Goal: Task Accomplishment & Management: Manage account settings

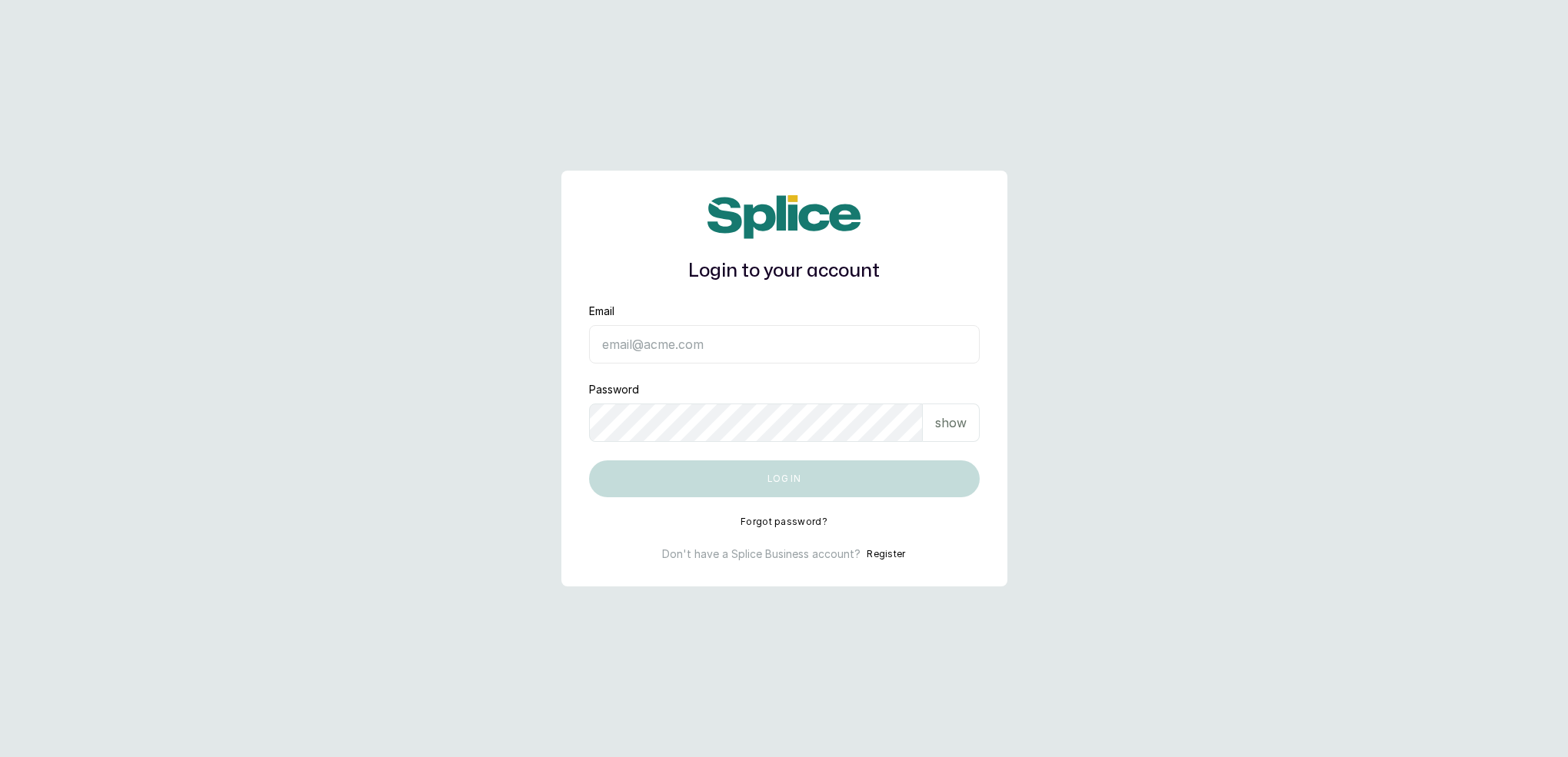
type input "[EMAIL_ADDRESS][DOMAIN_NAME]"
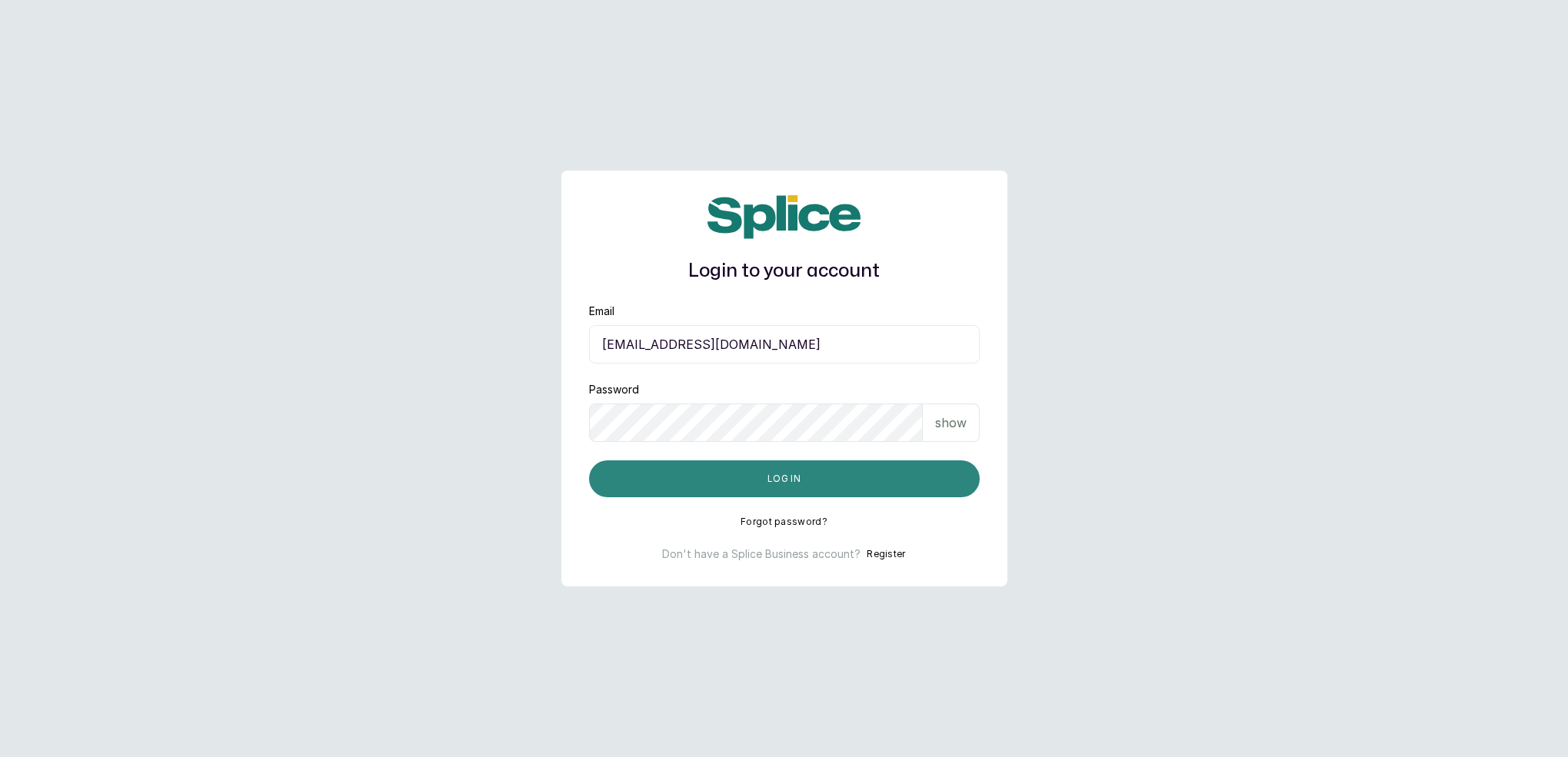
click at [785, 482] on button "Log in" at bounding box center [784, 479] width 391 height 37
click at [832, 474] on button "Log in" at bounding box center [784, 479] width 391 height 37
click at [828, 483] on button "Log in" at bounding box center [784, 479] width 391 height 37
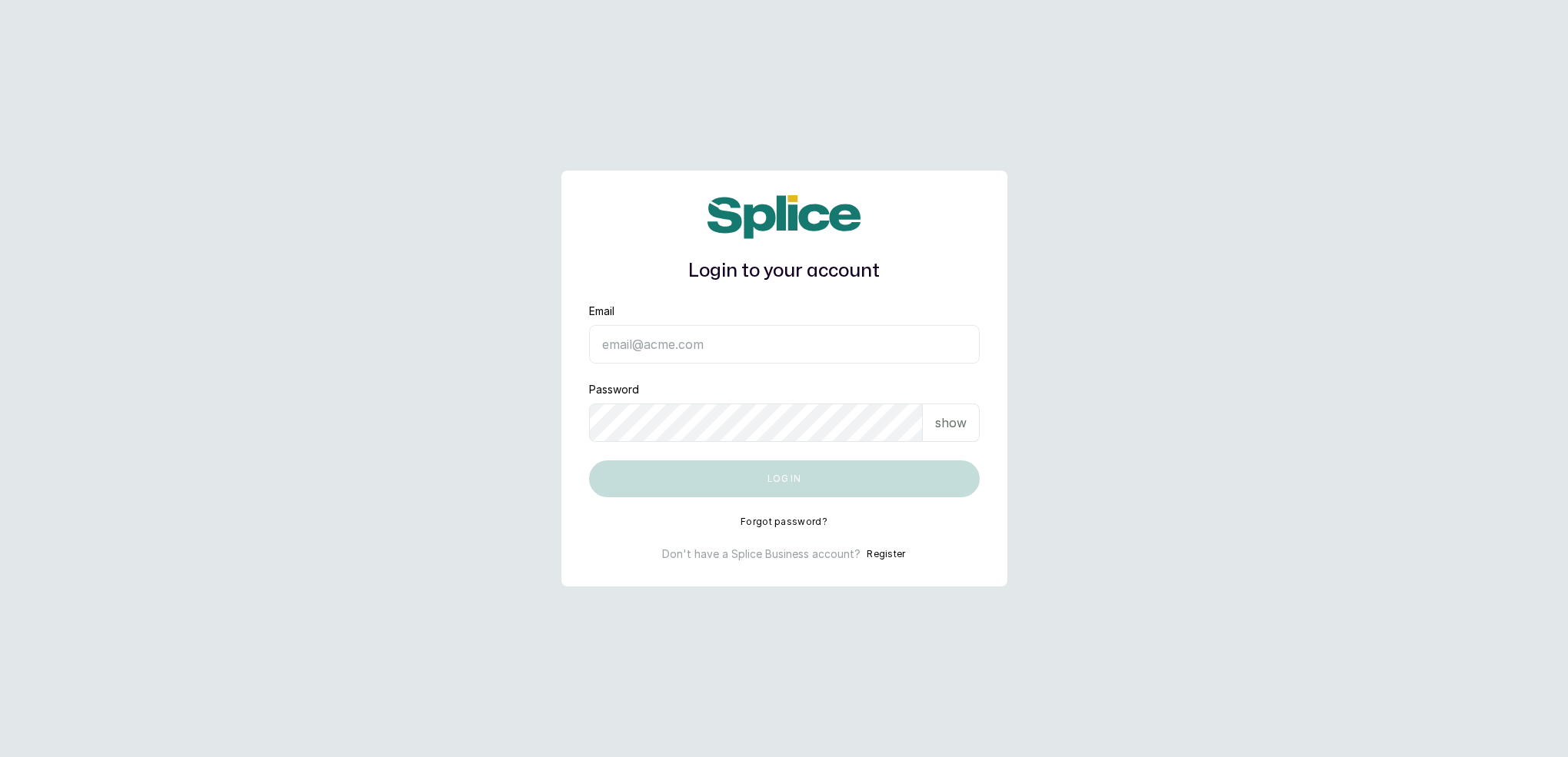
type input "neubellemedspa@gmail.com"
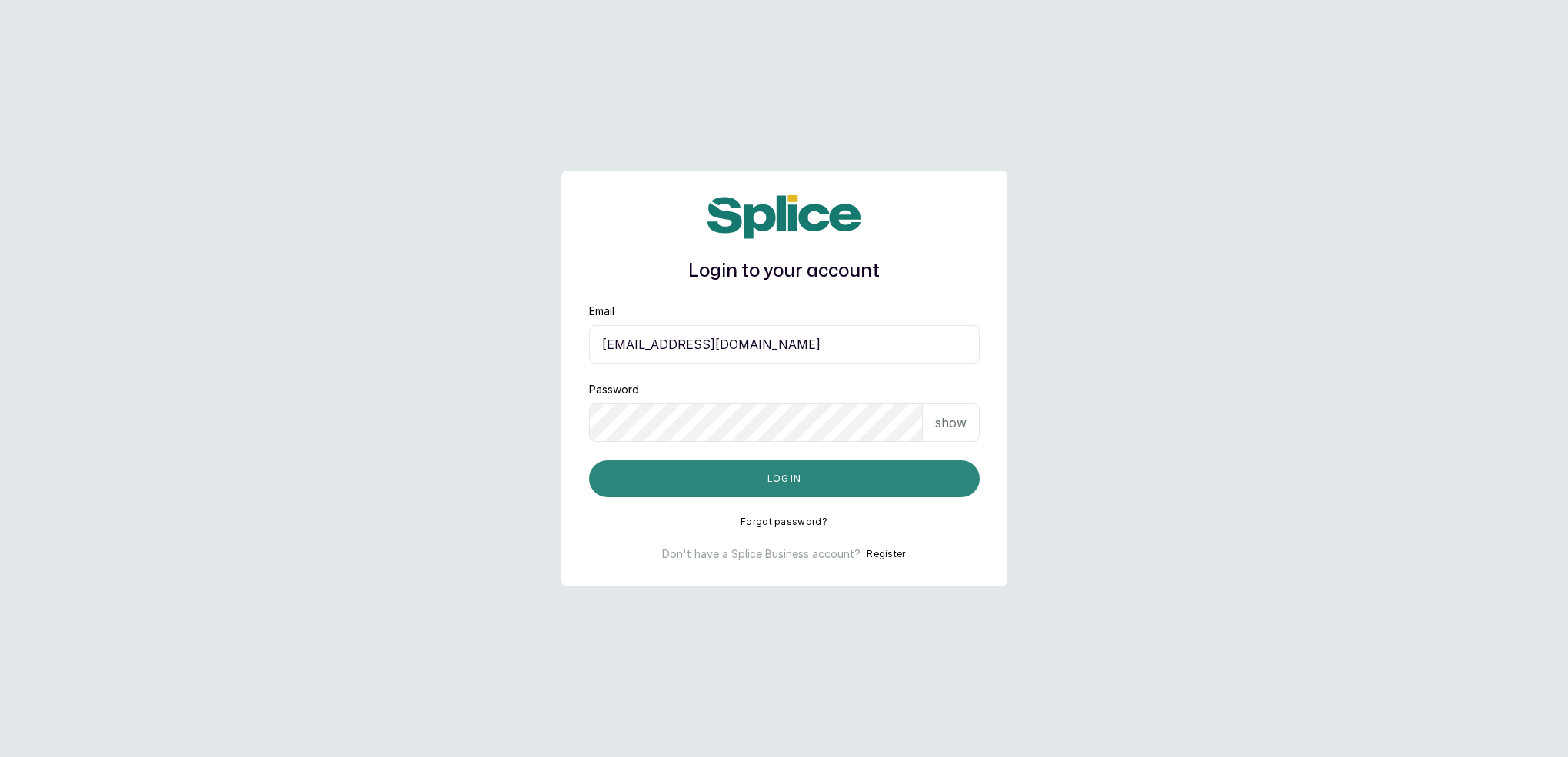
drag, startPoint x: 754, startPoint y: 492, endPoint x: 748, endPoint y: 479, distance: 14.3
click at [755, 492] on button "Log in" at bounding box center [784, 479] width 391 height 37
click at [728, 480] on button "Log in" at bounding box center [784, 479] width 391 height 37
click at [722, 463] on button "Log in" at bounding box center [784, 479] width 391 height 37
click at [793, 482] on button "Log in" at bounding box center [784, 479] width 391 height 37
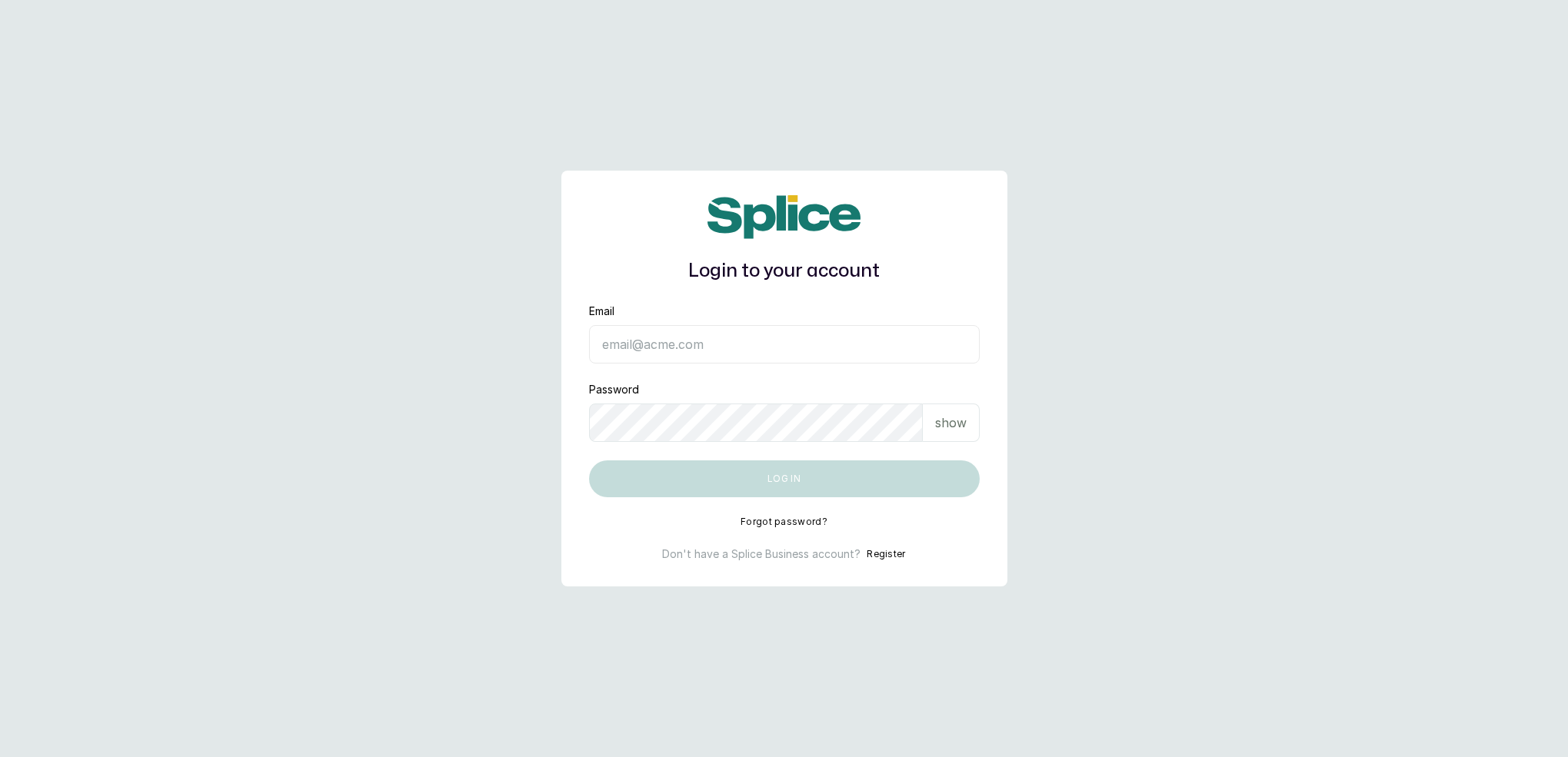
type input "[EMAIL_ADDRESS][DOMAIN_NAME]"
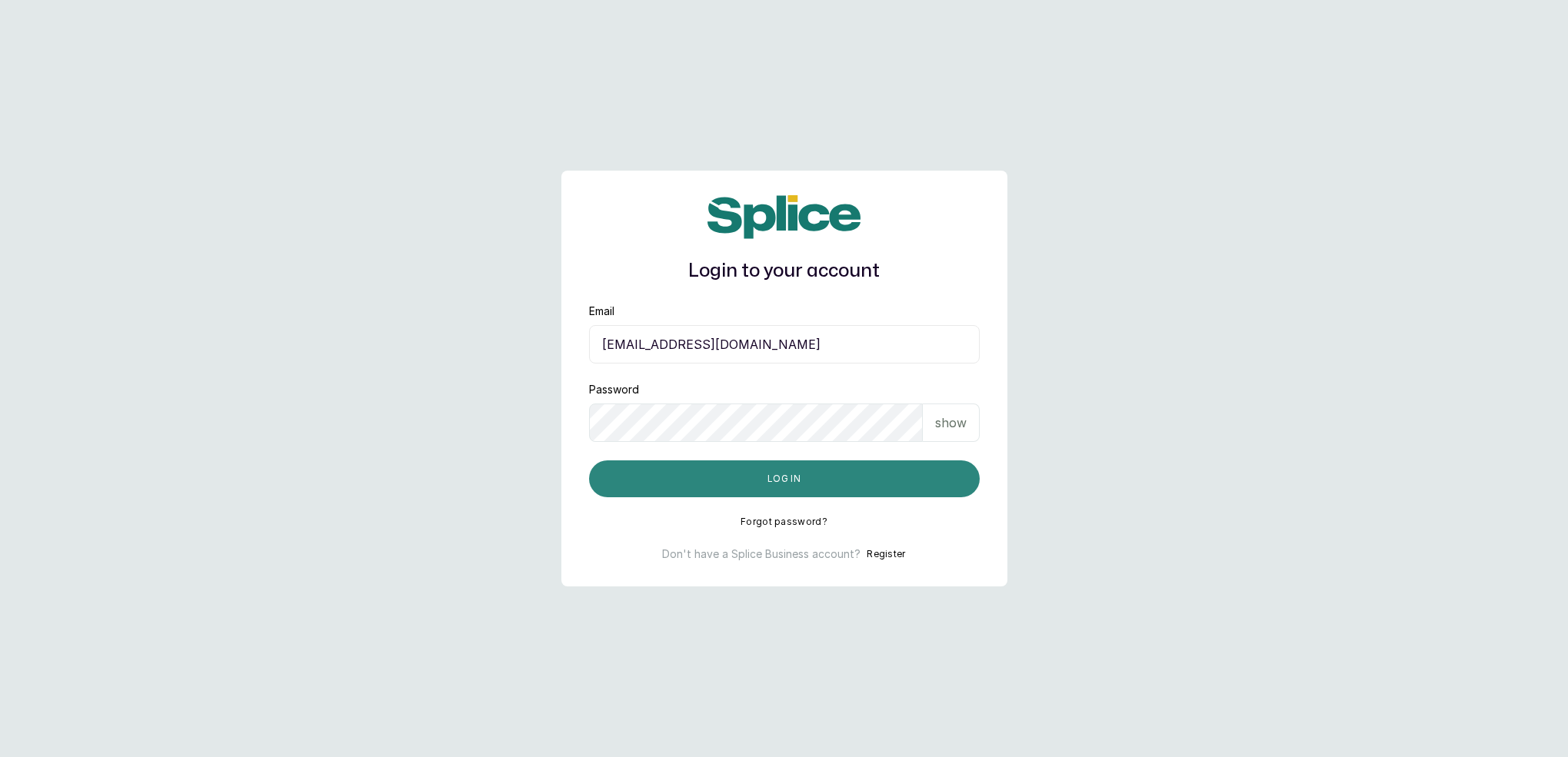
click at [753, 479] on button "Log in" at bounding box center [784, 479] width 391 height 37
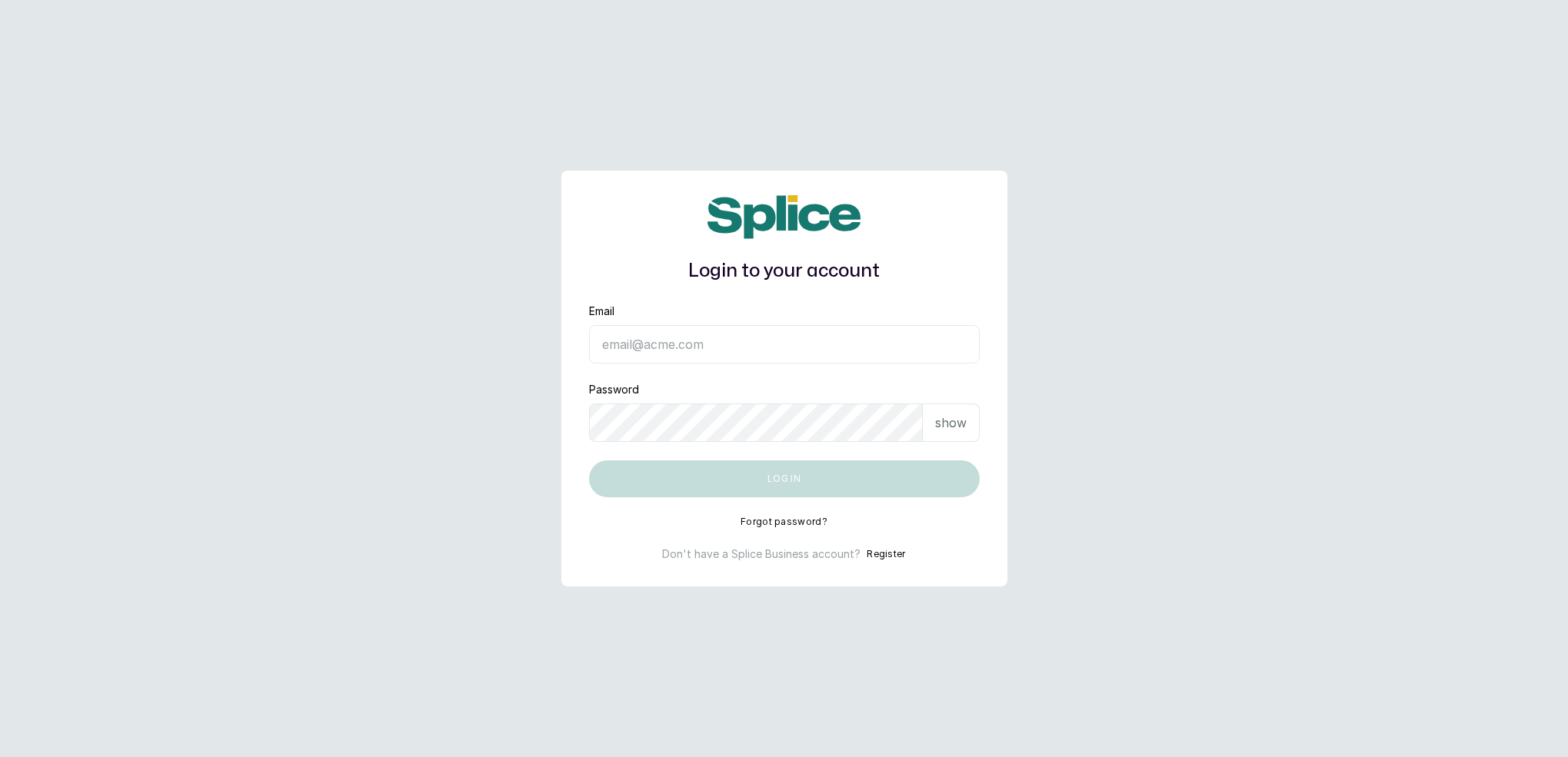
type input "[EMAIL_ADDRESS][DOMAIN_NAME]"
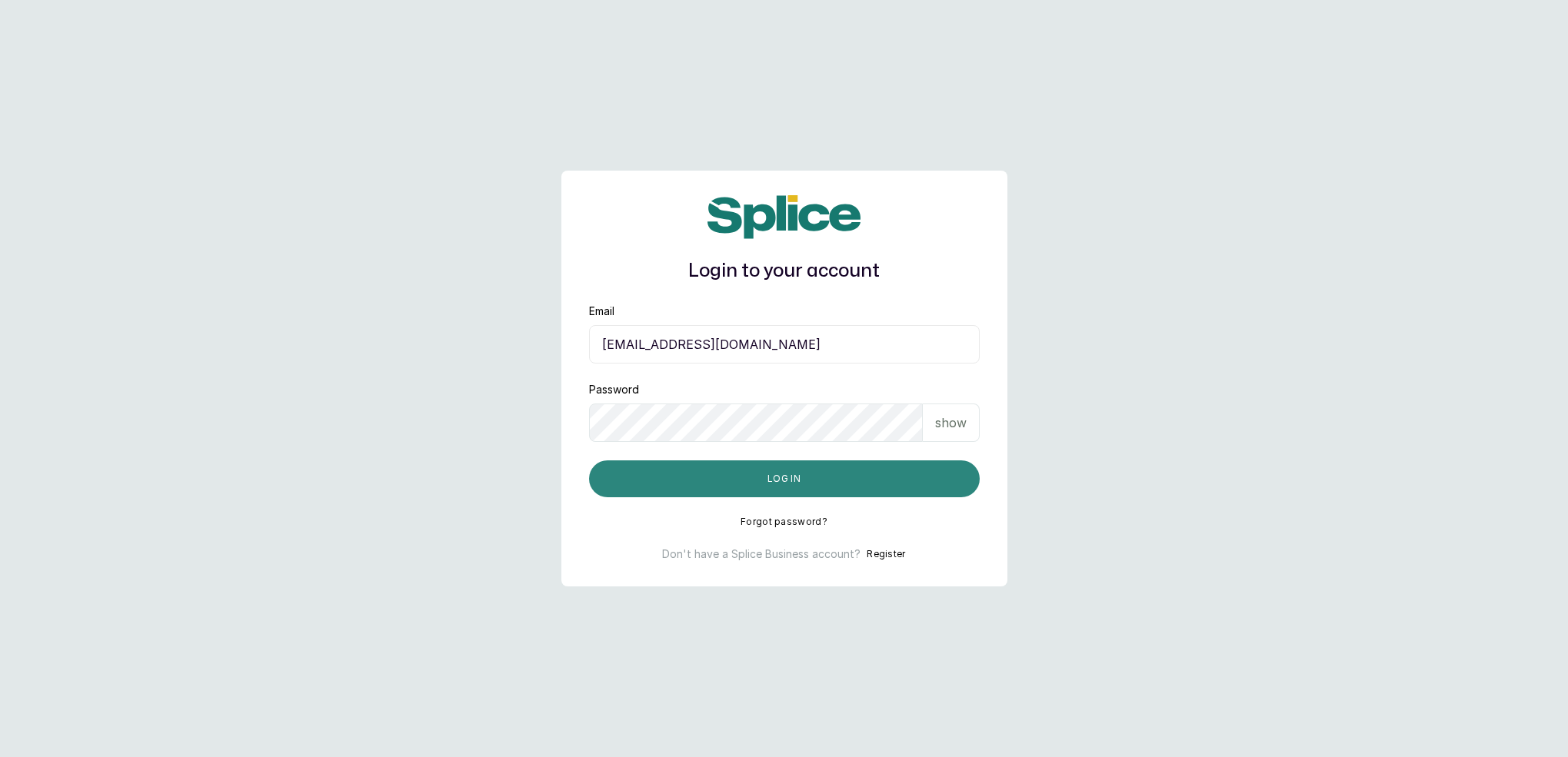
click at [822, 491] on button "Log in" at bounding box center [784, 479] width 391 height 37
drag, startPoint x: 1113, startPoint y: 3, endPoint x: 800, endPoint y: 488, distance: 577.2
click at [800, 488] on button "Log in" at bounding box center [784, 479] width 391 height 37
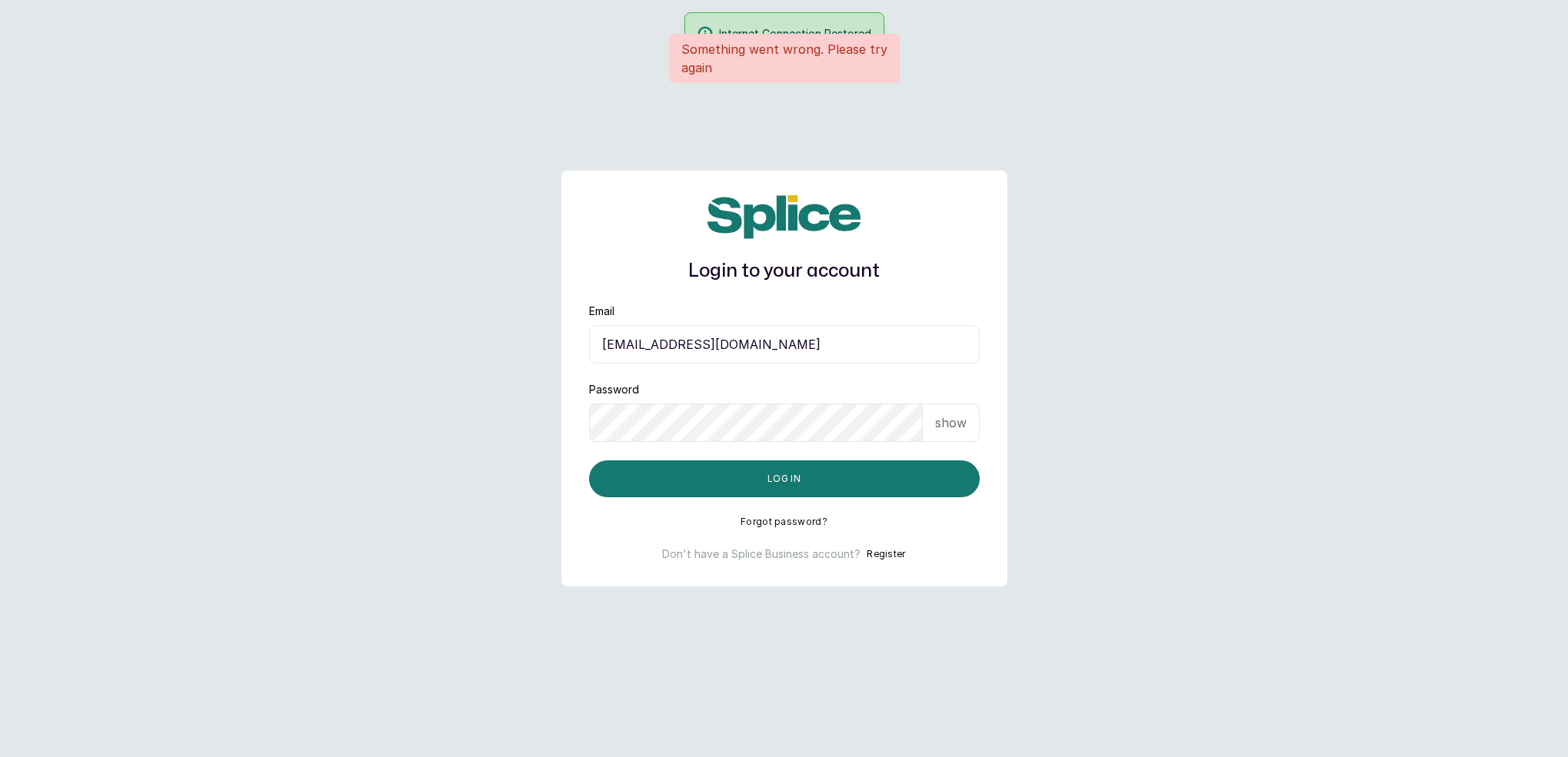
click at [991, 72] on div "Something went wrong. Please try again" at bounding box center [784, 58] width 1568 height 50
click at [828, 477] on button "Log in" at bounding box center [784, 479] width 391 height 37
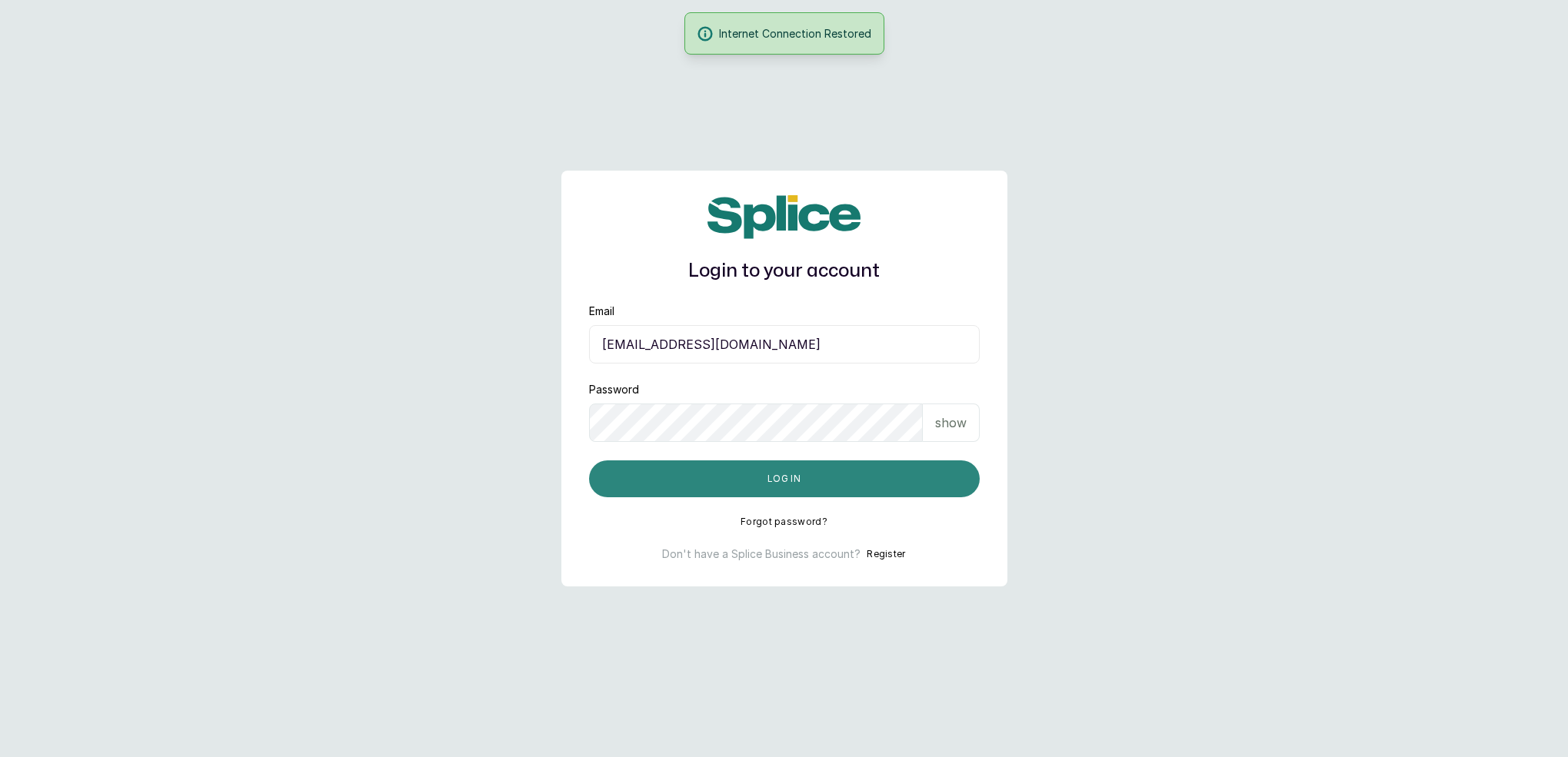
click at [812, 468] on button "Log in" at bounding box center [784, 479] width 391 height 37
click at [787, 484] on button "Log in" at bounding box center [784, 479] width 391 height 37
click at [767, 475] on button "Log in" at bounding box center [784, 479] width 391 height 37
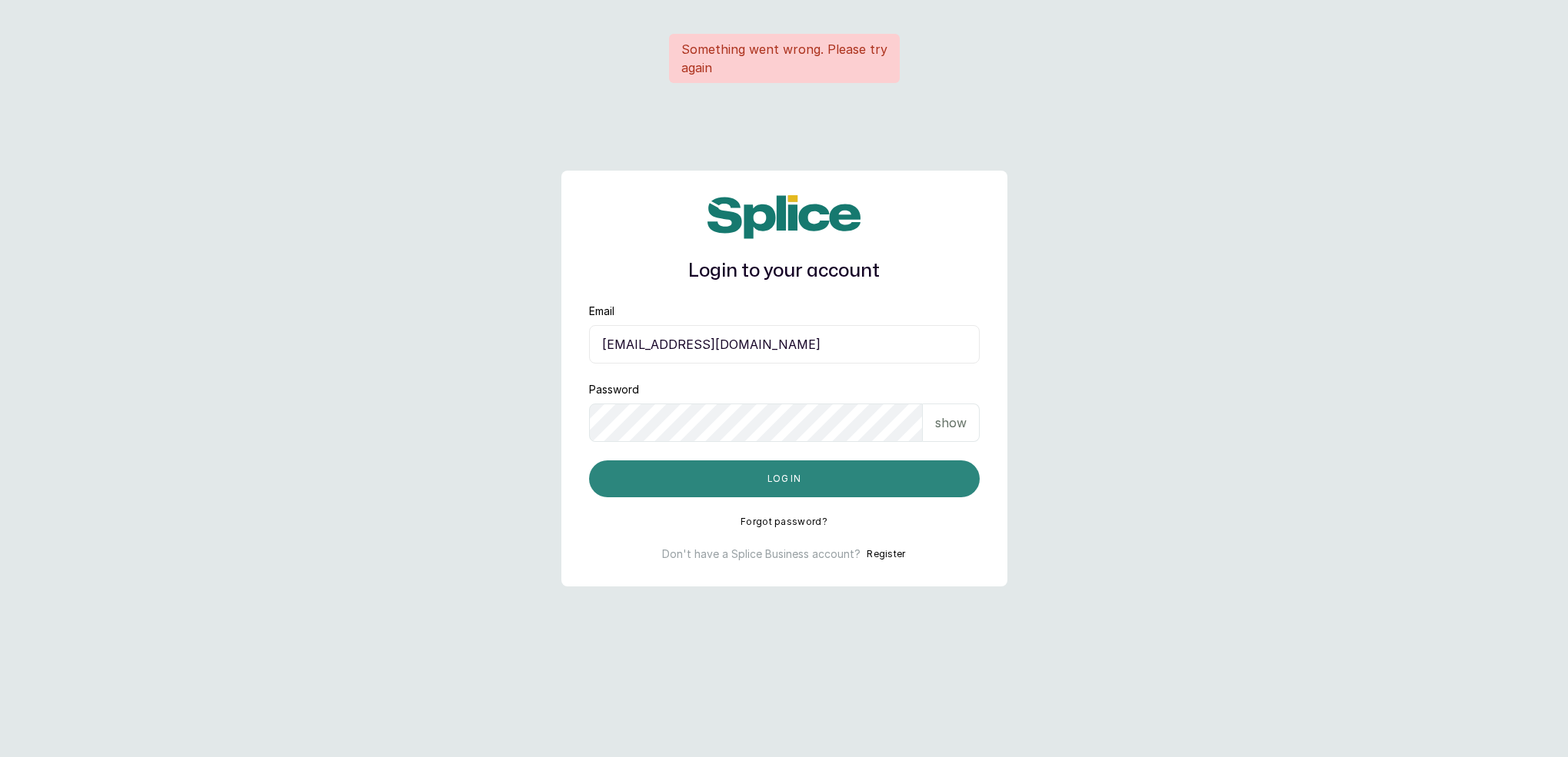
click at [838, 486] on button "Log in" at bounding box center [784, 479] width 391 height 37
click at [787, 472] on button "Log in" at bounding box center [784, 479] width 391 height 37
click at [858, 486] on button "Log in" at bounding box center [784, 479] width 391 height 37
click at [829, 486] on button "Log in" at bounding box center [784, 479] width 391 height 37
click at [868, 486] on button "Log in" at bounding box center [784, 479] width 391 height 37
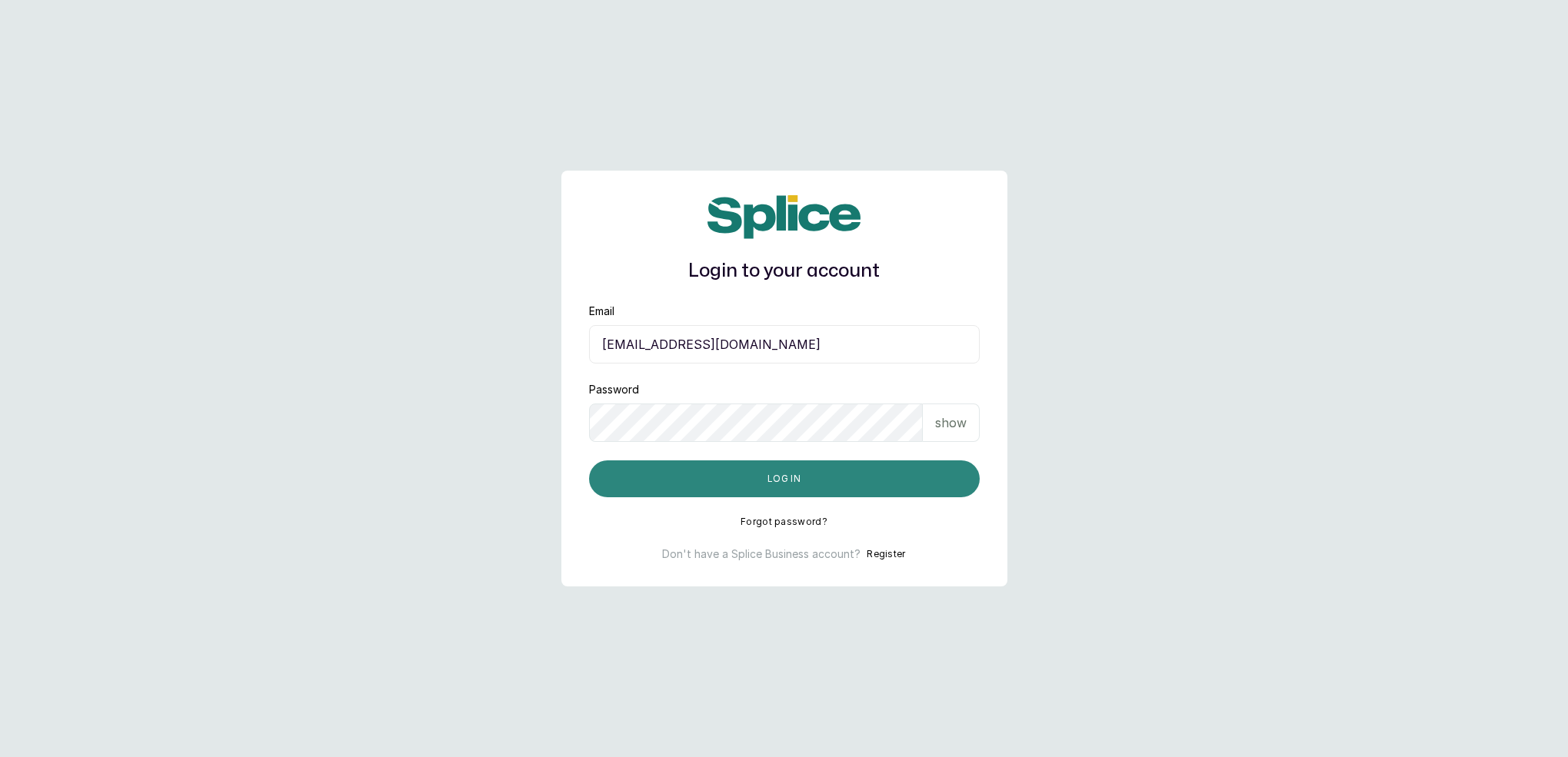
click at [854, 466] on button "Log in" at bounding box center [784, 479] width 391 height 37
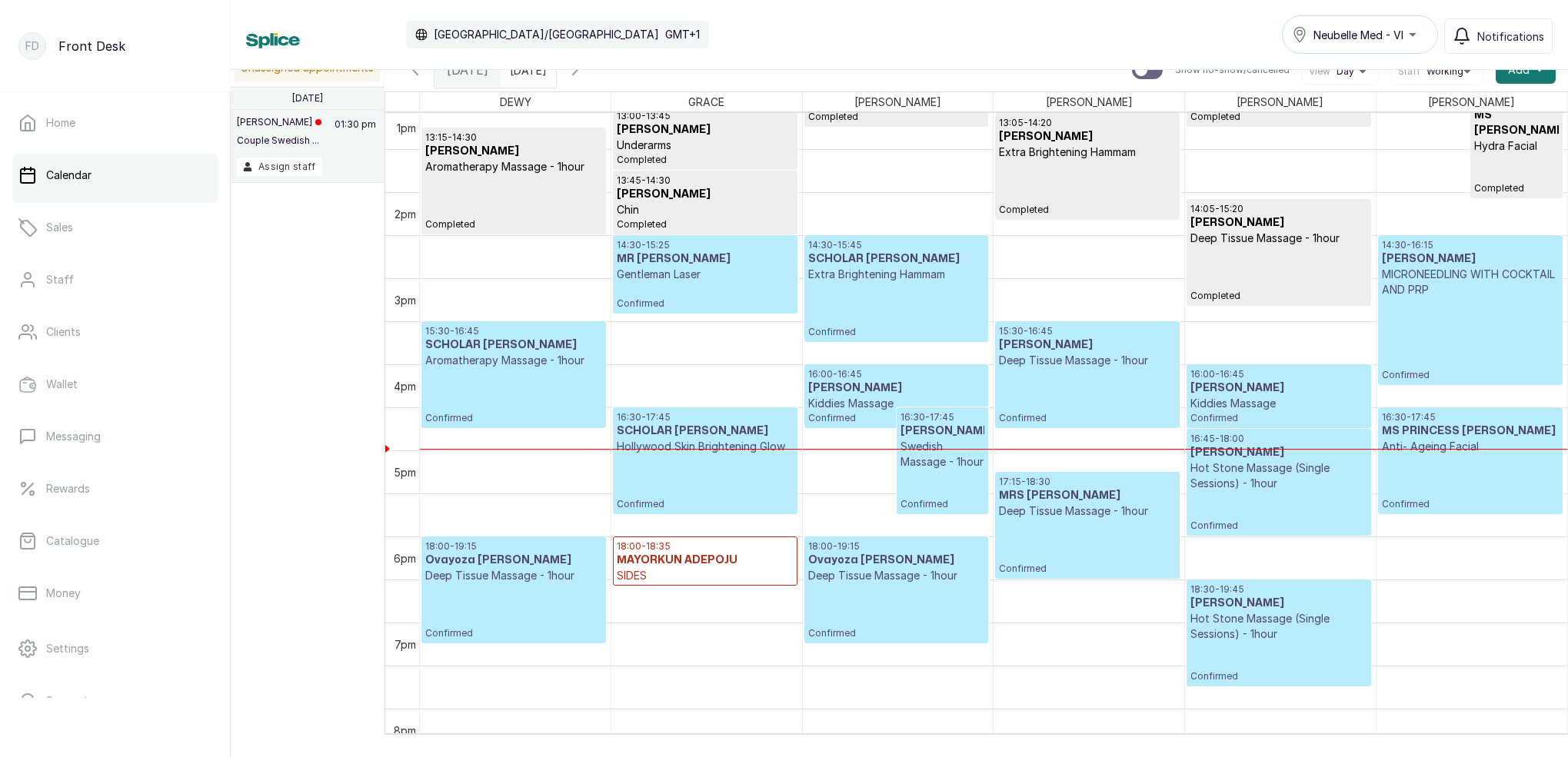
scroll to position [1130, 0]
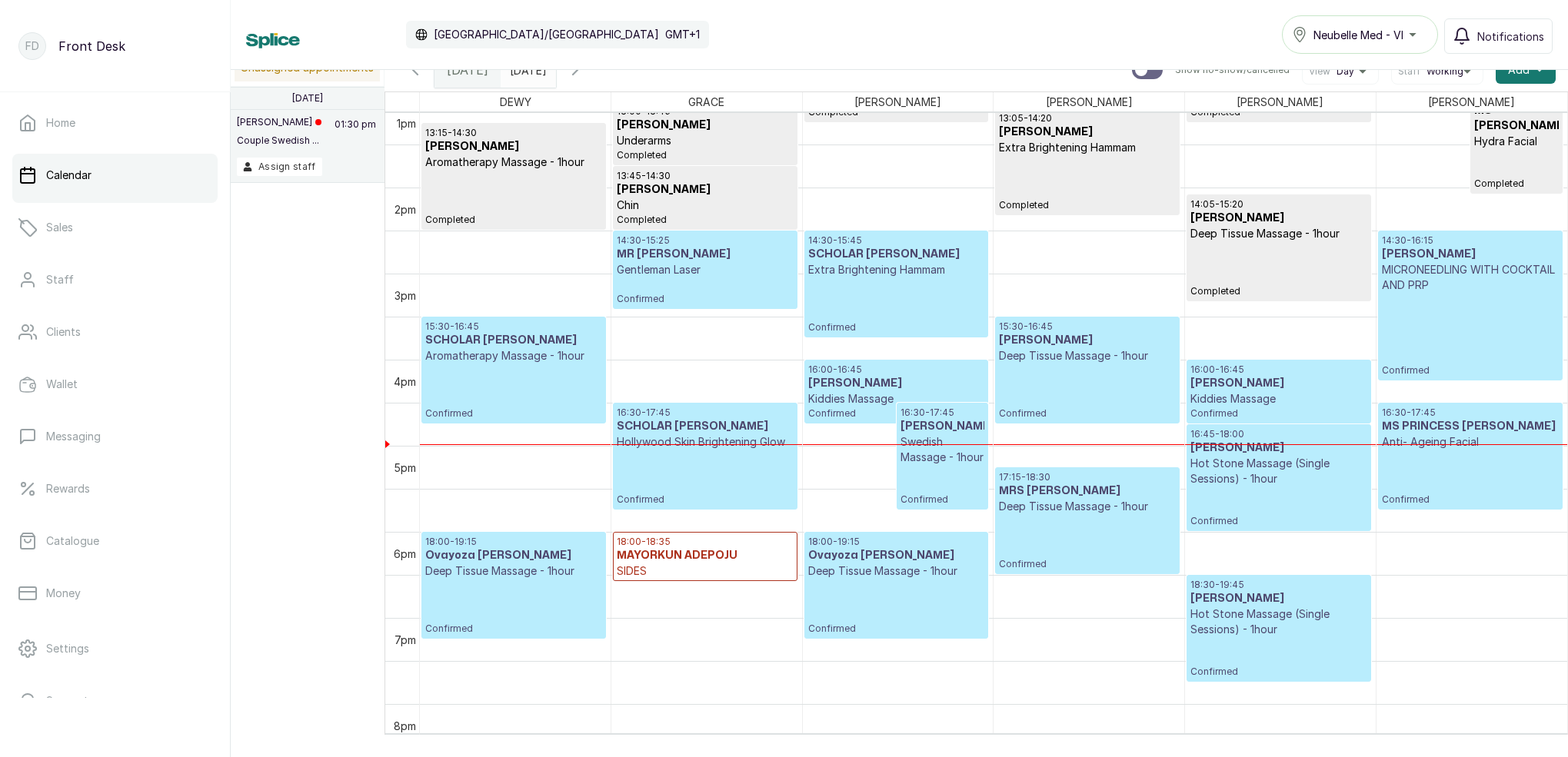
click at [1488, 281] on p "MICRONEEDLING WITH COCKTAIL AND PRP" at bounding box center [1470, 277] width 177 height 30
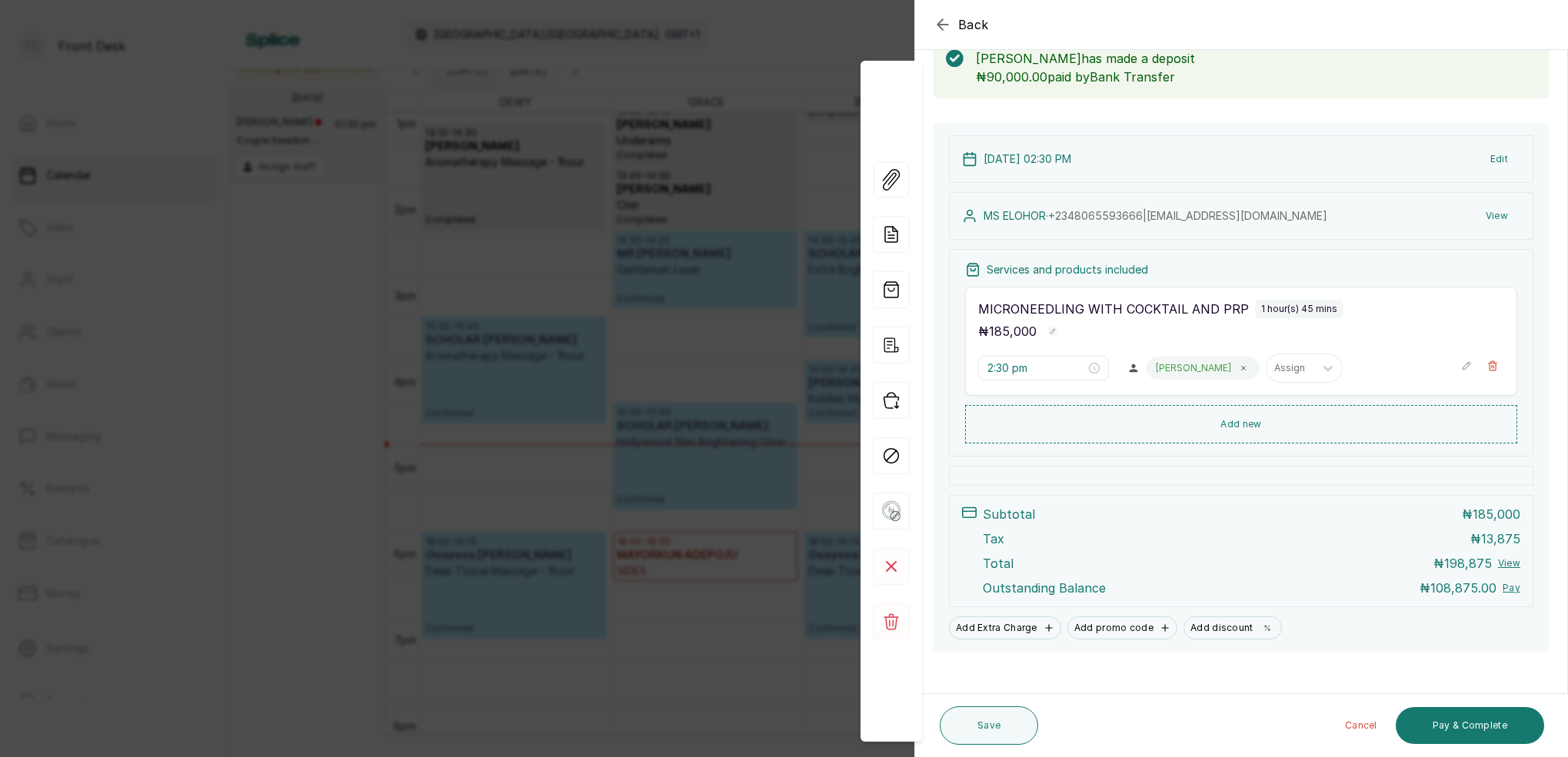
scroll to position [105, 0]
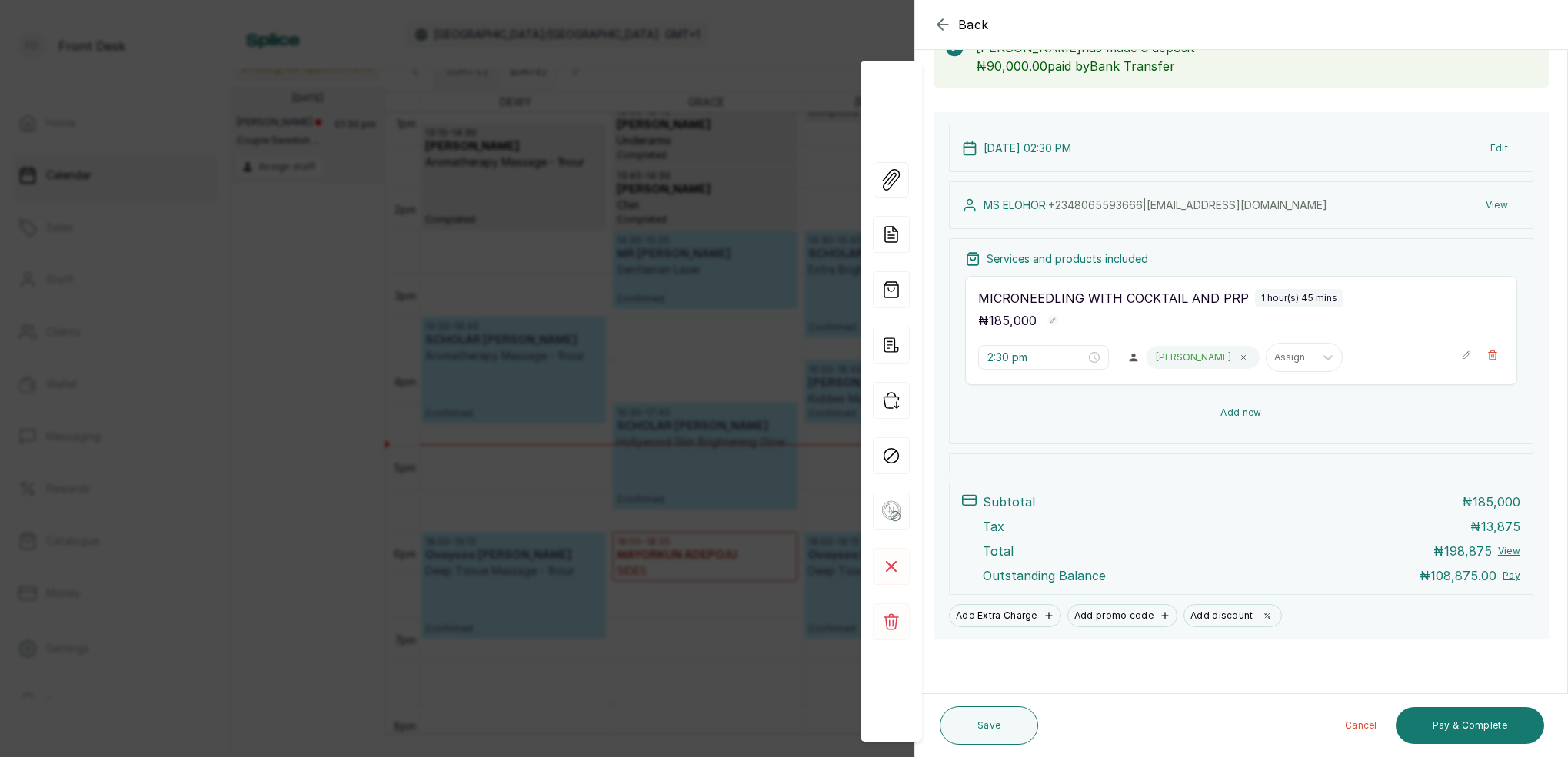
click at [1246, 408] on button "Add new" at bounding box center [1242, 412] width 552 height 37
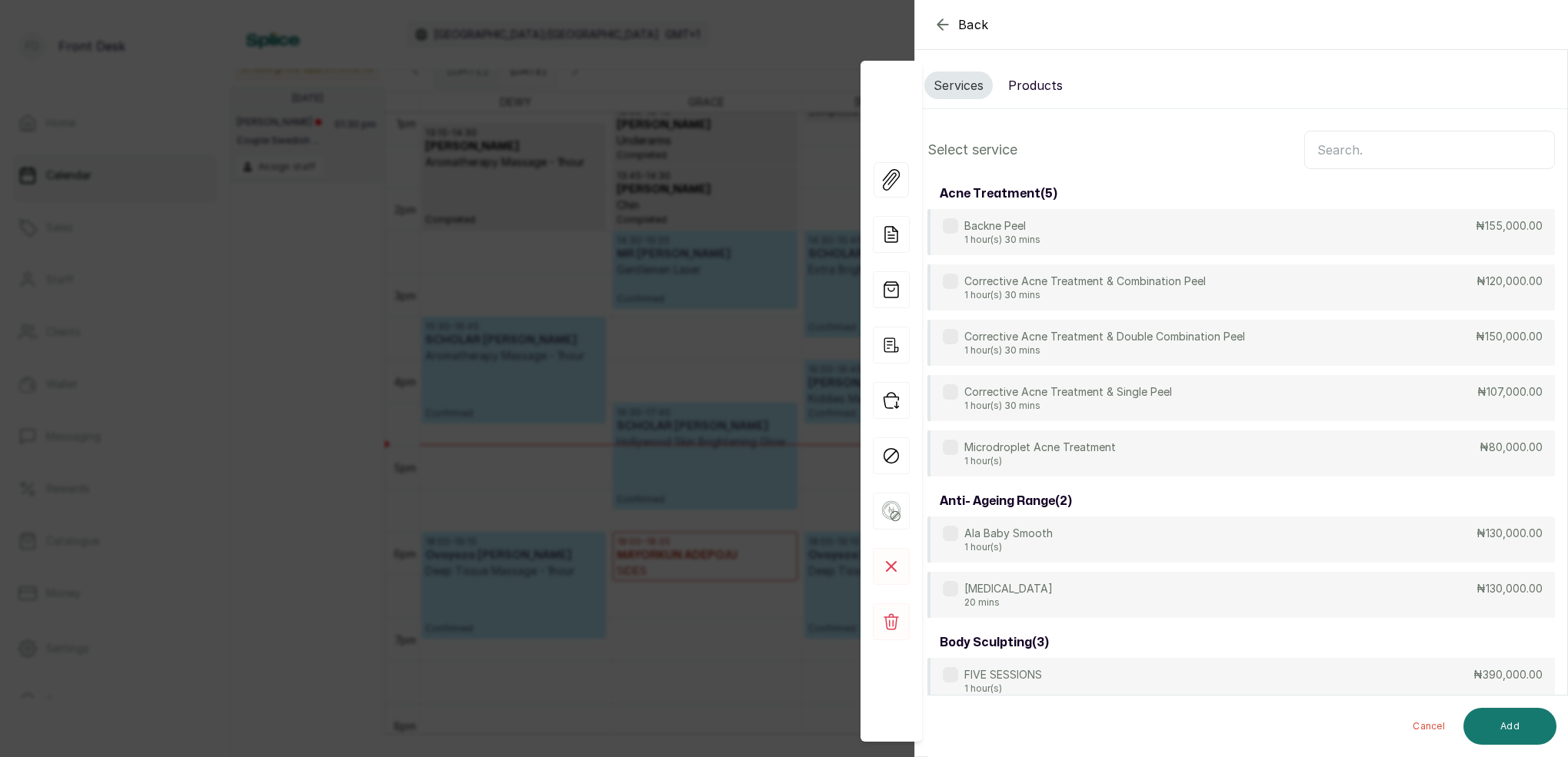
scroll to position [0, 0]
drag, startPoint x: 1053, startPoint y: 84, endPoint x: 1123, endPoint y: 111, distance: 75.0
click at [1054, 85] on button "Products" at bounding box center [1035, 85] width 73 height 28
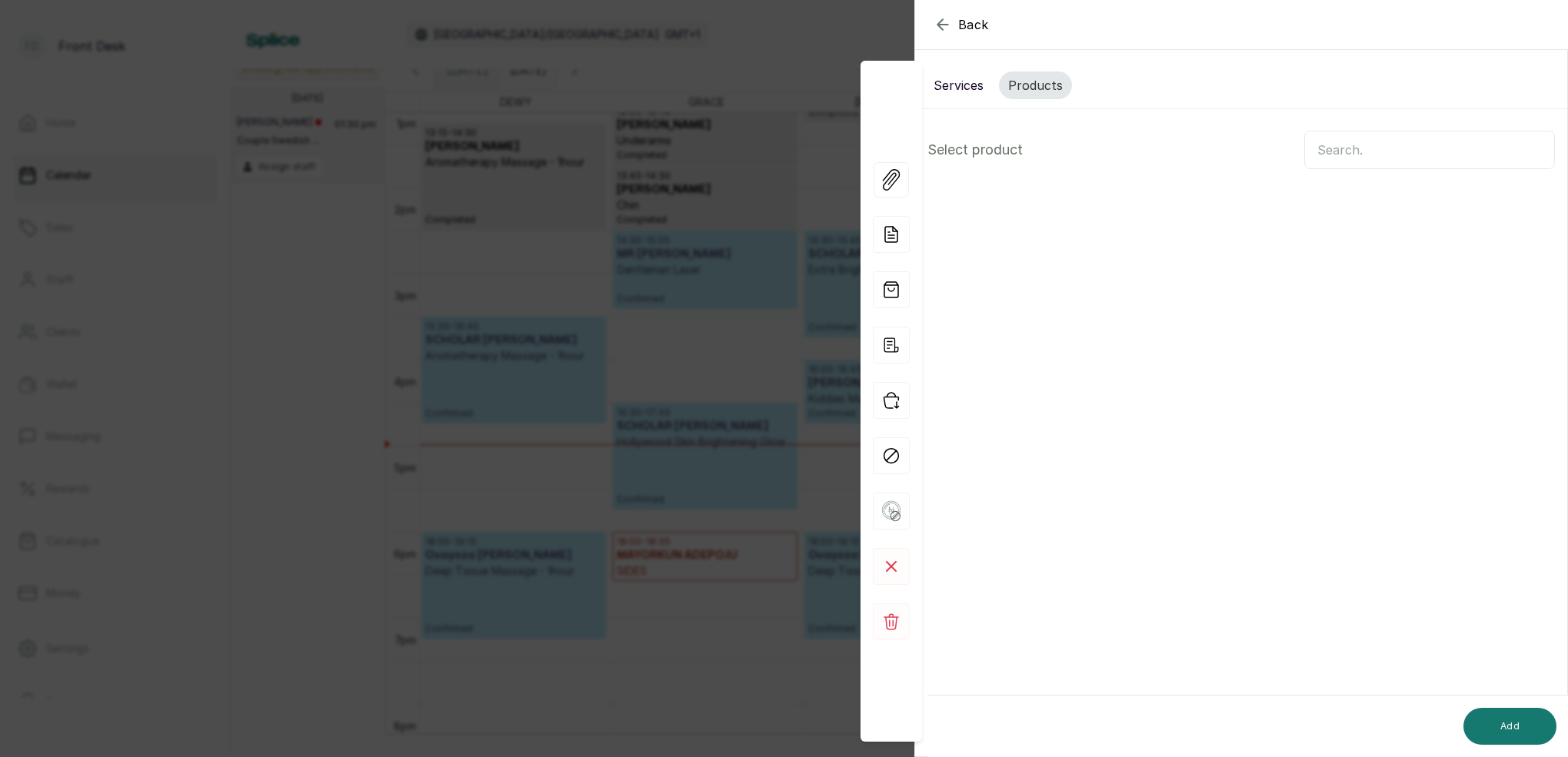
click at [1321, 154] on input "text" at bounding box center [1430, 150] width 251 height 38
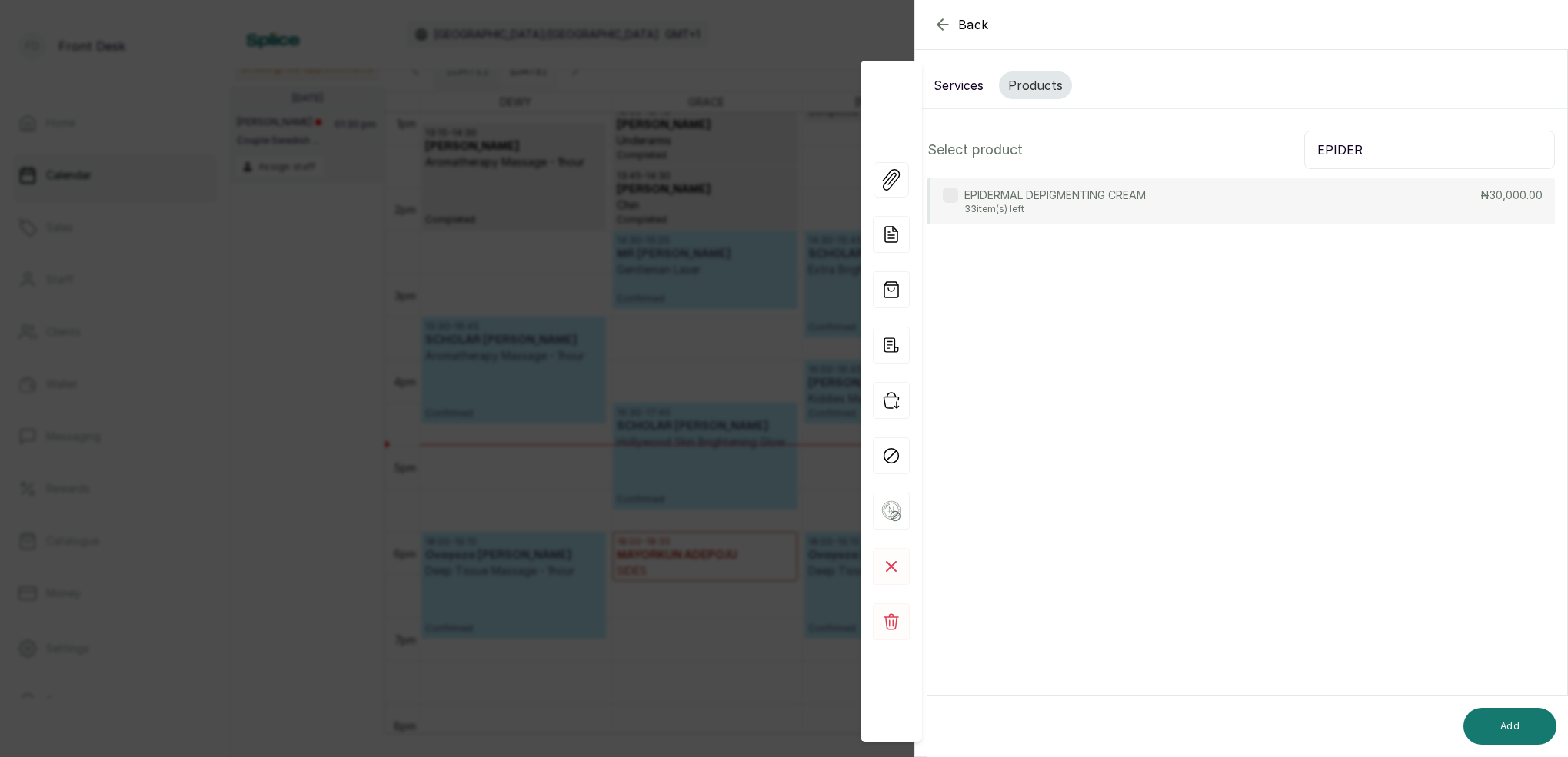
type input "EPIDER"
drag, startPoint x: 1094, startPoint y: 197, endPoint x: 1190, endPoint y: 253, distance: 111.1
click at [1094, 198] on p "EPIDERMAL DEPIGMENTING CREAM" at bounding box center [1055, 196] width 181 height 16
click at [1503, 727] on button "Add" at bounding box center [1510, 726] width 93 height 37
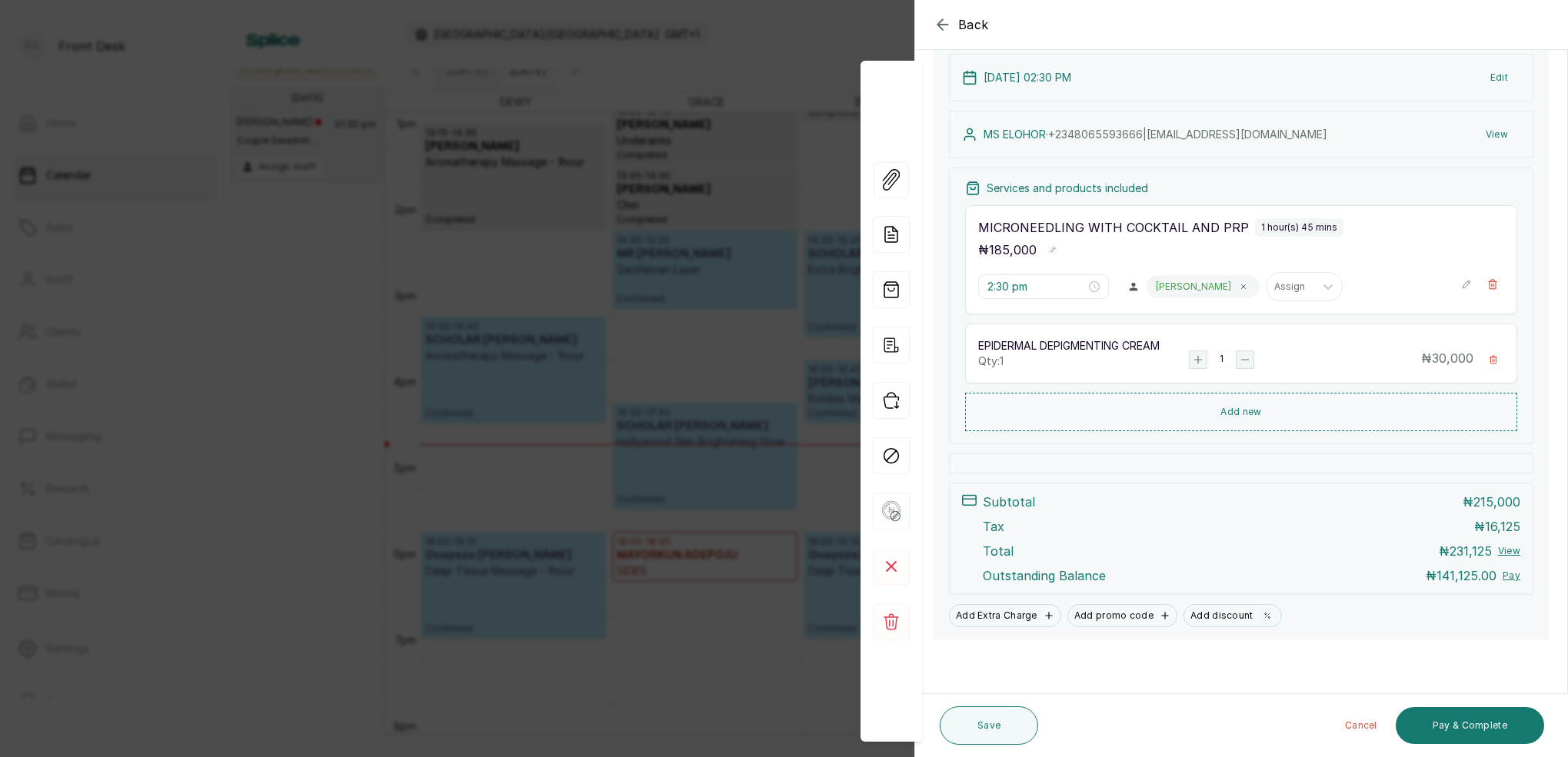
scroll to position [173, 0]
click at [993, 730] on button "Save" at bounding box center [988, 726] width 98 height 38
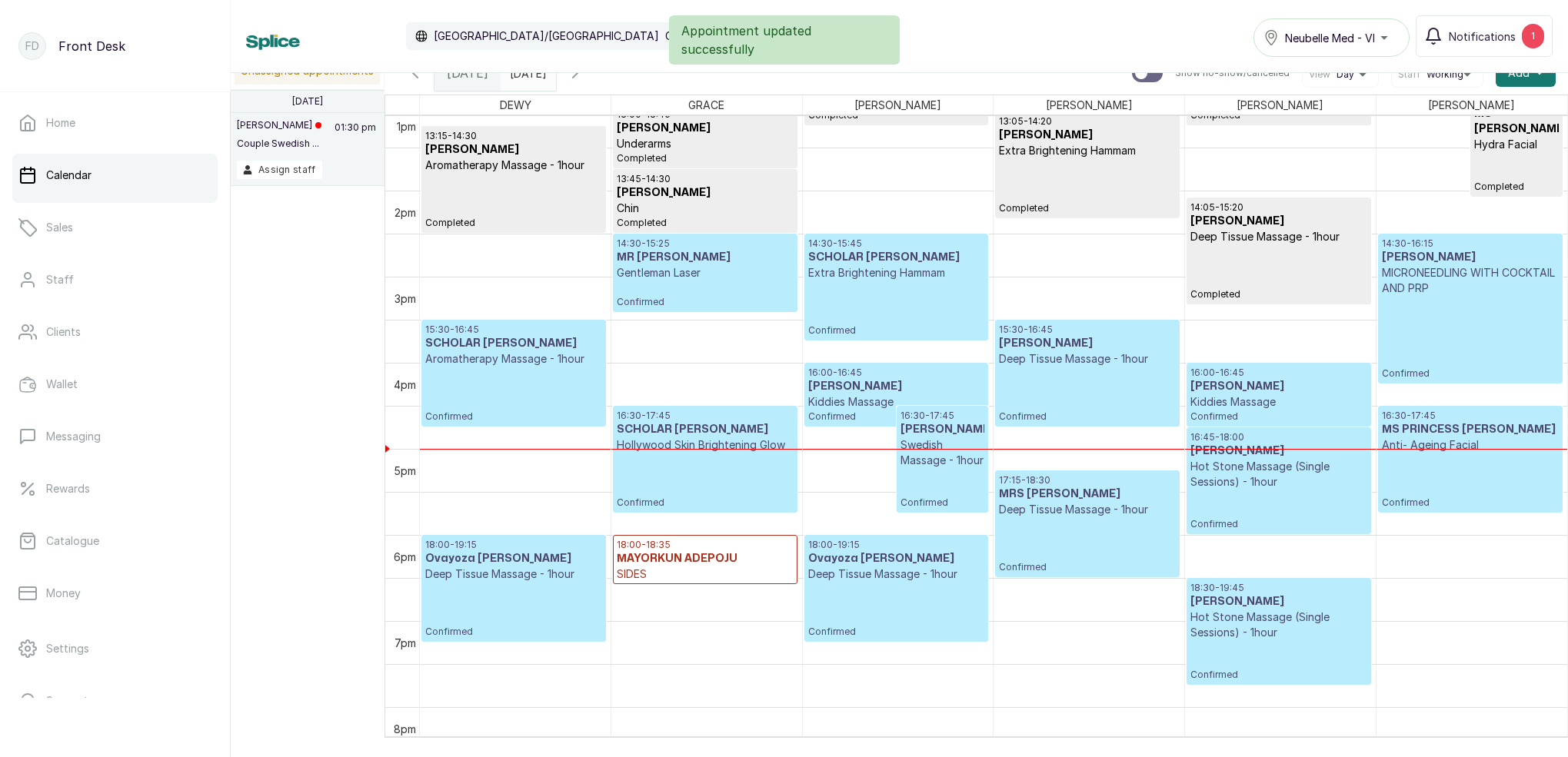
click at [1464, 312] on div "14:30 - 16:15 MS ELOHOR MICRONEEDLING WITH COCKTAIL AND PRP Confirmed" at bounding box center [1470, 308] width 177 height 142
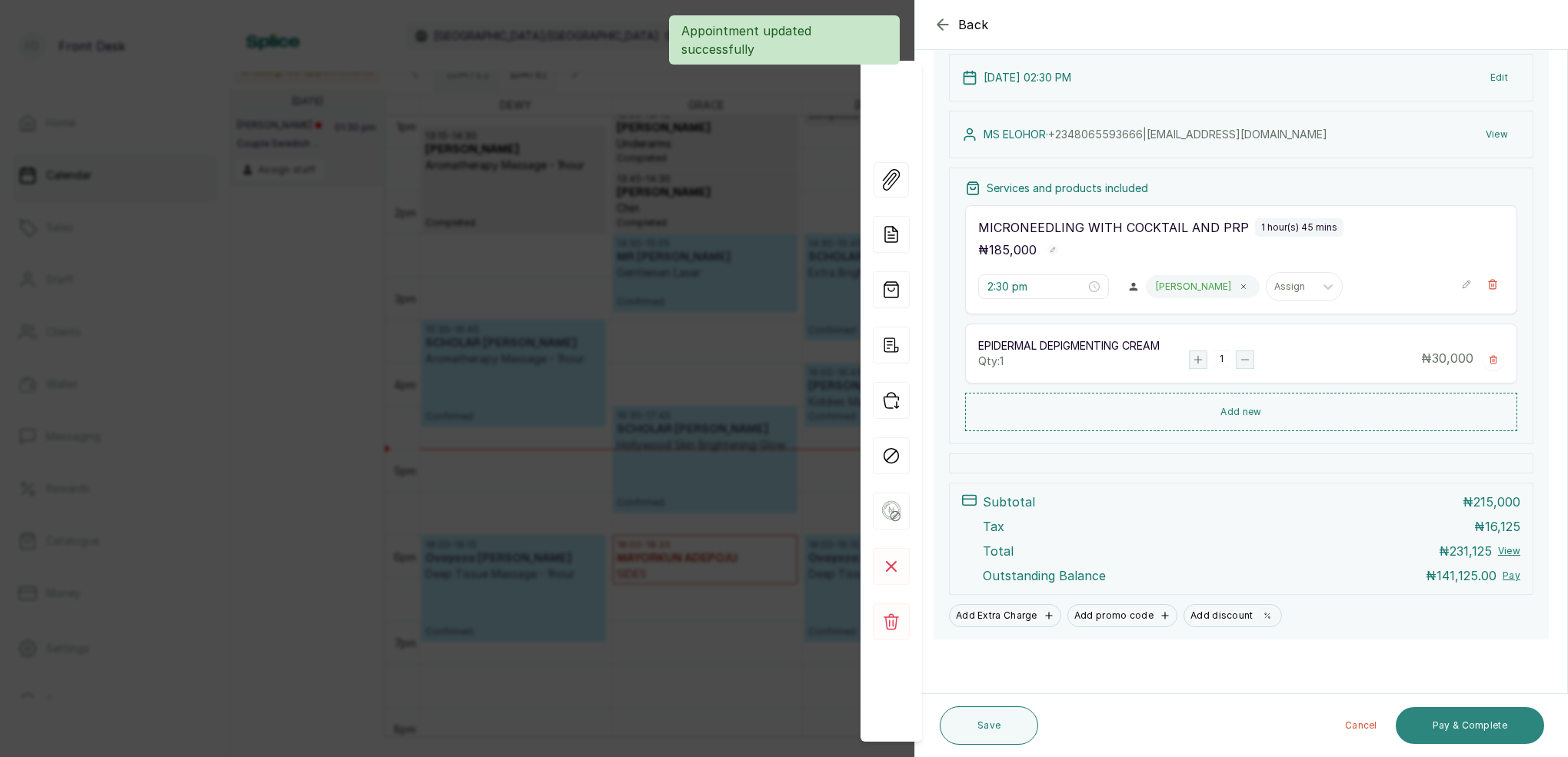
click at [1480, 727] on button "Pay & Complete" at bounding box center [1470, 726] width 148 height 37
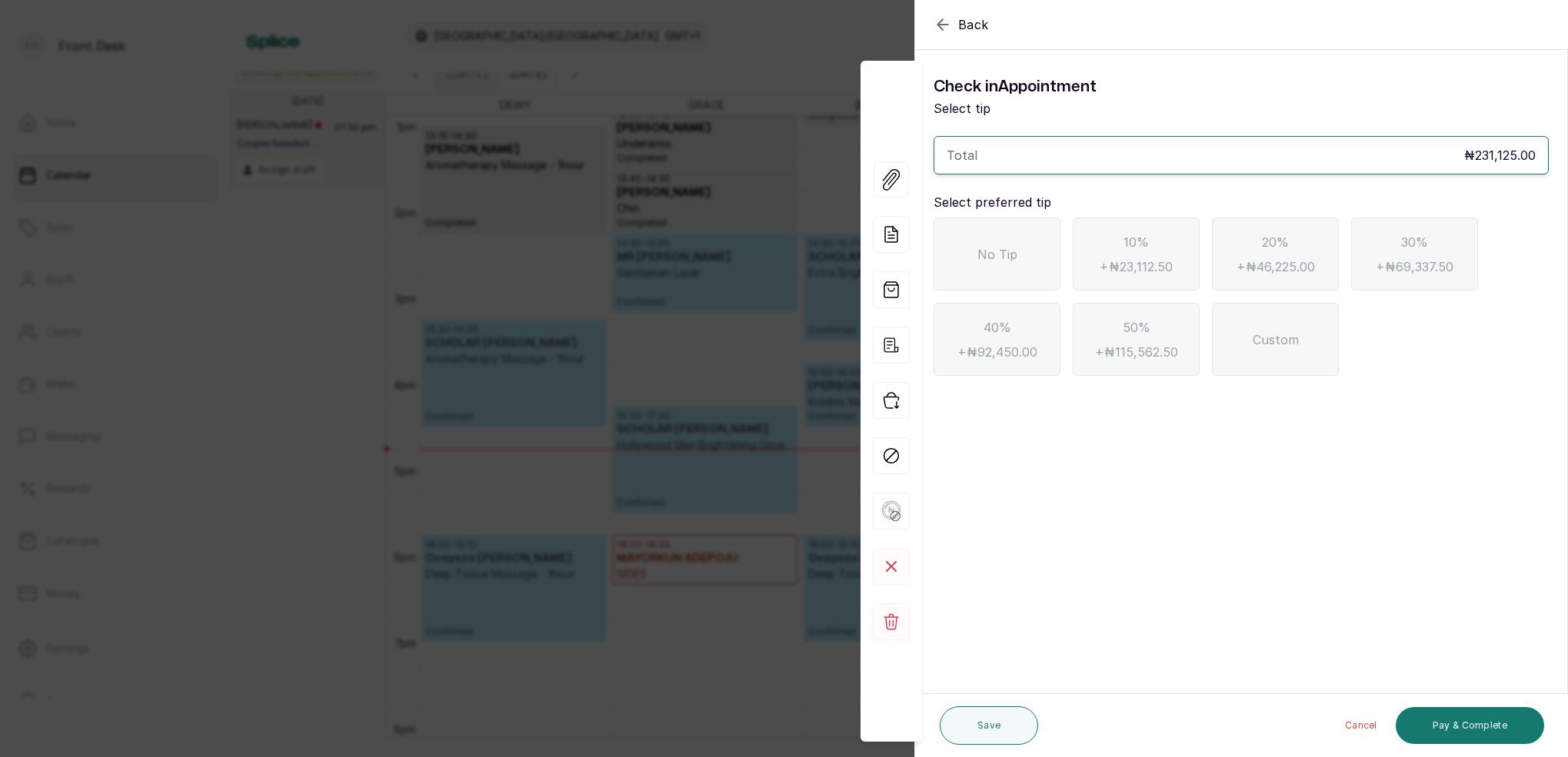
click at [942, 23] on icon "button" at bounding box center [942, 24] width 18 height 18
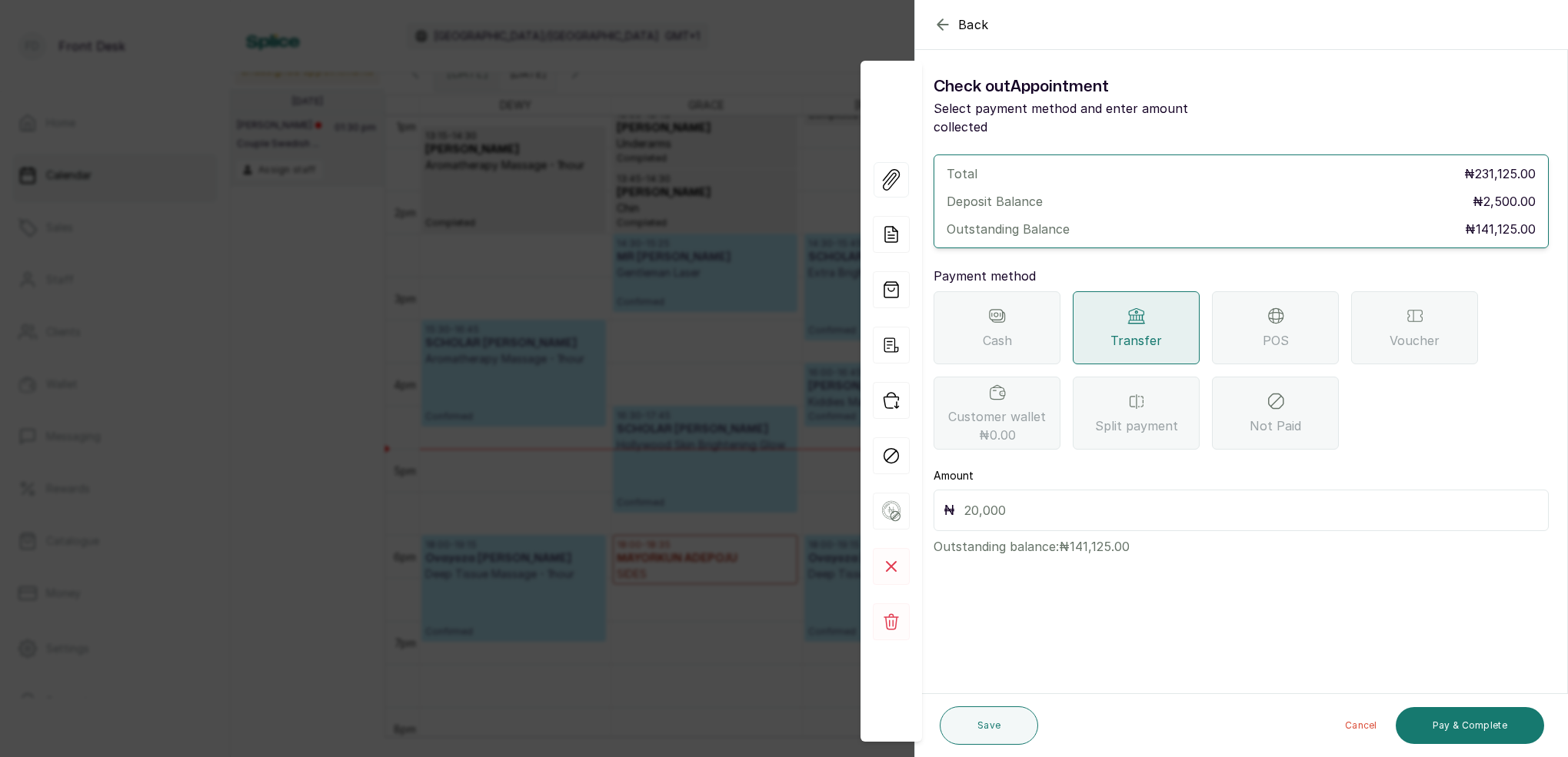
click at [1278, 332] on span "POS" at bounding box center [1275, 340] width 26 height 18
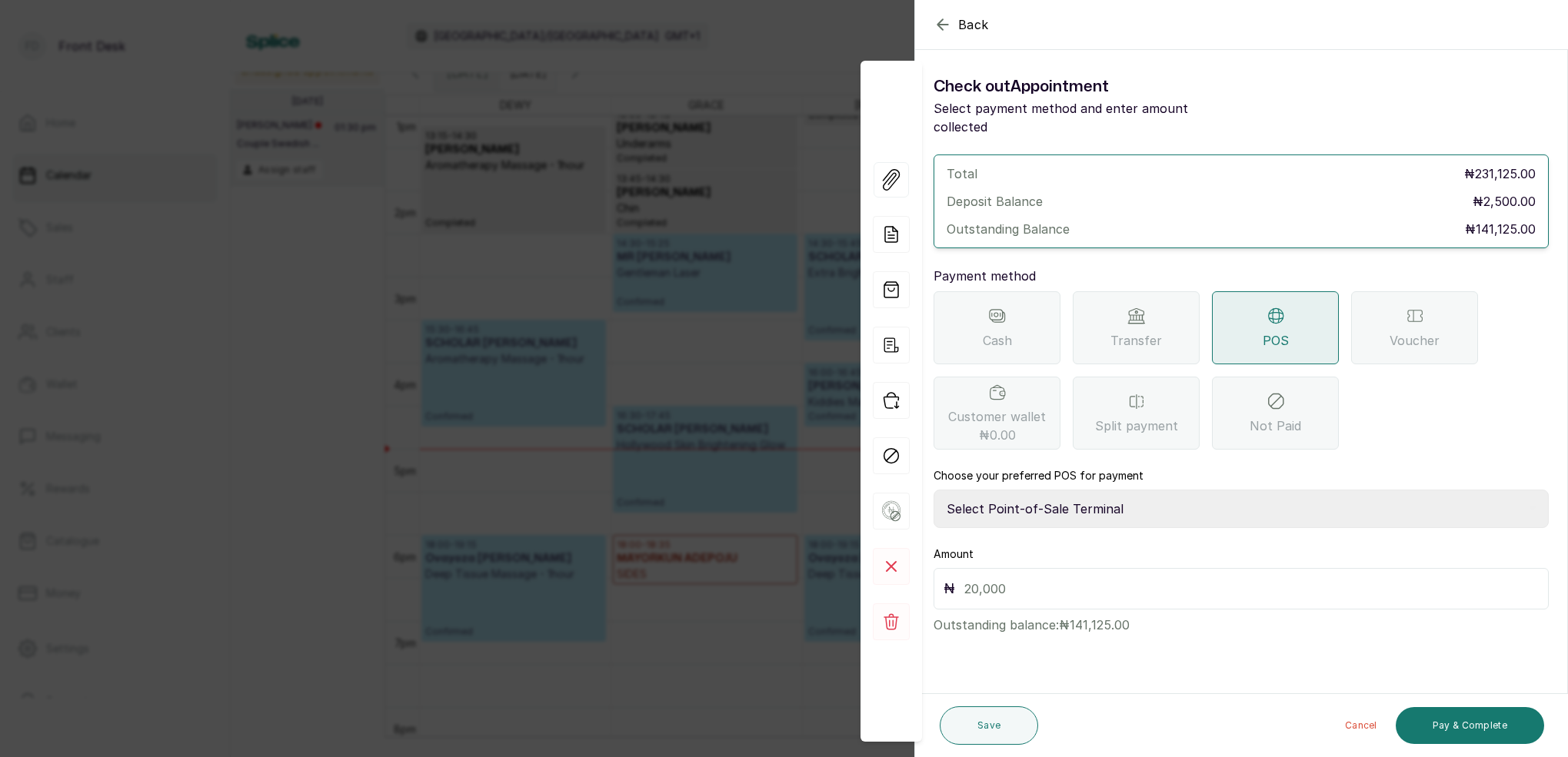
select select "7a4fd382-b2de-4137-8553-2ff33fa7fb29"
click at [1120, 578] on input "text" at bounding box center [1252, 588] width 575 height 22
type input "141,125"
click at [1006, 725] on button "Save" at bounding box center [988, 726] width 98 height 38
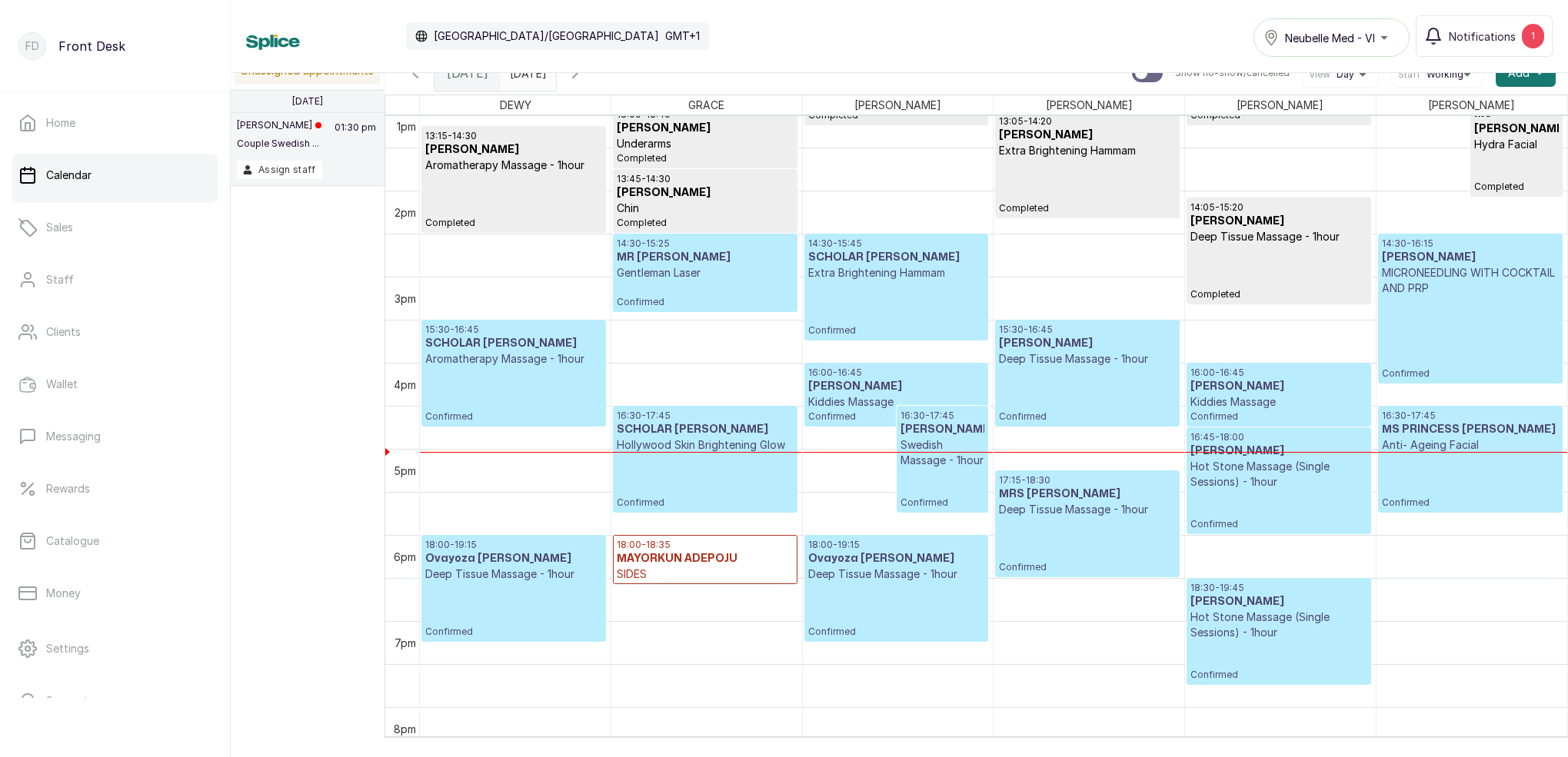
click at [1450, 306] on div "14:30 - 16:15 MS ELOHOR MICRONEEDLING WITH COCKTAIL AND PRP Confirmed" at bounding box center [1470, 308] width 177 height 142
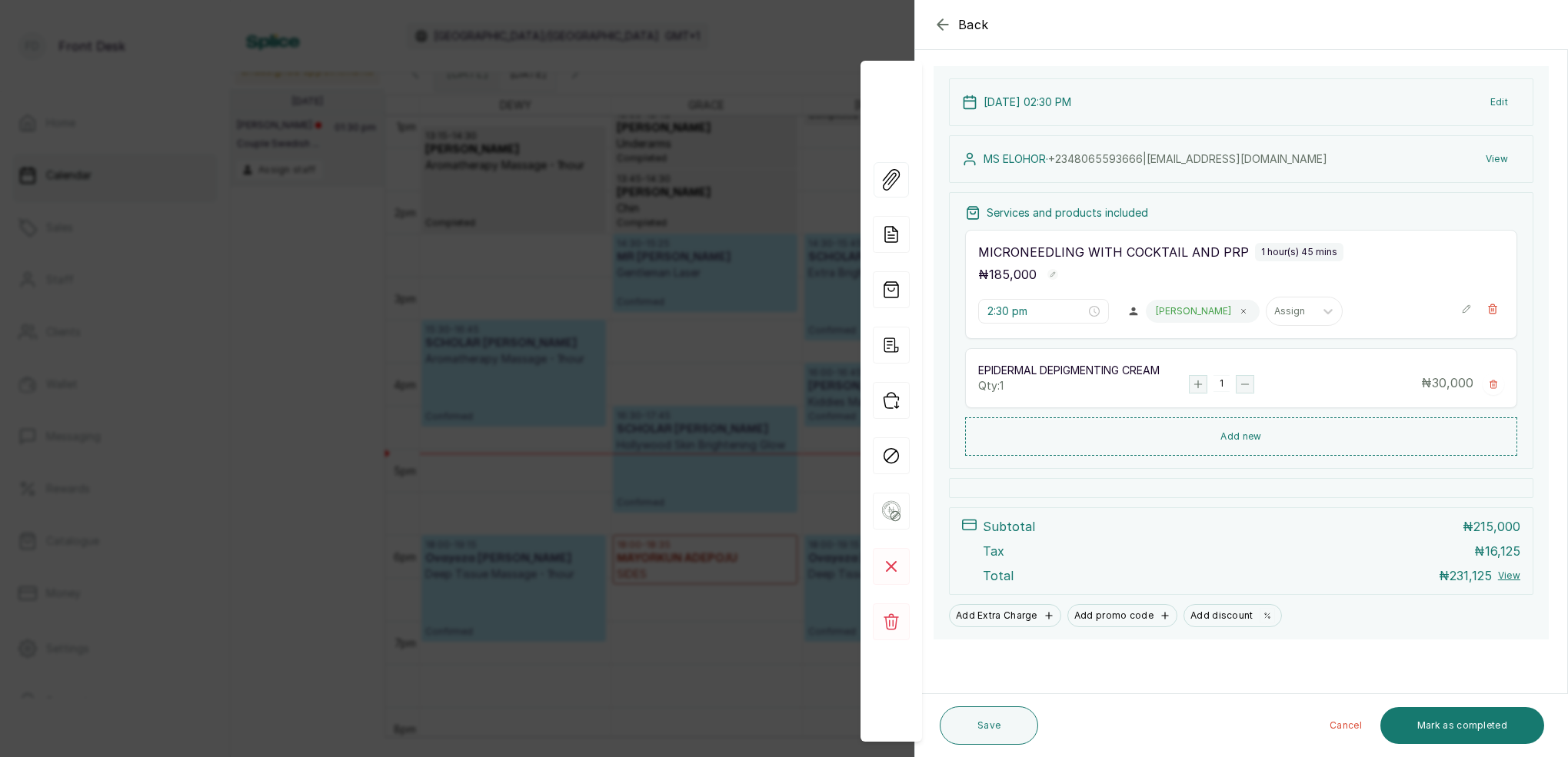
scroll to position [168, 0]
click at [562, 170] on div "Back Appointment Details Edit appointment 🚶 Walk-in (booked by Front Desk) Make…" at bounding box center [784, 378] width 1568 height 757
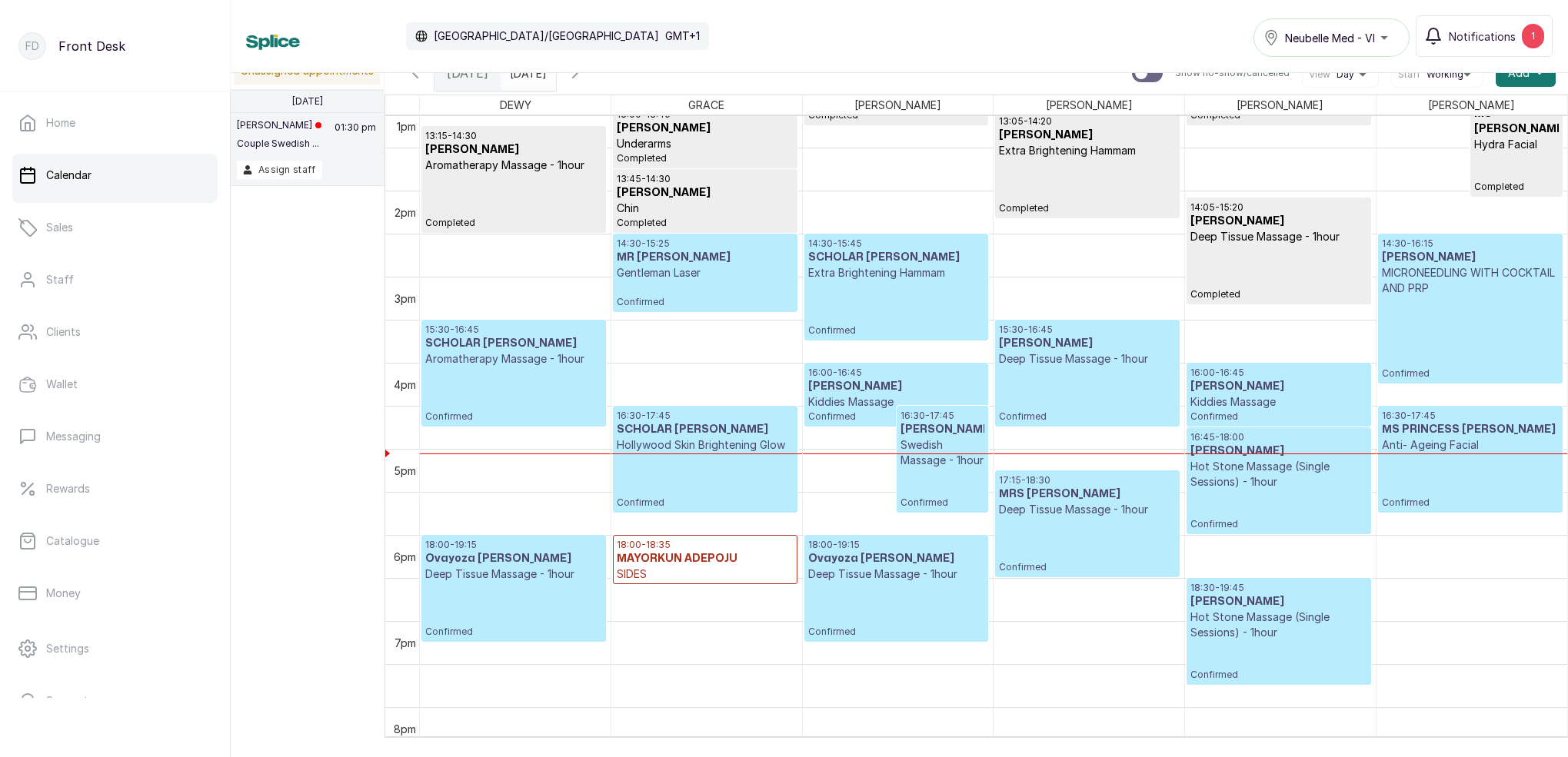
click at [1450, 282] on p "MICRONEEDLING WITH COCKTAIL AND PRP" at bounding box center [1470, 280] width 177 height 30
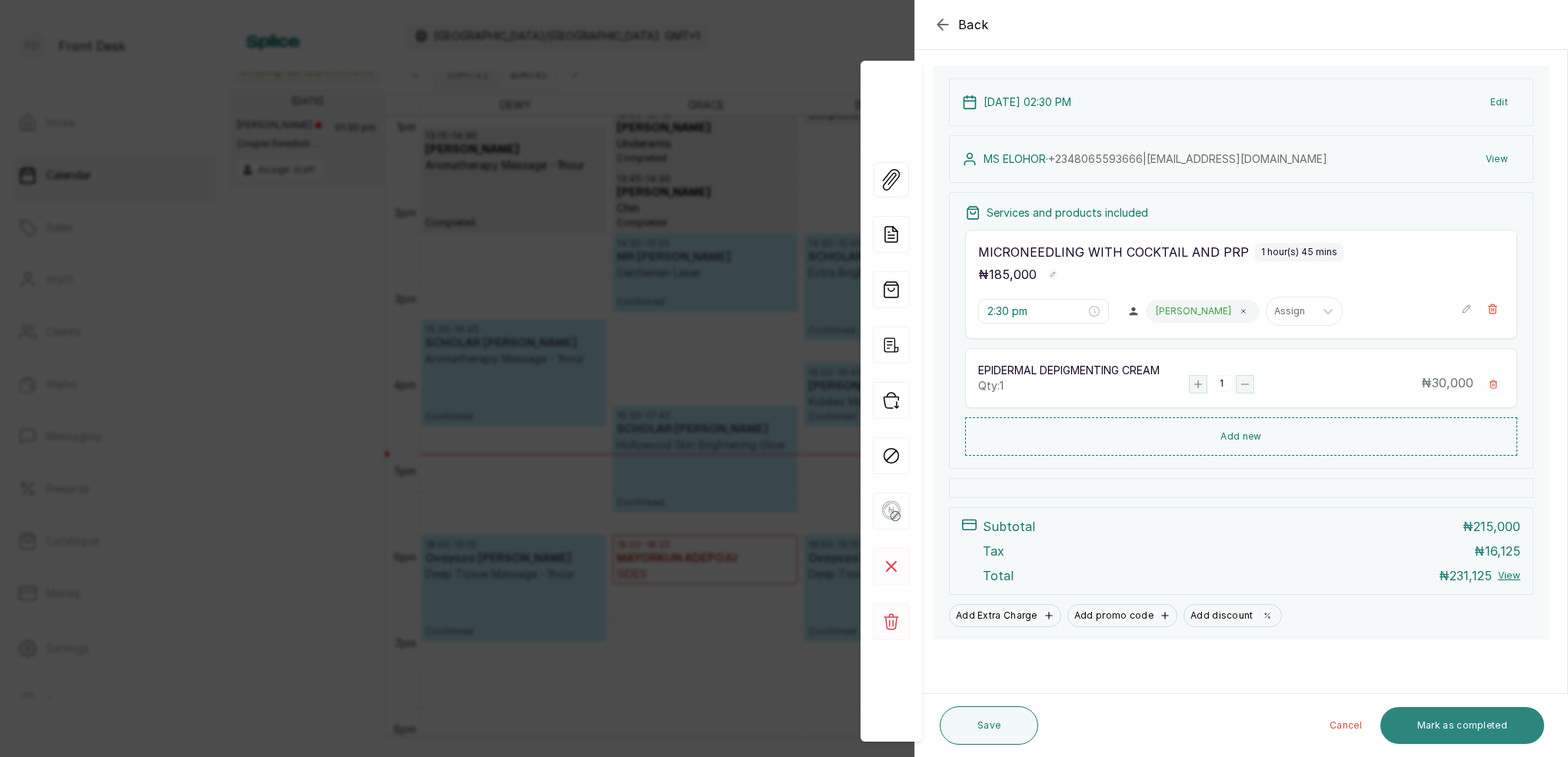
click at [1447, 723] on button "Mark as completed" at bounding box center [1462, 726] width 164 height 37
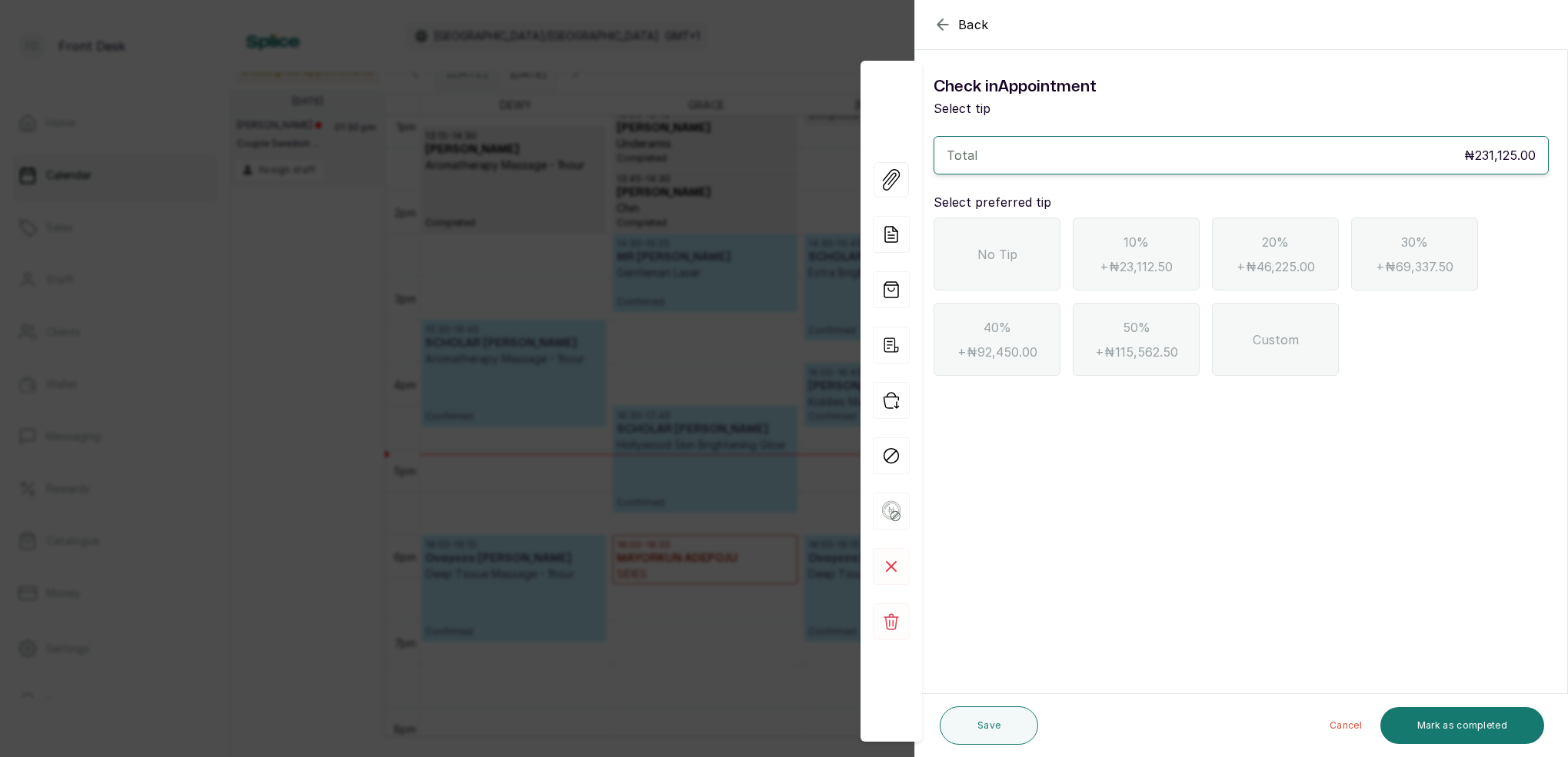
click at [1003, 224] on div "No Tip" at bounding box center [997, 254] width 127 height 73
click at [1496, 709] on button "Mark as completed" at bounding box center [1462, 726] width 164 height 37
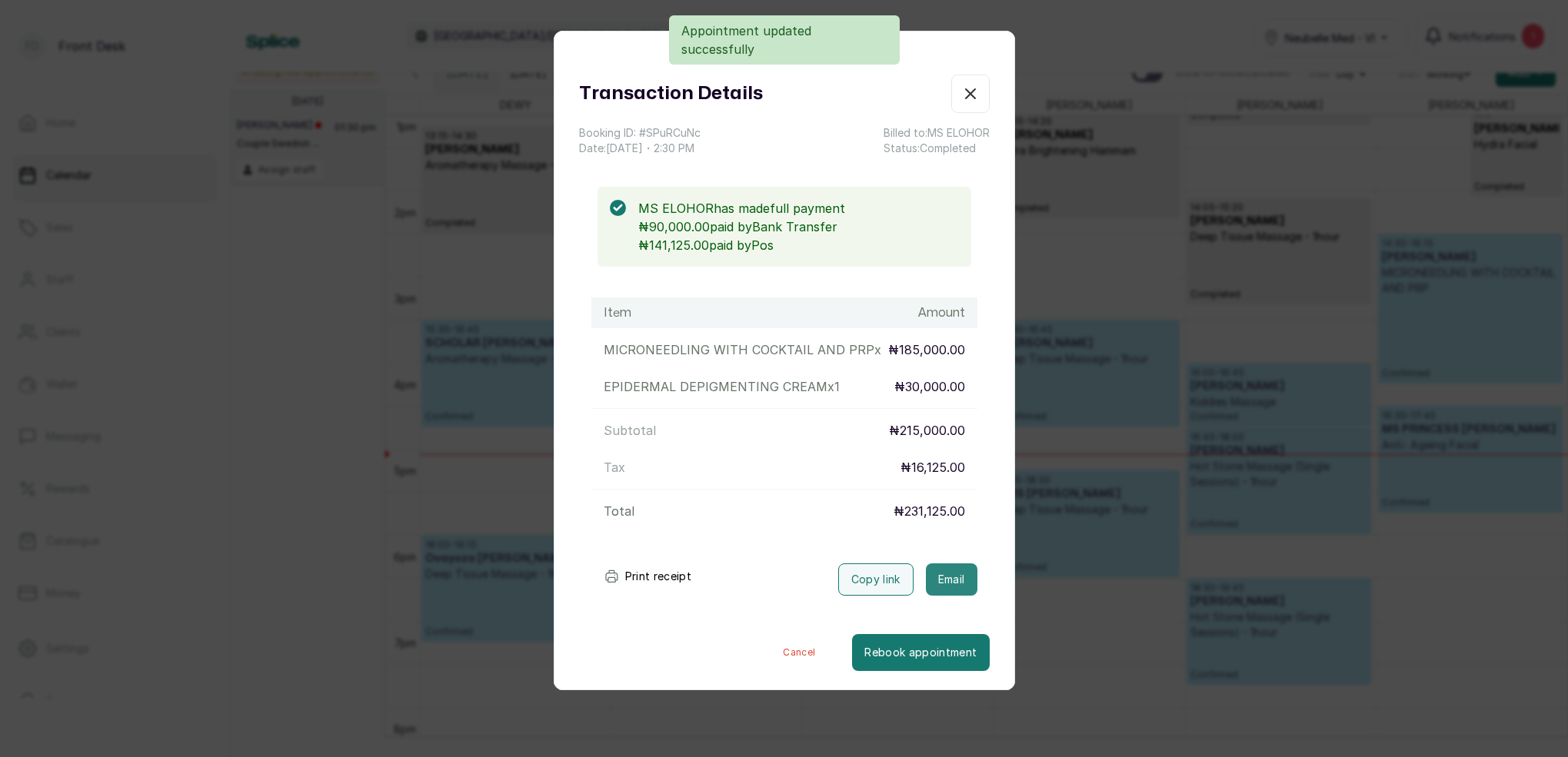
click at [965, 580] on button "Email" at bounding box center [951, 579] width 51 height 32
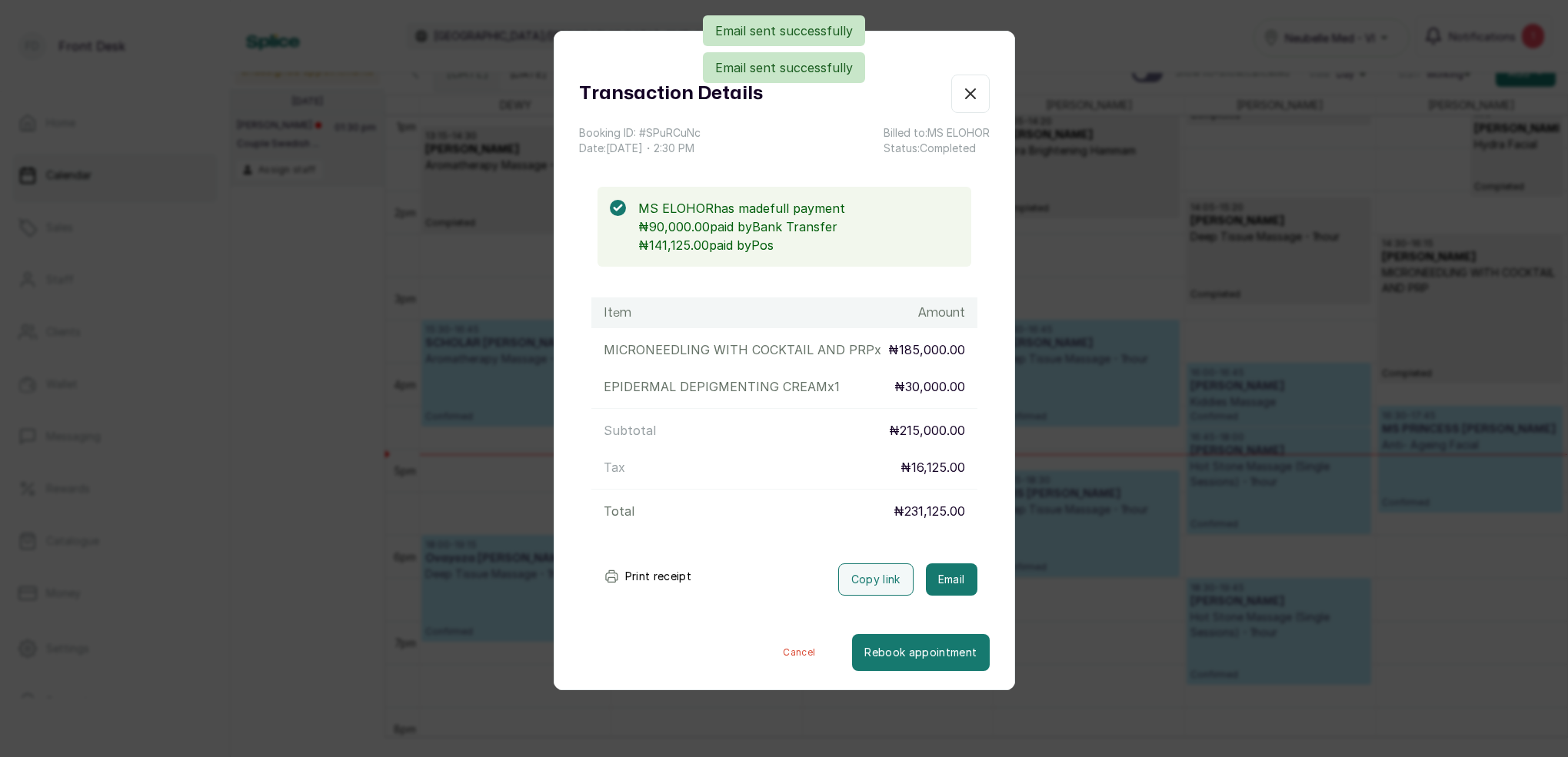
drag, startPoint x: 964, startPoint y: 90, endPoint x: 1013, endPoint y: 84, distance: 49.4
click at [964, 90] on icon "button" at bounding box center [970, 93] width 18 height 18
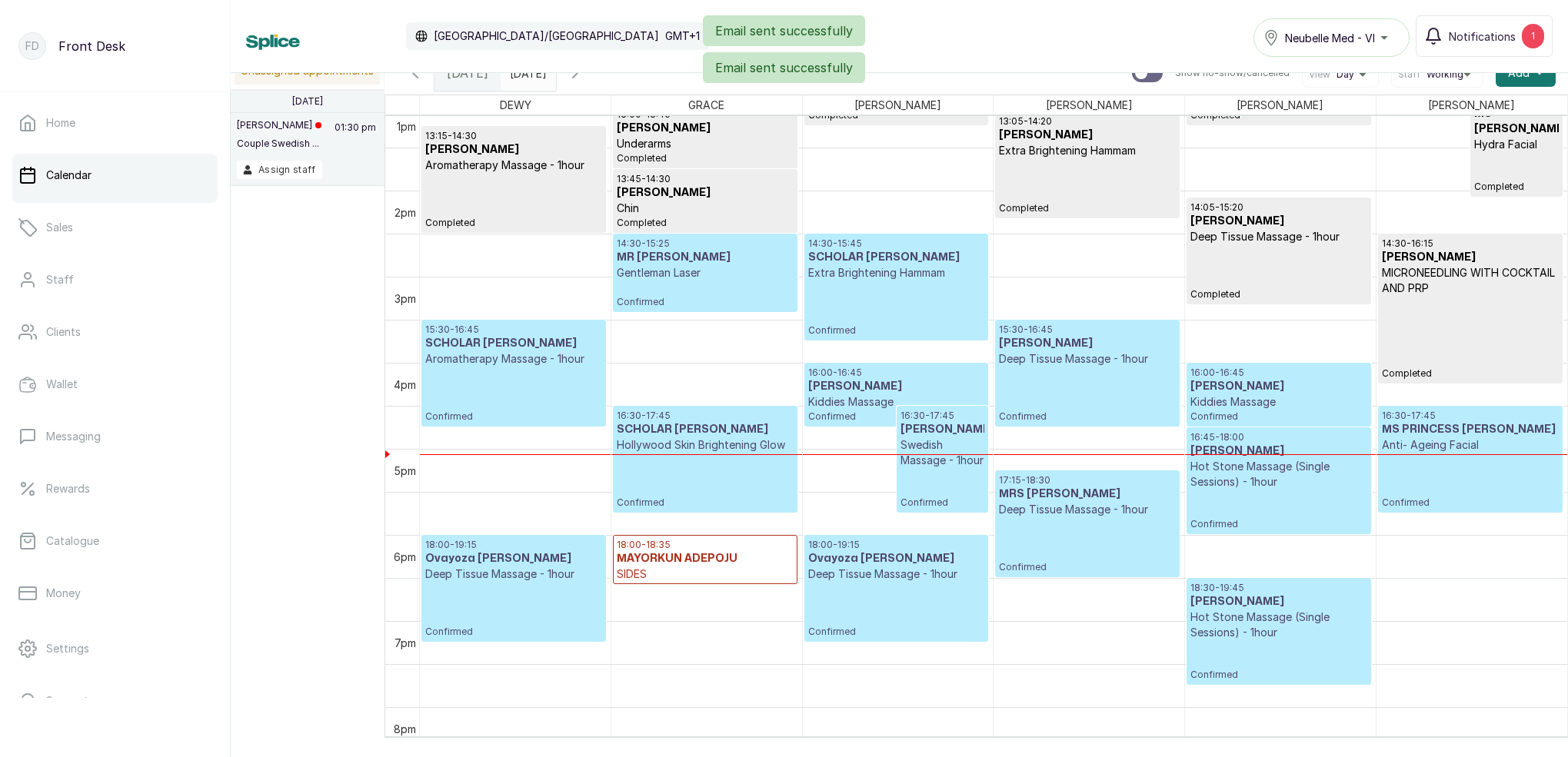
click at [660, 283] on div "14:30 - 15:25 MR [PERSON_NAME] Gentleman Laser Confirmed" at bounding box center [704, 272] width 176 height 70
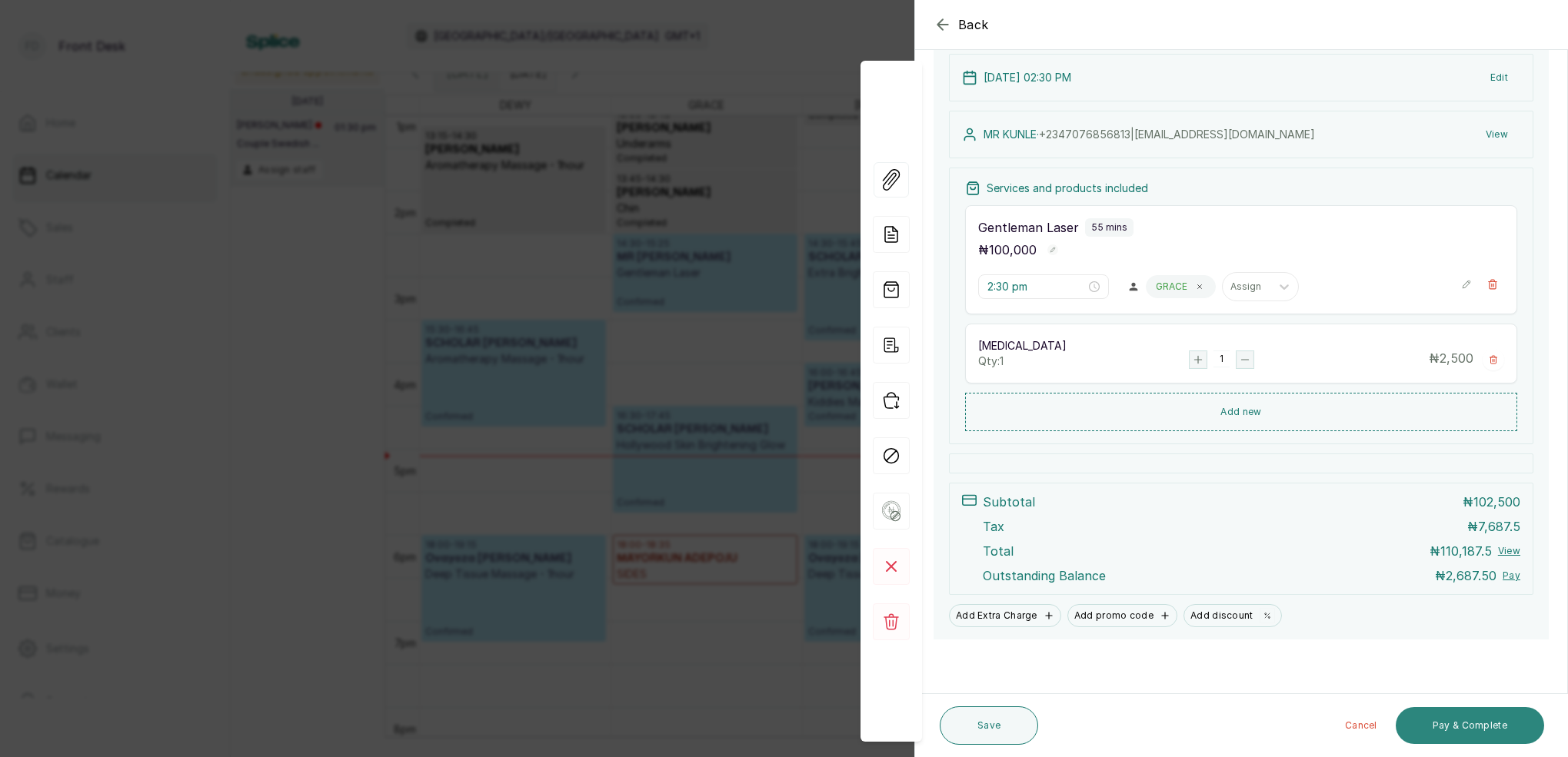
scroll to position [175, 0]
click at [1493, 723] on button "Pay & Complete" at bounding box center [1470, 726] width 148 height 37
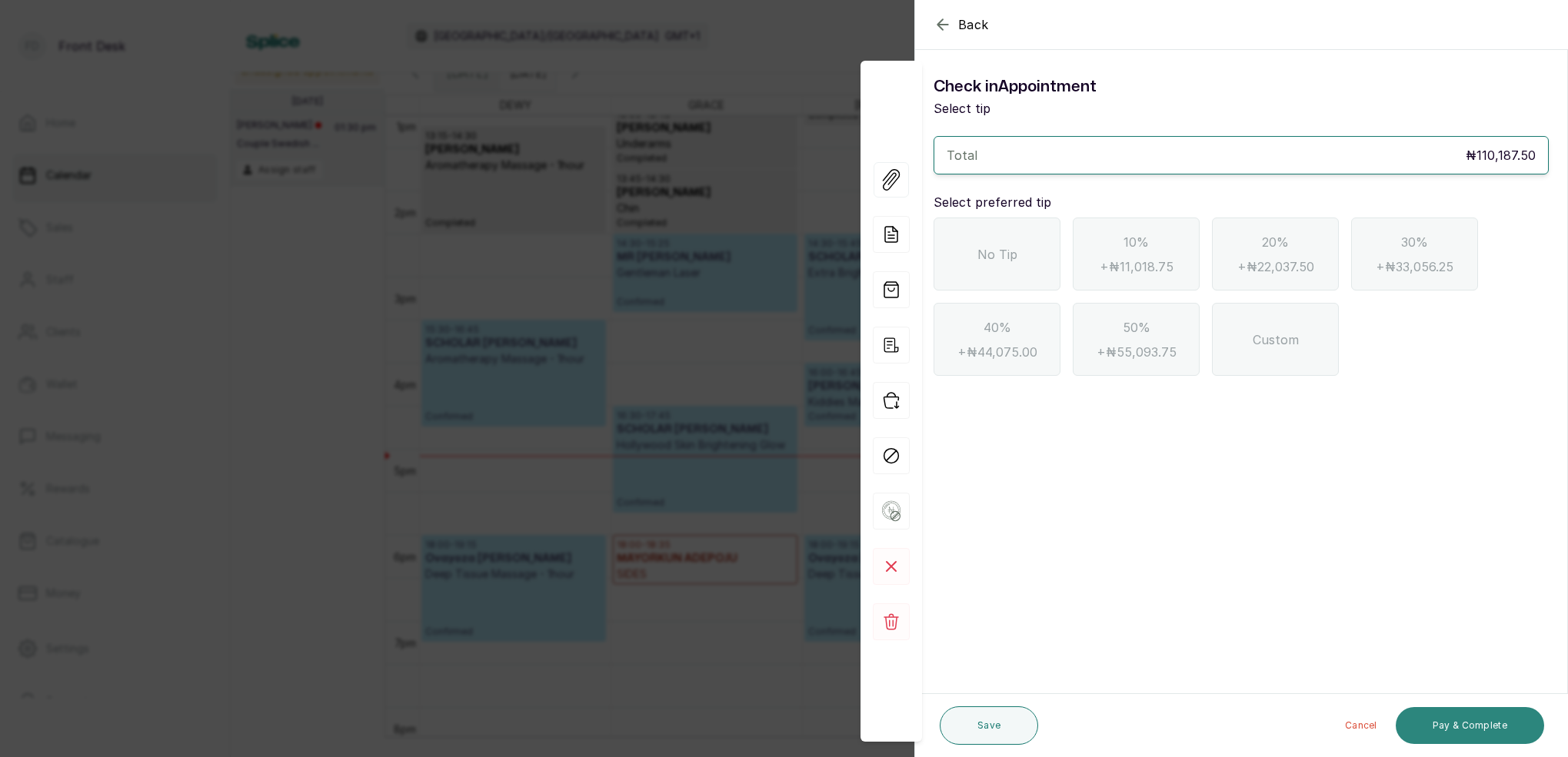
scroll to position [0, 0]
drag, startPoint x: 946, startPoint y: 25, endPoint x: 954, endPoint y: 36, distance: 13.6
click at [947, 26] on icon "button" at bounding box center [942, 24] width 18 height 18
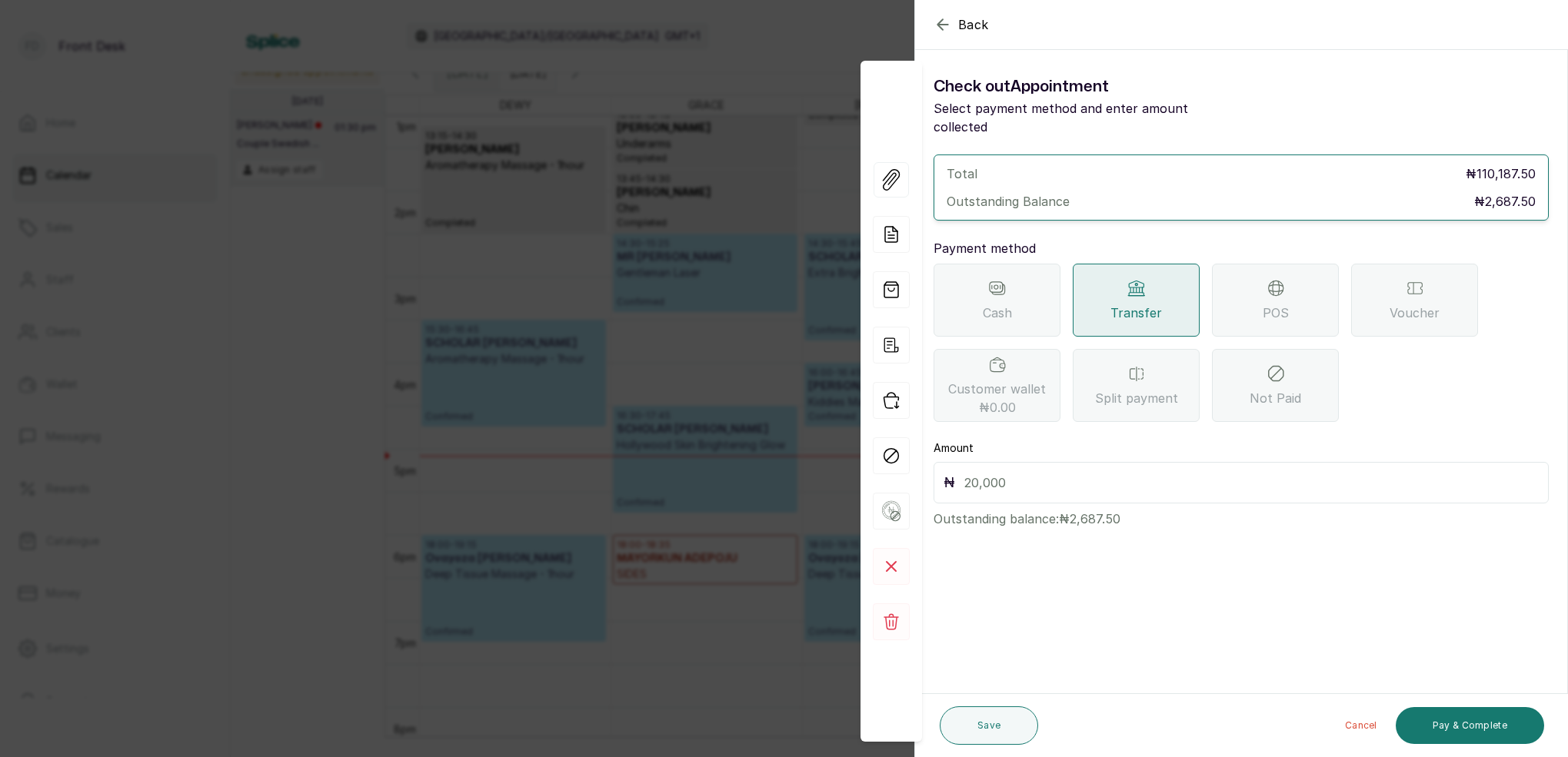
click at [1125, 472] on input "text" at bounding box center [1252, 482] width 575 height 22
drag, startPoint x: 985, startPoint y: 466, endPoint x: 1009, endPoint y: 468, distance: 24.1
click at [986, 472] on input "268.5" at bounding box center [1252, 482] width 575 height 22
type input "2,687.5"
click at [1455, 730] on button "Pay & Complete" at bounding box center [1470, 726] width 148 height 37
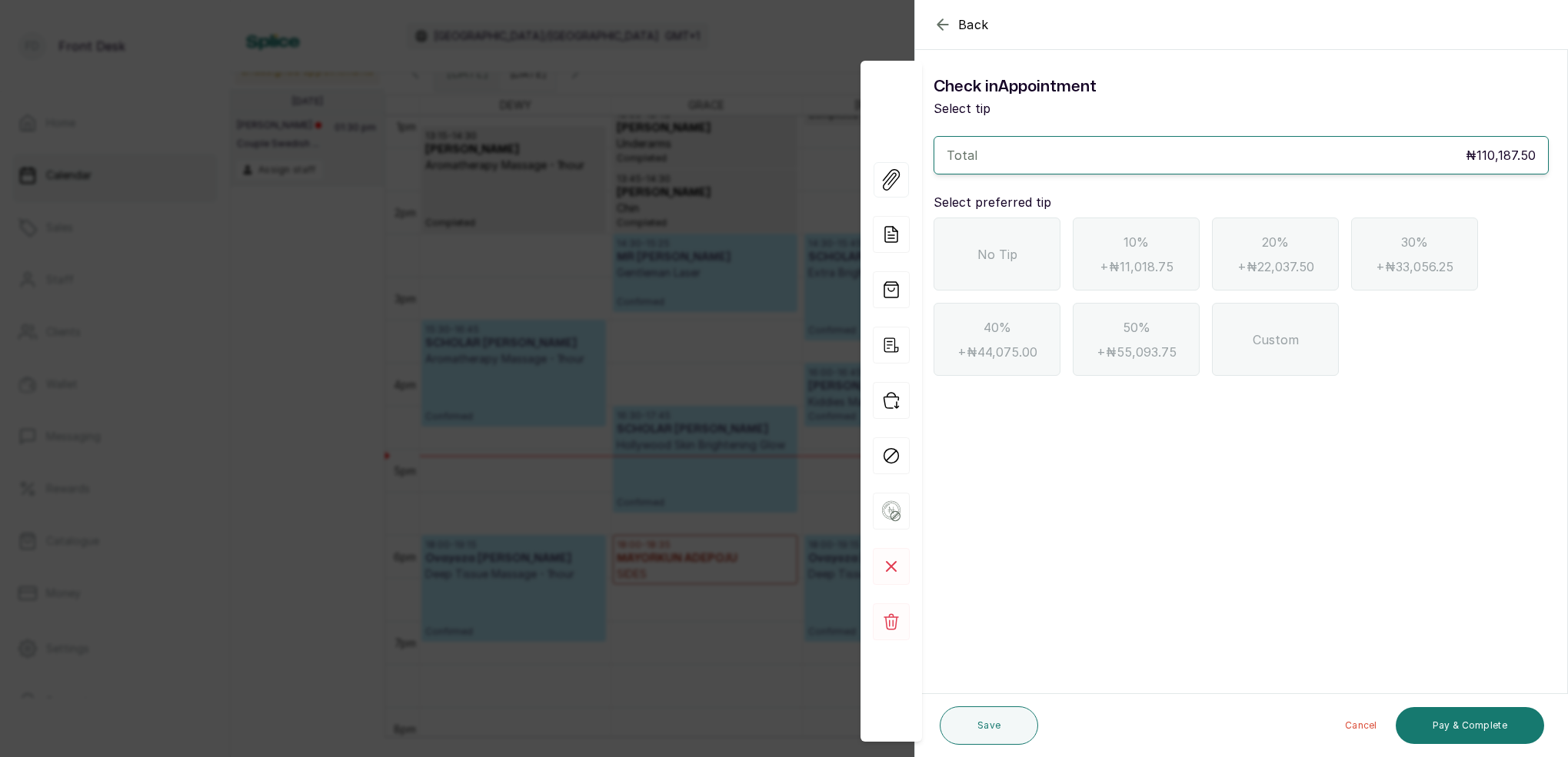
click at [1035, 266] on div "No Tip" at bounding box center [997, 254] width 127 height 73
click at [1461, 722] on button "Pay & Complete" at bounding box center [1470, 726] width 148 height 37
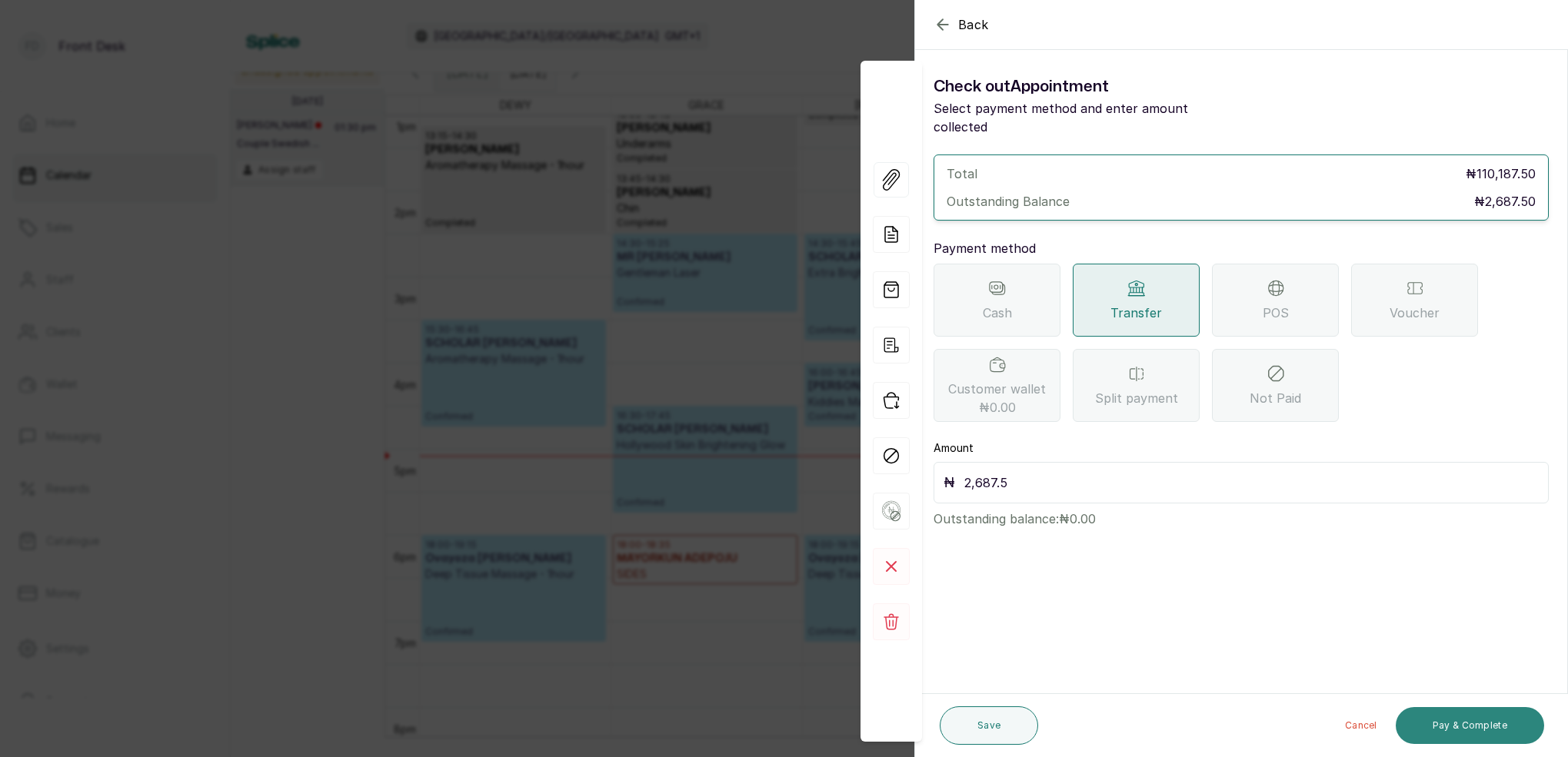
click at [1460, 730] on button "Pay & Complete" at bounding box center [1470, 726] width 148 height 37
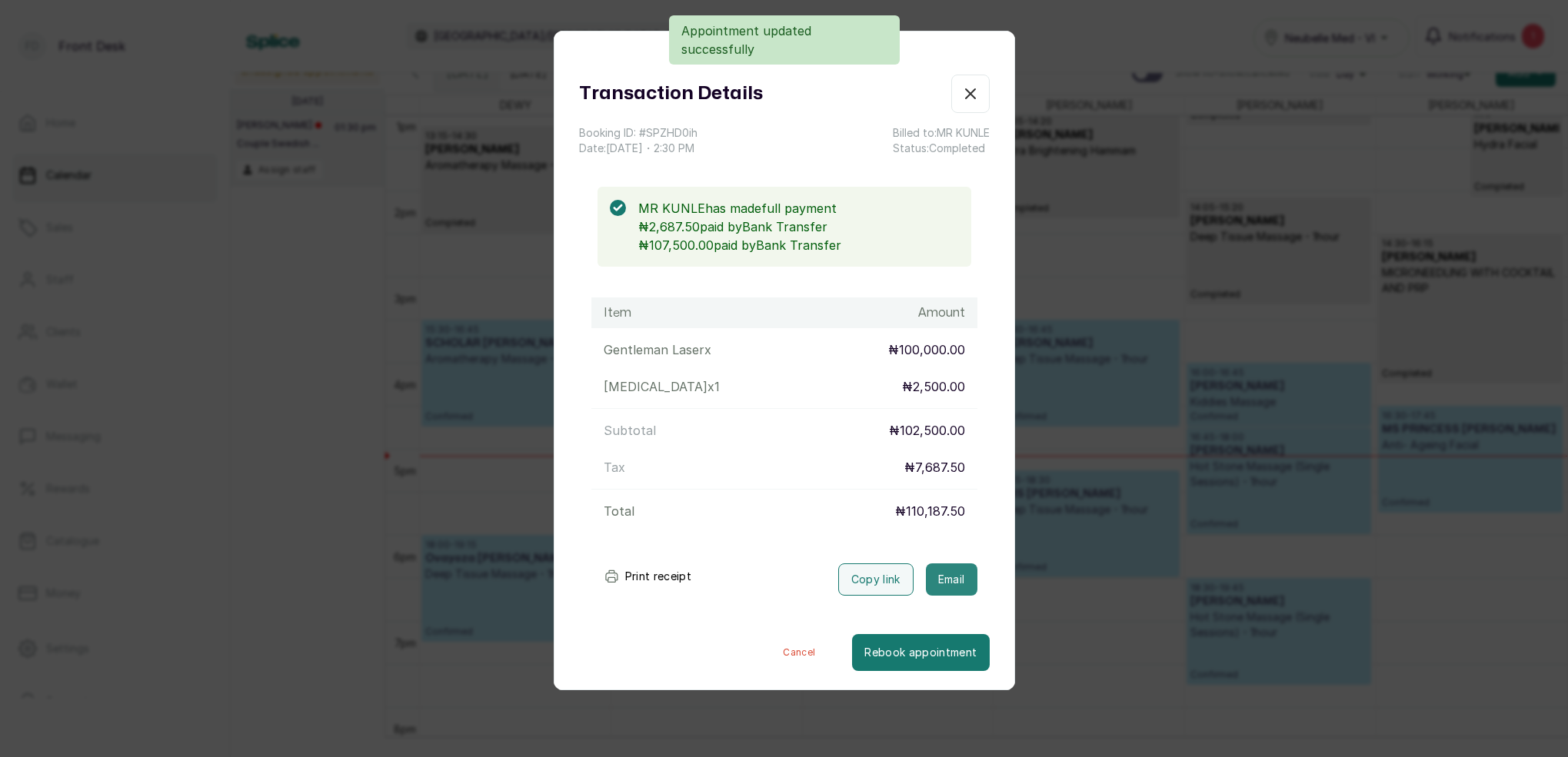
click at [964, 575] on button "Email" at bounding box center [951, 579] width 51 height 32
click at [971, 93] on icon "button" at bounding box center [970, 93] width 10 height 10
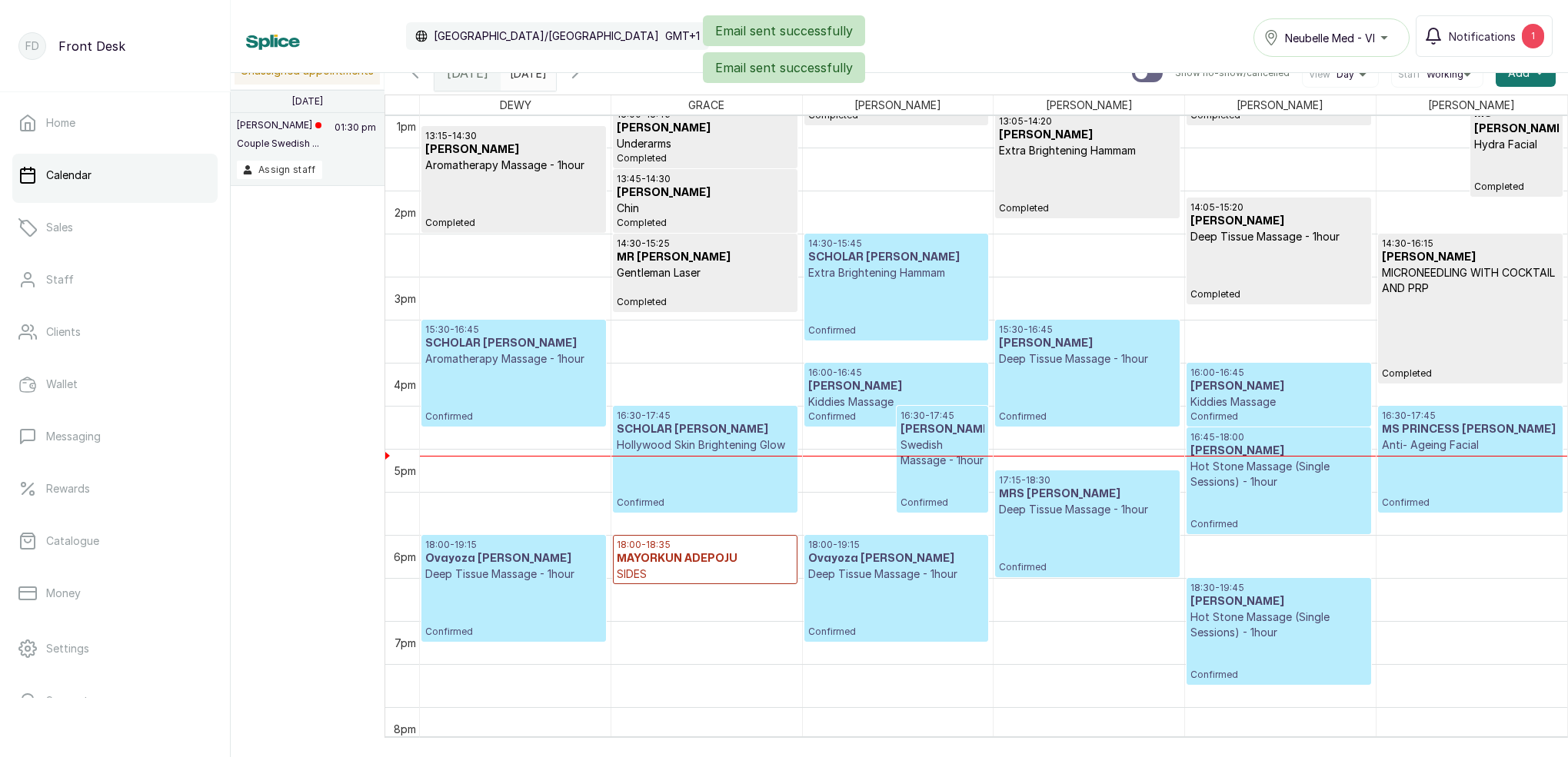
scroll to position [1233, 0]
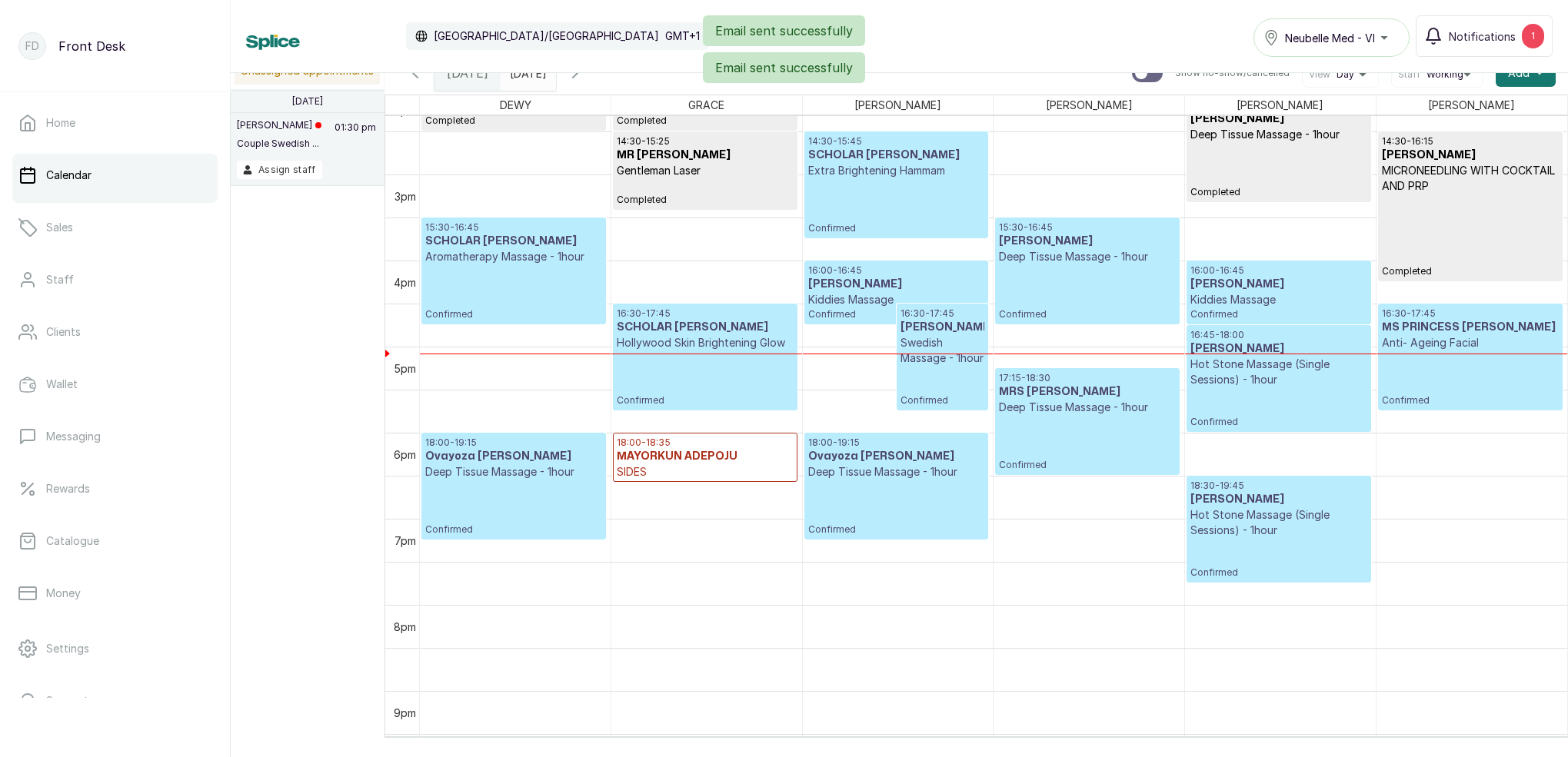
click at [1424, 168] on p "MICRONEEDLING WITH COCKTAIL AND PRP" at bounding box center [1470, 178] width 177 height 30
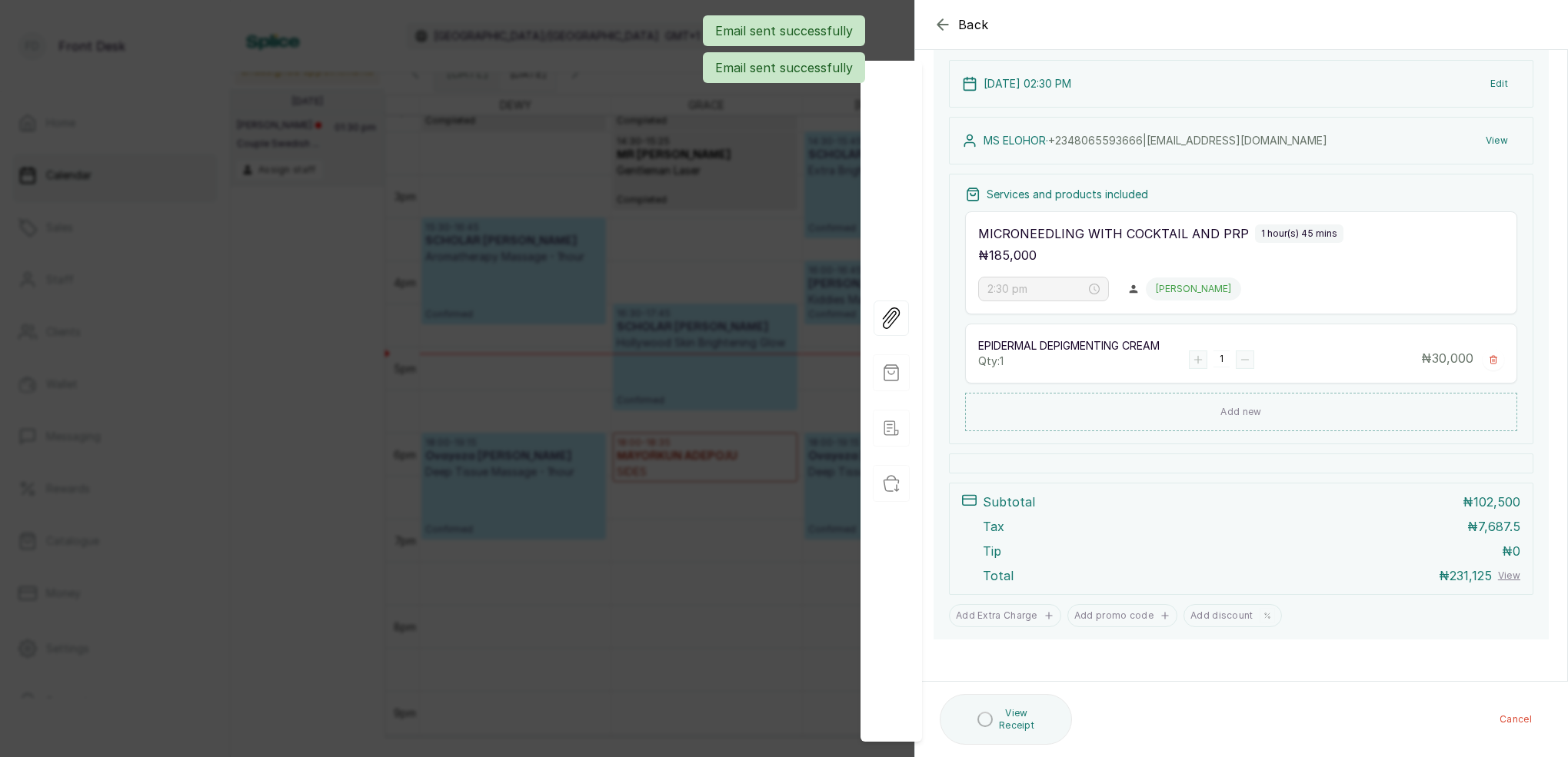
scroll to position [188, 0]
click at [765, 151] on div "Back Appointment Details Edit appointment 🚶 Walk-in (booked by Front Desk) Make…" at bounding box center [784, 378] width 1568 height 757
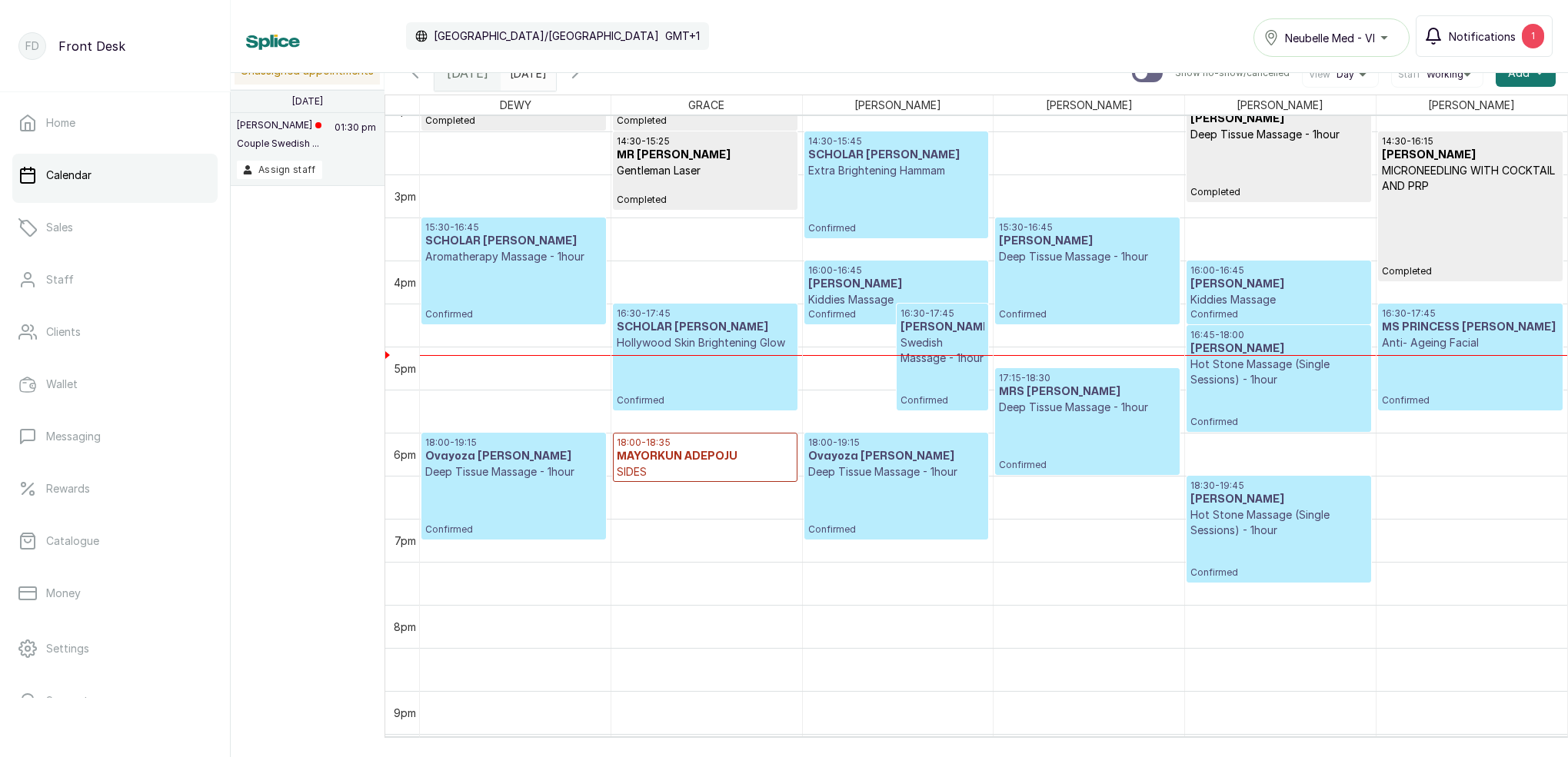
click at [1435, 37] on icon "button" at bounding box center [1433, 36] width 18 height 18
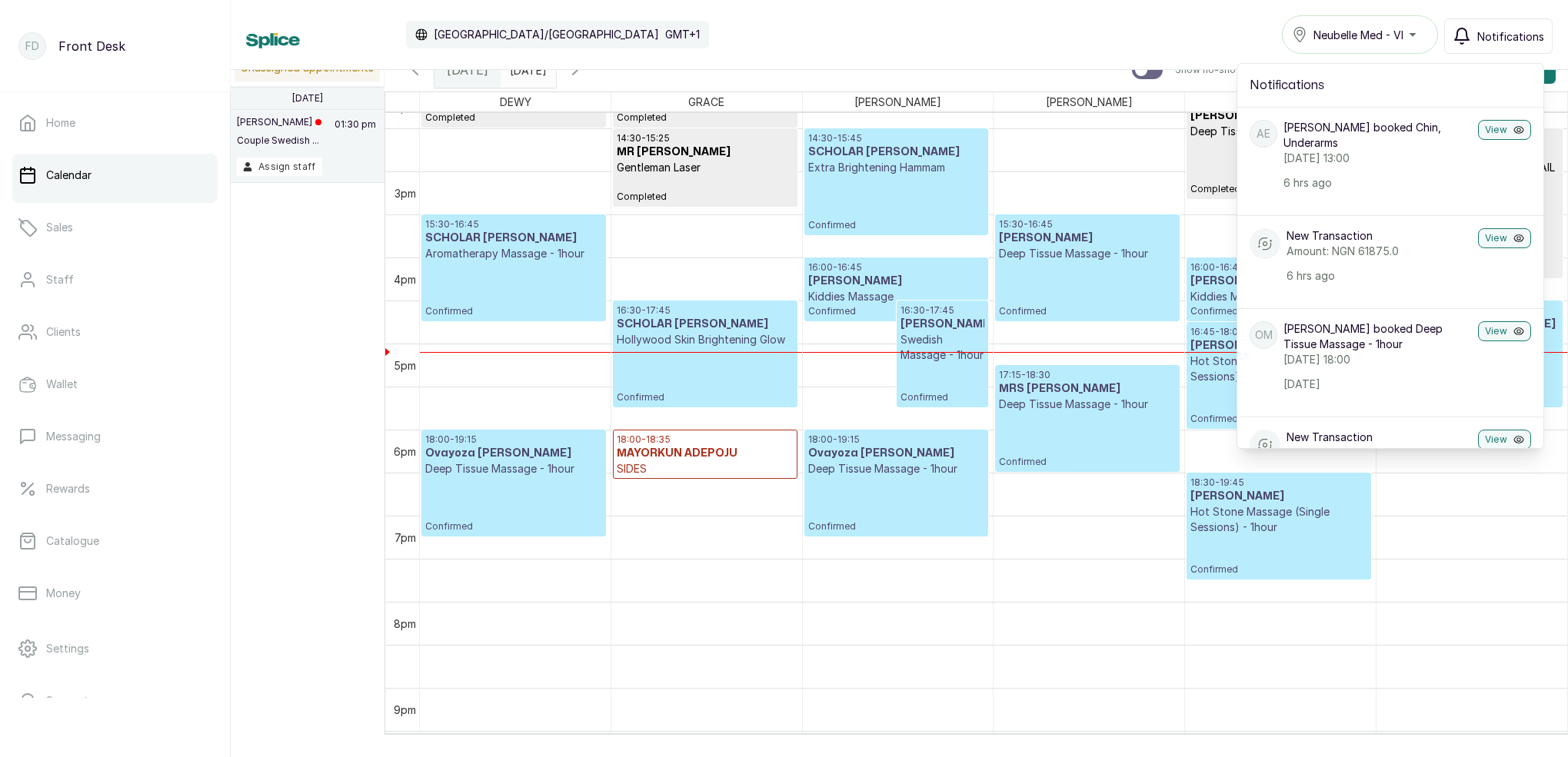
click at [1471, 37] on icon "button" at bounding box center [1461, 36] width 18 height 18
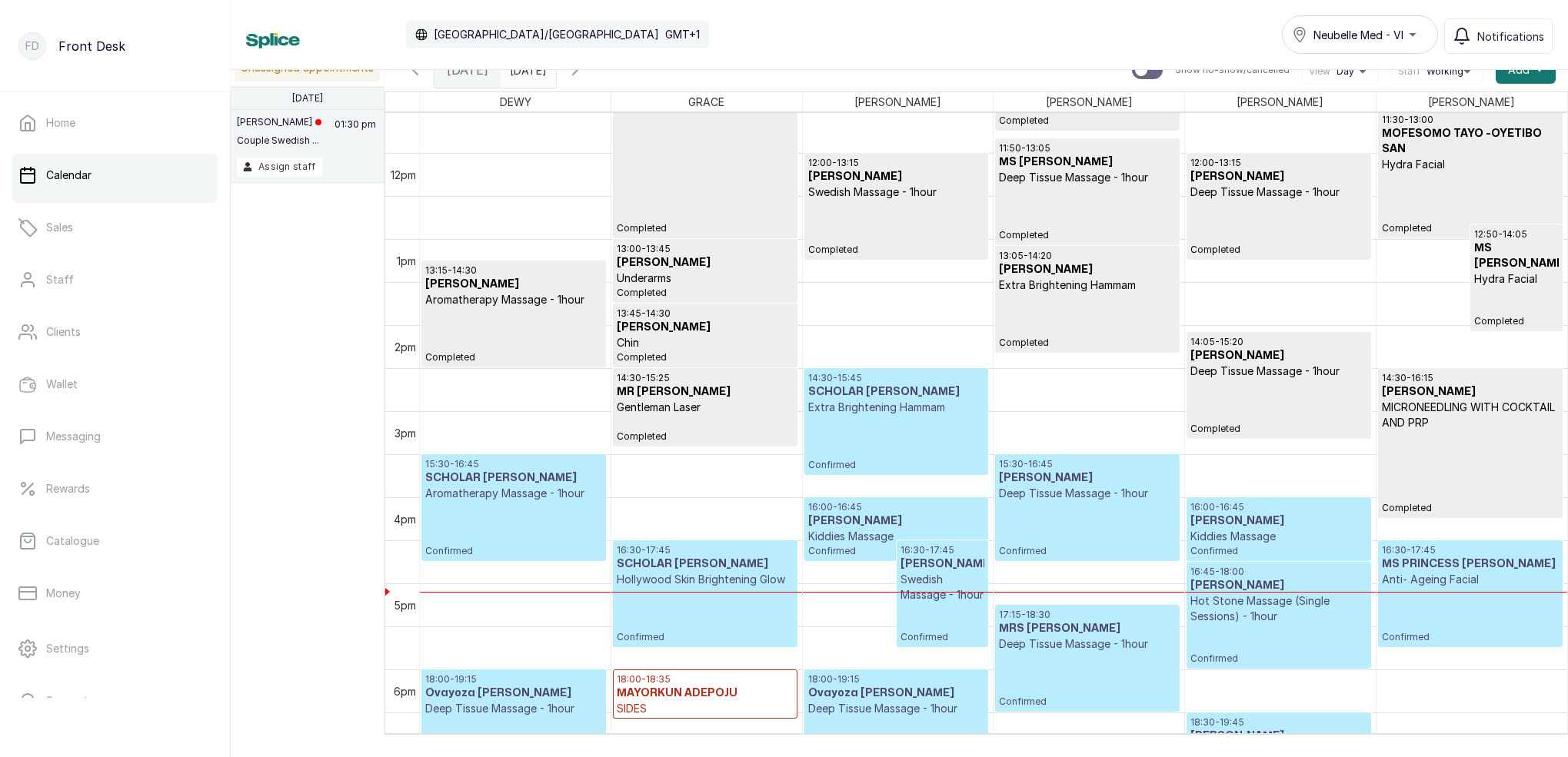
scroll to position [1112, 0]
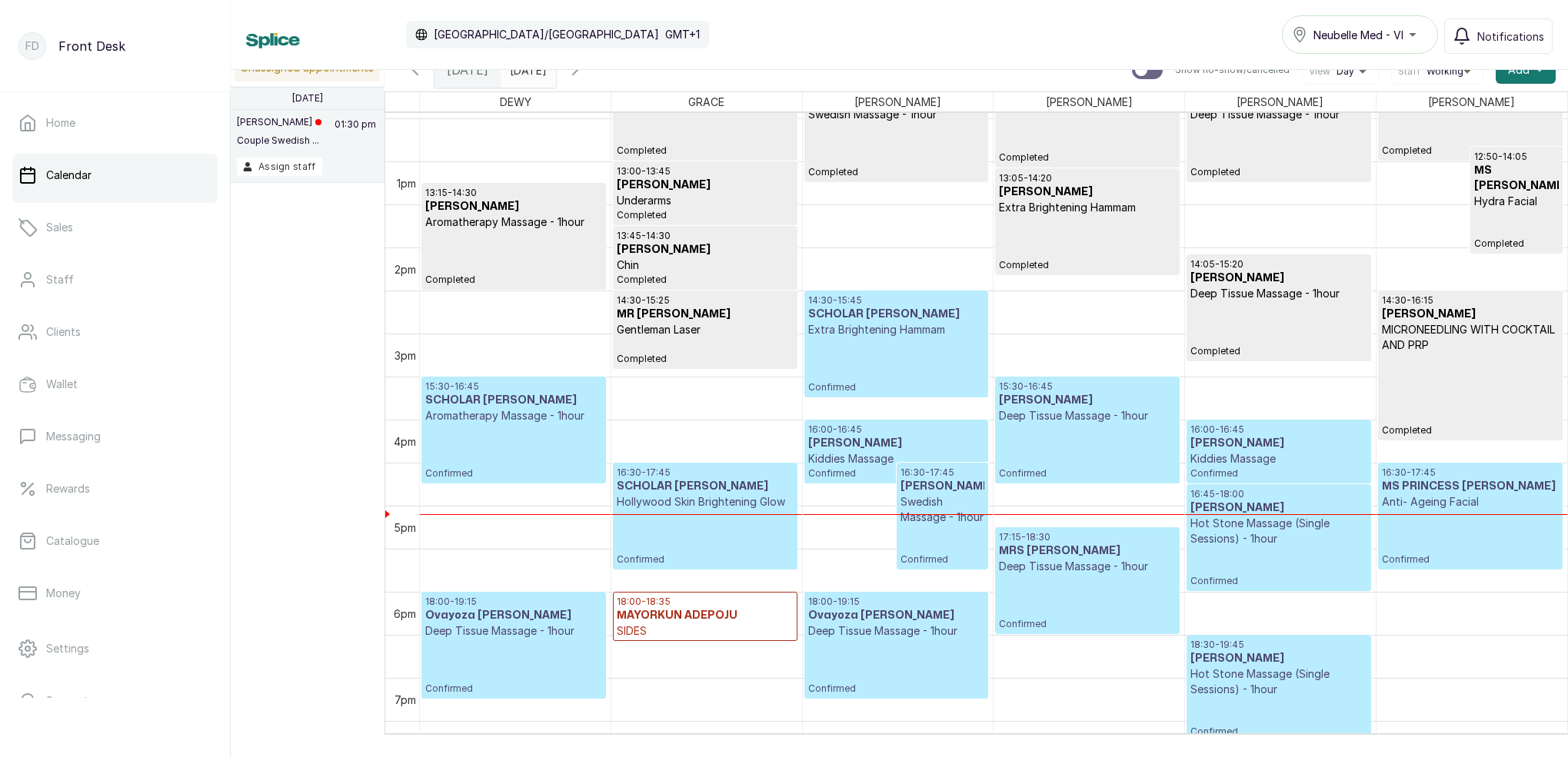
click at [1075, 412] on p "Deep Tissue Massage - 1hour" at bounding box center [1087, 416] width 176 height 16
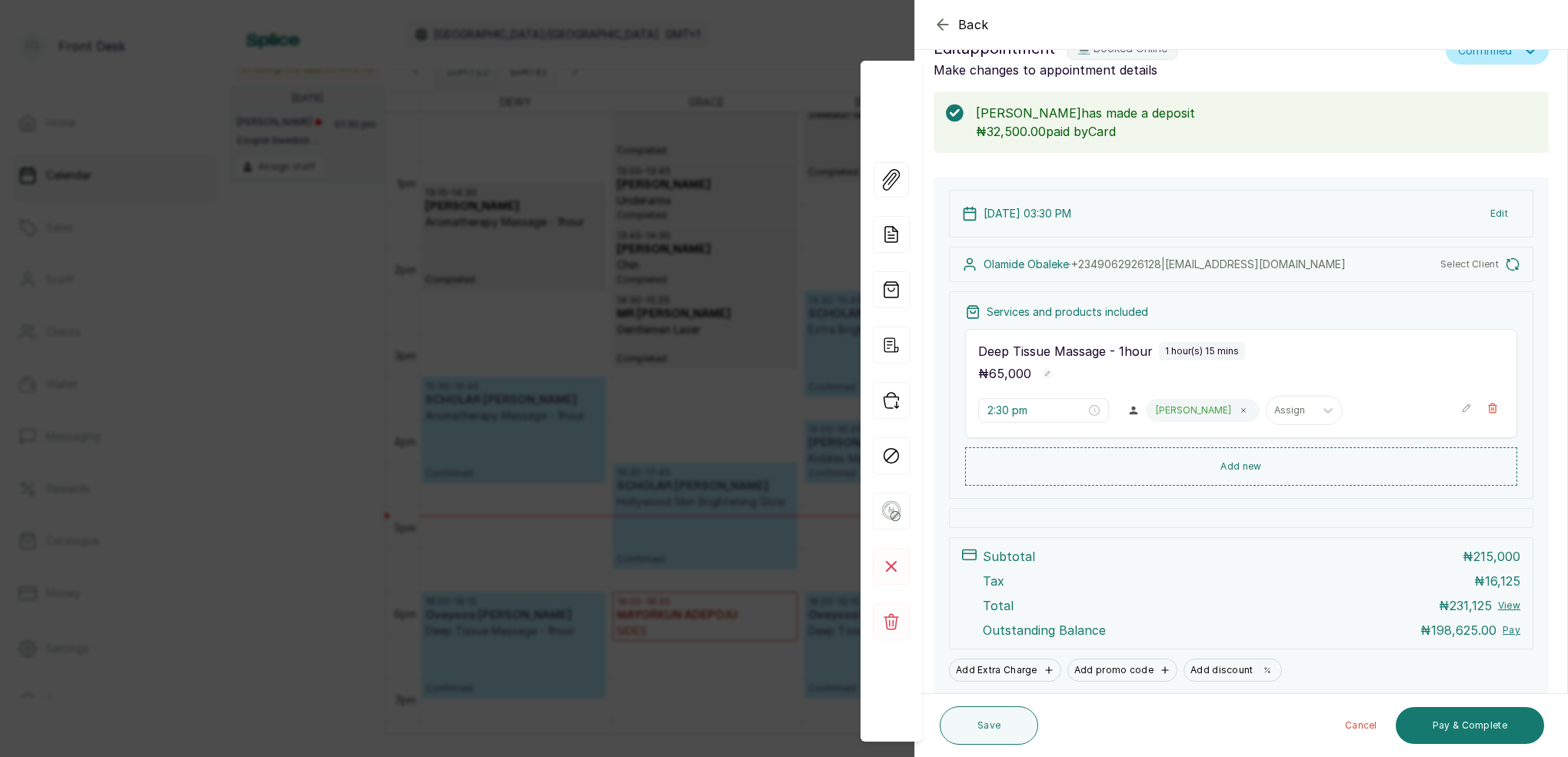
type input "3:30 pm"
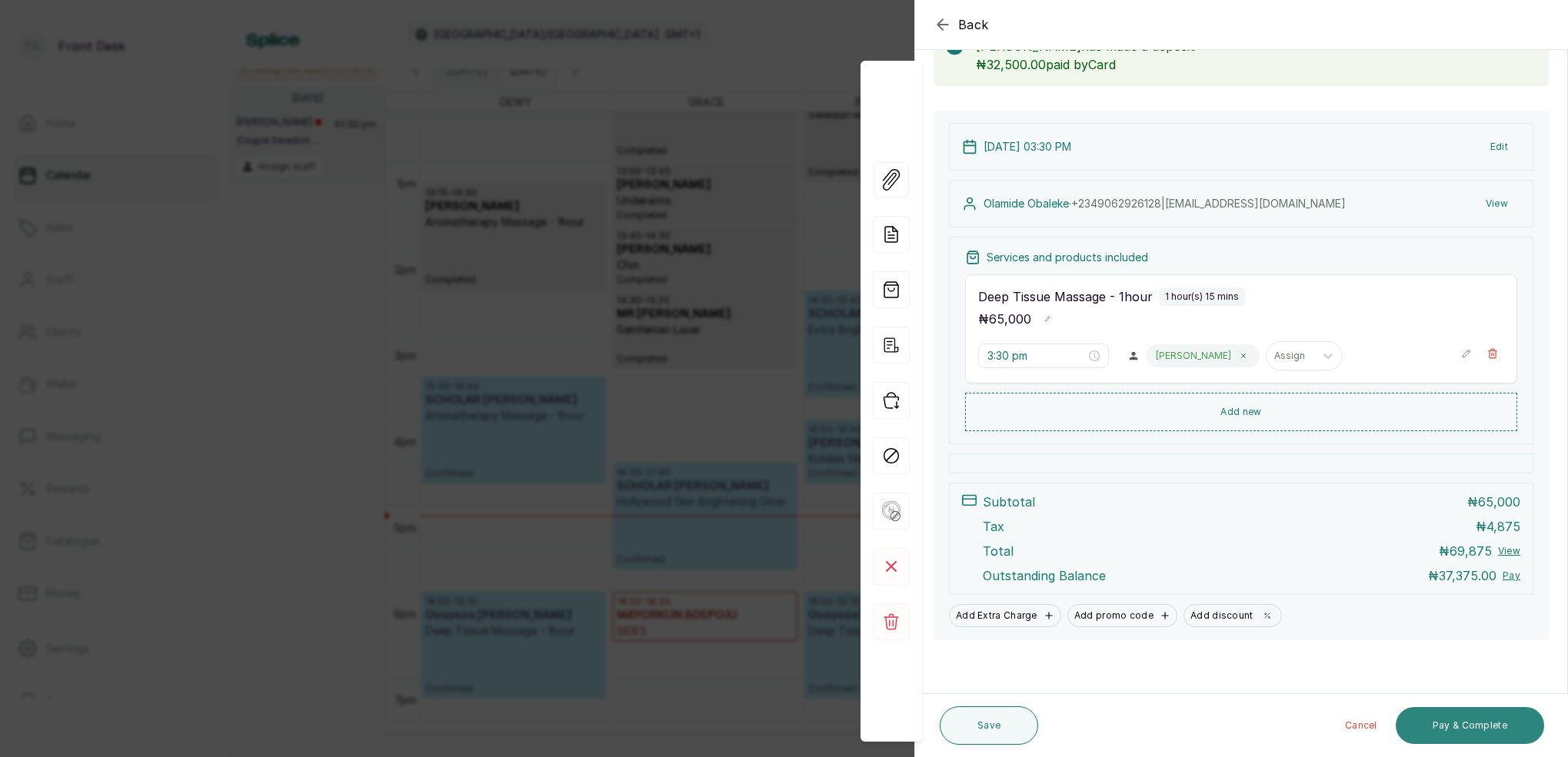
click at [1485, 730] on button "Pay & Complete" at bounding box center [1470, 726] width 148 height 37
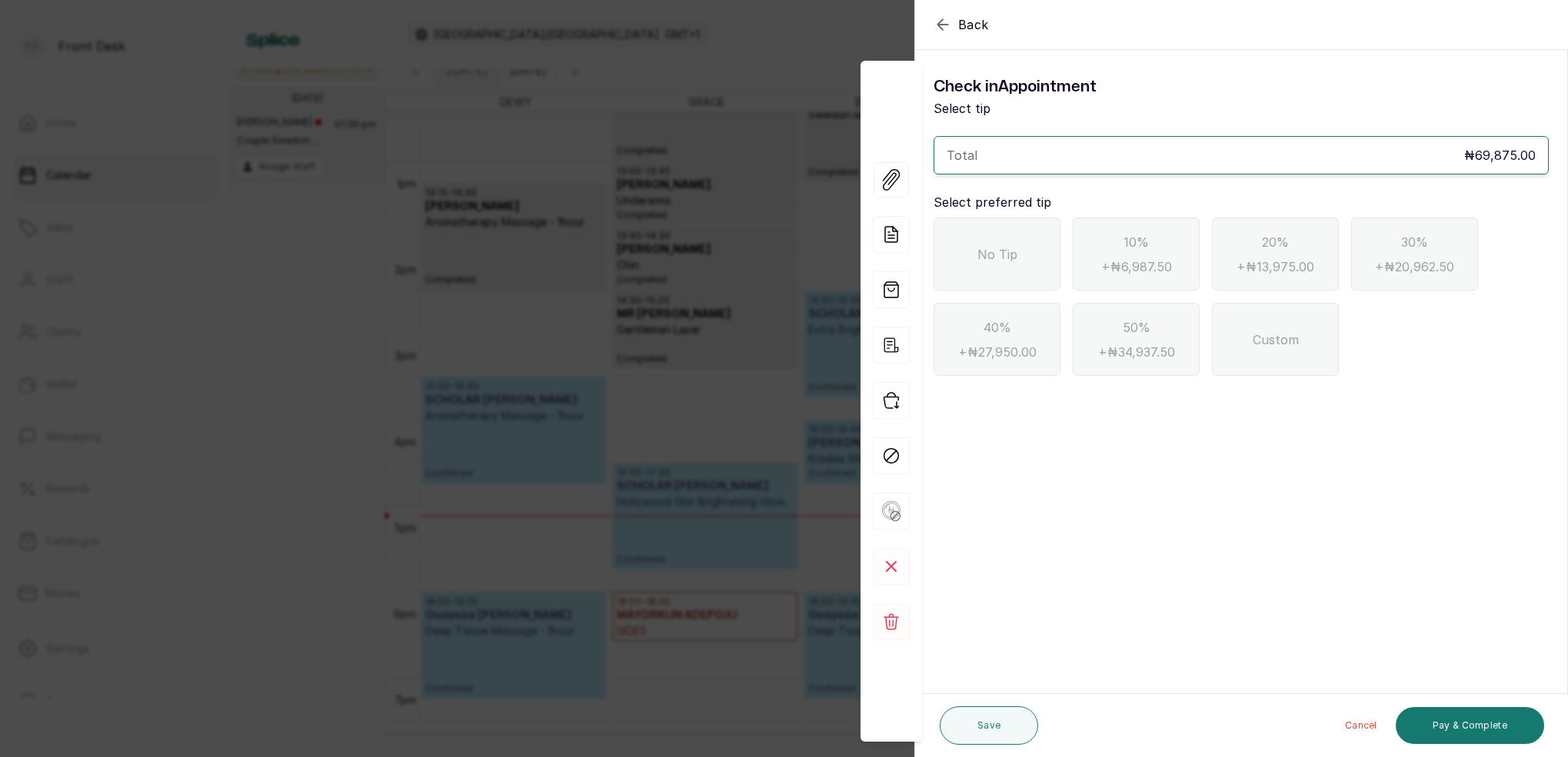
click at [939, 30] on icon "button" at bounding box center [942, 24] width 18 height 18
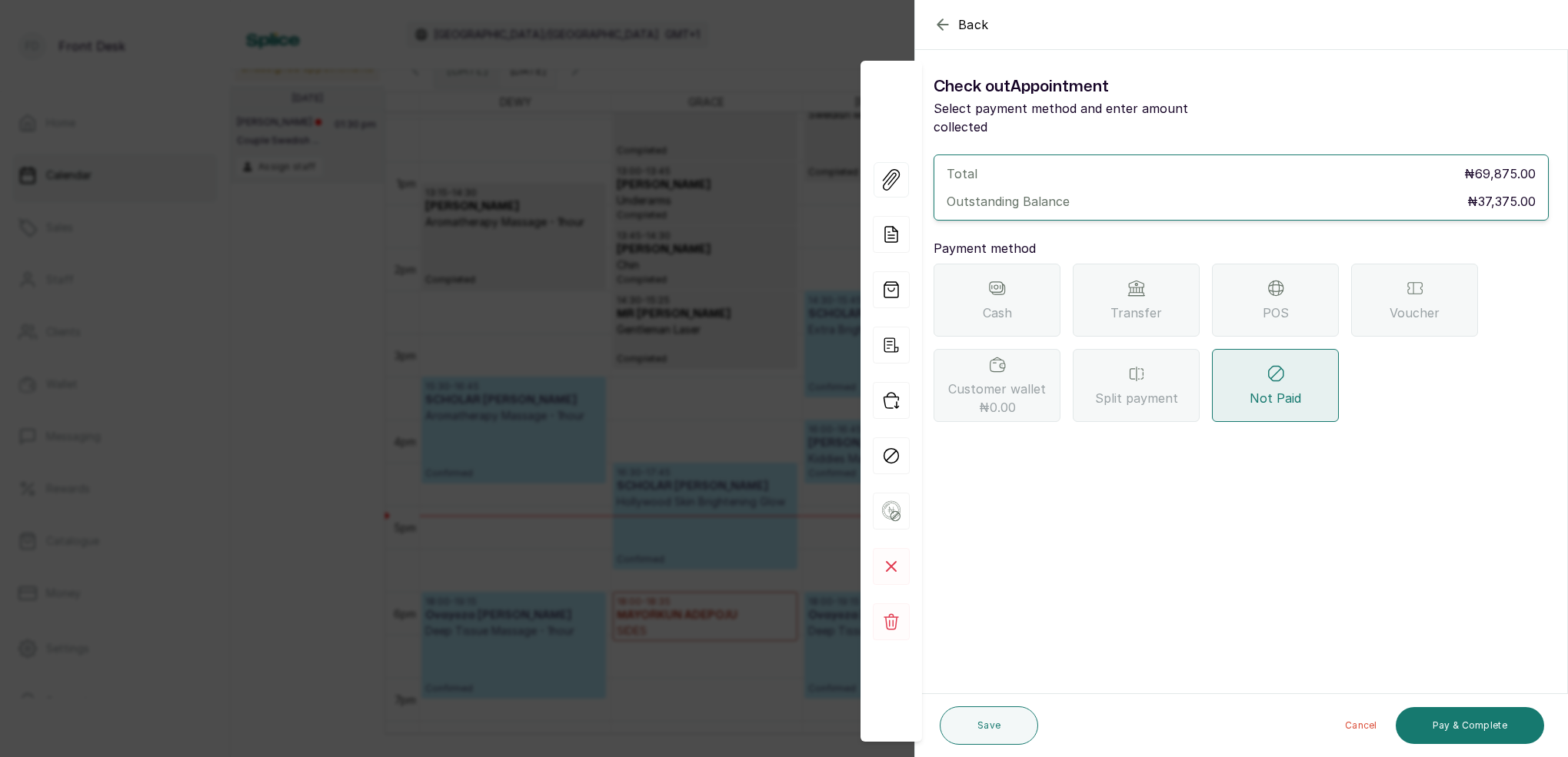
click at [1271, 305] on div "POS" at bounding box center [1275, 300] width 127 height 73
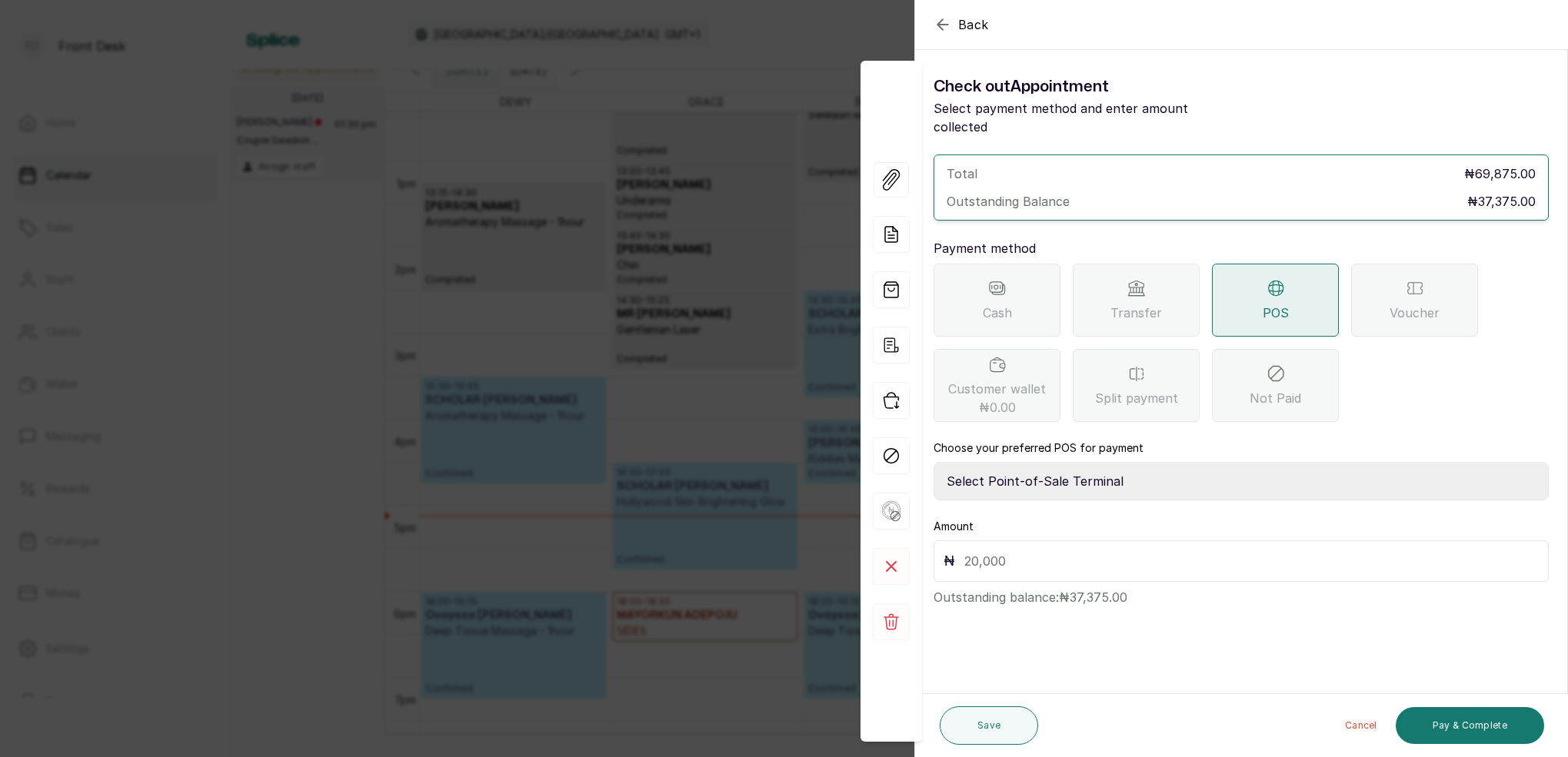
select select "7a4fd382-b2de-4137-8553-2ff33fa7fb29"
click at [1057, 550] on input "text" at bounding box center [1252, 560] width 575 height 22
type input "37,375"
click at [1452, 713] on button "Pay & Complete" at bounding box center [1470, 726] width 148 height 37
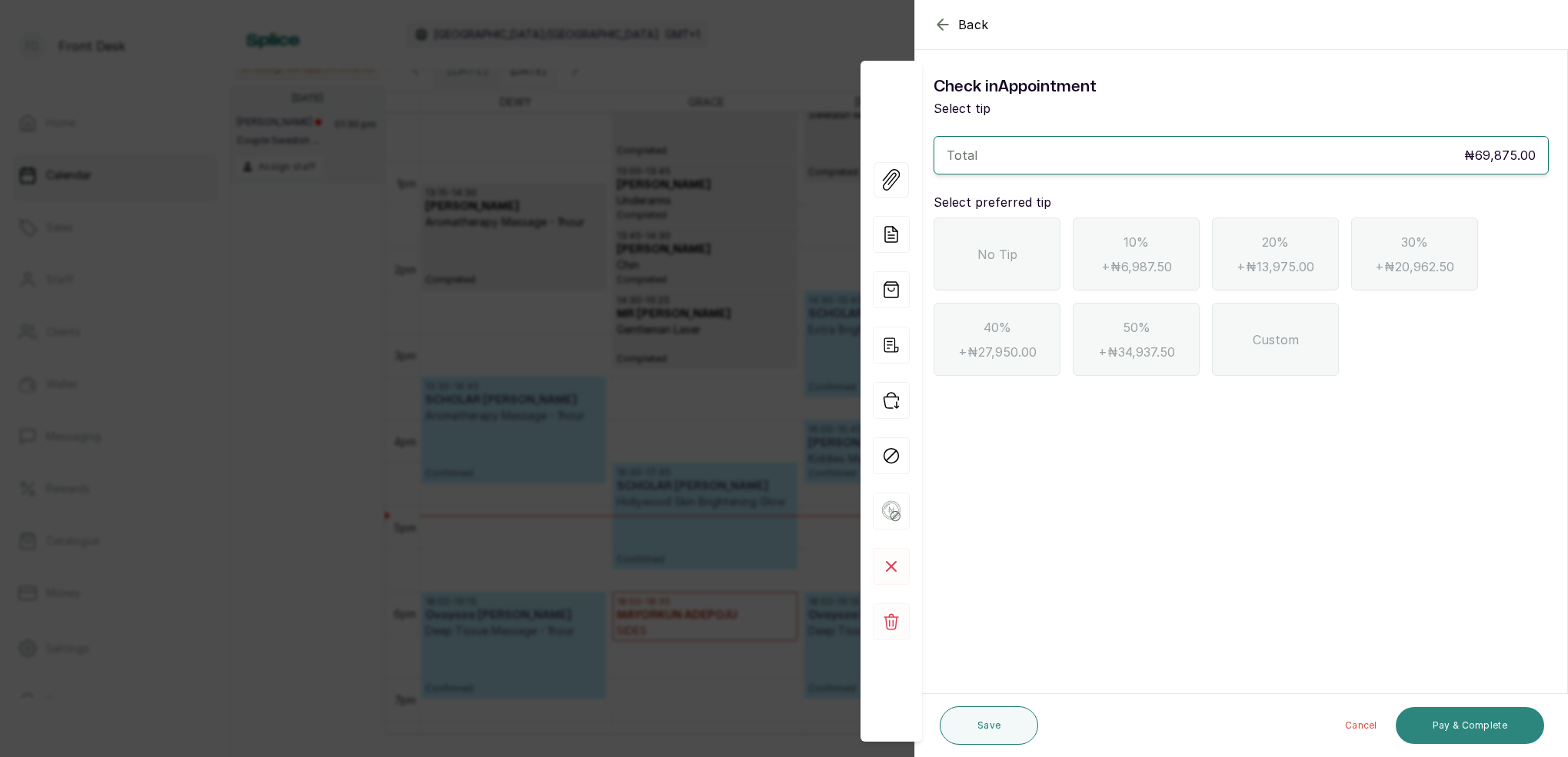
click at [1455, 716] on button "Pay & Complete" at bounding box center [1470, 726] width 148 height 37
click at [939, 27] on icon "button" at bounding box center [942, 23] width 10 height 10
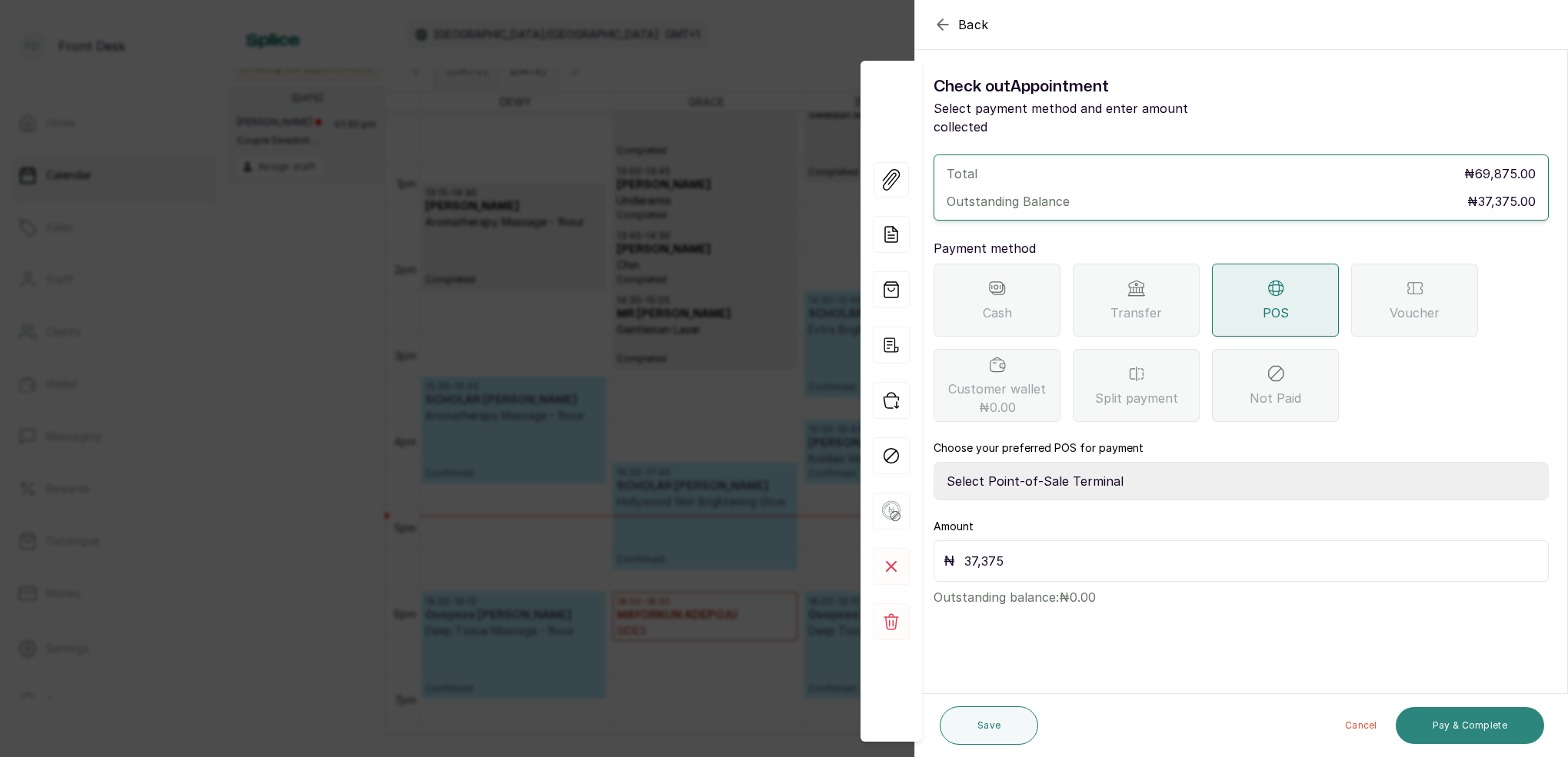
click at [1466, 720] on button "Pay & Complete" at bounding box center [1470, 726] width 148 height 37
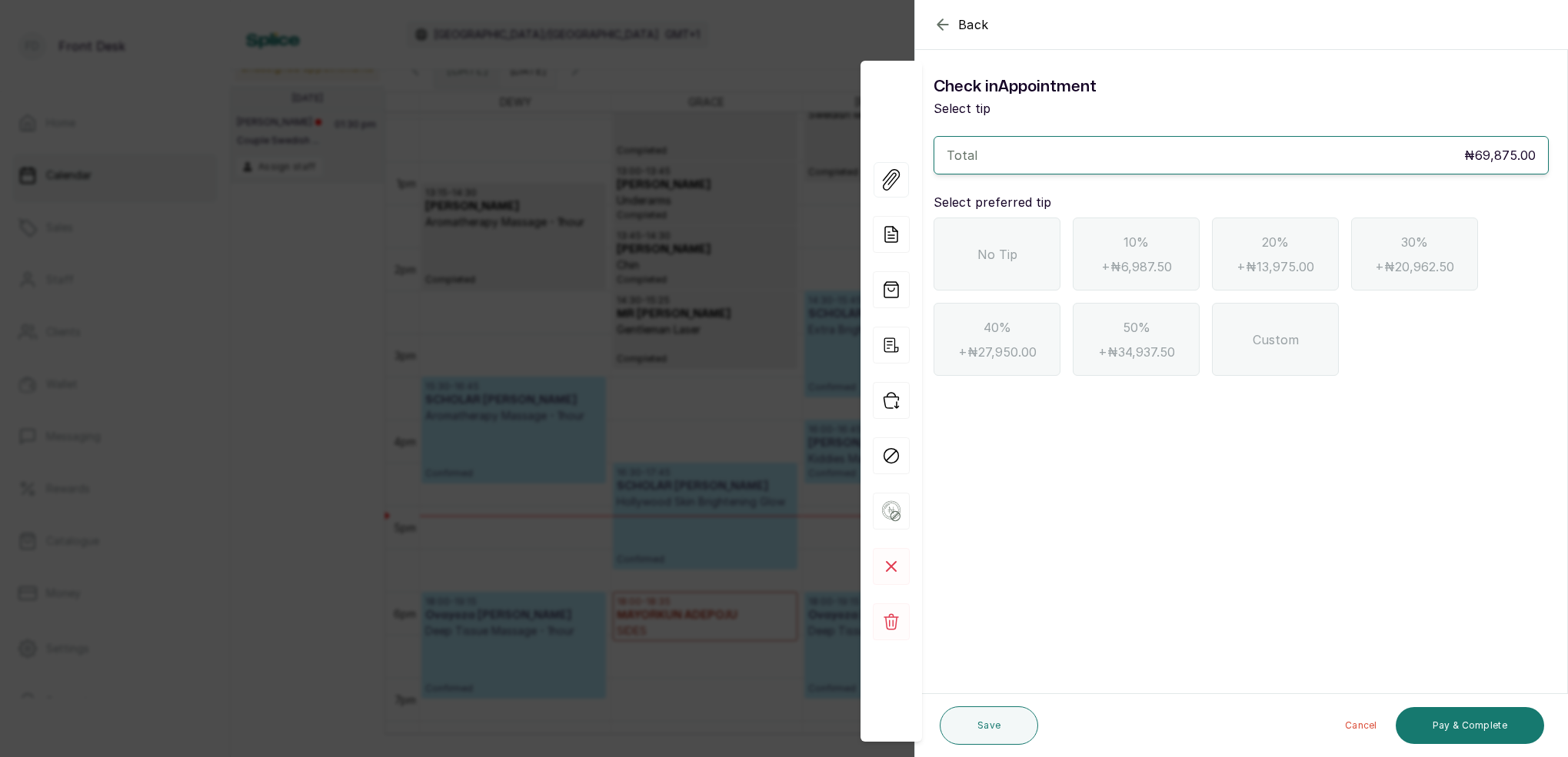
click at [1011, 256] on span "No Tip" at bounding box center [998, 254] width 40 height 18
drag, startPoint x: 1509, startPoint y: 739, endPoint x: 1502, endPoint y: 732, distance: 9.9
click at [1507, 736] on button "Pay & Complete" at bounding box center [1470, 726] width 148 height 37
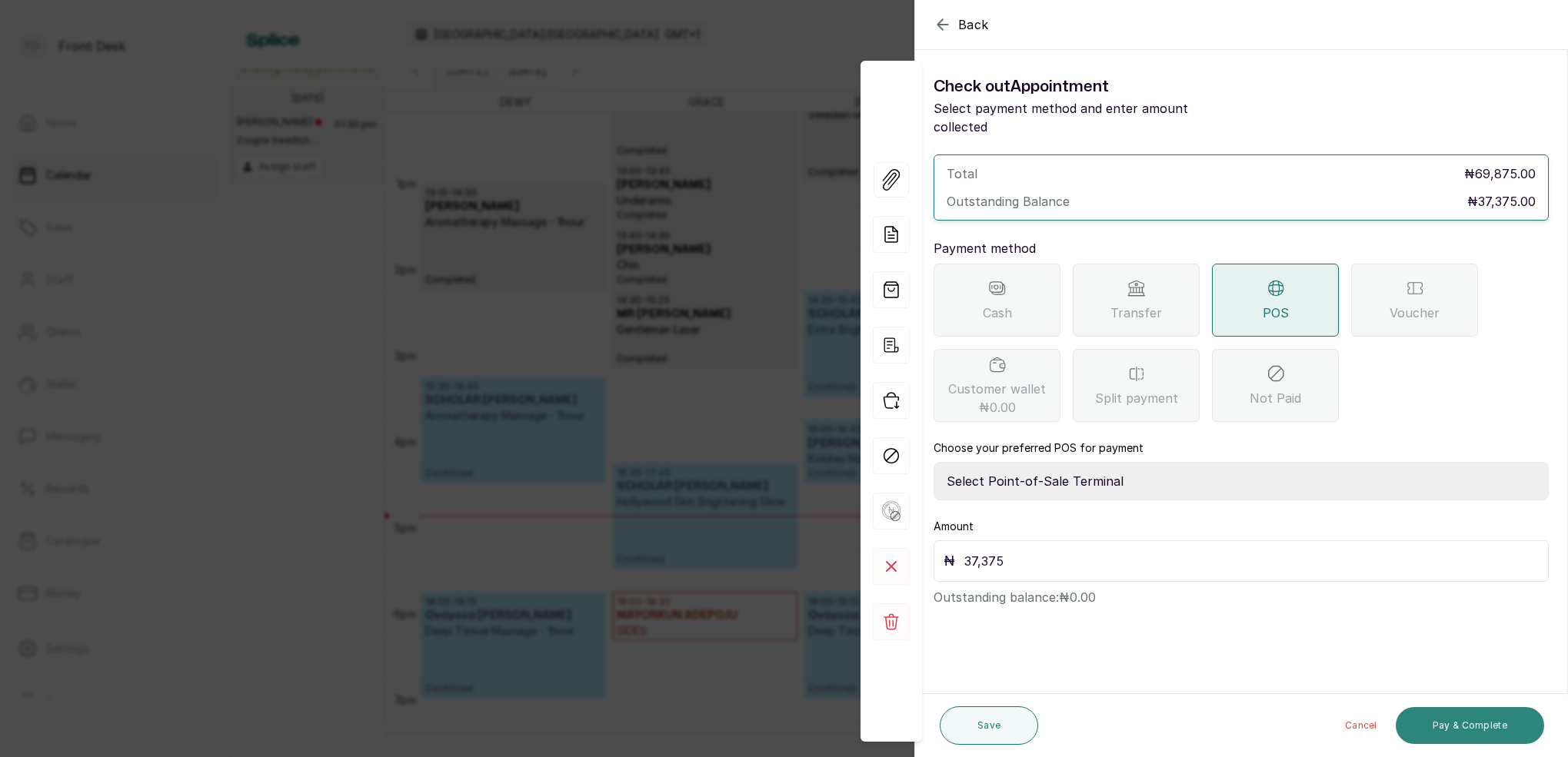
click at [1468, 728] on button "Pay & Complete" at bounding box center [1470, 726] width 148 height 37
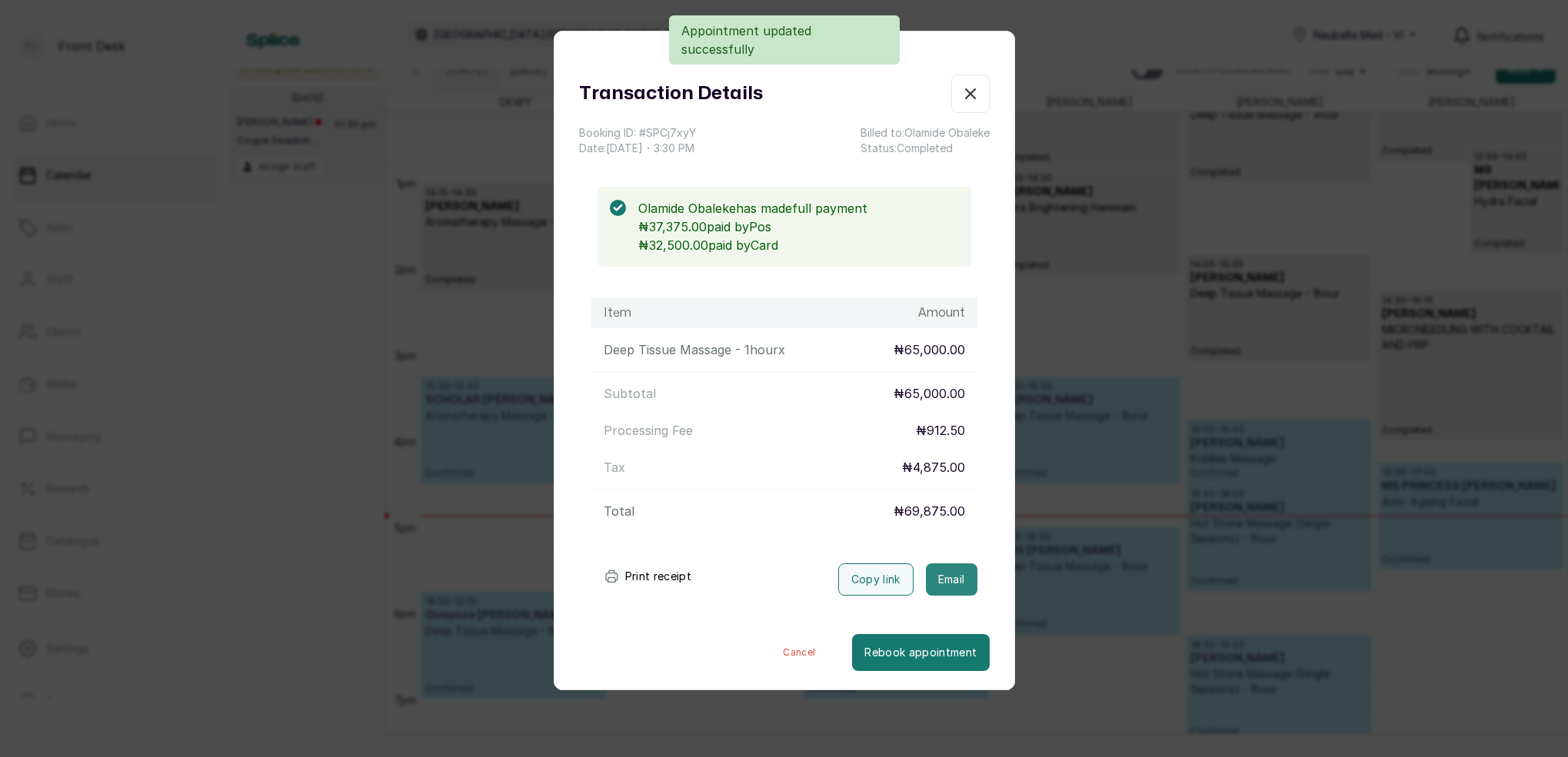
click at [943, 586] on button "Email" at bounding box center [951, 579] width 51 height 32
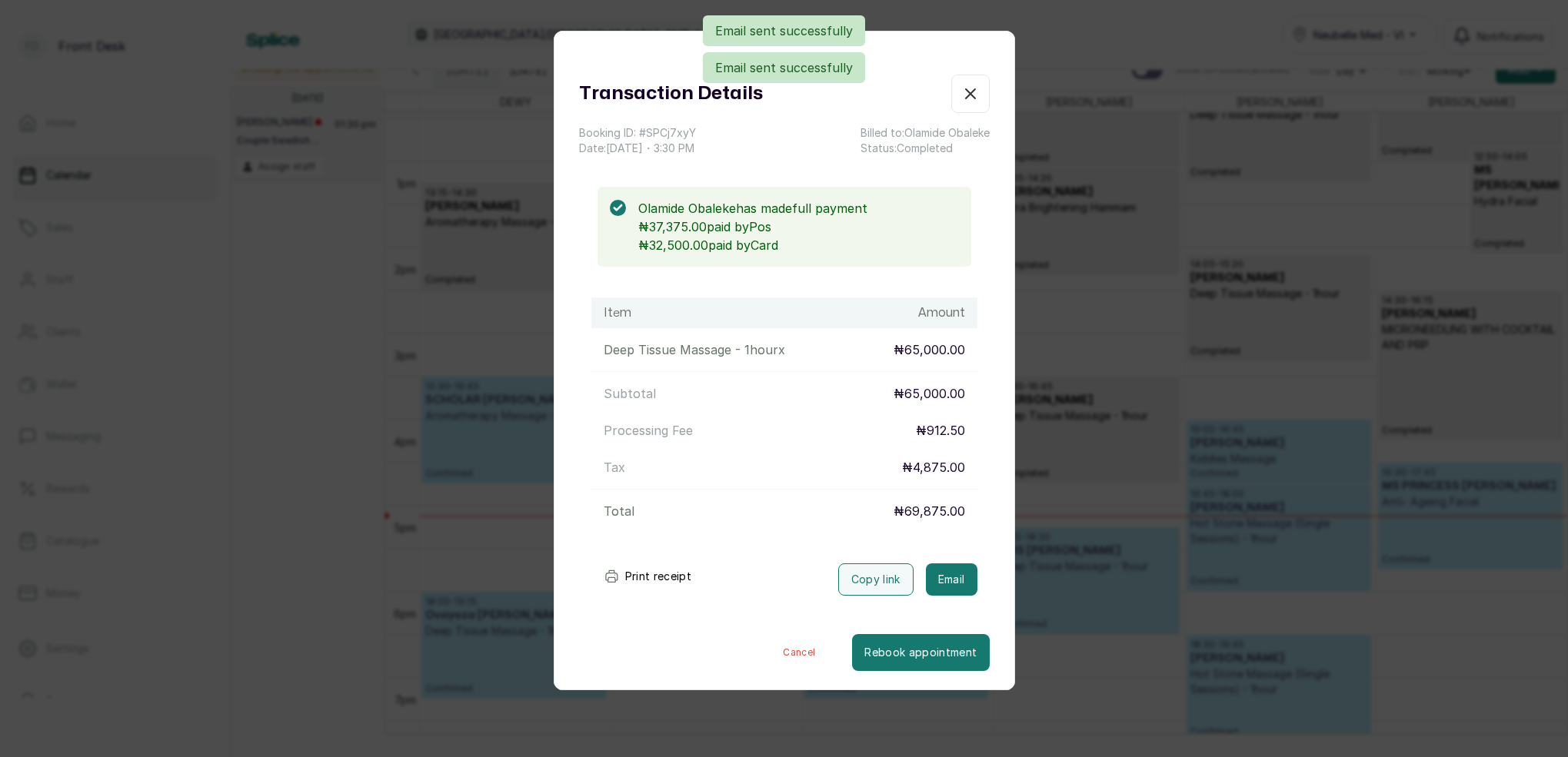
click at [973, 92] on icon "button" at bounding box center [970, 93] width 18 height 18
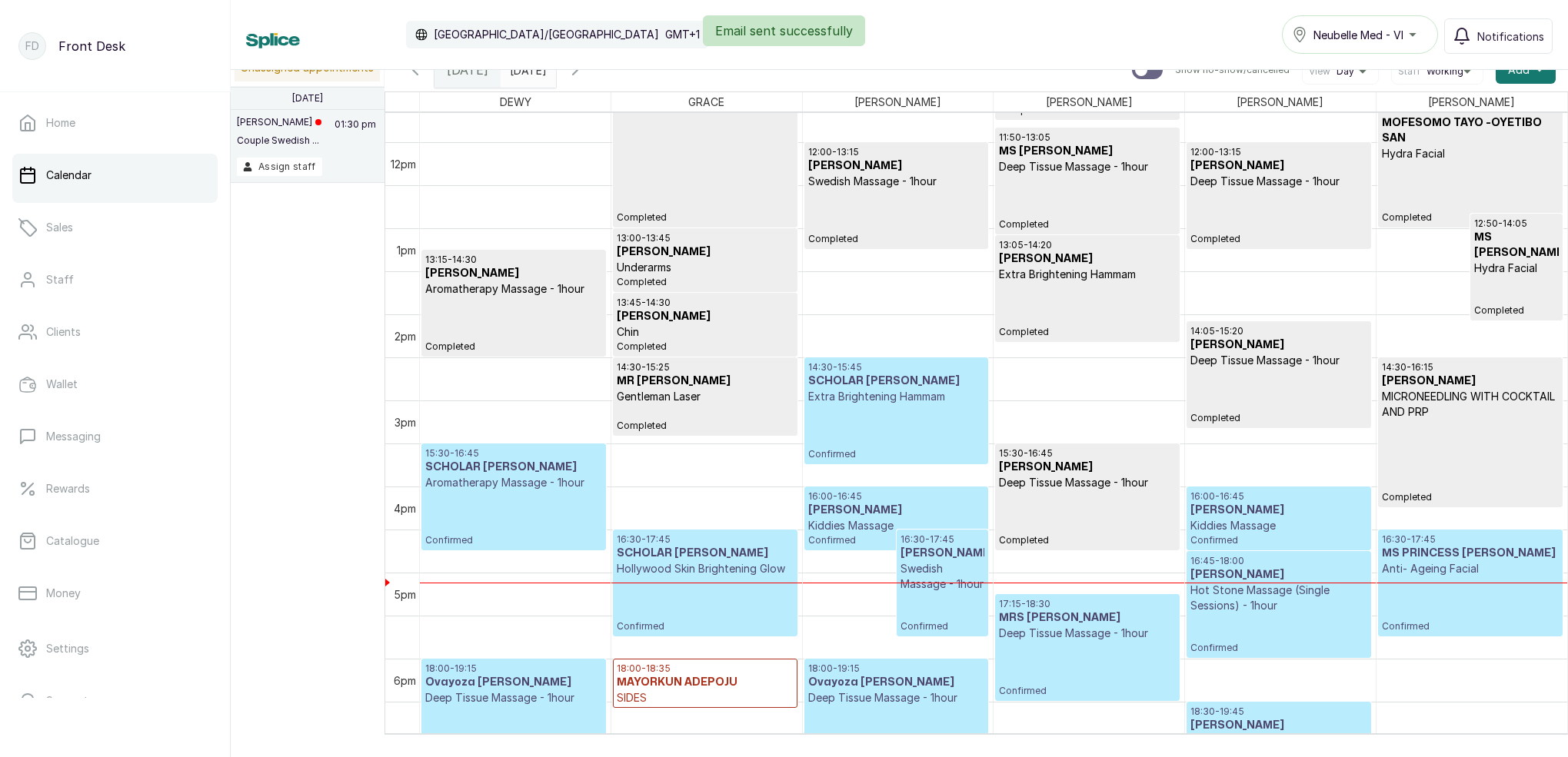
scroll to position [1023, 0]
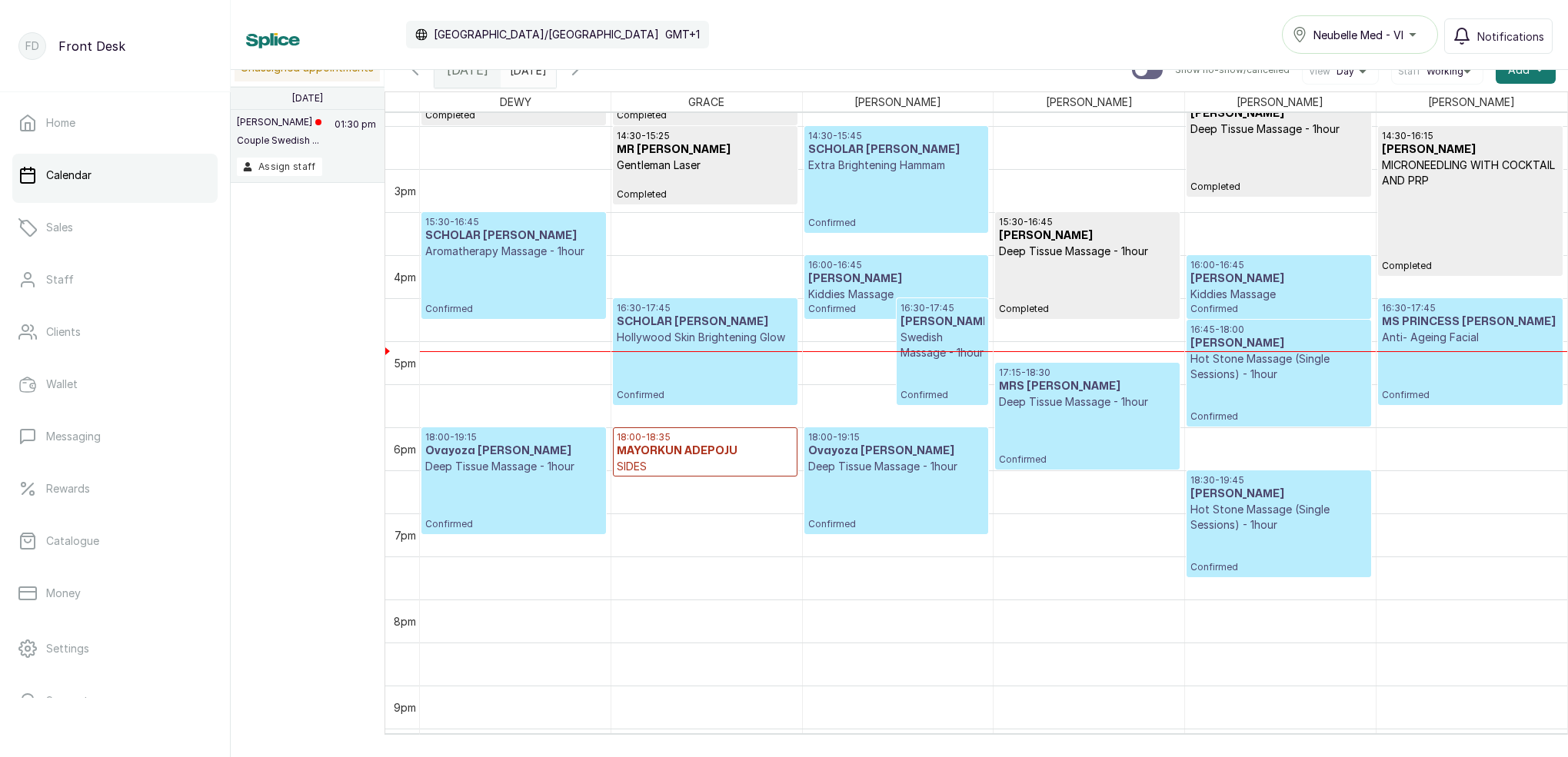
click at [697, 459] on p "SIDES" at bounding box center [704, 466] width 176 height 16
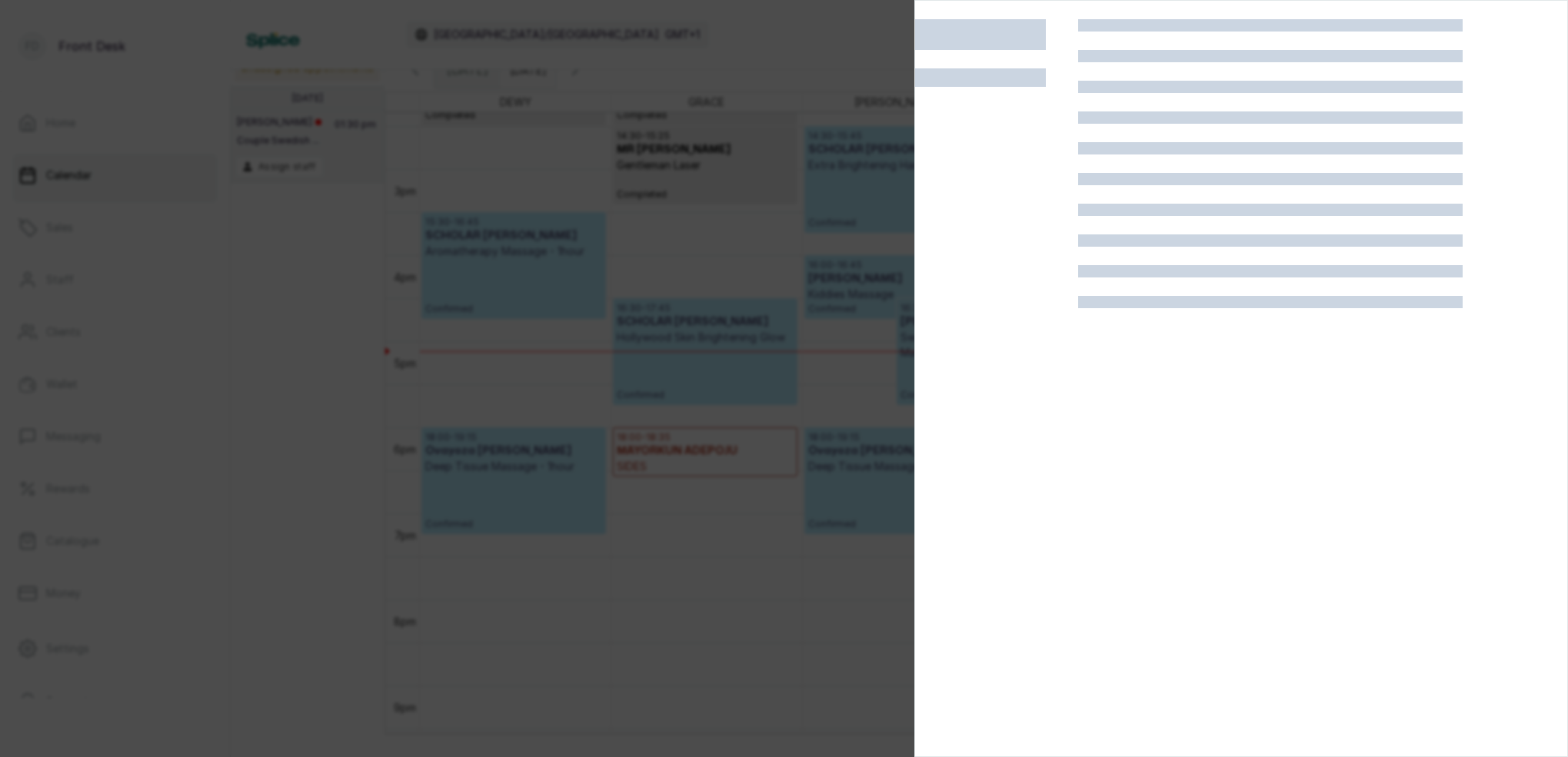
click at [690, 285] on div at bounding box center [784, 378] width 1568 height 757
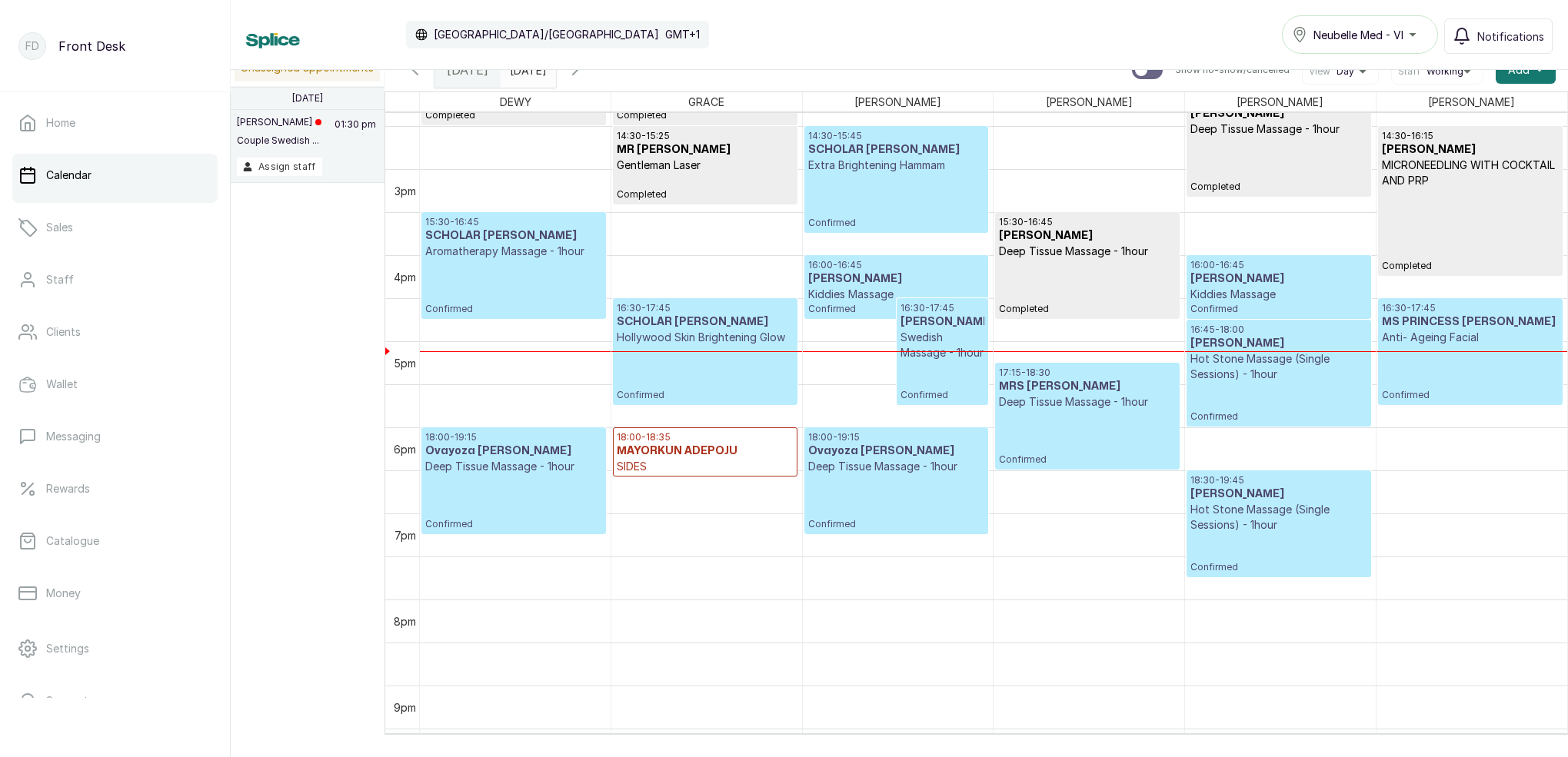
click at [1070, 417] on div "17:15 - 18:30 MRS [PERSON_NAME] Deep Tissue Massage - 1hour Confirmed" at bounding box center [1087, 416] width 176 height 99
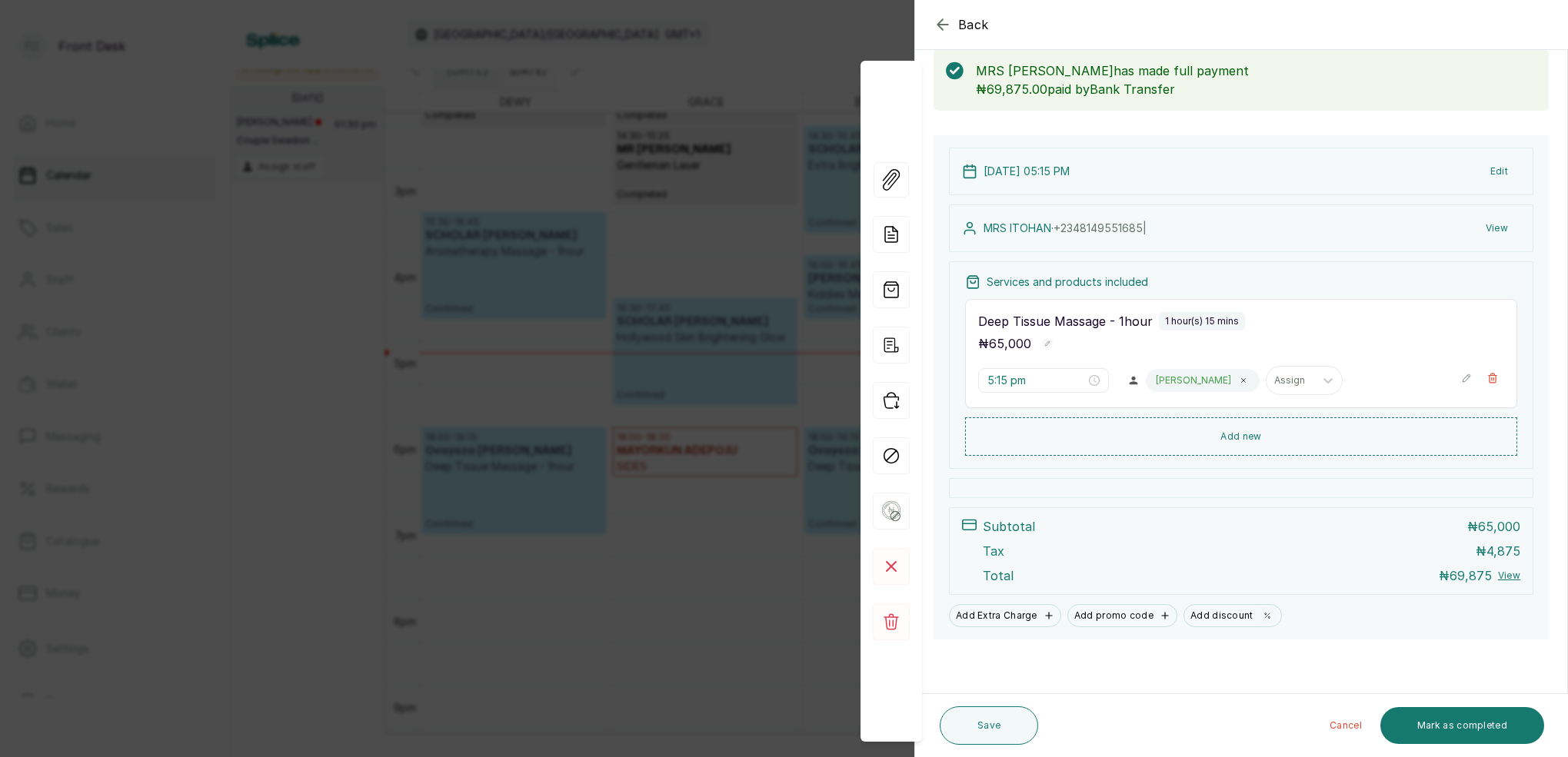
scroll to position [81, 0]
click at [766, 135] on div "Back Appointment Details Edit appointment 🚶 Walk-in (booked by Front Desk) Make…" at bounding box center [784, 378] width 1568 height 757
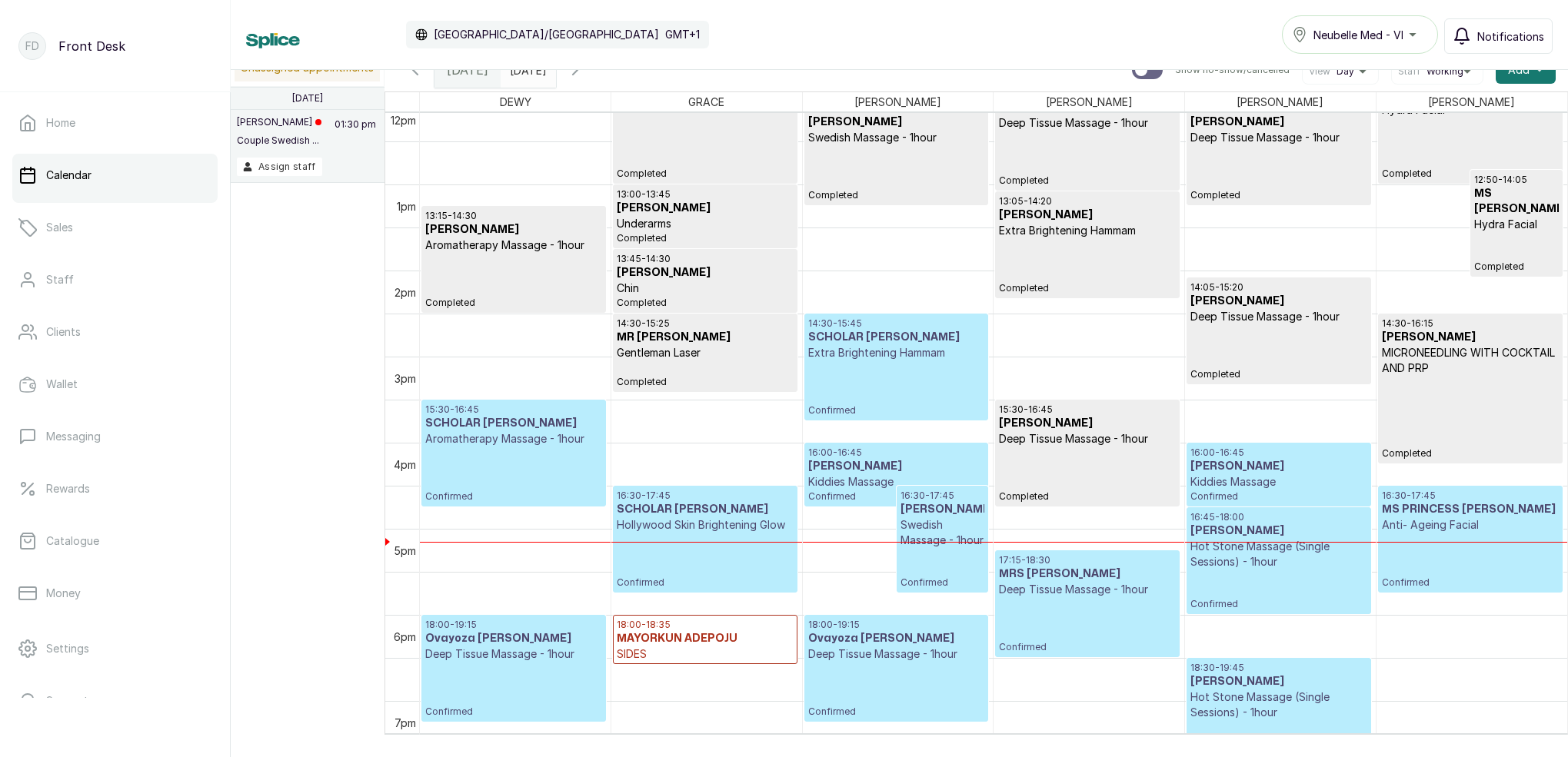
scroll to position [1032, 0]
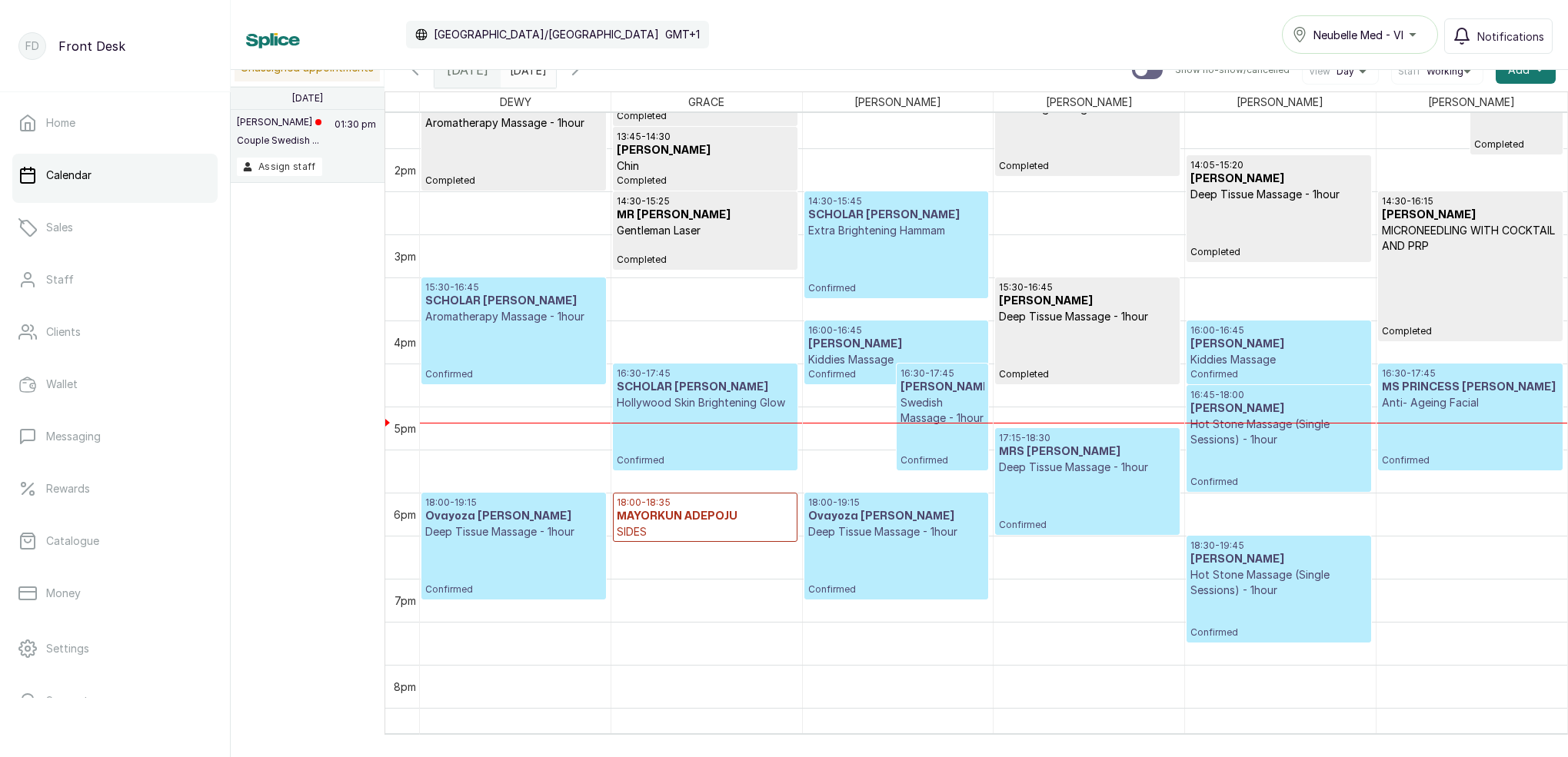
click at [594, 78] on button "Show no-show/cancelled" at bounding box center [575, 70] width 37 height 37
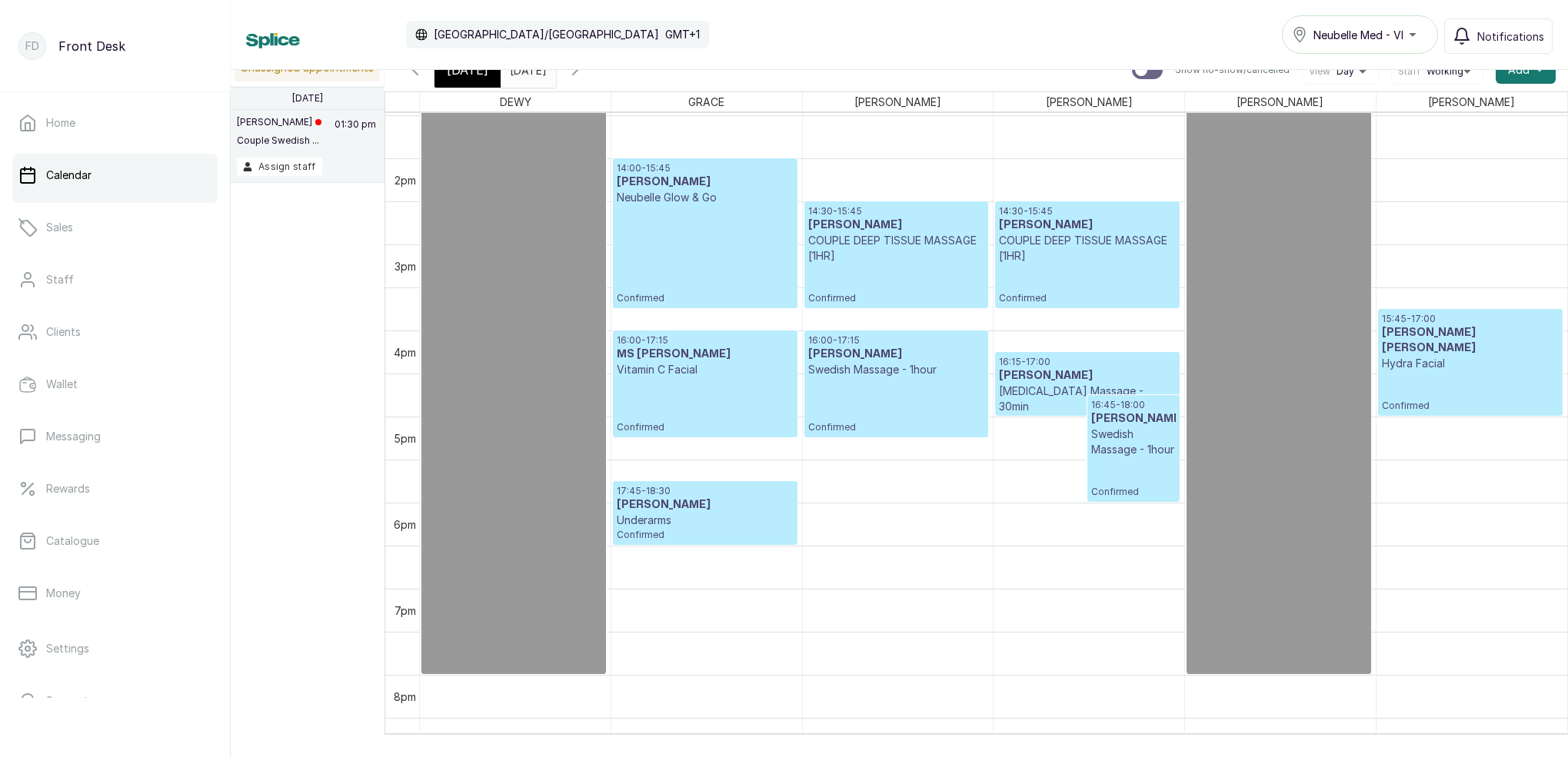
scroll to position [1202, 0]
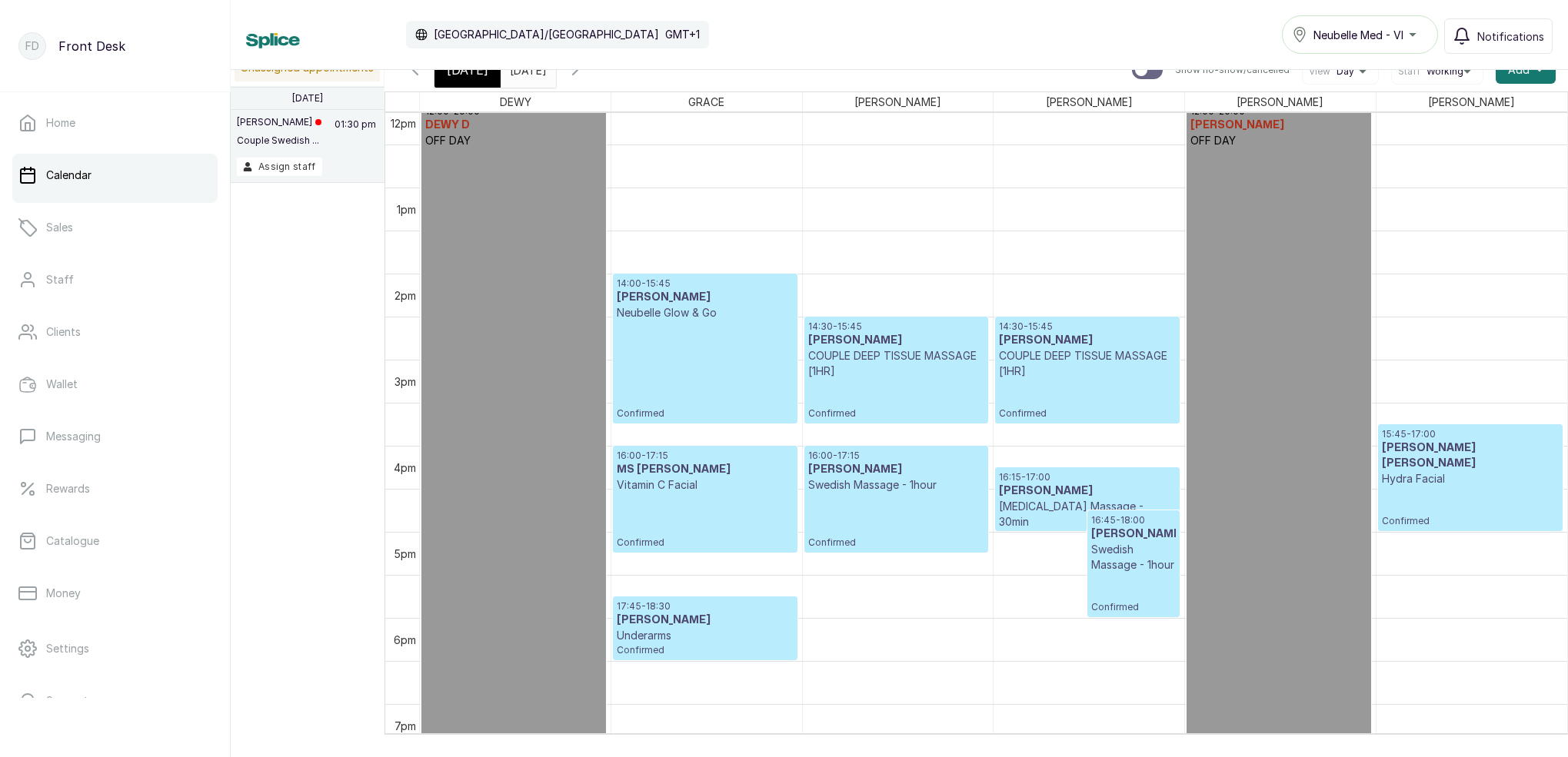
click at [478, 77] on span "[DATE]" at bounding box center [468, 70] width 42 height 18
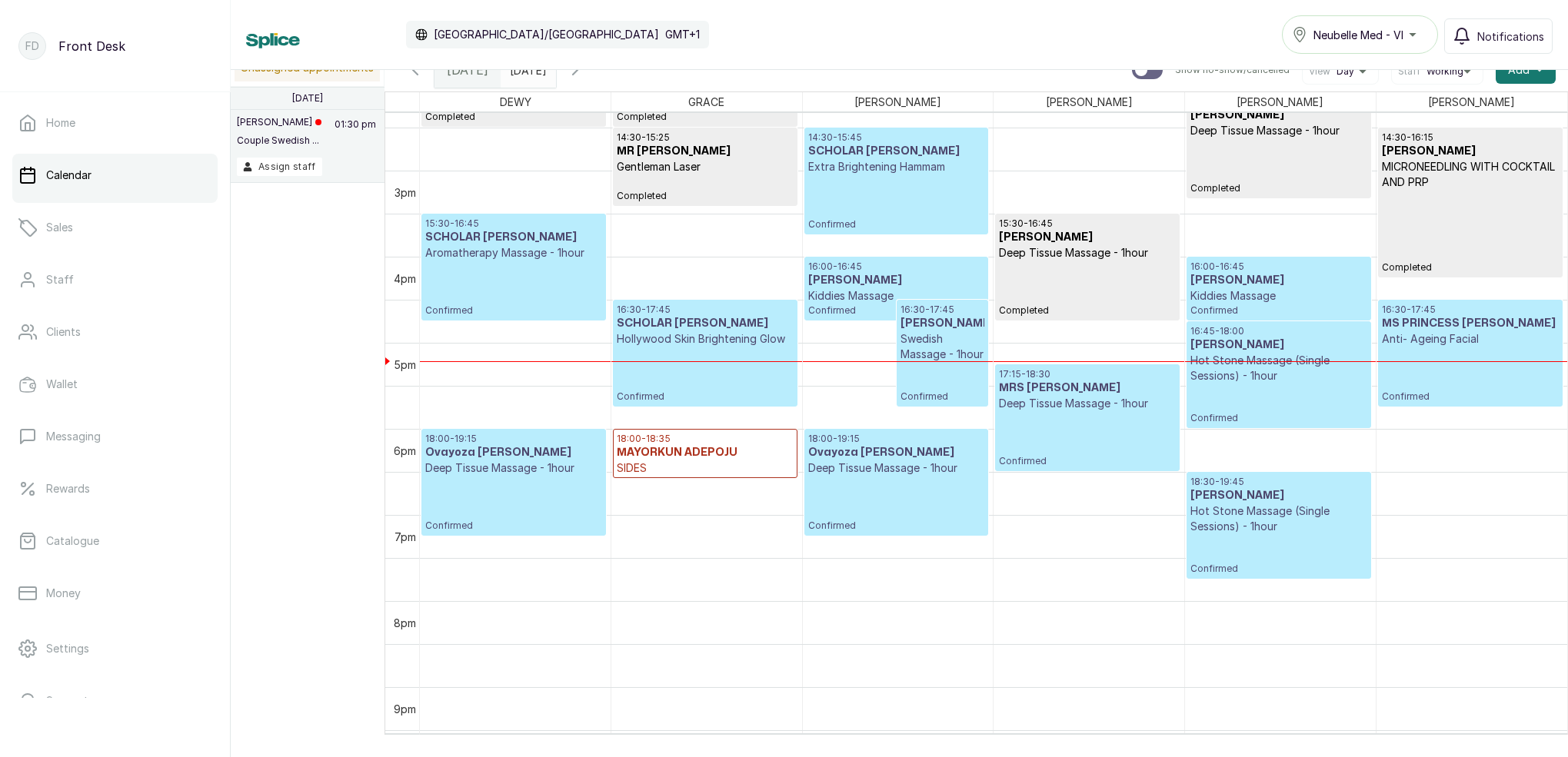
scroll to position [1258, 0]
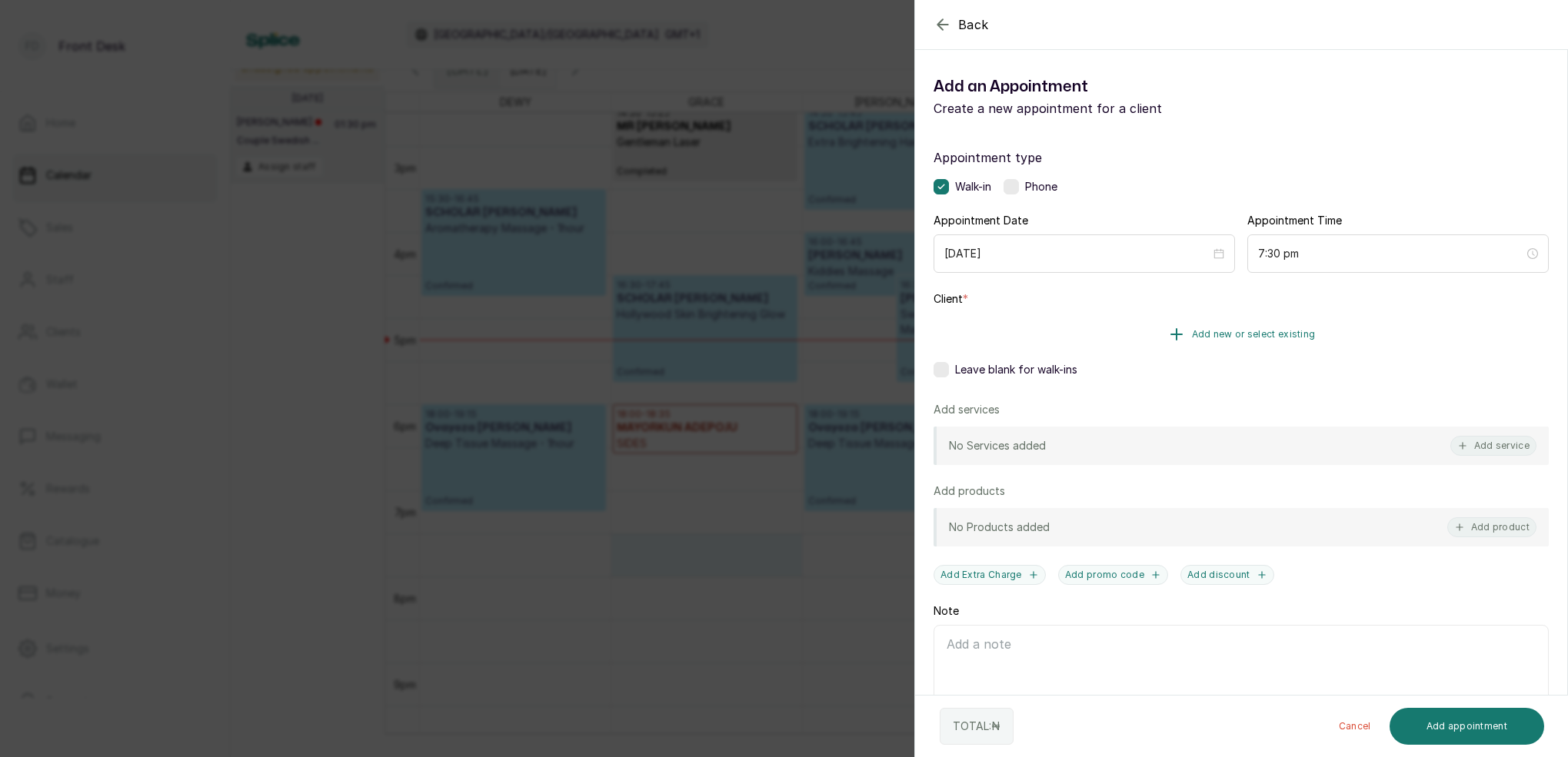
click at [1224, 332] on span "Add new or select existing" at bounding box center [1254, 334] width 124 height 12
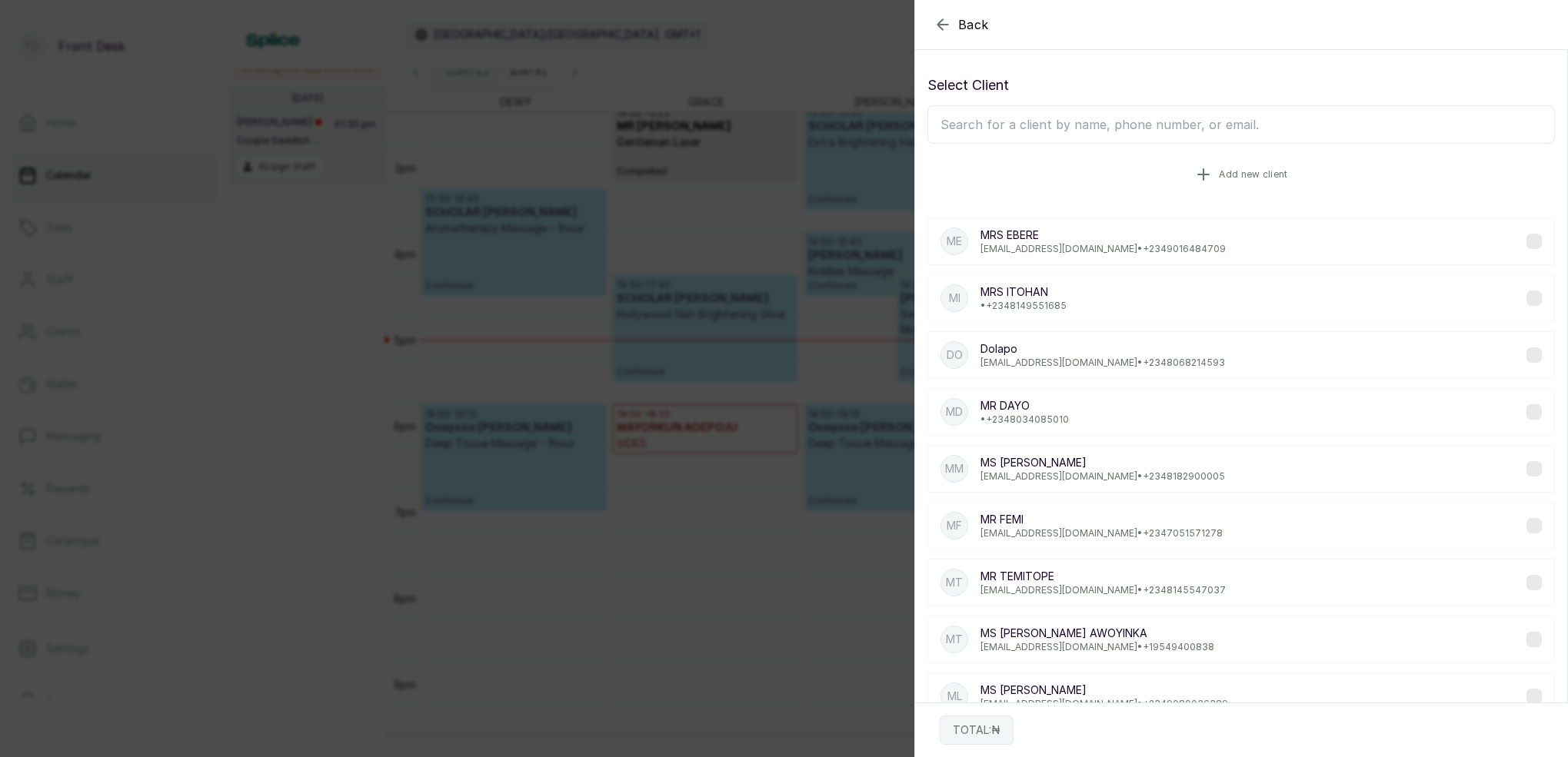
click at [1225, 176] on span "Add new client" at bounding box center [1253, 174] width 69 height 12
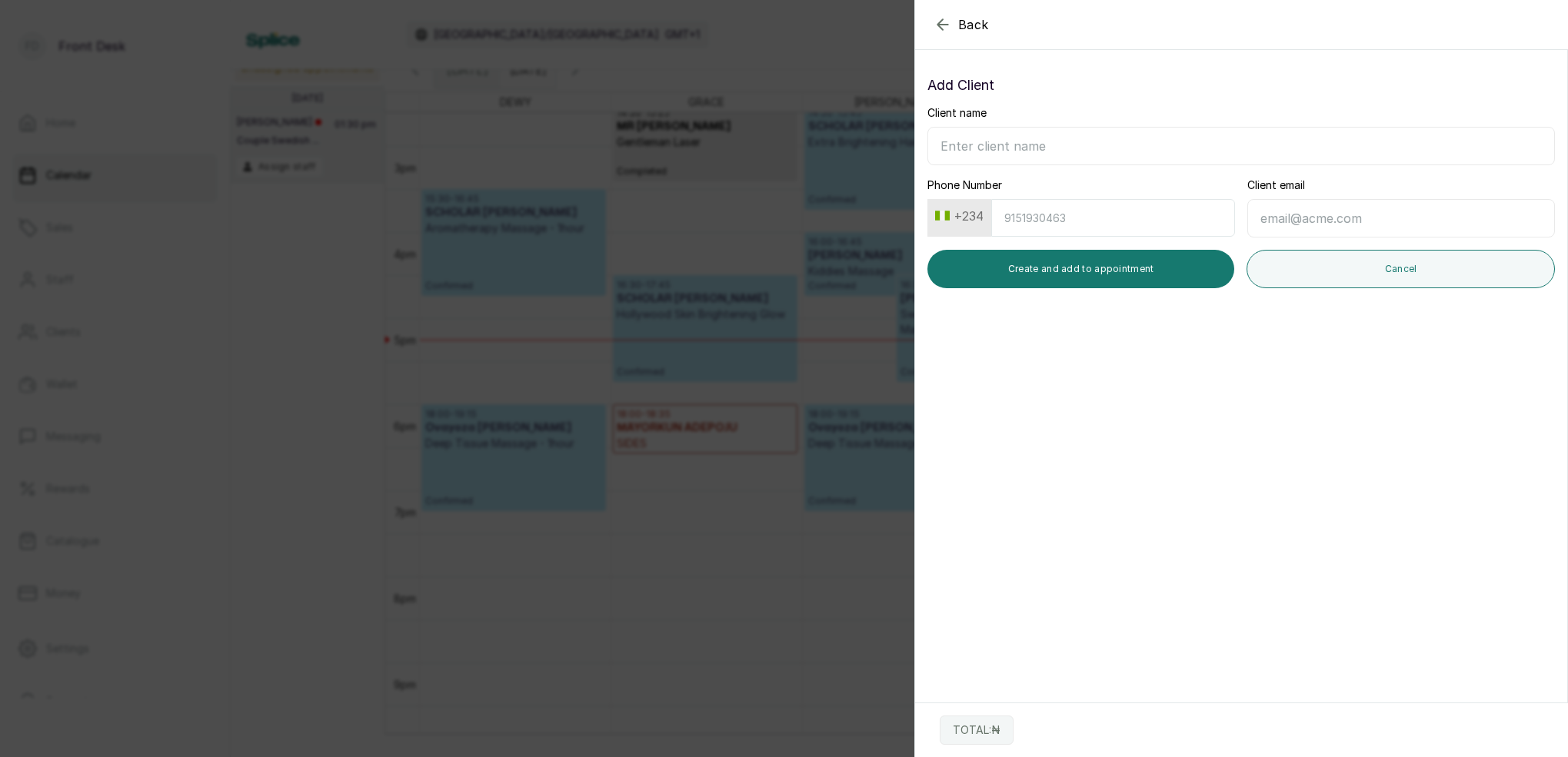
click at [958, 221] on button "+234" at bounding box center [959, 216] width 61 height 24
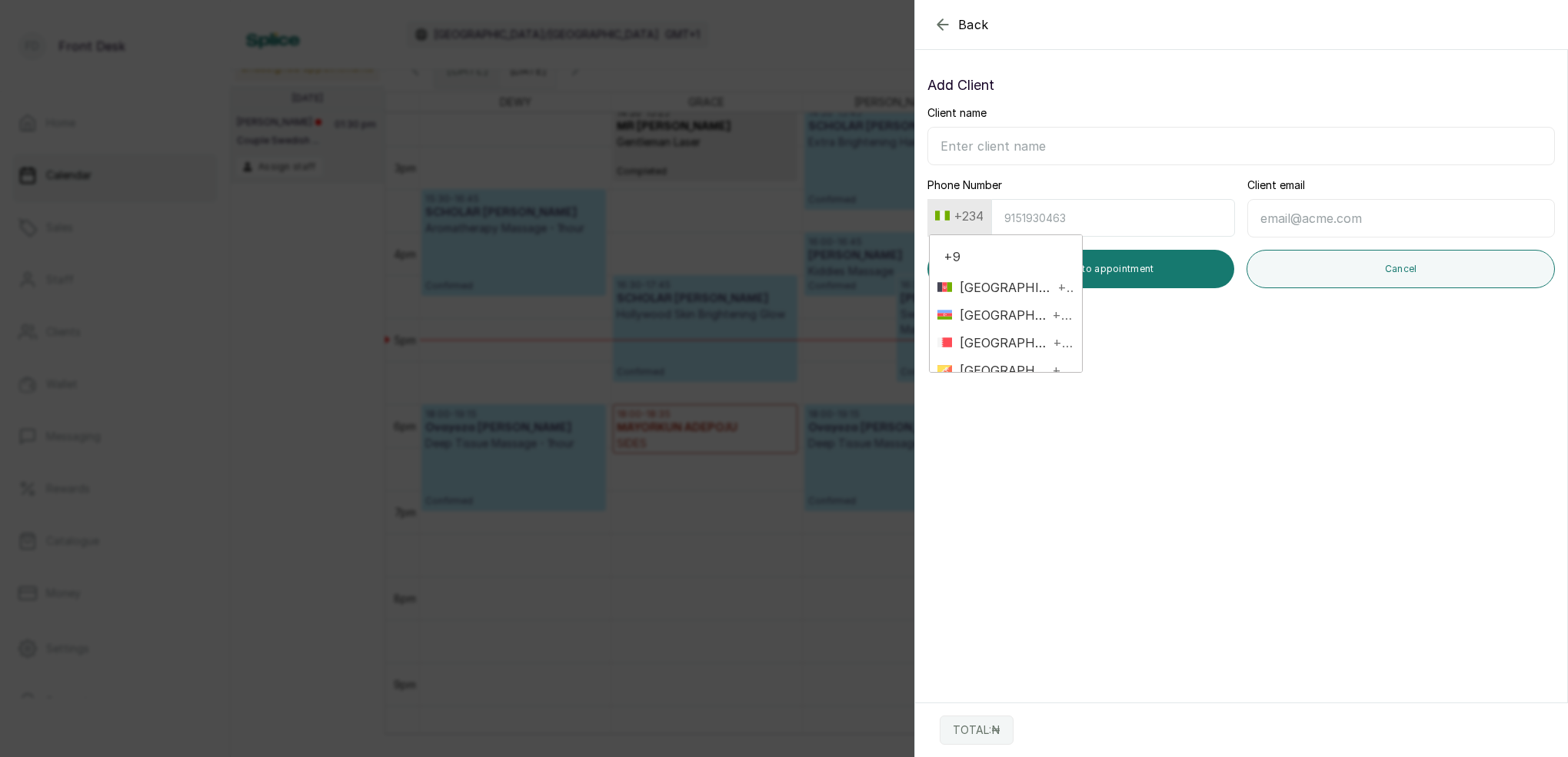
type input "+"
click at [869, 28] on div "Back Add Appointment Add Client Client name Phone Number +234 [GEOGRAPHIC_DATA]…" at bounding box center [784, 378] width 1568 height 757
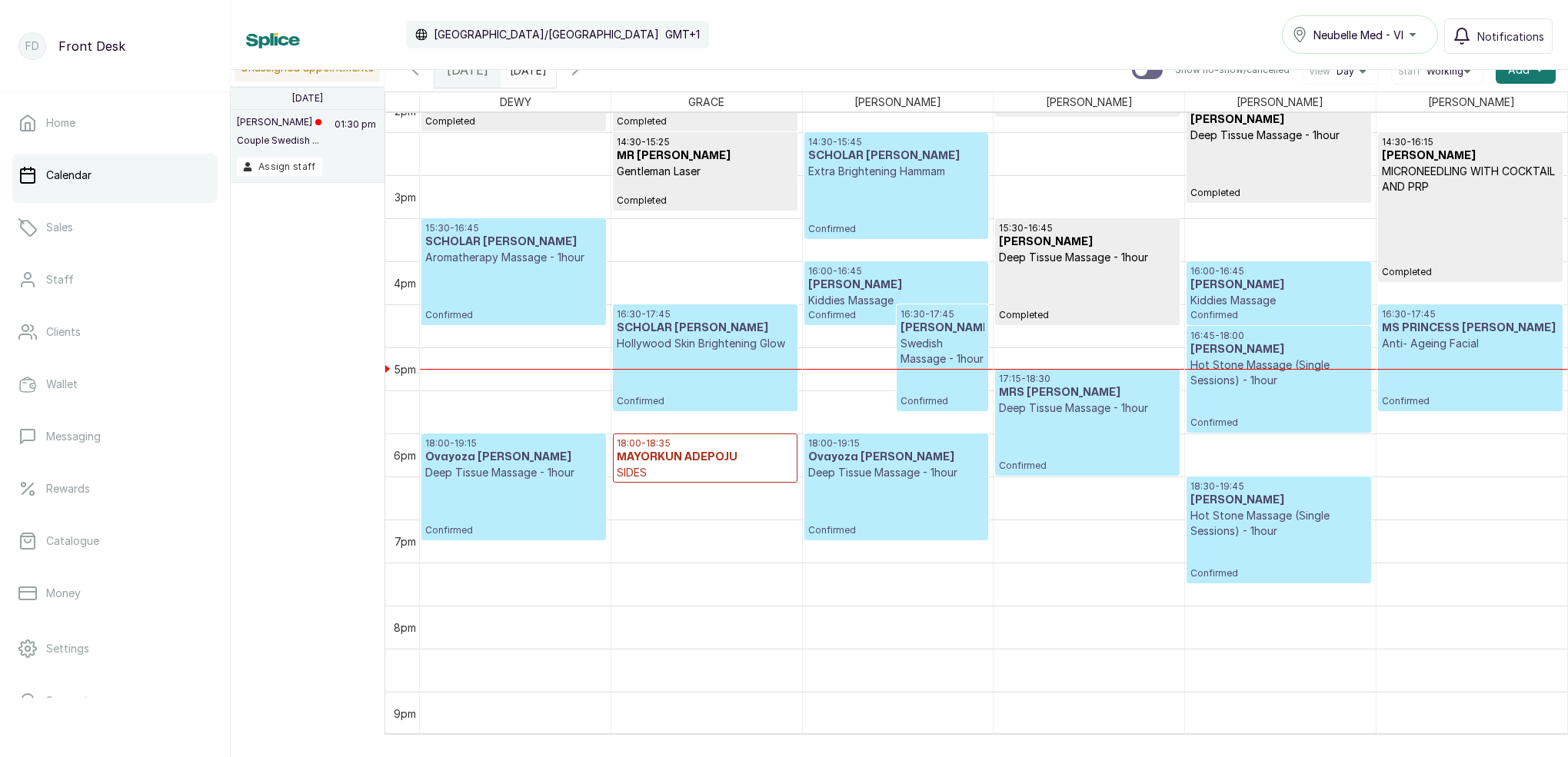
scroll to position [1232, 0]
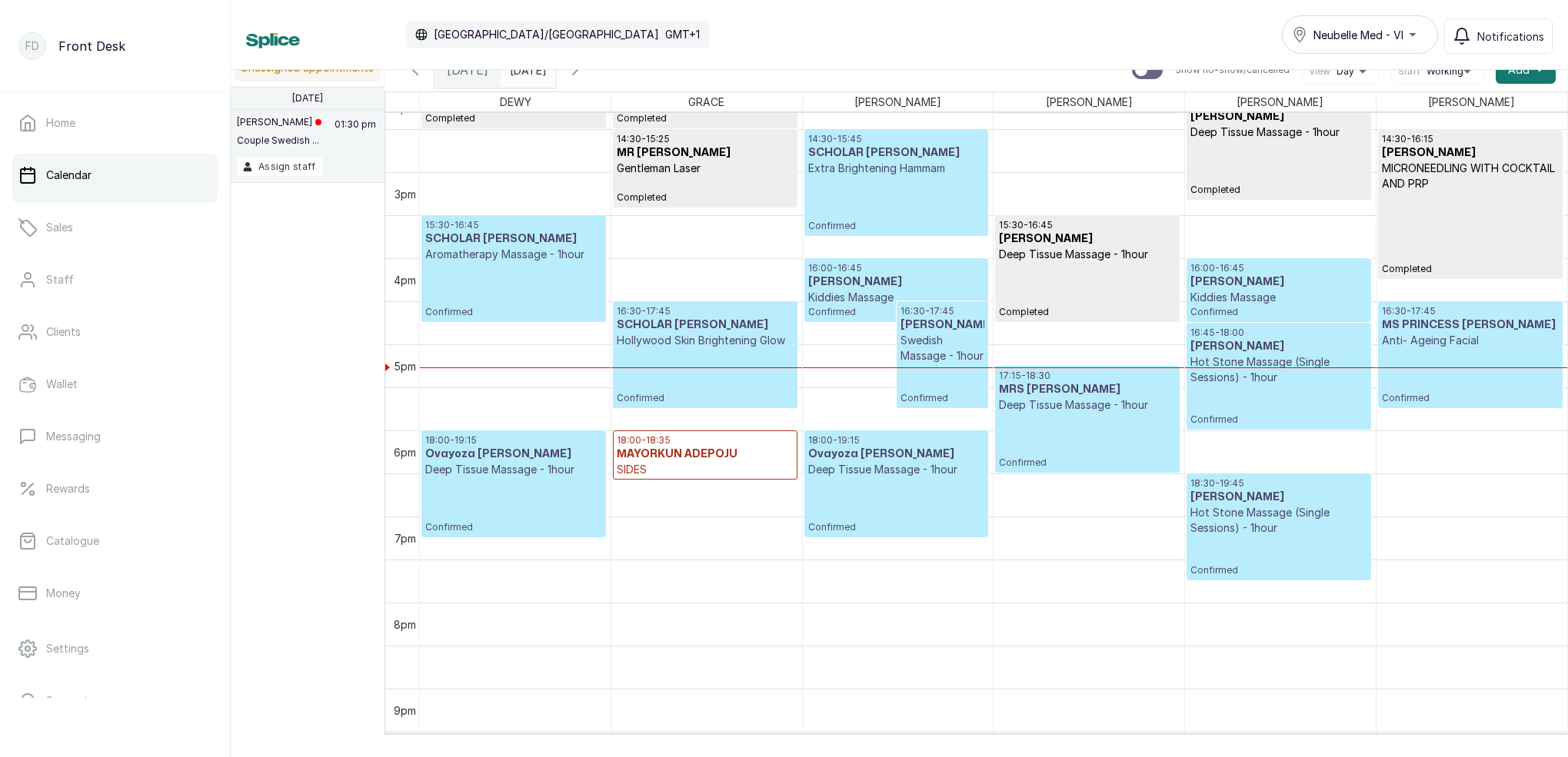
click at [1269, 529] on p "Hot Stone Massage (Single Sessions) - 1hour" at bounding box center [1278, 519] width 176 height 30
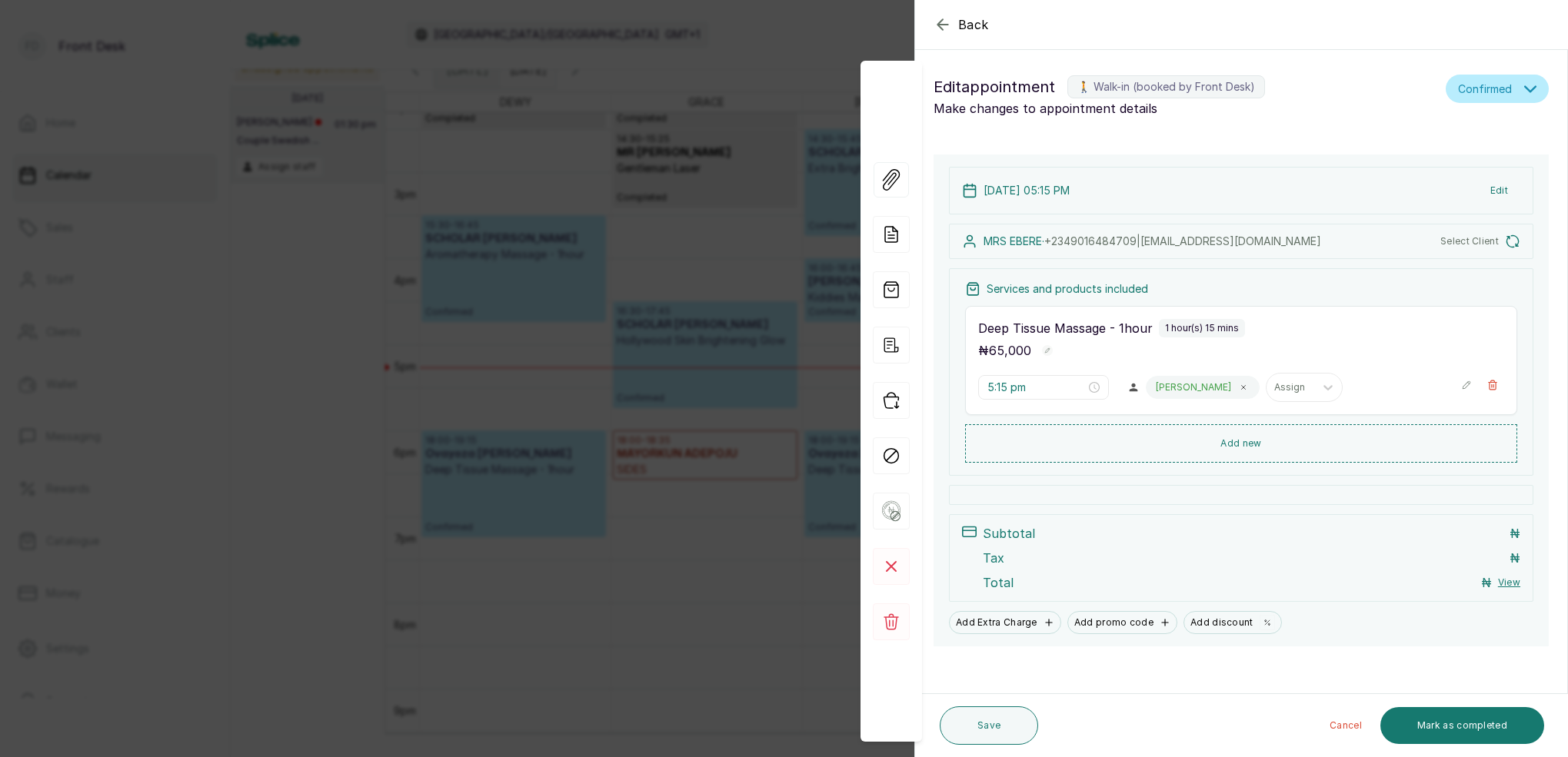
type input "6:30 pm"
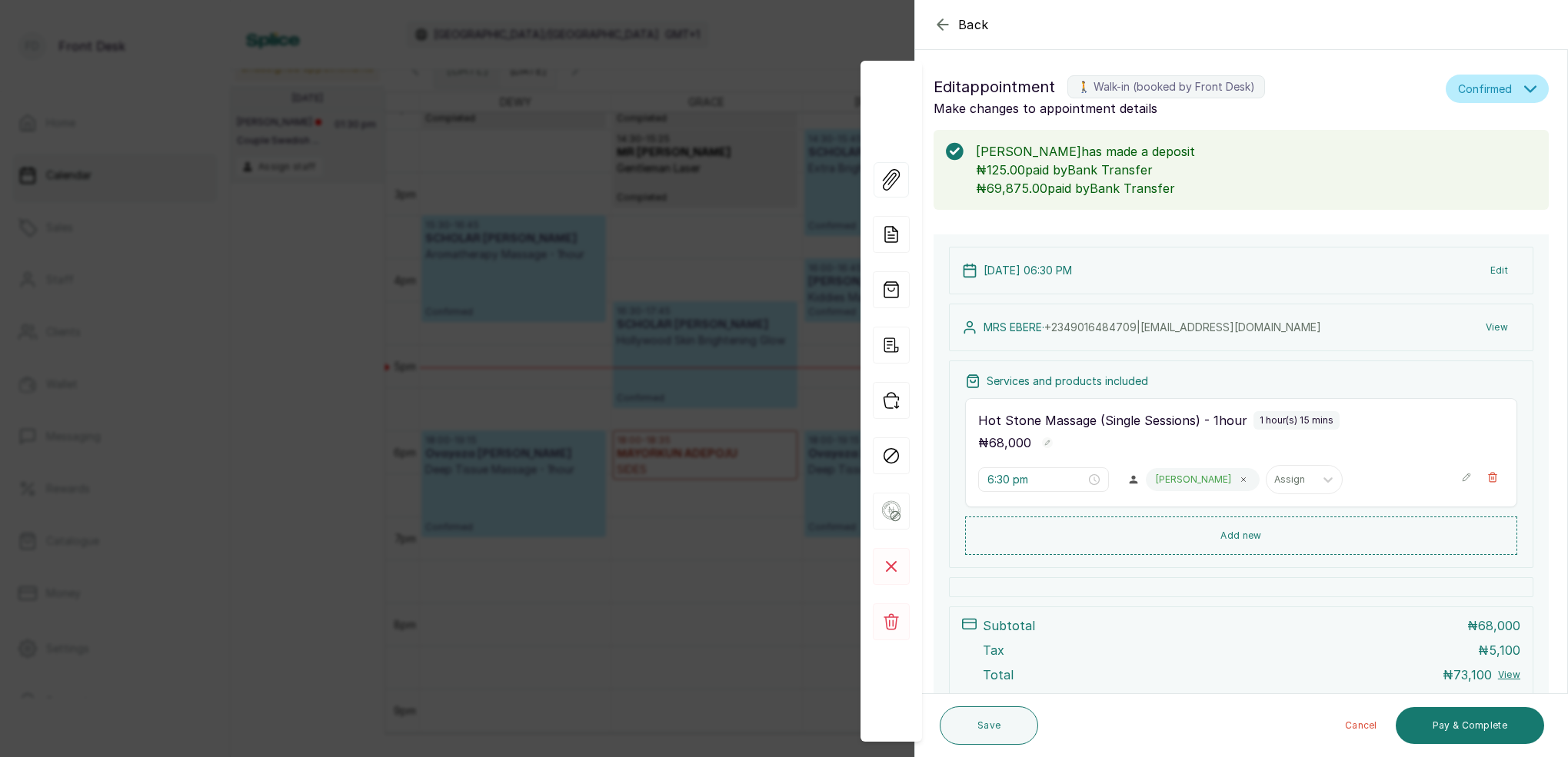
scroll to position [0, 0]
click at [753, 75] on div "Back Appointment Details Edit appointment 🚶 Walk-in (booked by Front Desk) Make…" at bounding box center [784, 378] width 1568 height 757
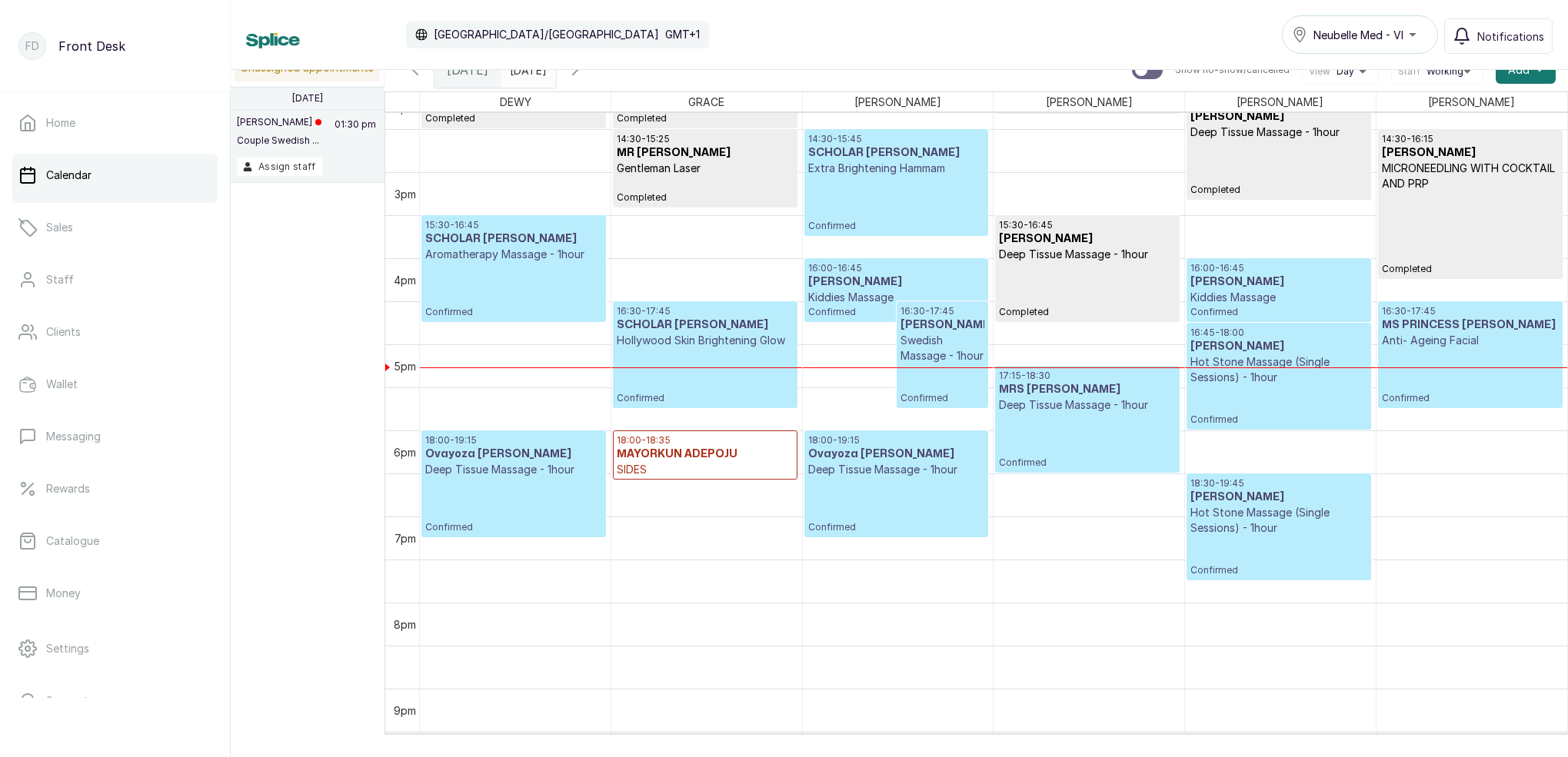
click at [1103, 402] on p "Deep Tissue Massage - 1hour" at bounding box center [1087, 405] width 176 height 16
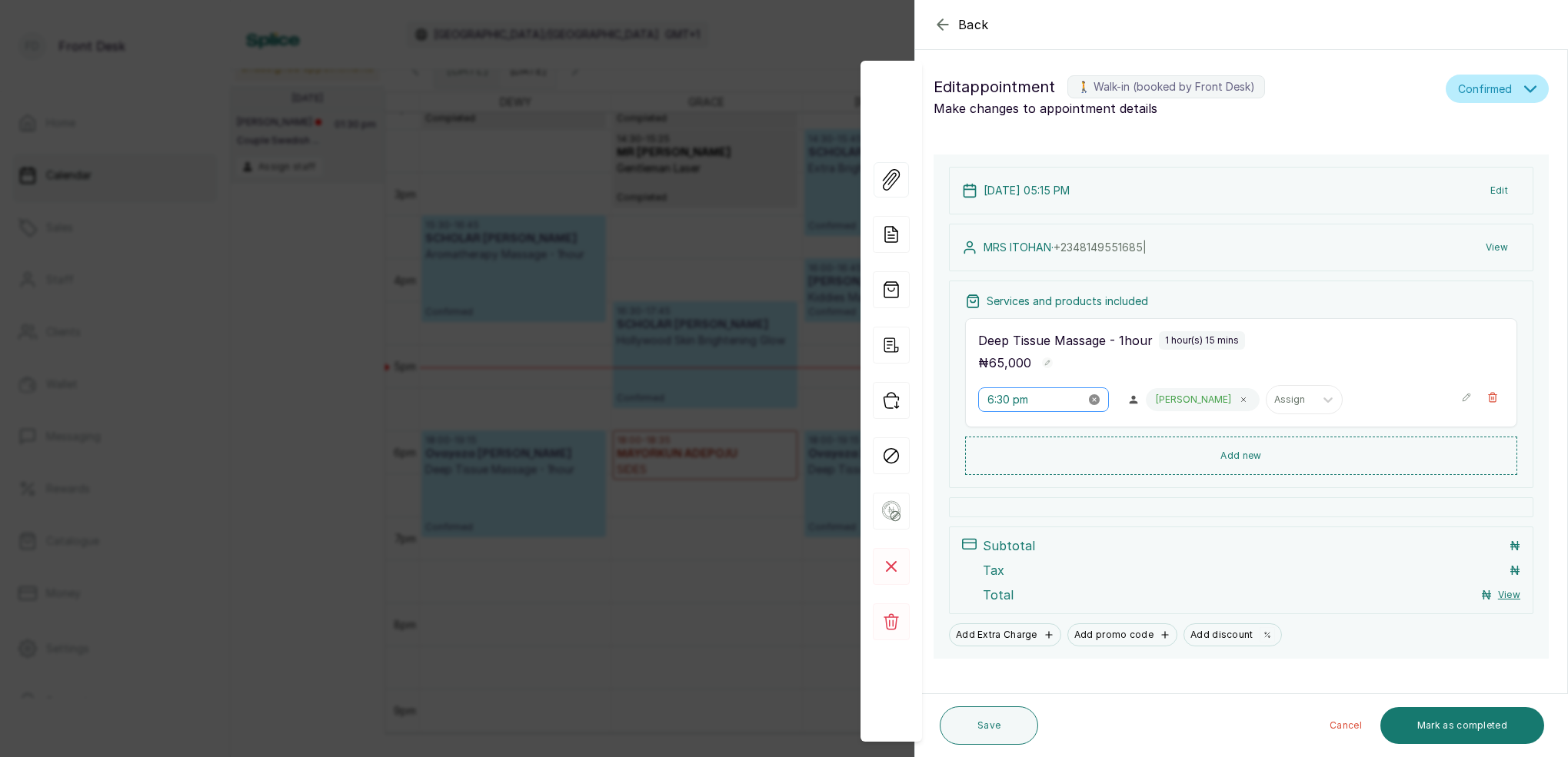
type input "5:15 pm"
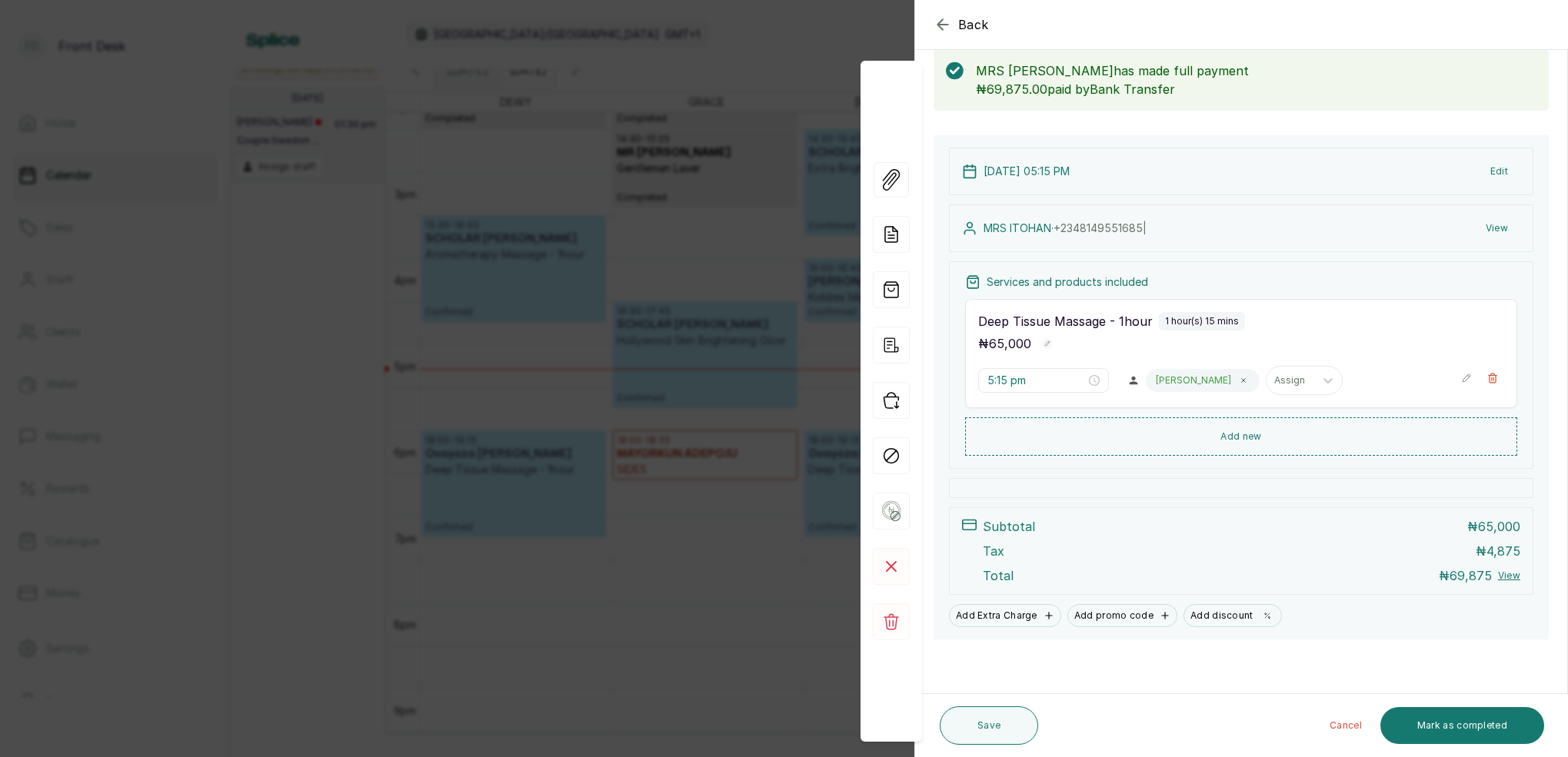
scroll to position [81, 0]
click at [755, 50] on div "Back Appointment Details Edit appointment 🚶 Walk-in (booked by Front Desk) Make…" at bounding box center [784, 378] width 1568 height 757
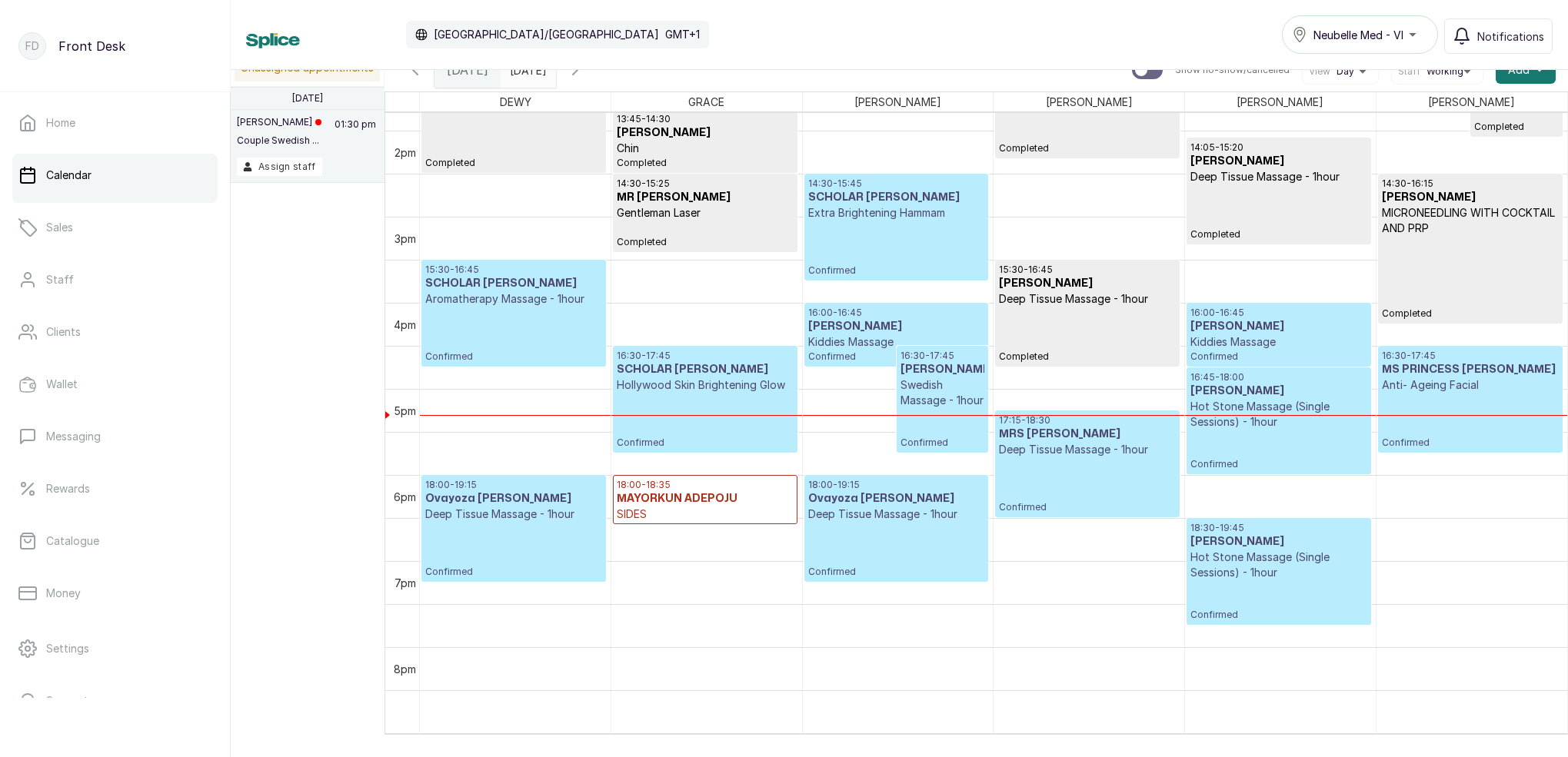
scroll to position [1184, 0]
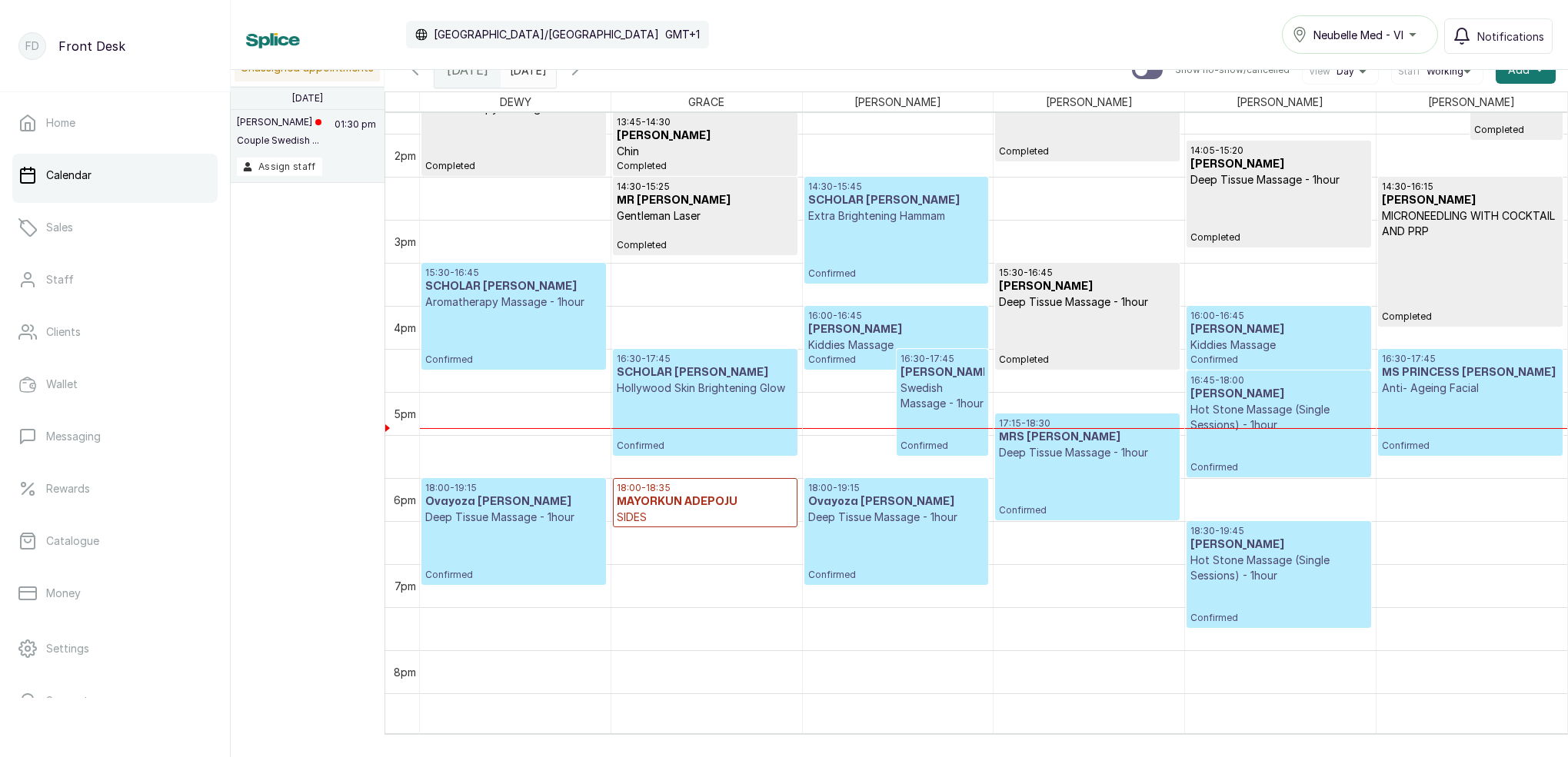
type input "dd/MM/yyyy"
click at [526, 75] on input "dd/MM/yyyy" at bounding box center [514, 66] width 24 height 26
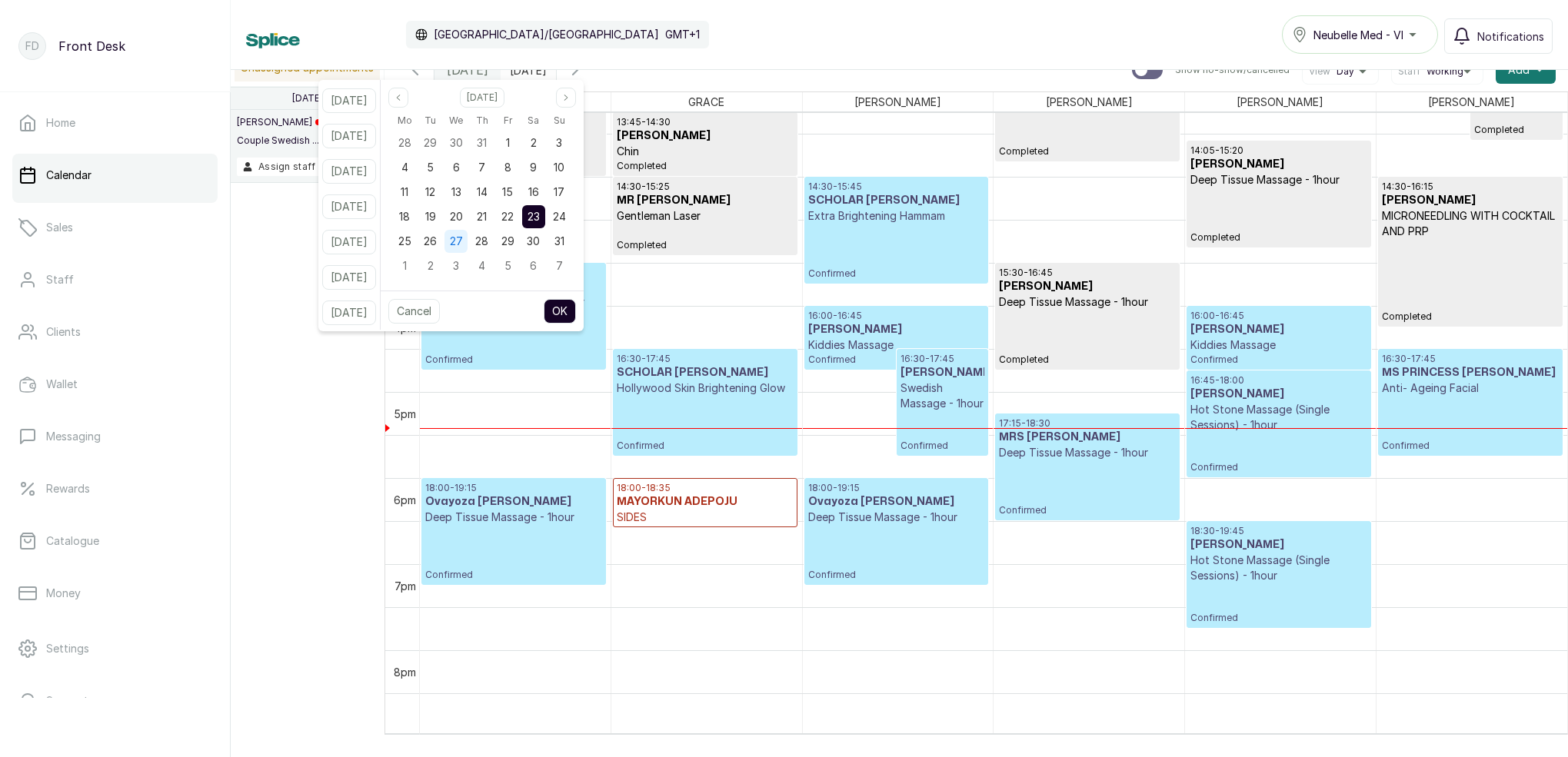
drag, startPoint x: 454, startPoint y: 234, endPoint x: 467, endPoint y: 244, distance: 16.4
click at [442, 234] on div "26" at bounding box center [430, 241] width 23 height 23
click at [563, 307] on button "OK" at bounding box center [559, 312] width 32 height 24
type input "[DATE]"
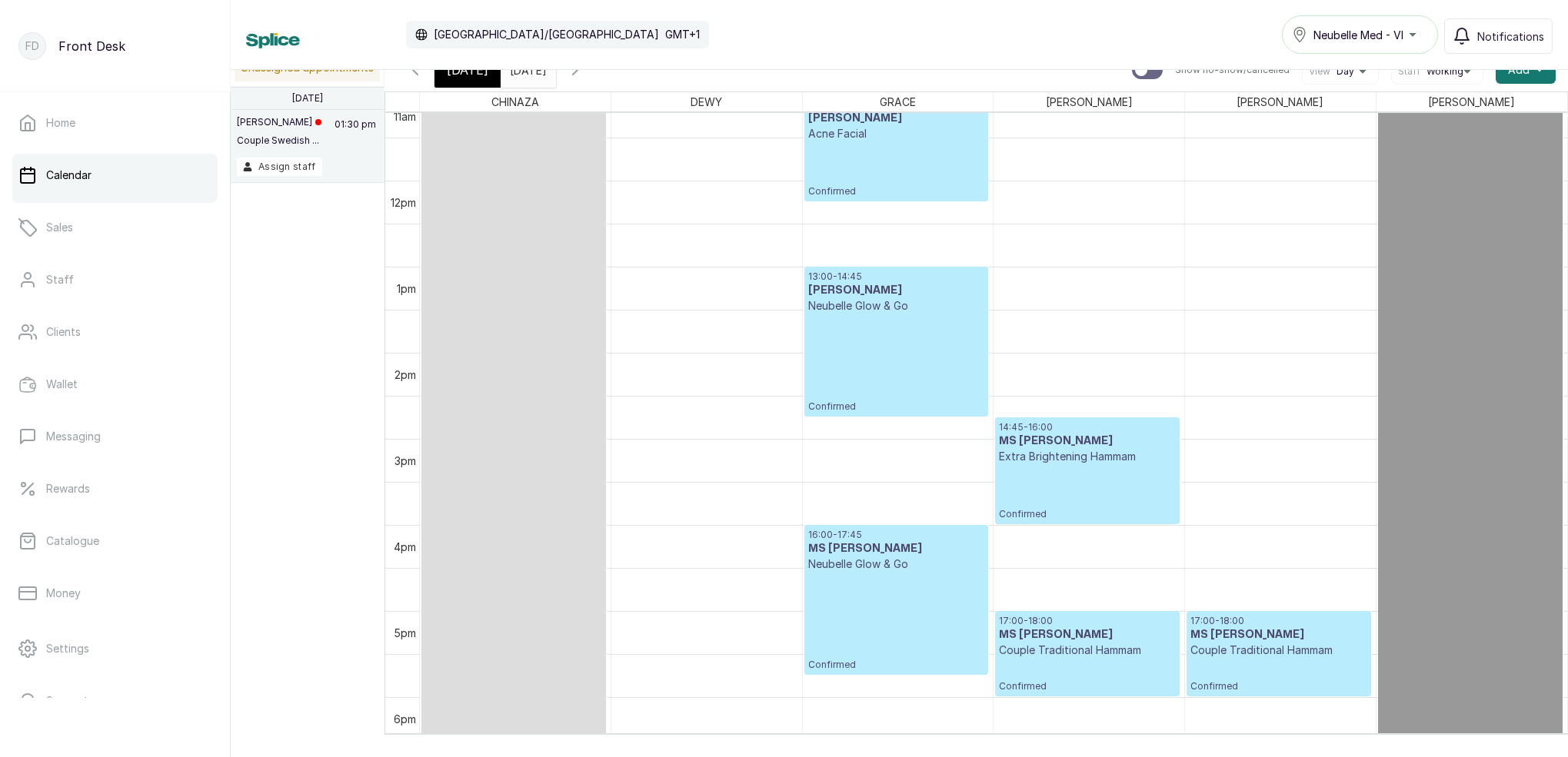
scroll to position [973, 0]
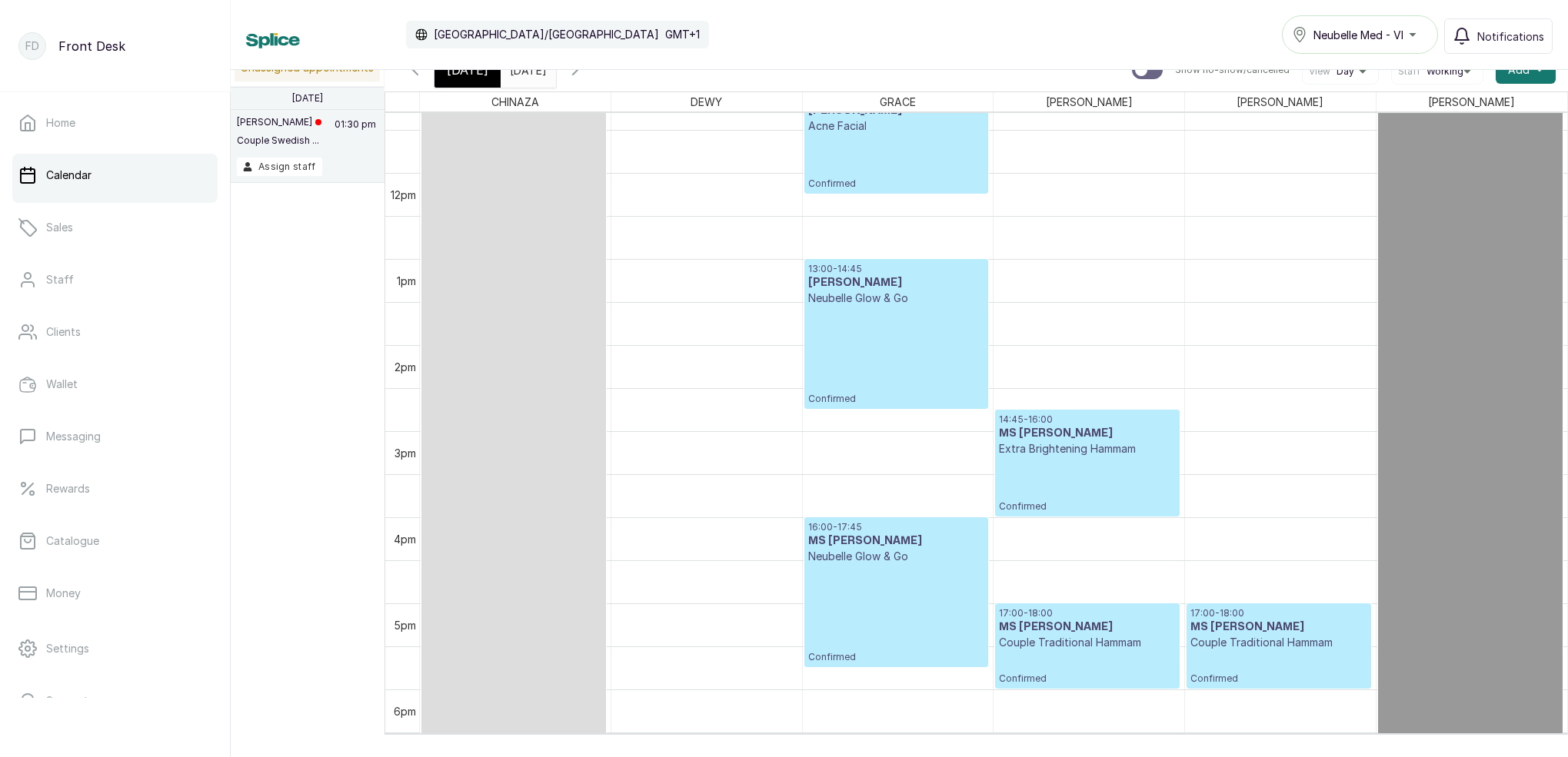
click at [459, 76] on span "[DATE]" at bounding box center [468, 70] width 42 height 18
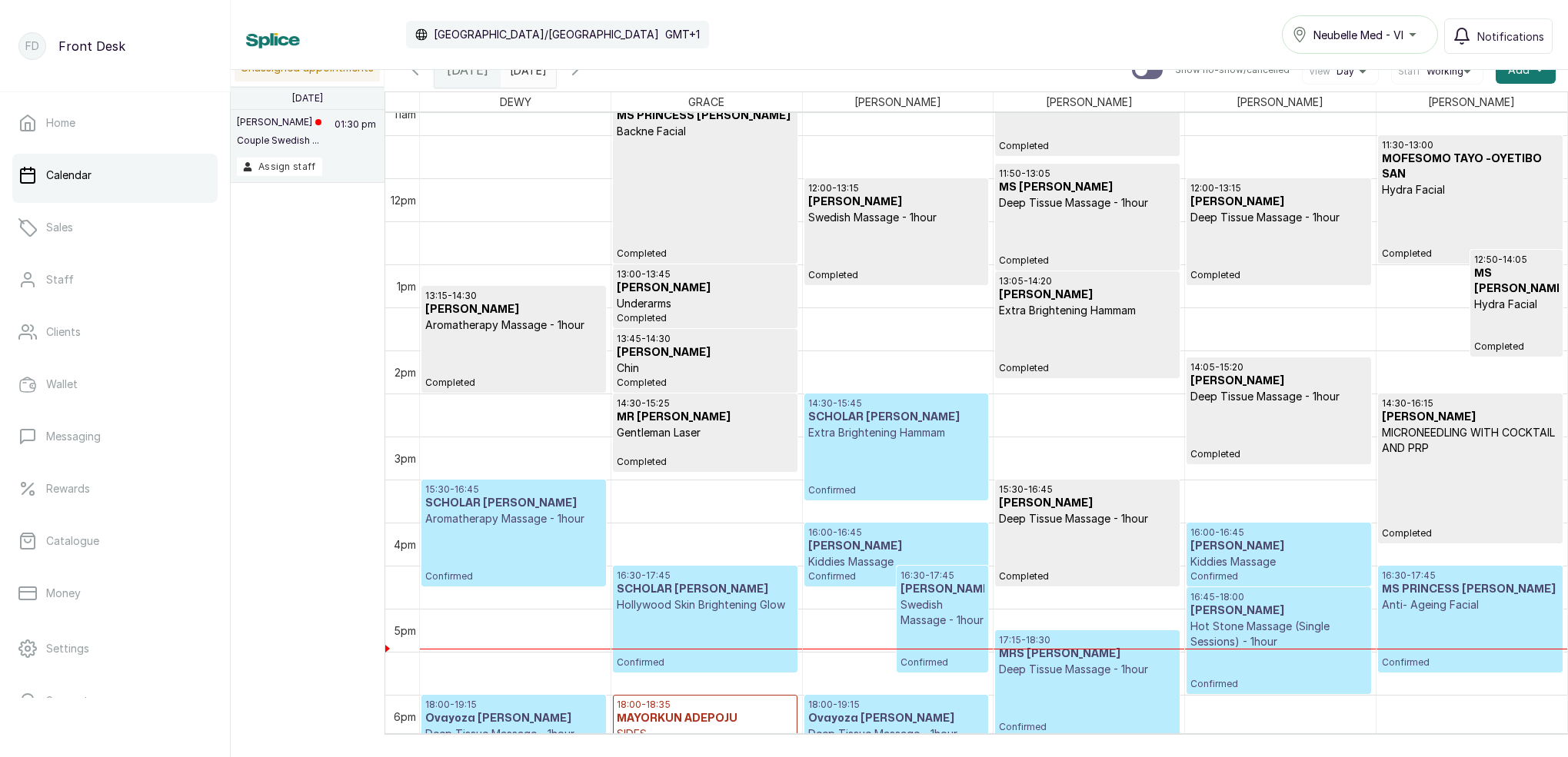
scroll to position [968, 0]
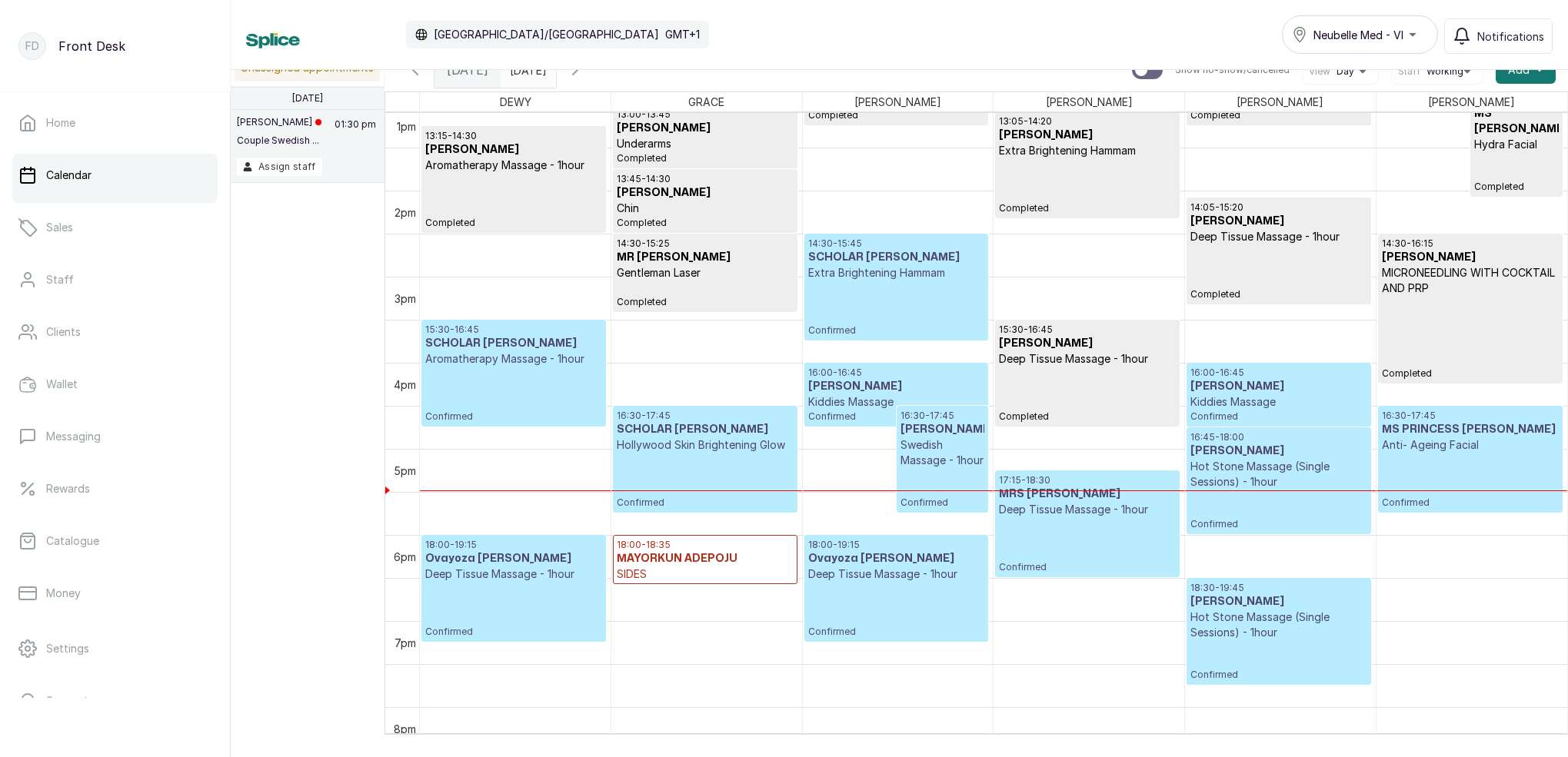
click at [1252, 400] on p "Kiddies Massage" at bounding box center [1278, 402] width 176 height 16
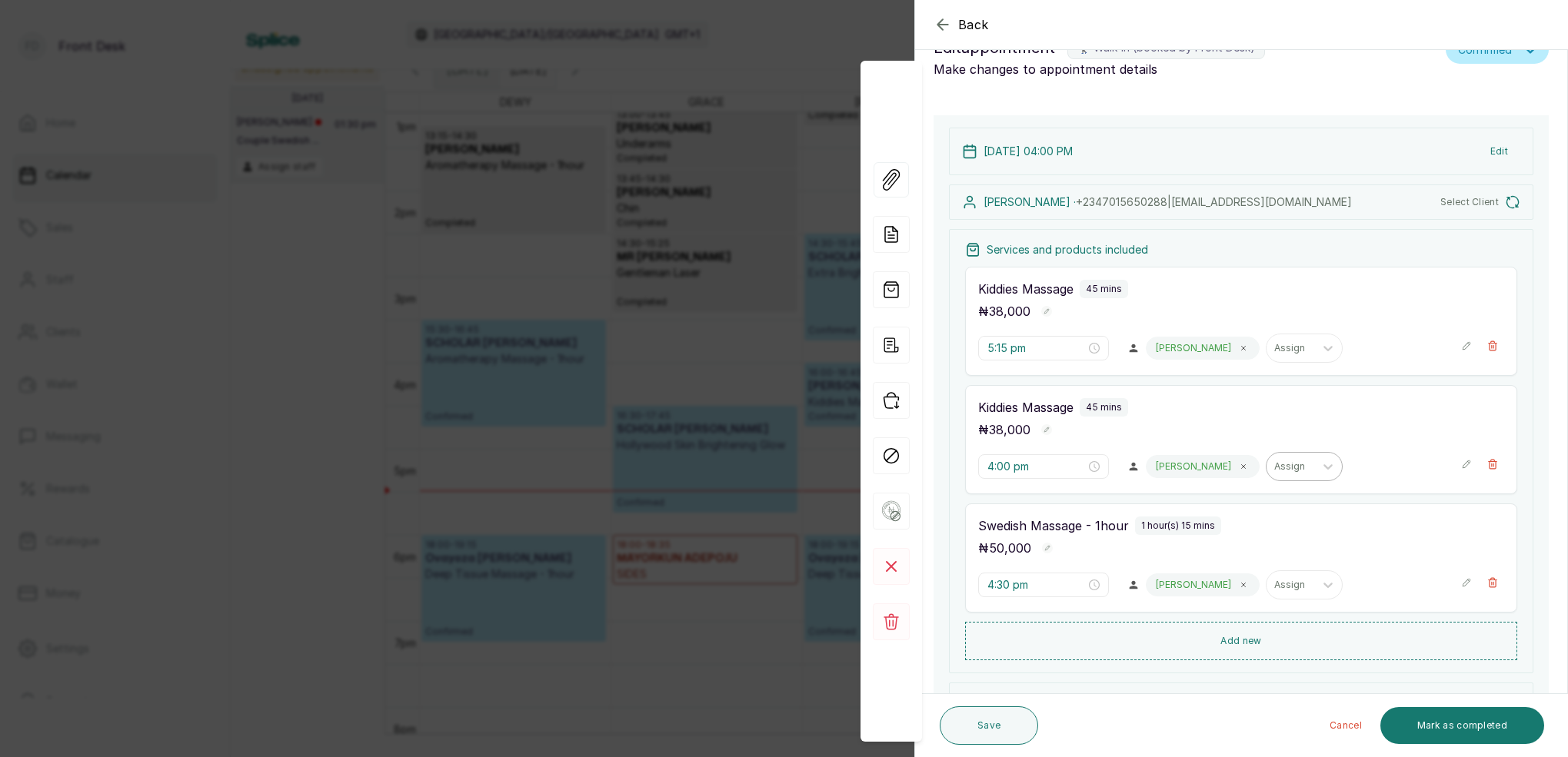
type input "4:00 pm"
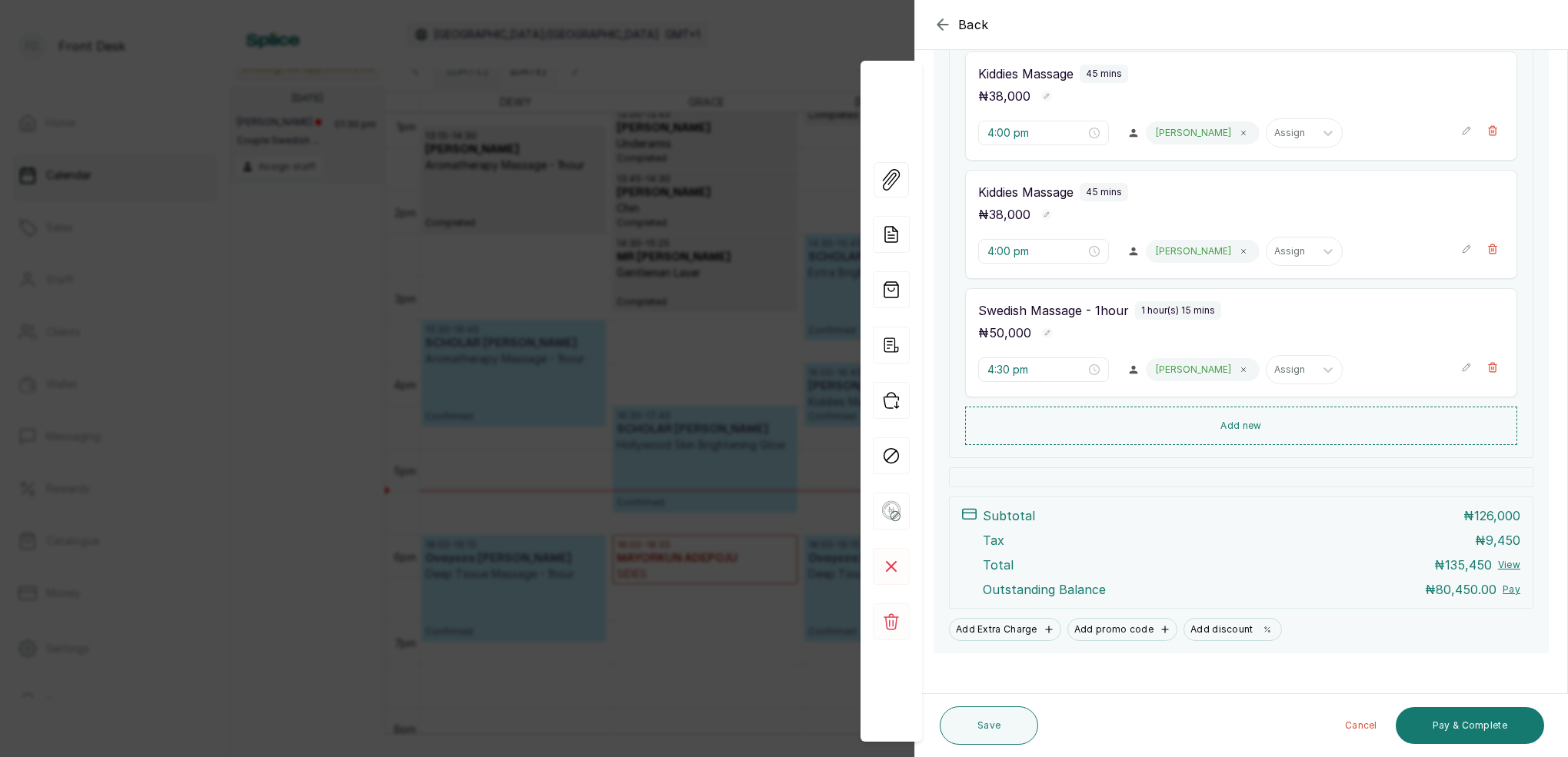
click at [587, 57] on div "Back Appointment Details Edit appointment 🚶 Walk-in (booked by Front Desk) Make…" at bounding box center [784, 378] width 1568 height 757
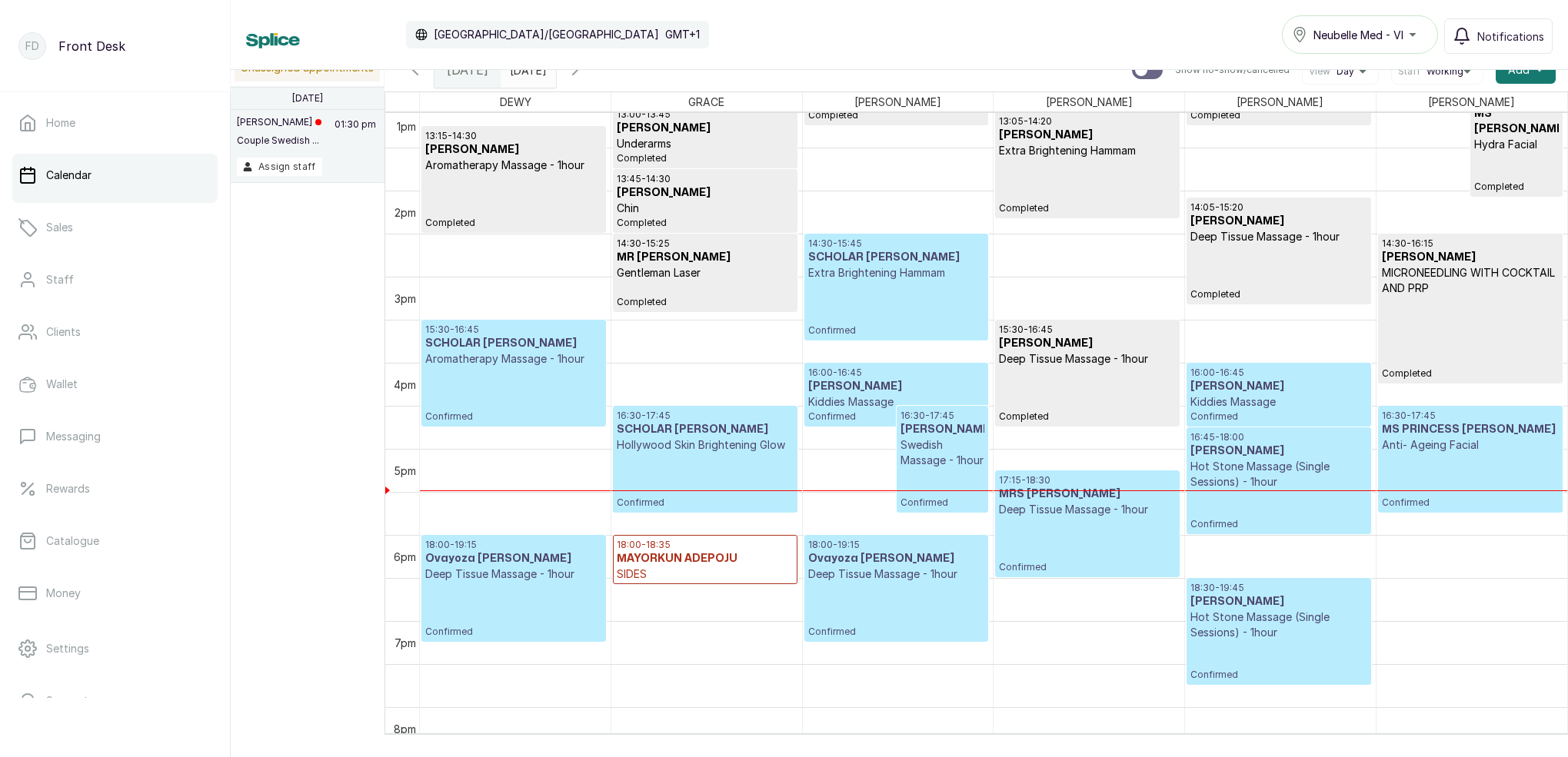
click at [1271, 392] on span "16:00 - 16:45 [PERSON_NAME] Massage" at bounding box center [1278, 387] width 176 height 43
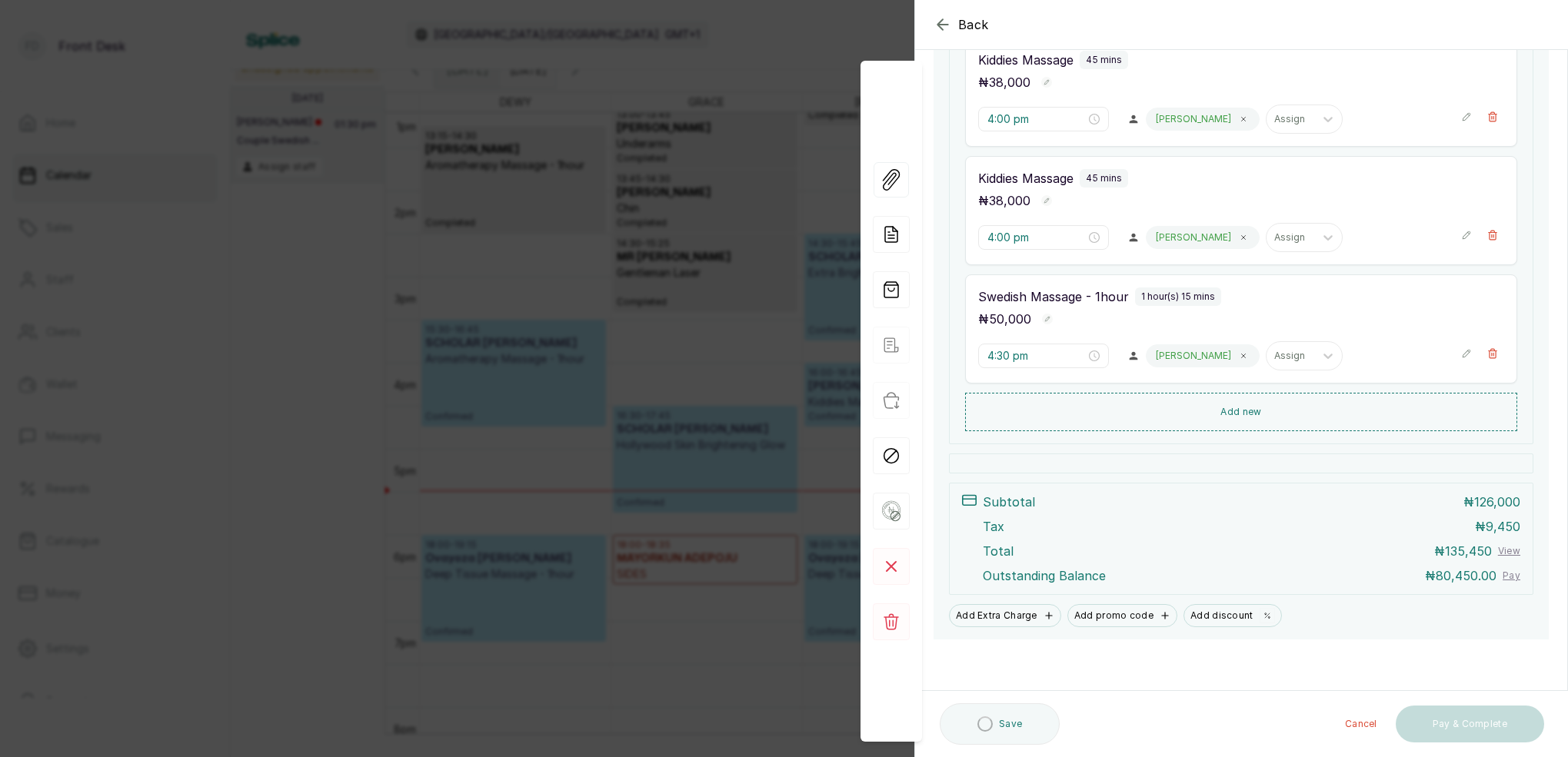
click at [741, 69] on div "Back Appointment Details Edit appointment 🚶 Walk-in (booked by Front Desk) Make…" at bounding box center [784, 378] width 1568 height 757
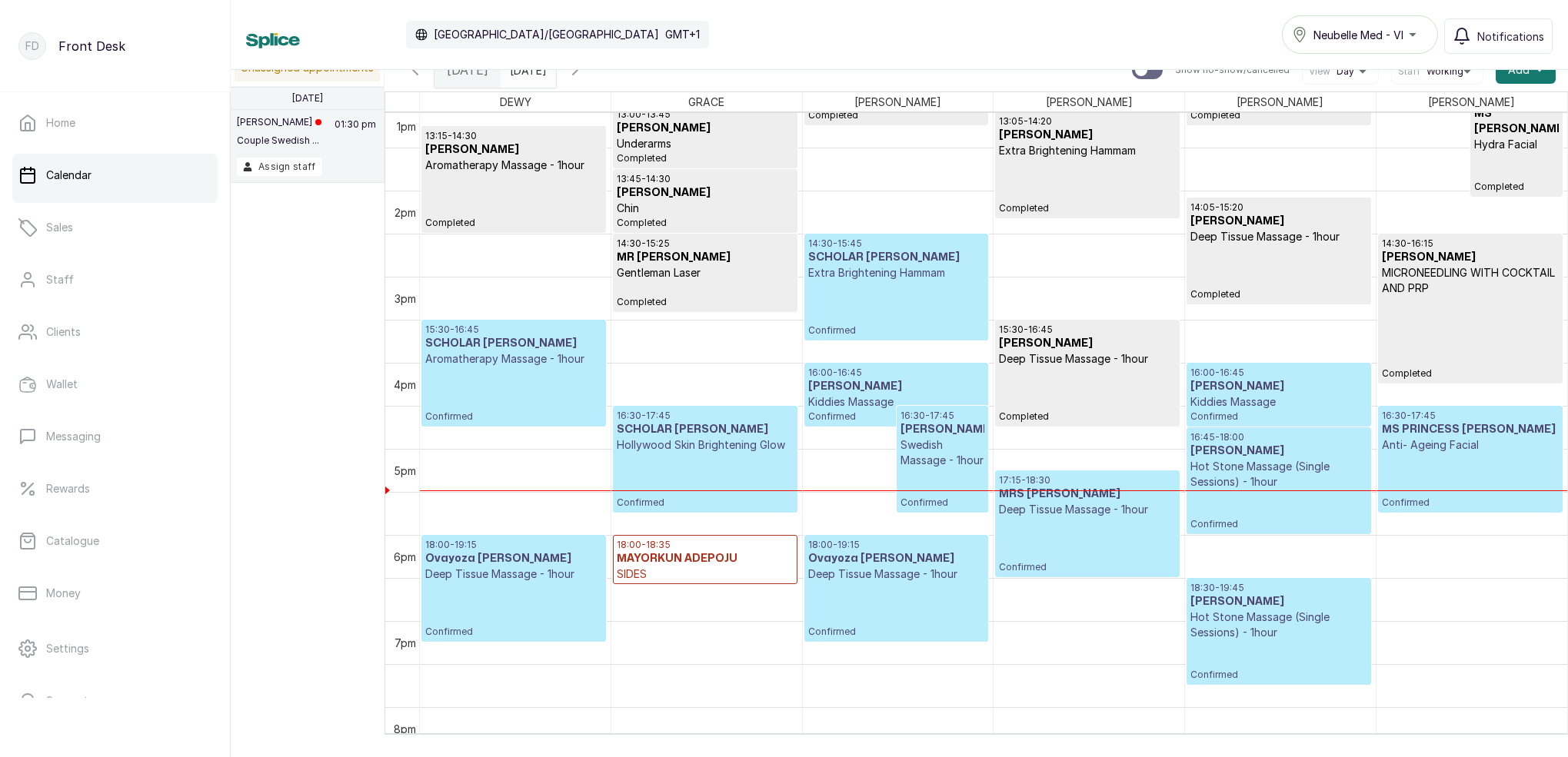
click at [526, 75] on input "[DATE]" at bounding box center [514, 66] width 24 height 26
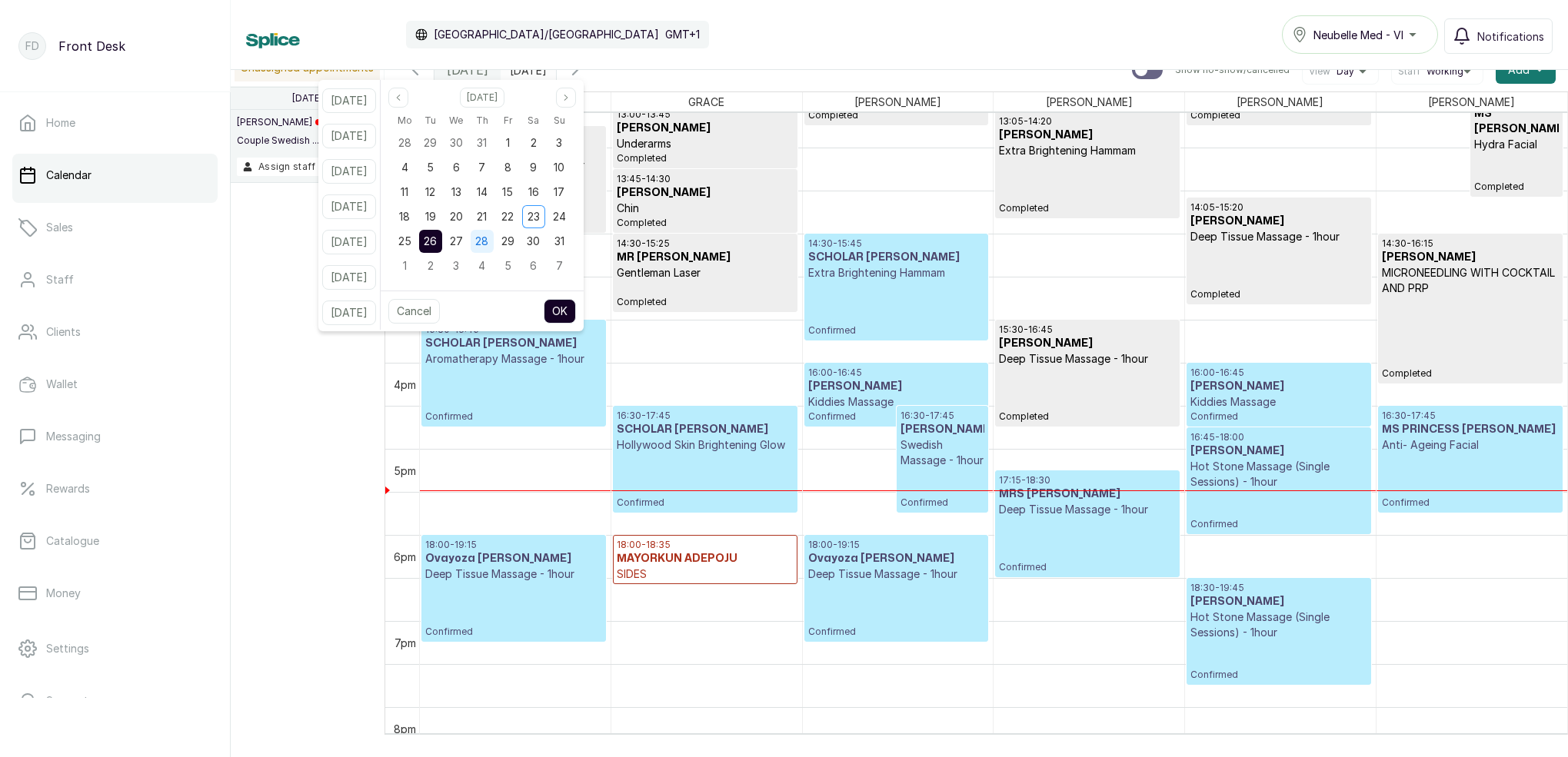
click at [488, 240] on span "28" at bounding box center [481, 240] width 13 height 13
click at [576, 310] on button "OK" at bounding box center [559, 312] width 32 height 24
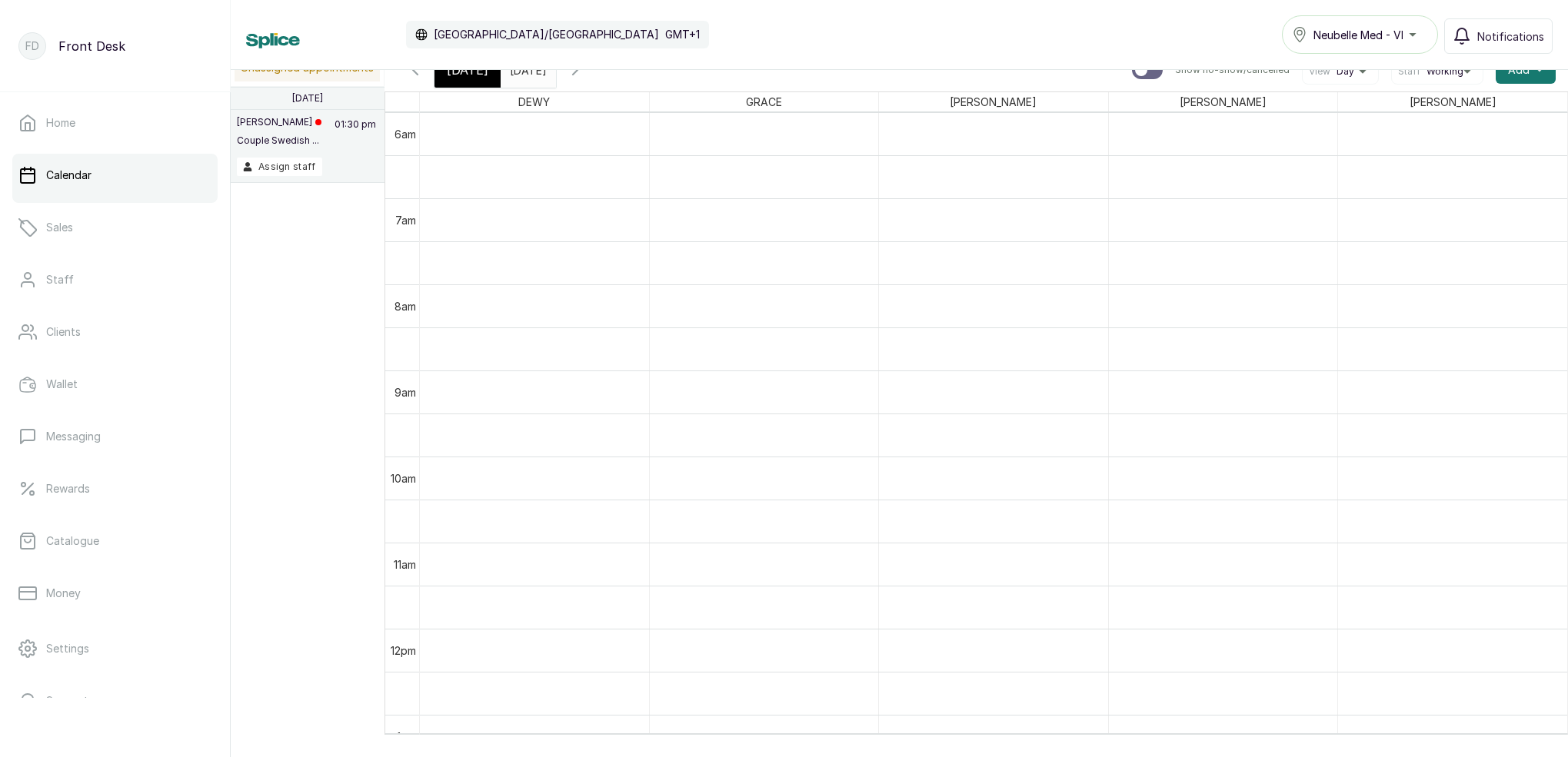
click at [526, 77] on input "[DATE]" at bounding box center [514, 66] width 24 height 26
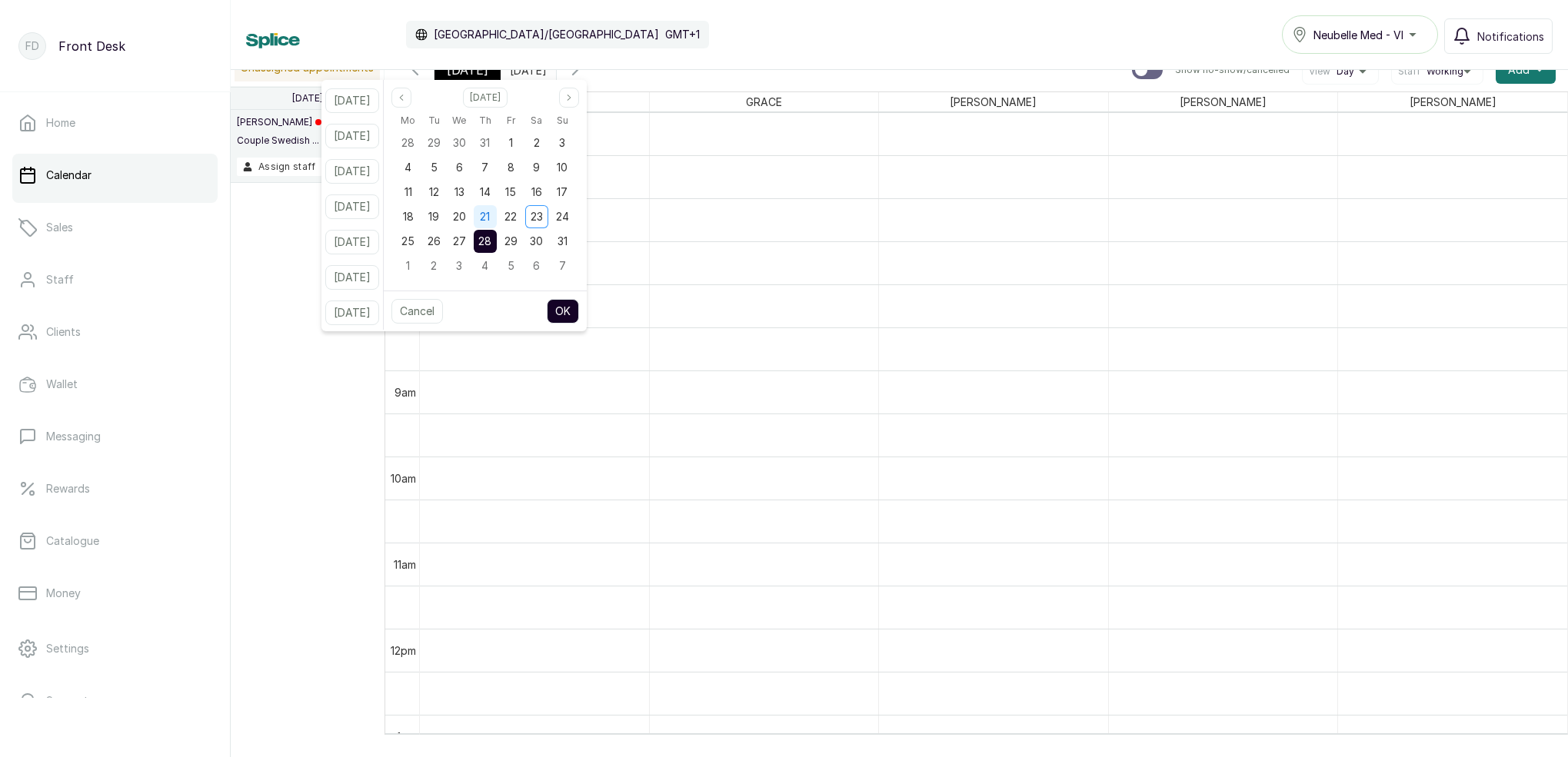
click at [497, 211] on div "21" at bounding box center [485, 217] width 23 height 23
click at [579, 319] on button "OK" at bounding box center [562, 312] width 32 height 24
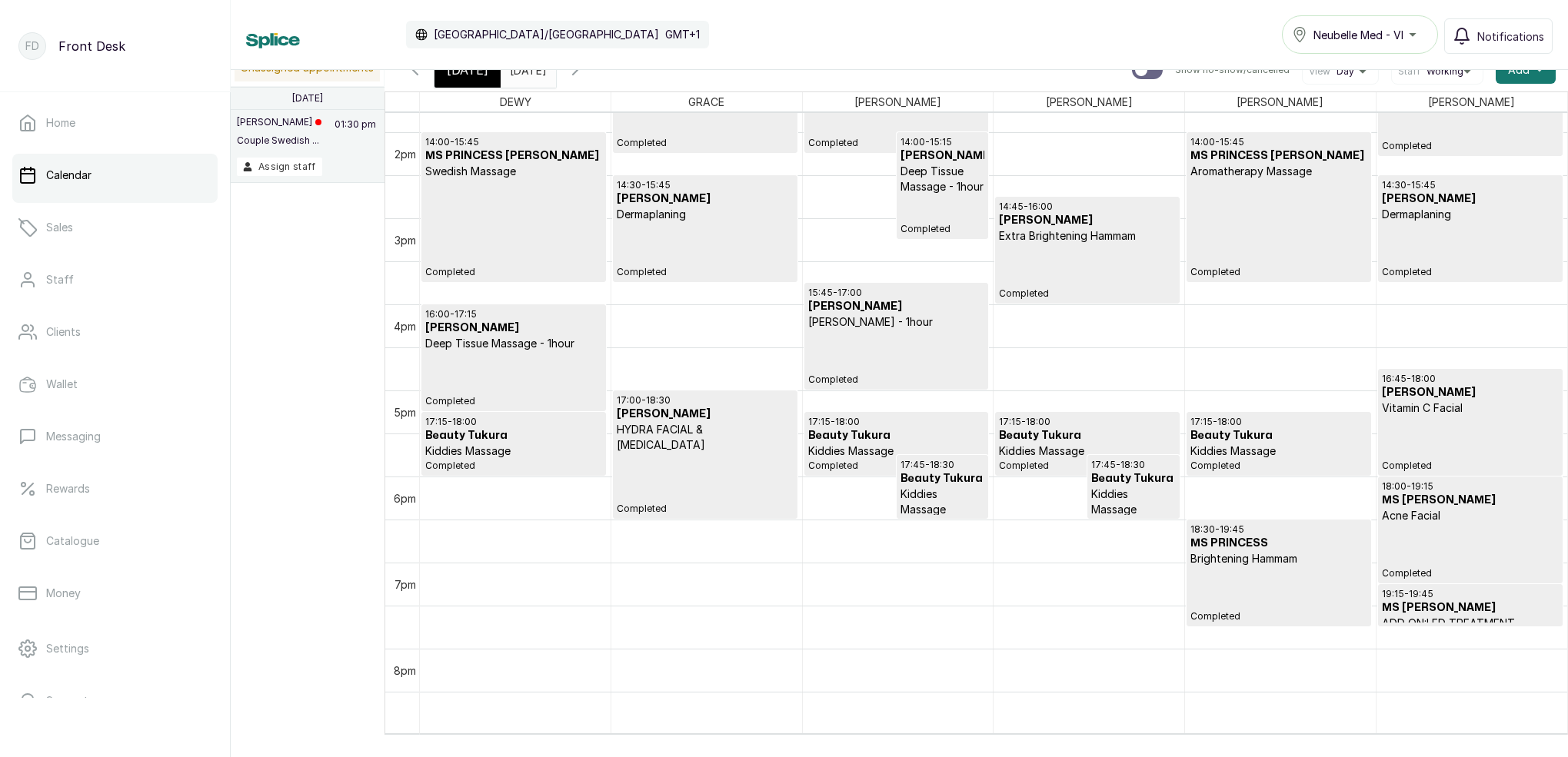
click at [526, 76] on input "[DATE]" at bounding box center [514, 66] width 24 height 26
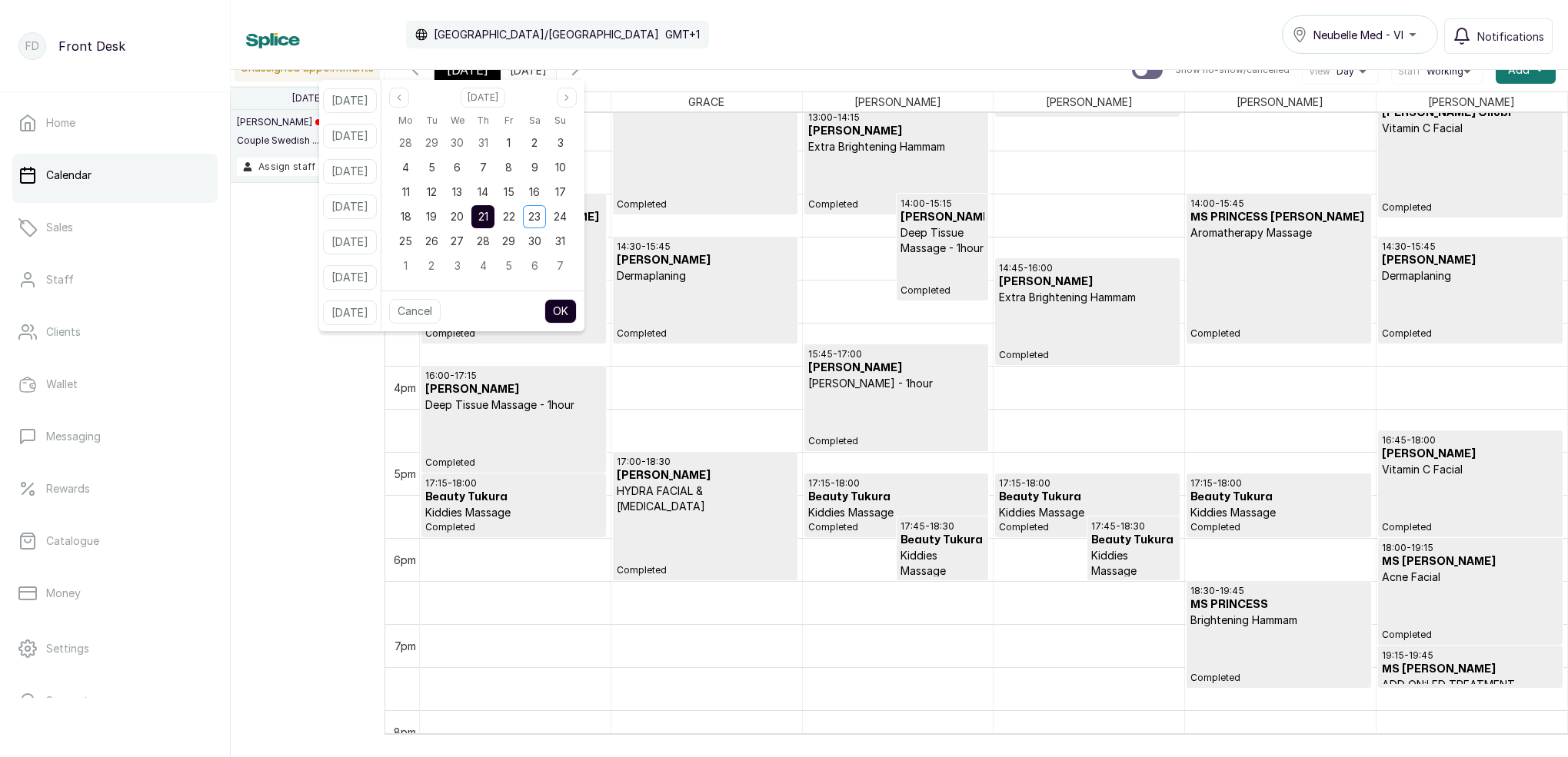
scroll to position [1129, 0]
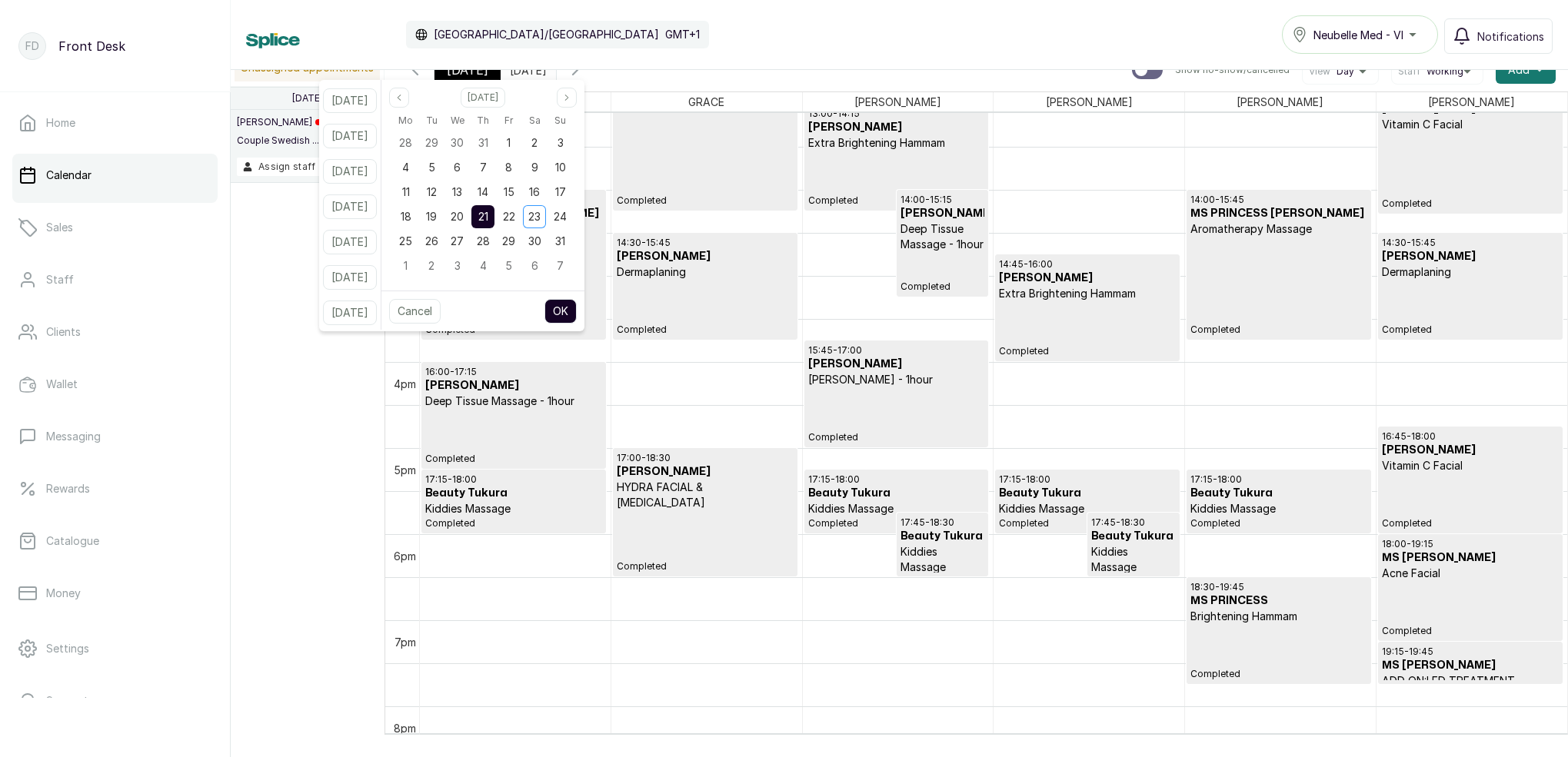
click at [703, 37] on div "Calendar [GEOGRAPHIC_DATA]/[GEOGRAPHIC_DATA] GMT+1 Neubelle Med - VI Notificati…" at bounding box center [899, 35] width 1307 height 38
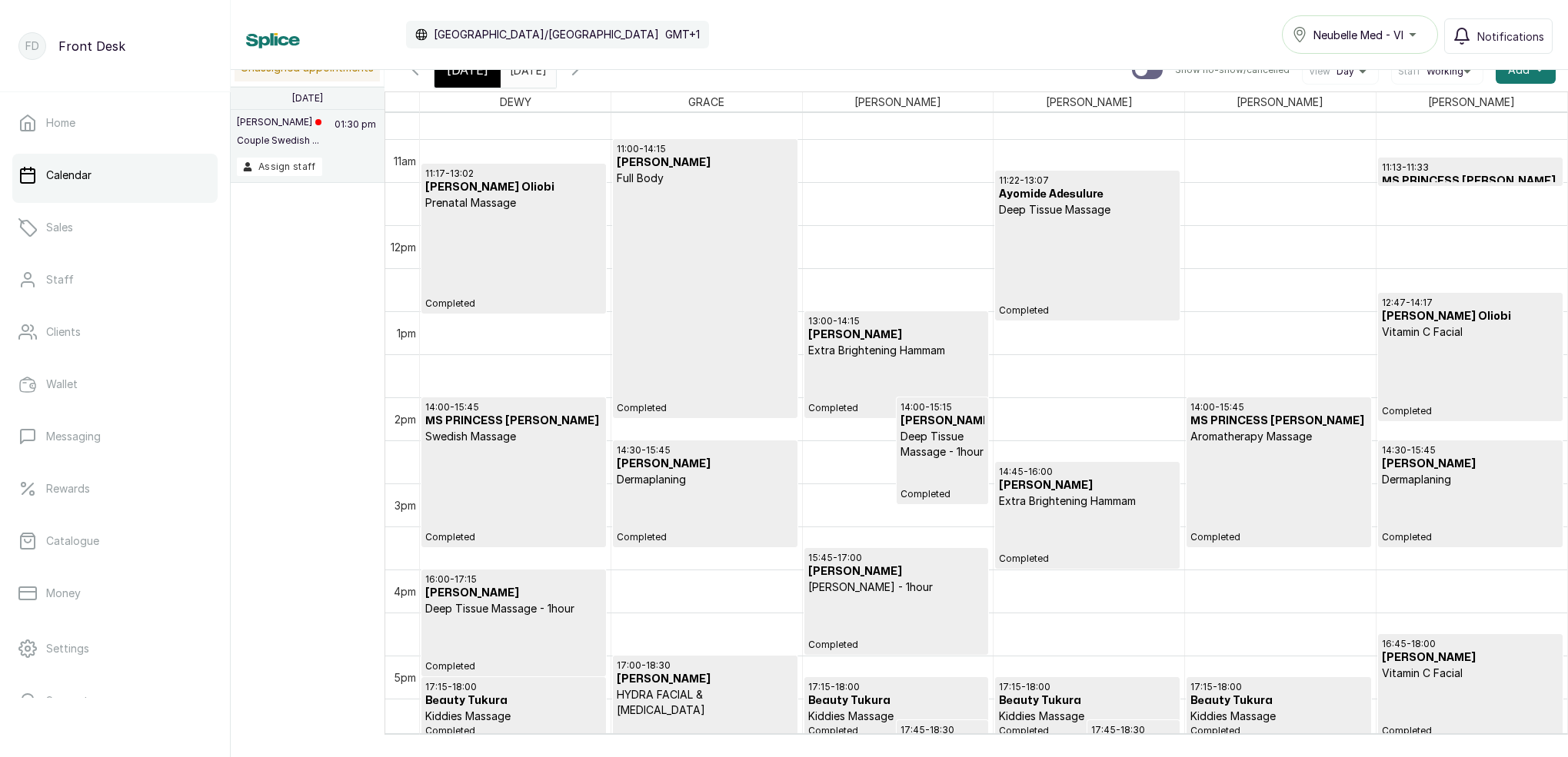
scroll to position [988, 0]
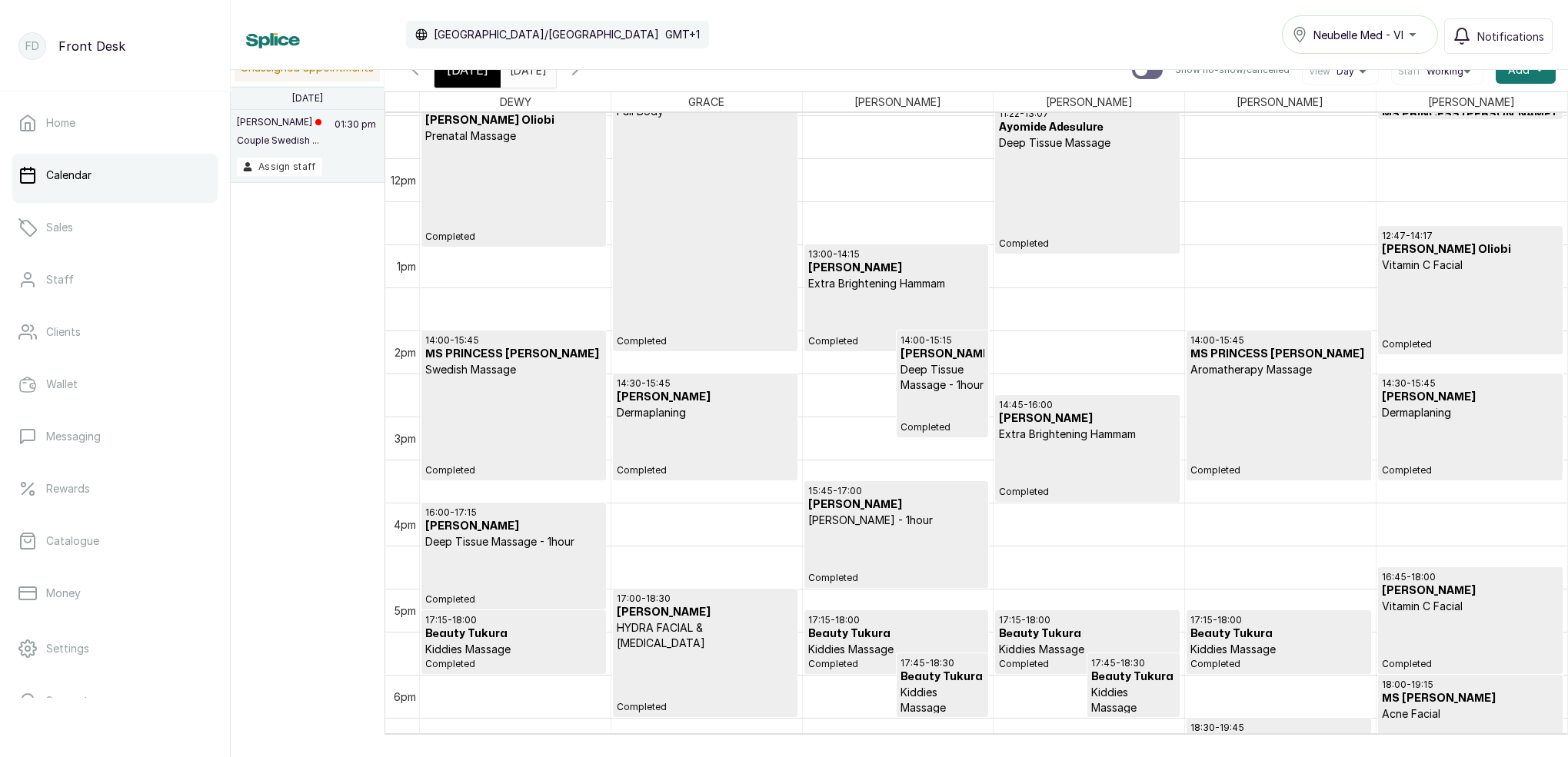
click at [526, 70] on input "[DATE]" at bounding box center [514, 66] width 24 height 26
click at [472, 76] on span "[DATE]" at bounding box center [468, 70] width 42 height 18
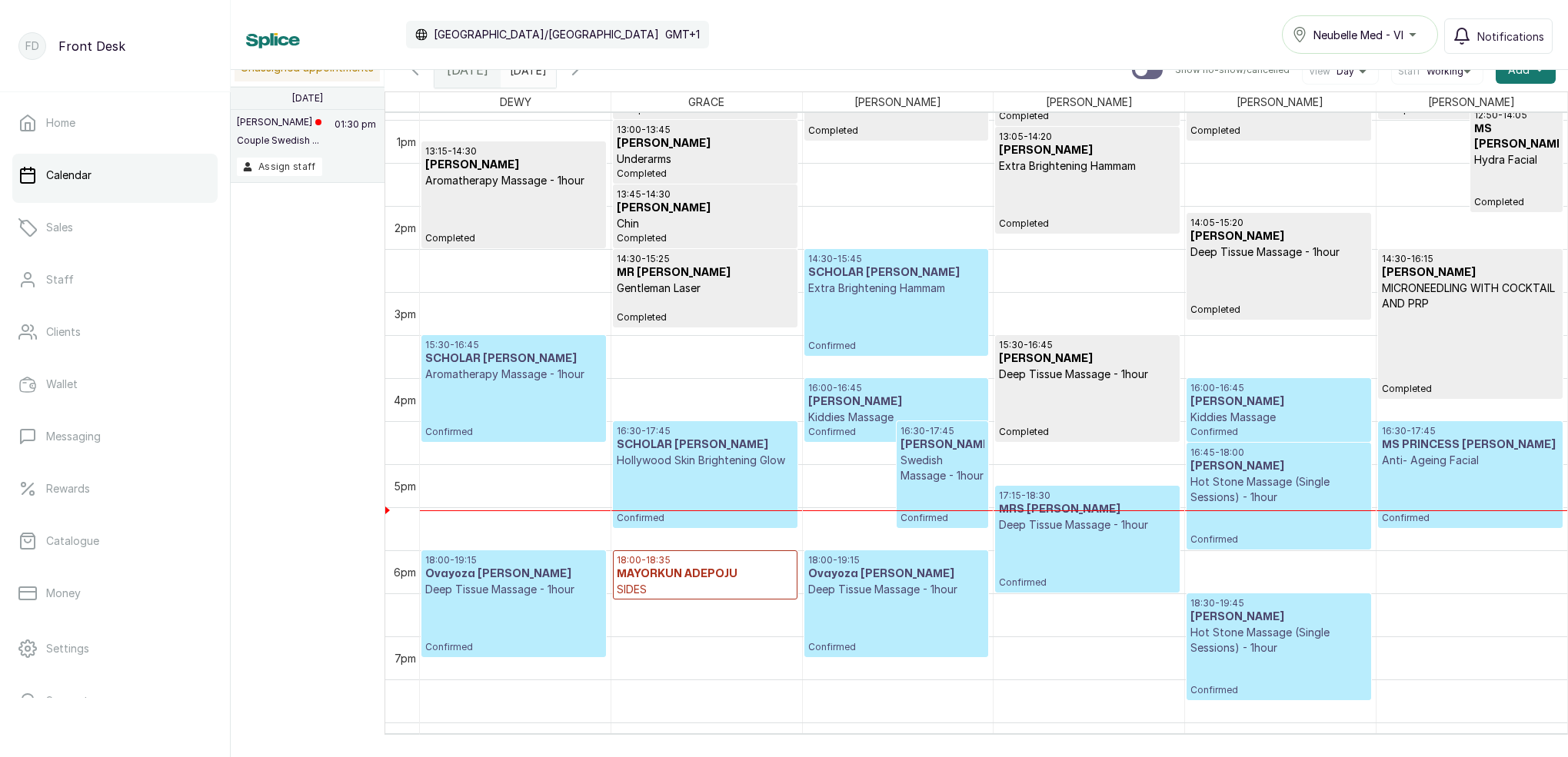
scroll to position [1113, 0]
click at [1219, 418] on p "Kiddies Massage" at bounding box center [1278, 417] width 176 height 16
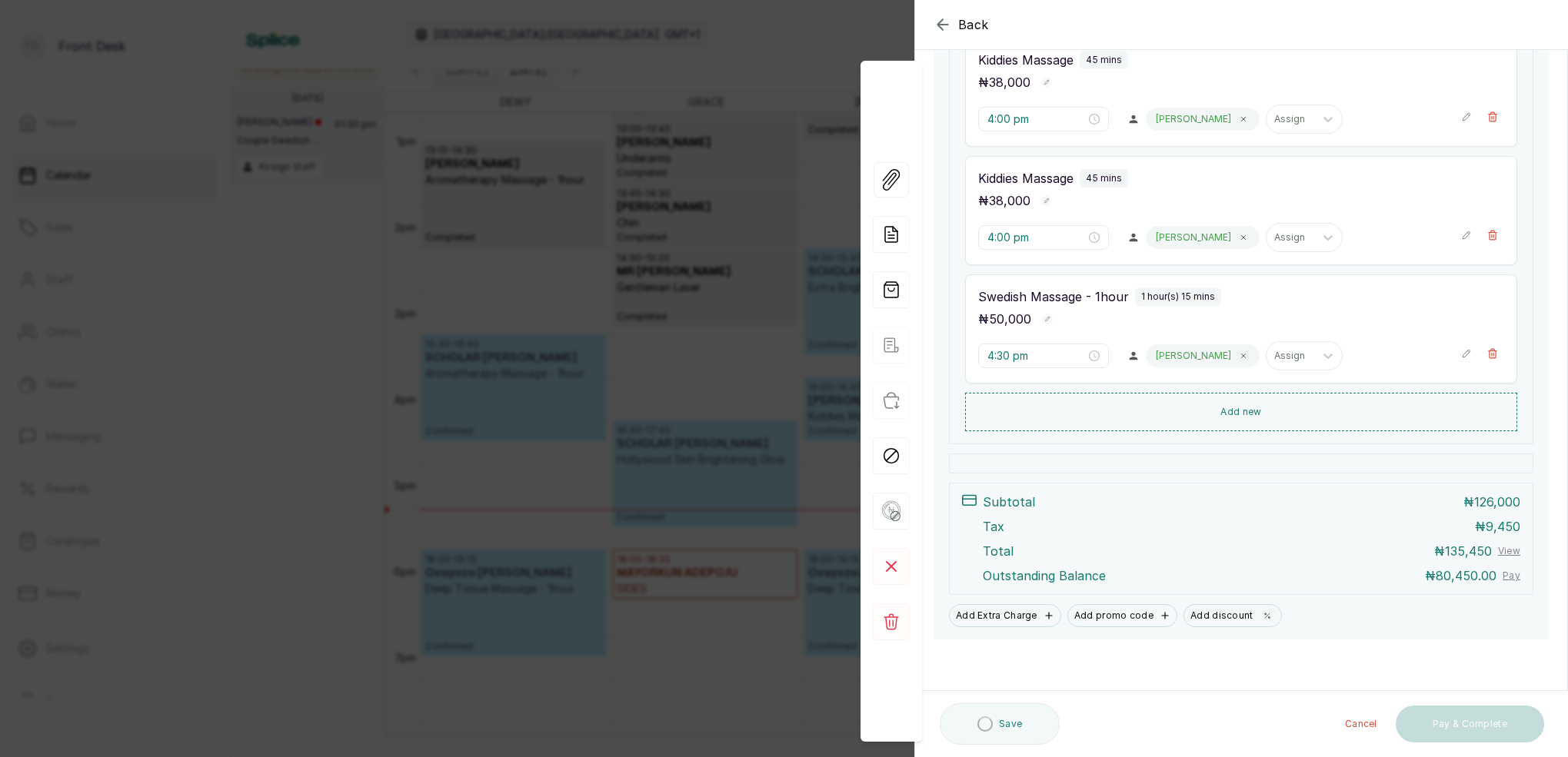
click at [680, 48] on div "Back Appointment Details Edit appointment 🚶 Walk-in (booked by Front Desk) Make…" at bounding box center [784, 378] width 1568 height 757
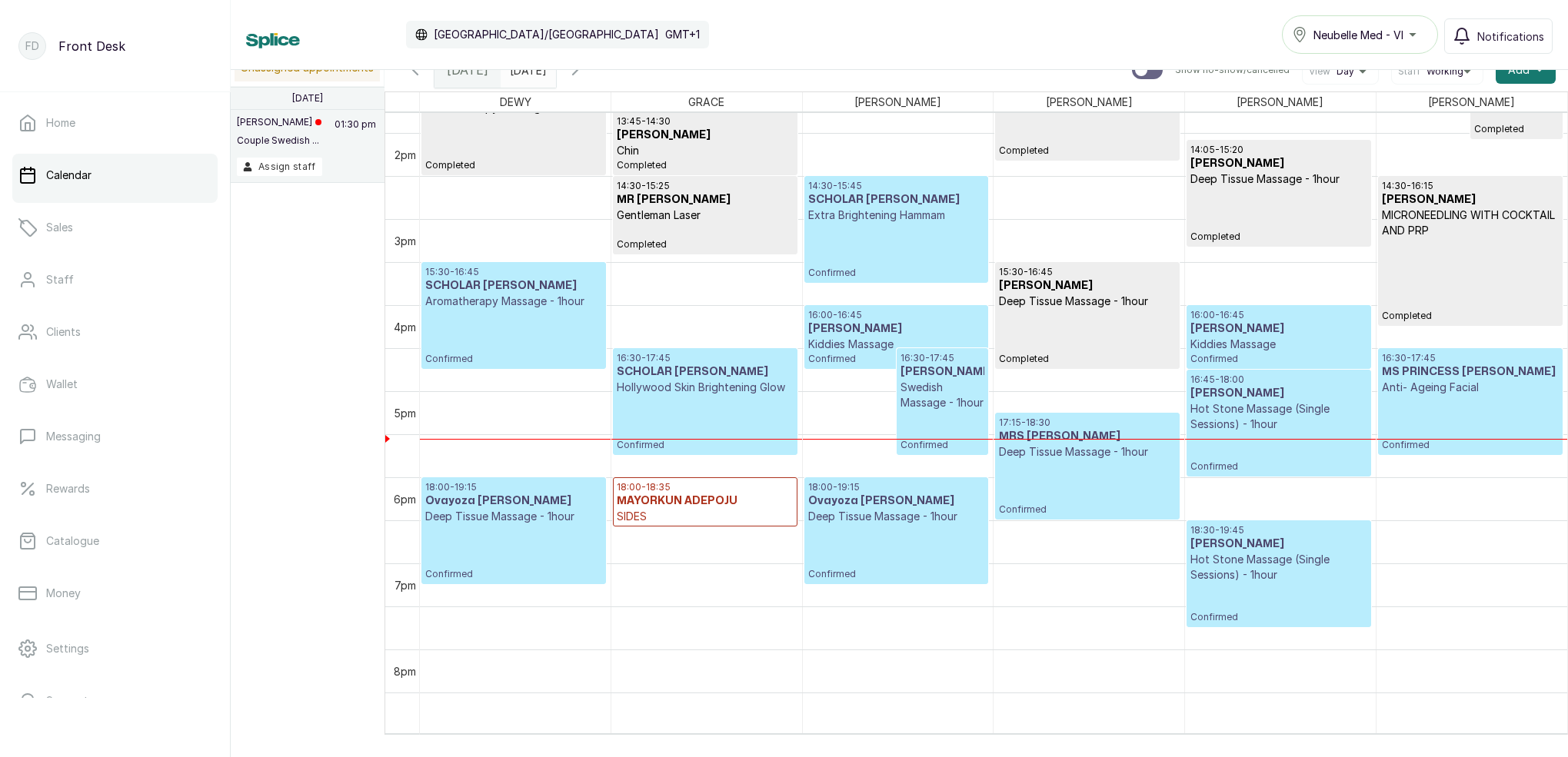
click at [526, 72] on input "[DATE]" at bounding box center [514, 66] width 24 height 26
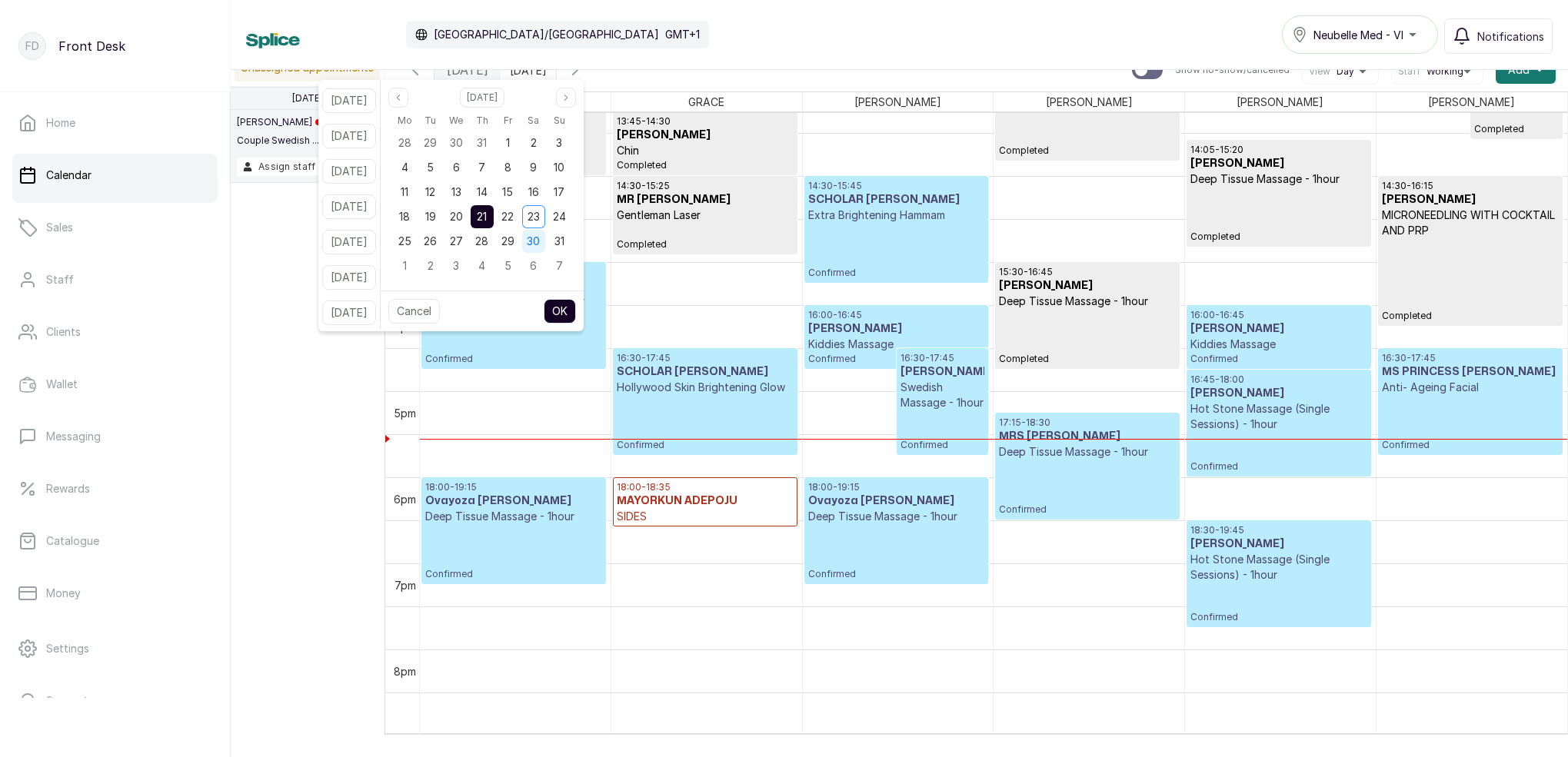
drag, startPoint x: 528, startPoint y: 214, endPoint x: 560, endPoint y: 247, distance: 46.0
click at [514, 213] on span "22" at bounding box center [508, 216] width 12 height 13
click at [576, 309] on button "OK" at bounding box center [559, 312] width 32 height 24
type input "[DATE]"
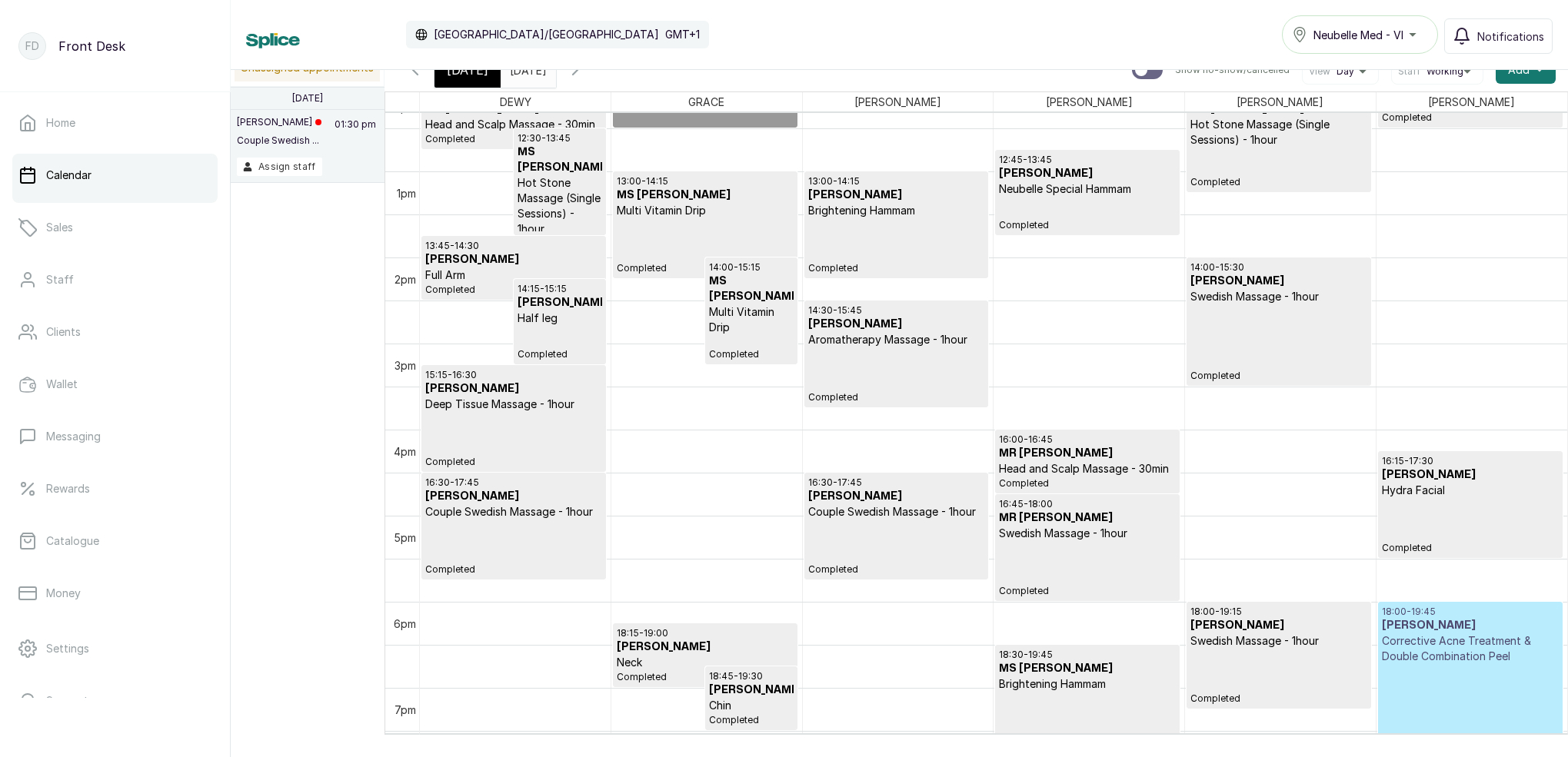
scroll to position [1076, 0]
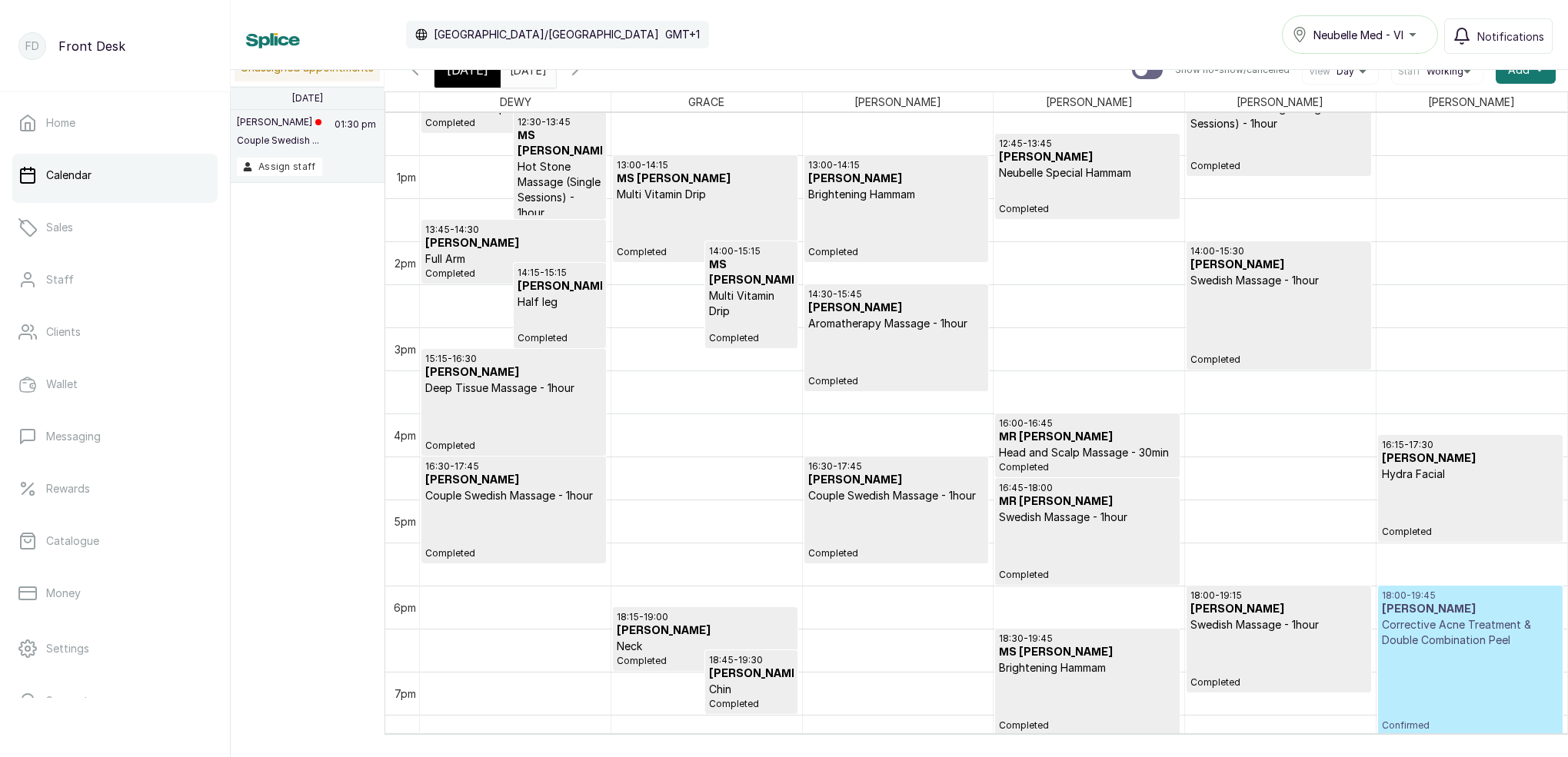
click at [1453, 678] on div "18:00 - 19:45 Hajara Santali Corrective Acne Treatment & Double Combination Pee…" at bounding box center [1470, 660] width 177 height 142
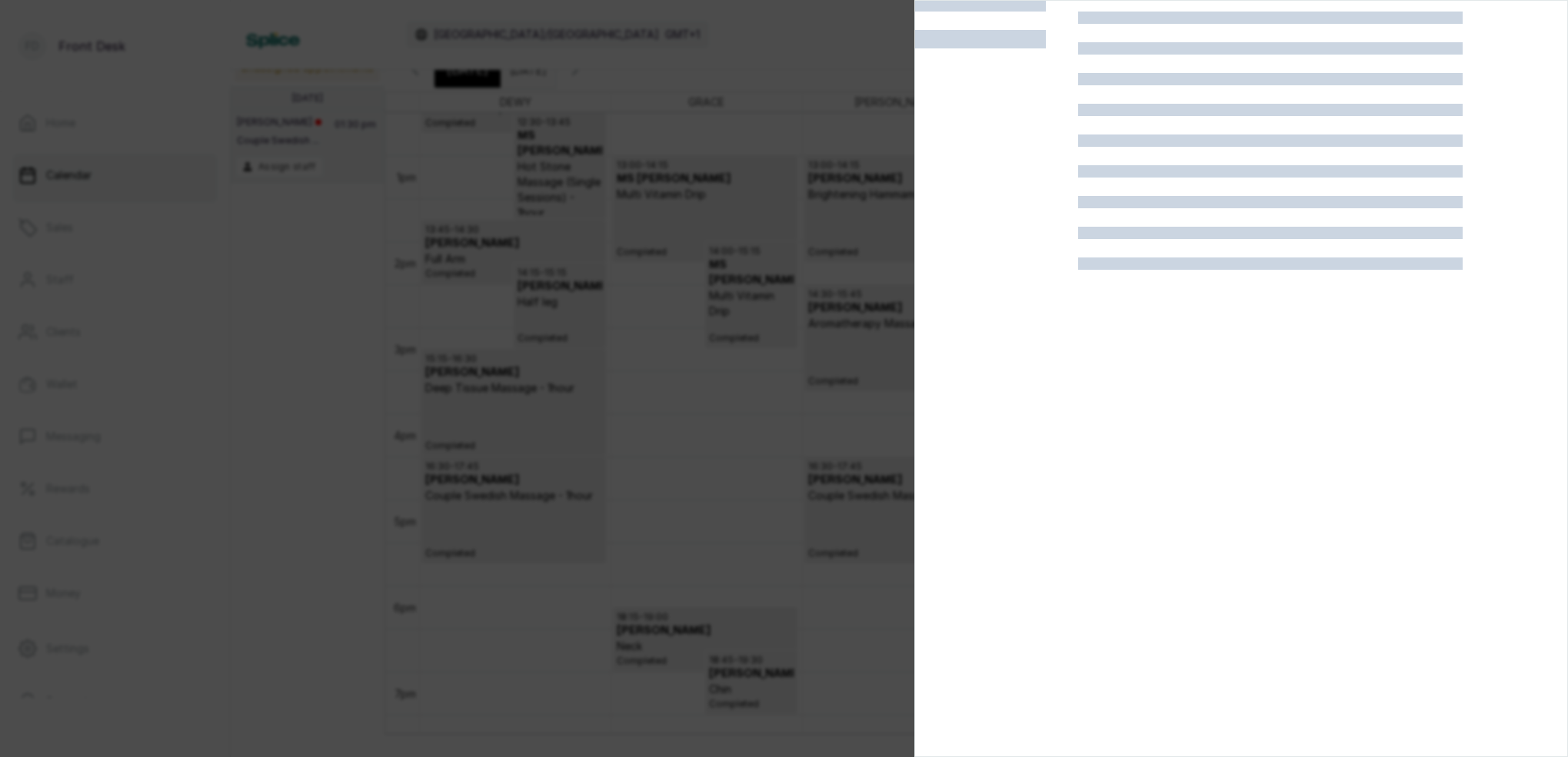
scroll to position [38, 0]
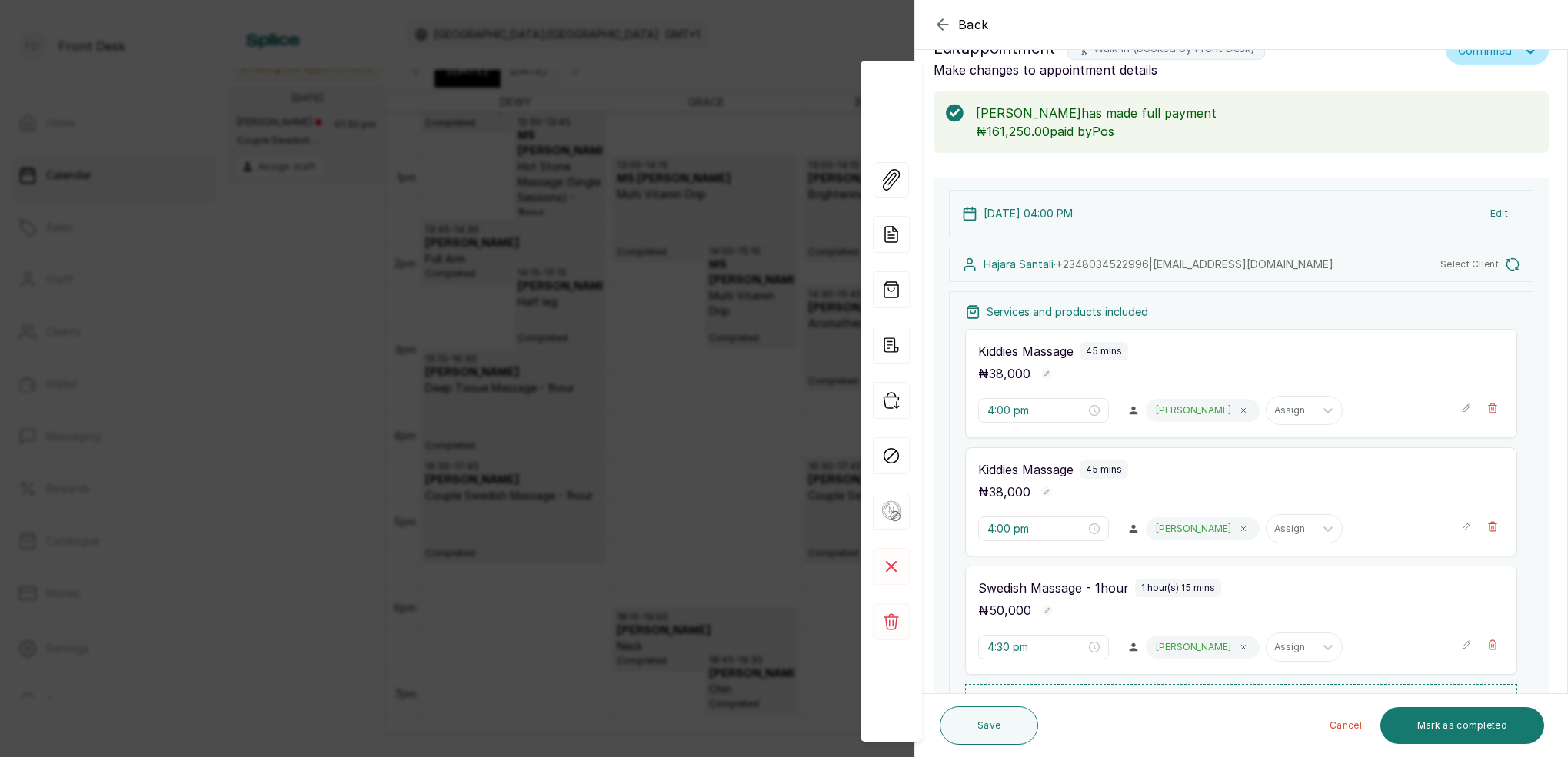
type input "6:00 pm"
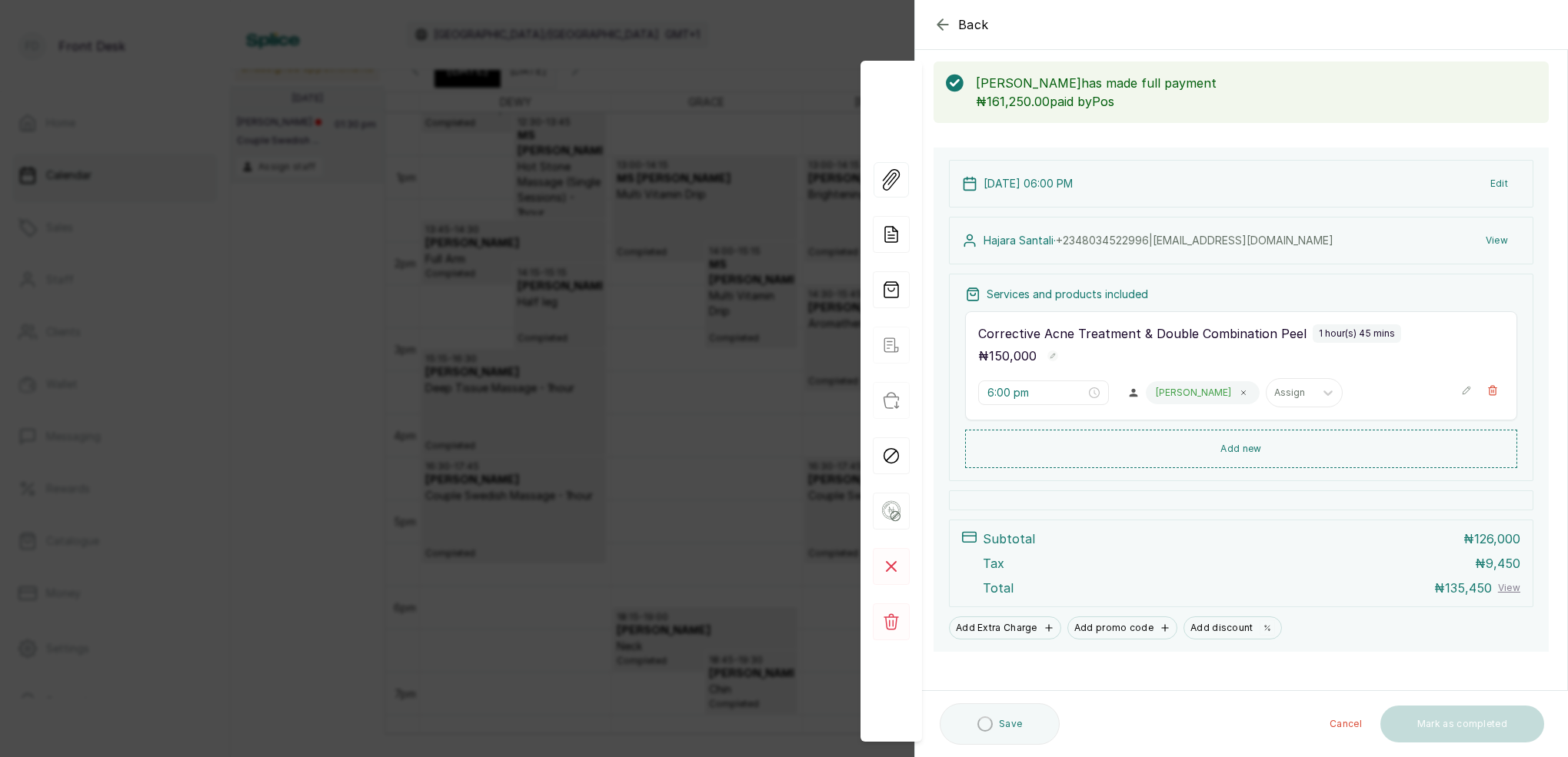
scroll to position [81, 0]
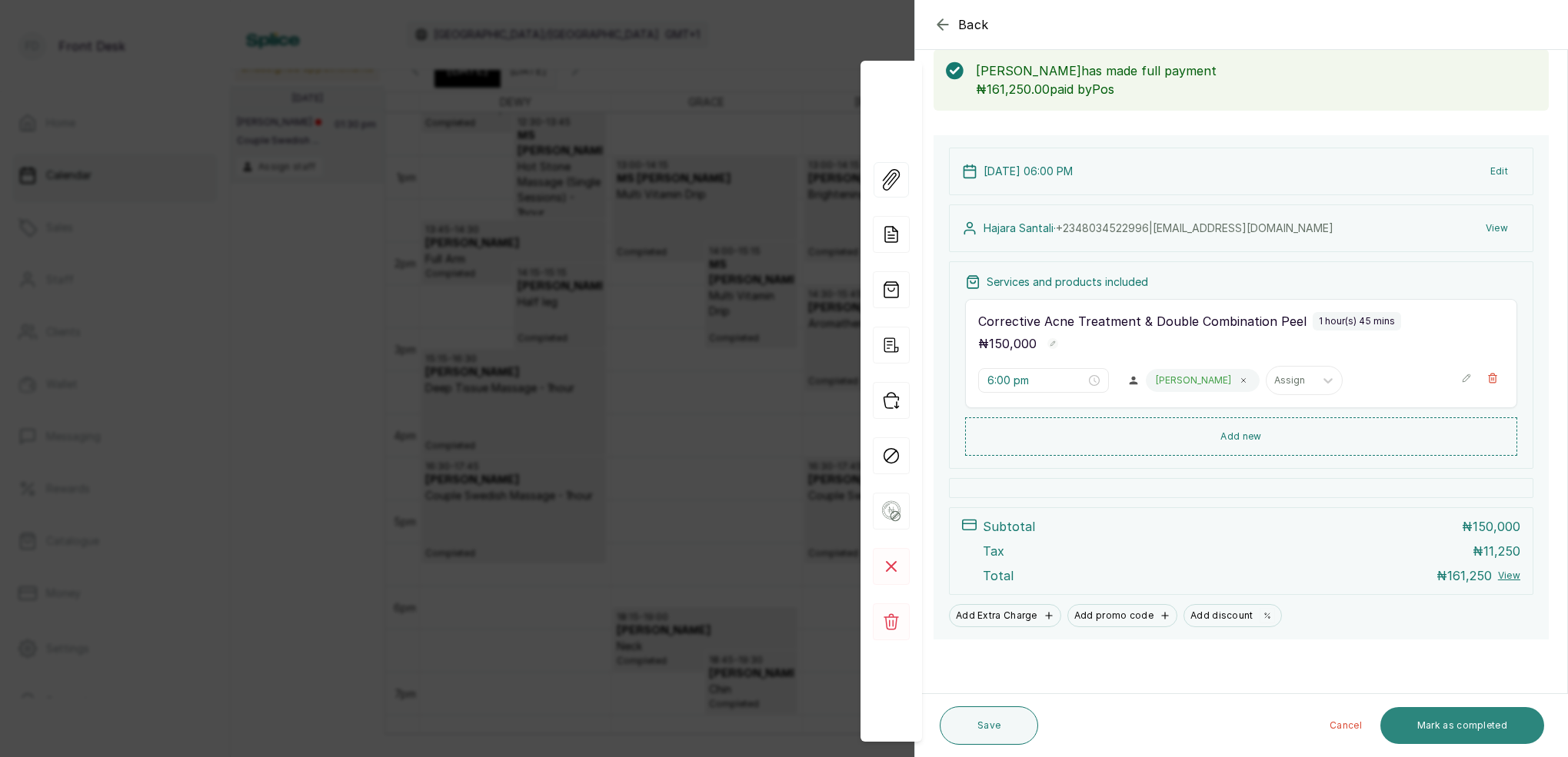
click at [1479, 726] on button "Mark as completed" at bounding box center [1462, 726] width 164 height 37
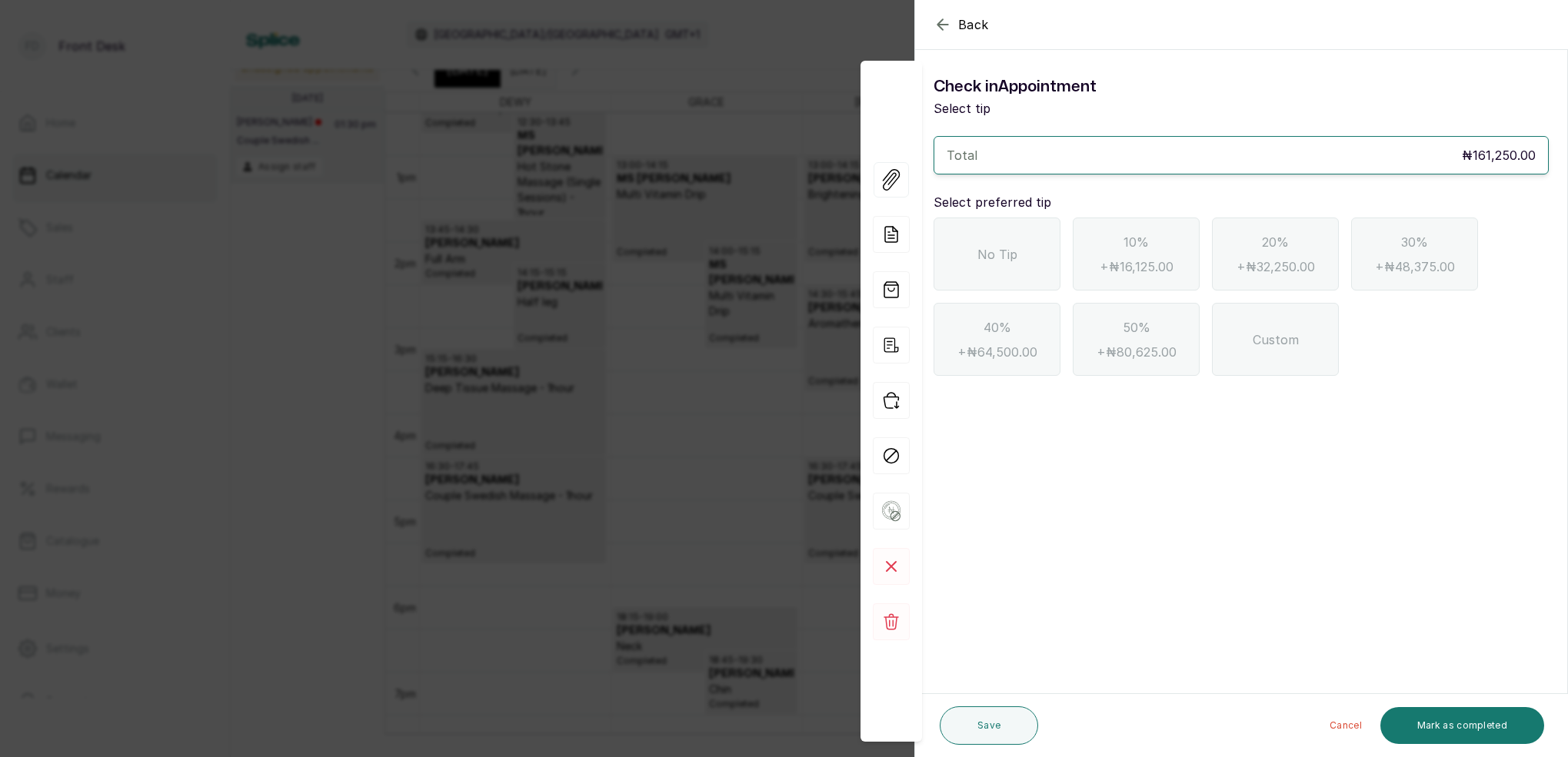
scroll to position [0, 0]
click at [1019, 247] on div "No Tip" at bounding box center [997, 254] width 127 height 73
click at [1485, 722] on button "Mark as completed" at bounding box center [1462, 726] width 164 height 37
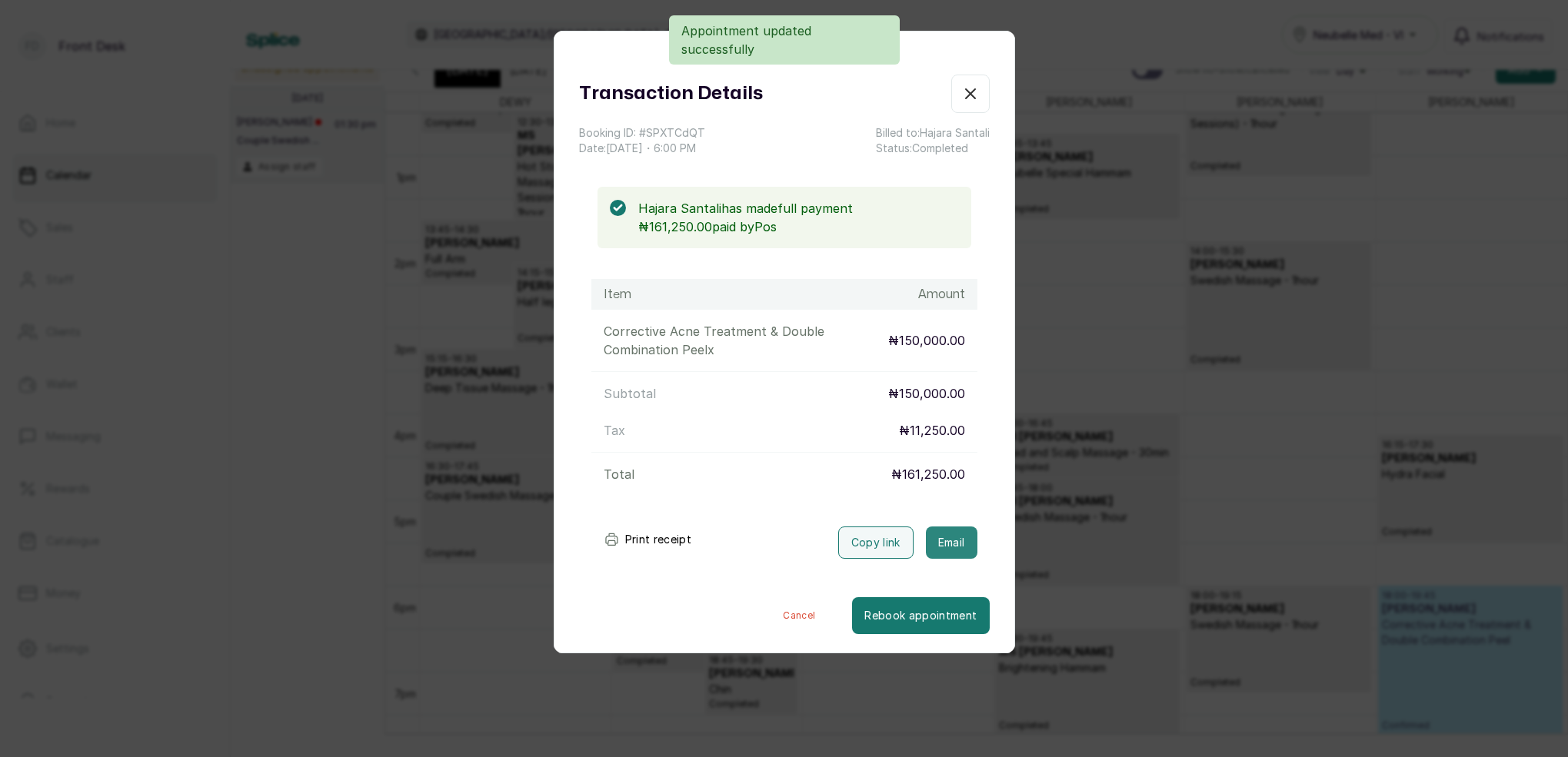
click at [959, 550] on button "Email" at bounding box center [951, 542] width 51 height 32
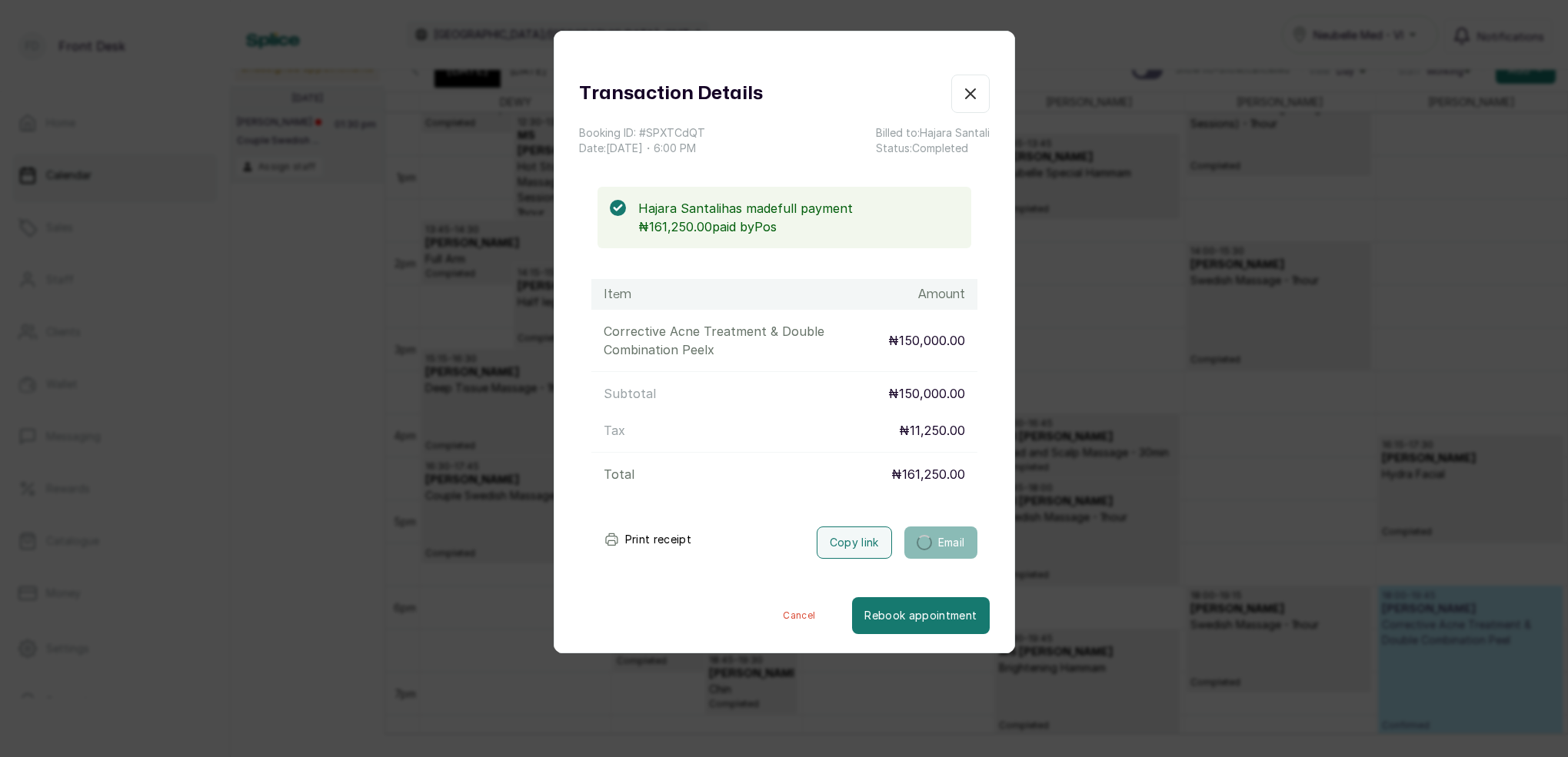
click at [974, 94] on icon "button" at bounding box center [970, 93] width 18 height 18
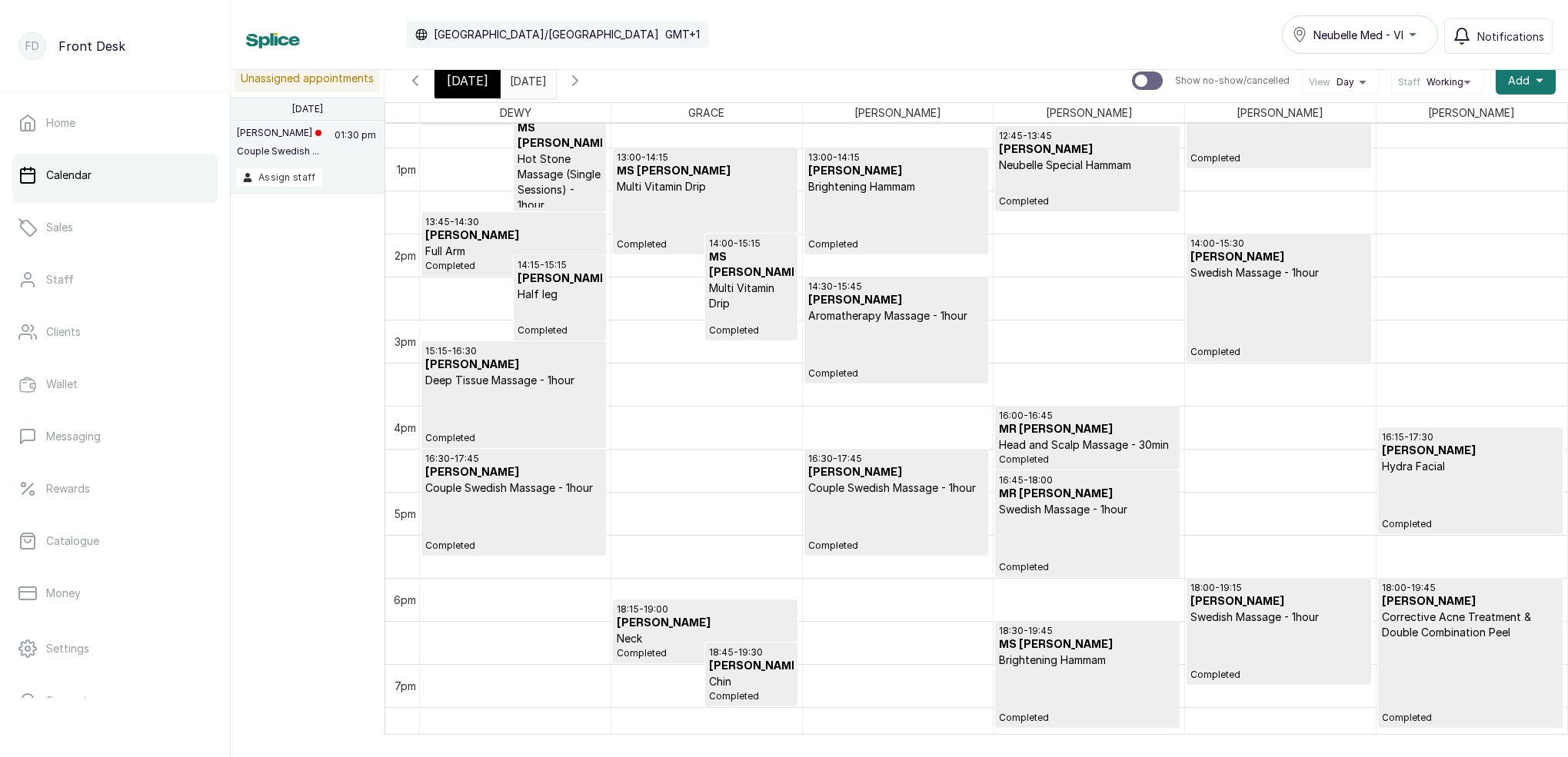
scroll to position [1096, 0]
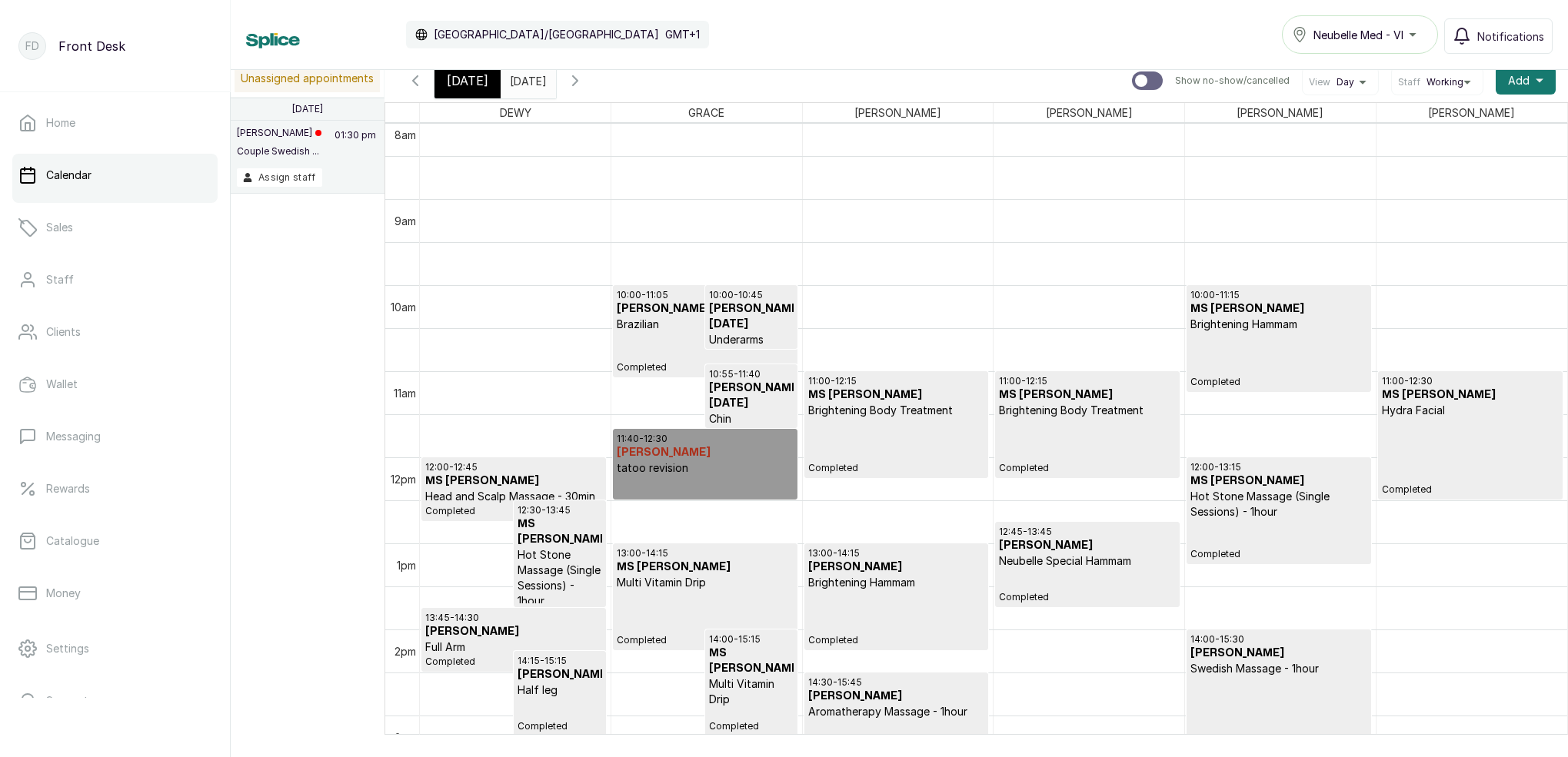
click at [467, 84] on span "[DATE]" at bounding box center [468, 80] width 42 height 18
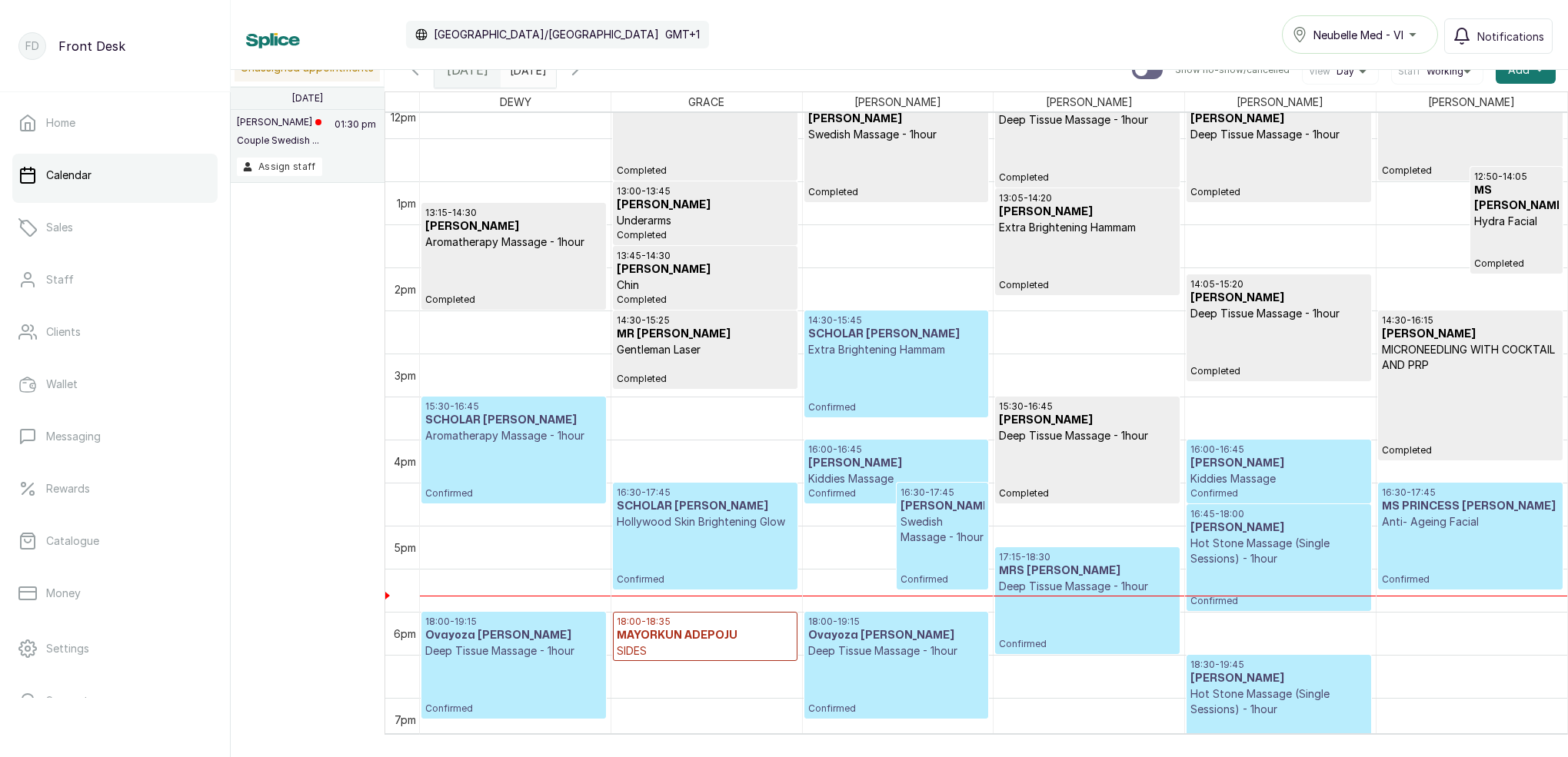
click at [907, 367] on div "14:30 - 15:45 SCHOLAR [PERSON_NAME] Brightening Hammam Confirmed" at bounding box center [896, 364] width 176 height 99
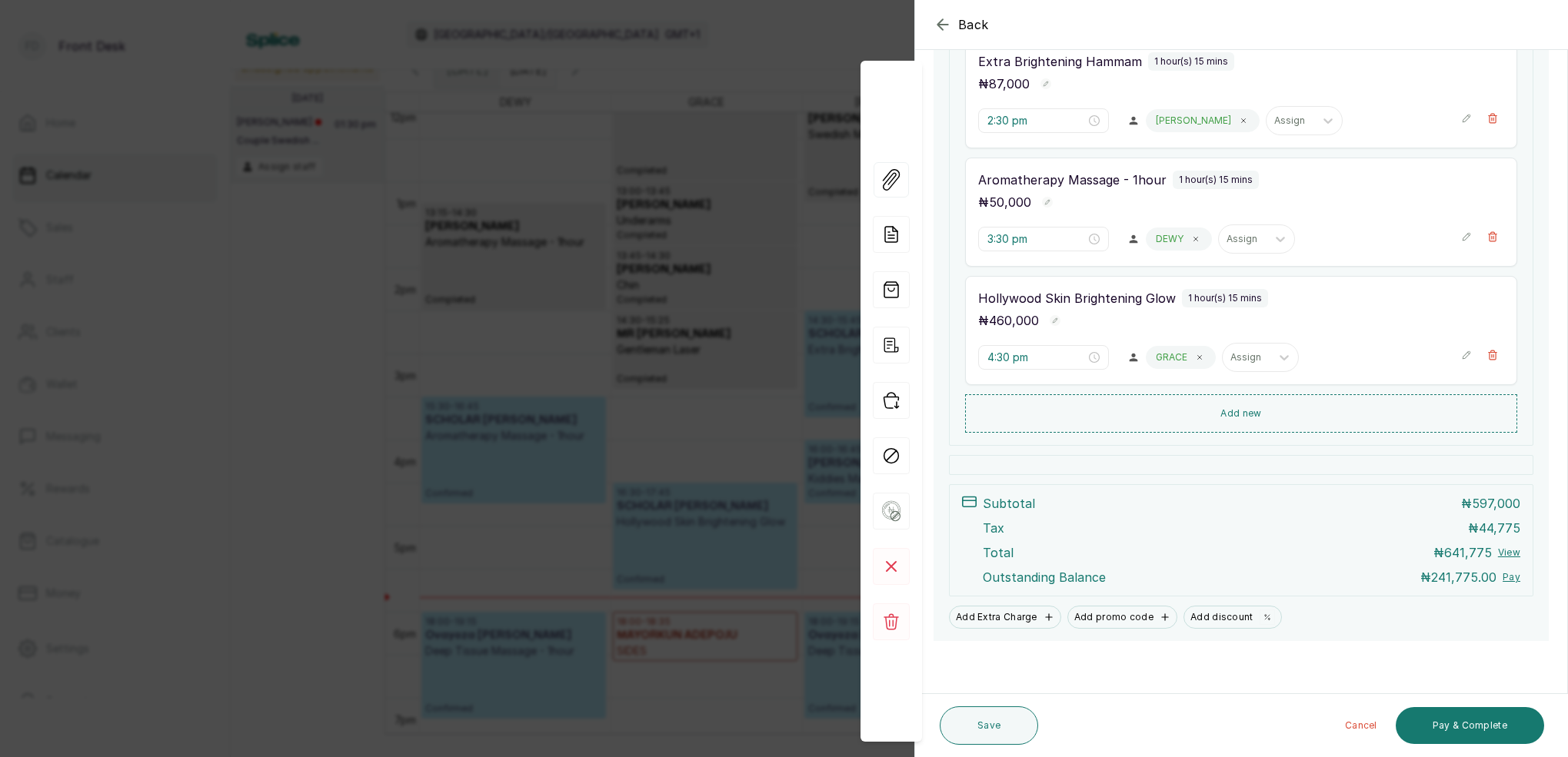
scroll to position [342, 0]
click at [1479, 723] on button "Pay & Complete" at bounding box center [1470, 726] width 148 height 37
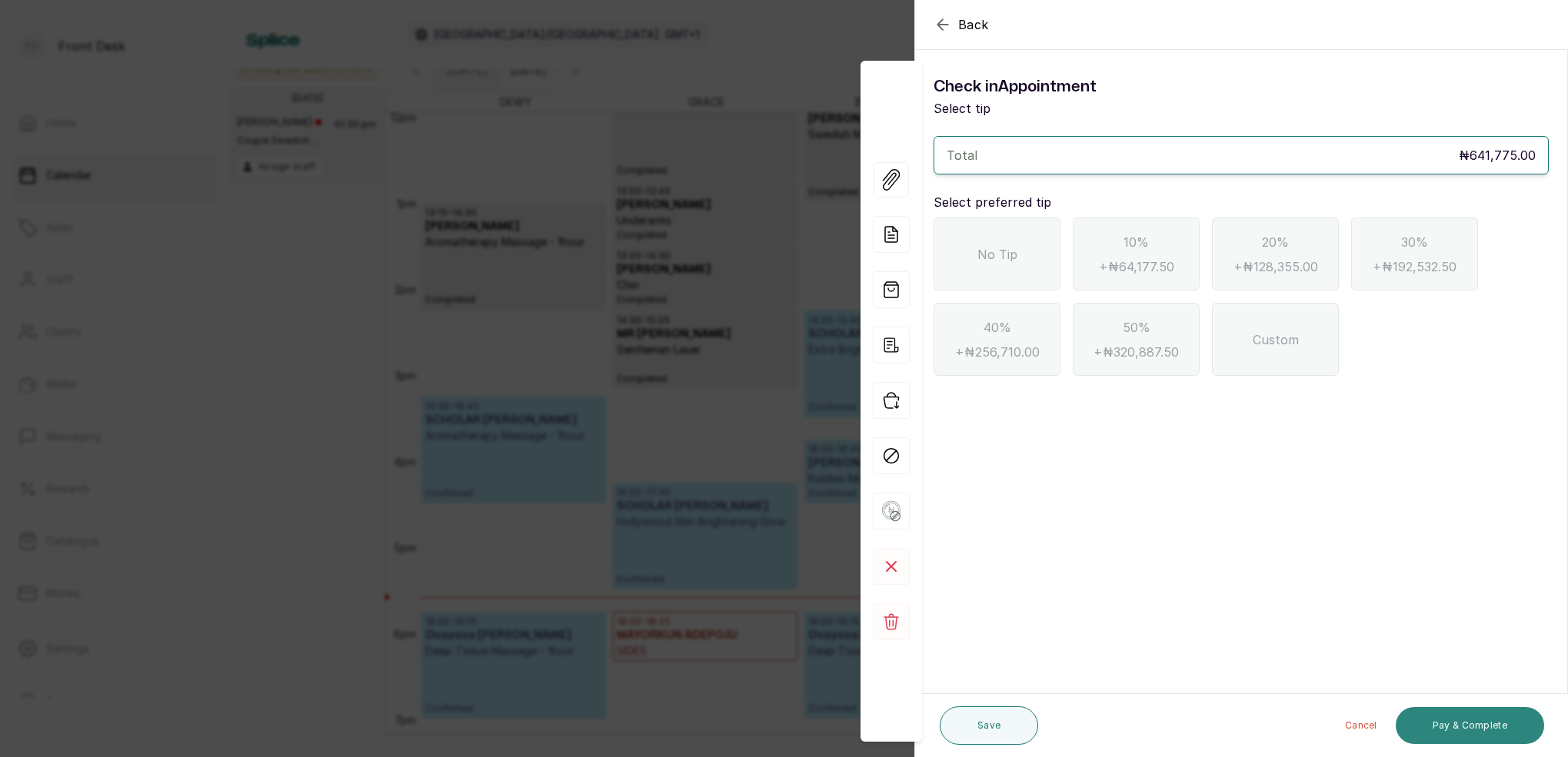
scroll to position [0, 0]
drag, startPoint x: 945, startPoint y: 23, endPoint x: 979, endPoint y: 55, distance: 46.7
click at [944, 23] on icon "button" at bounding box center [942, 24] width 18 height 18
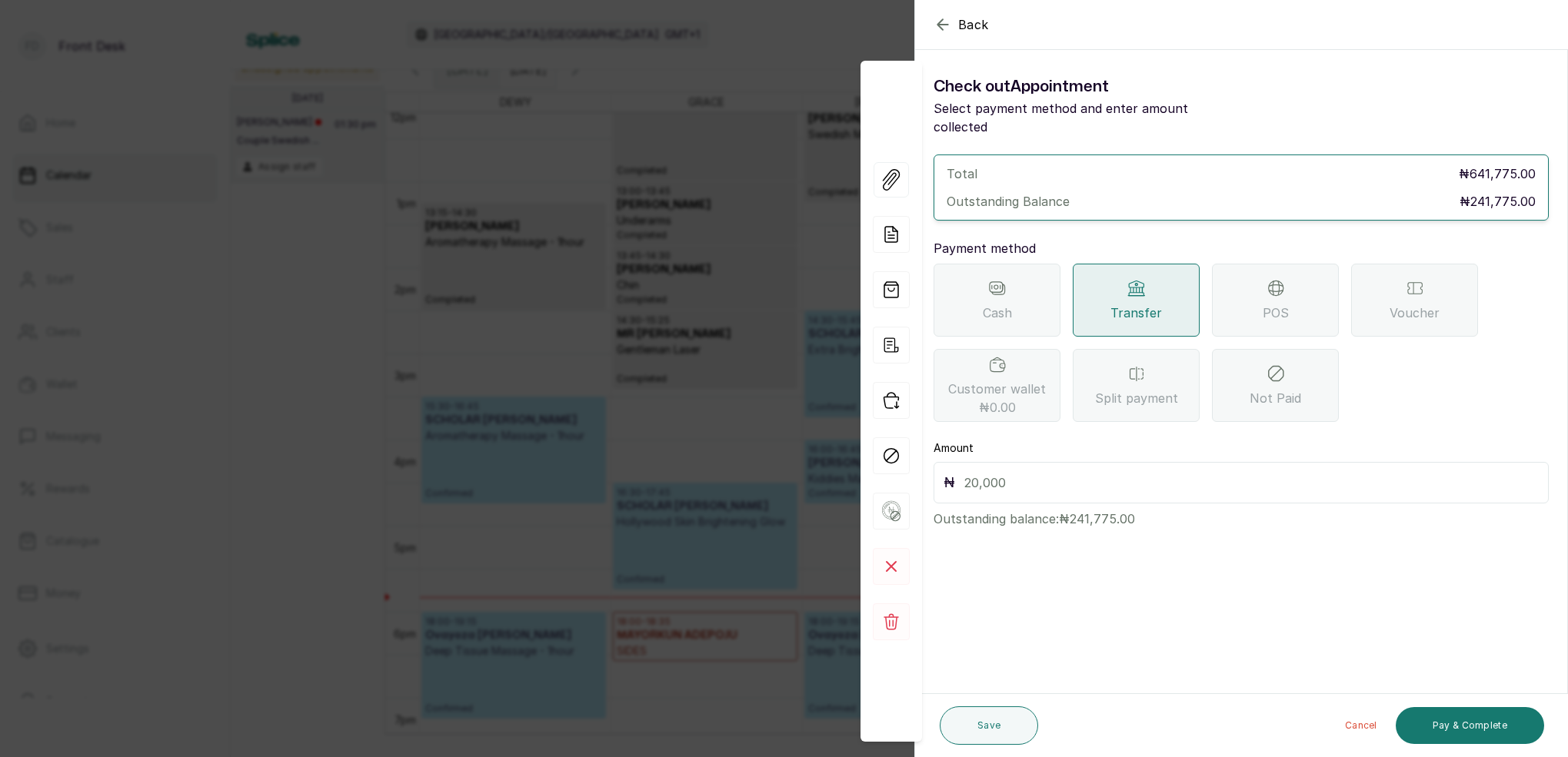
click at [1277, 304] on span "POS" at bounding box center [1275, 312] width 26 height 18
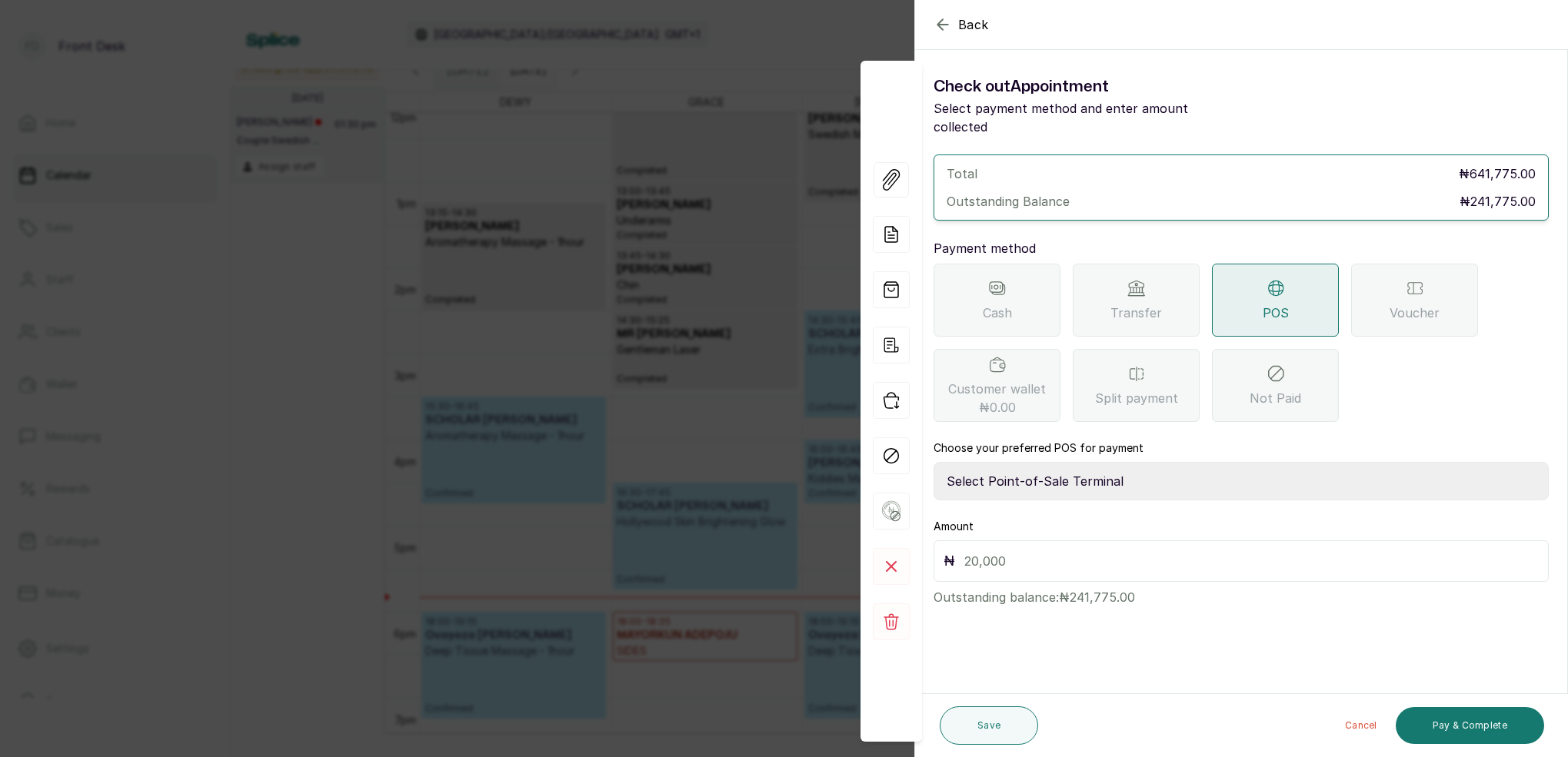
select select "7a4fd382-b2de-4137-8553-2ff33fa7fb29"
click at [1093, 550] on input "text" at bounding box center [1252, 560] width 575 height 22
type input "241,775"
click at [971, 714] on button "Save" at bounding box center [988, 726] width 98 height 38
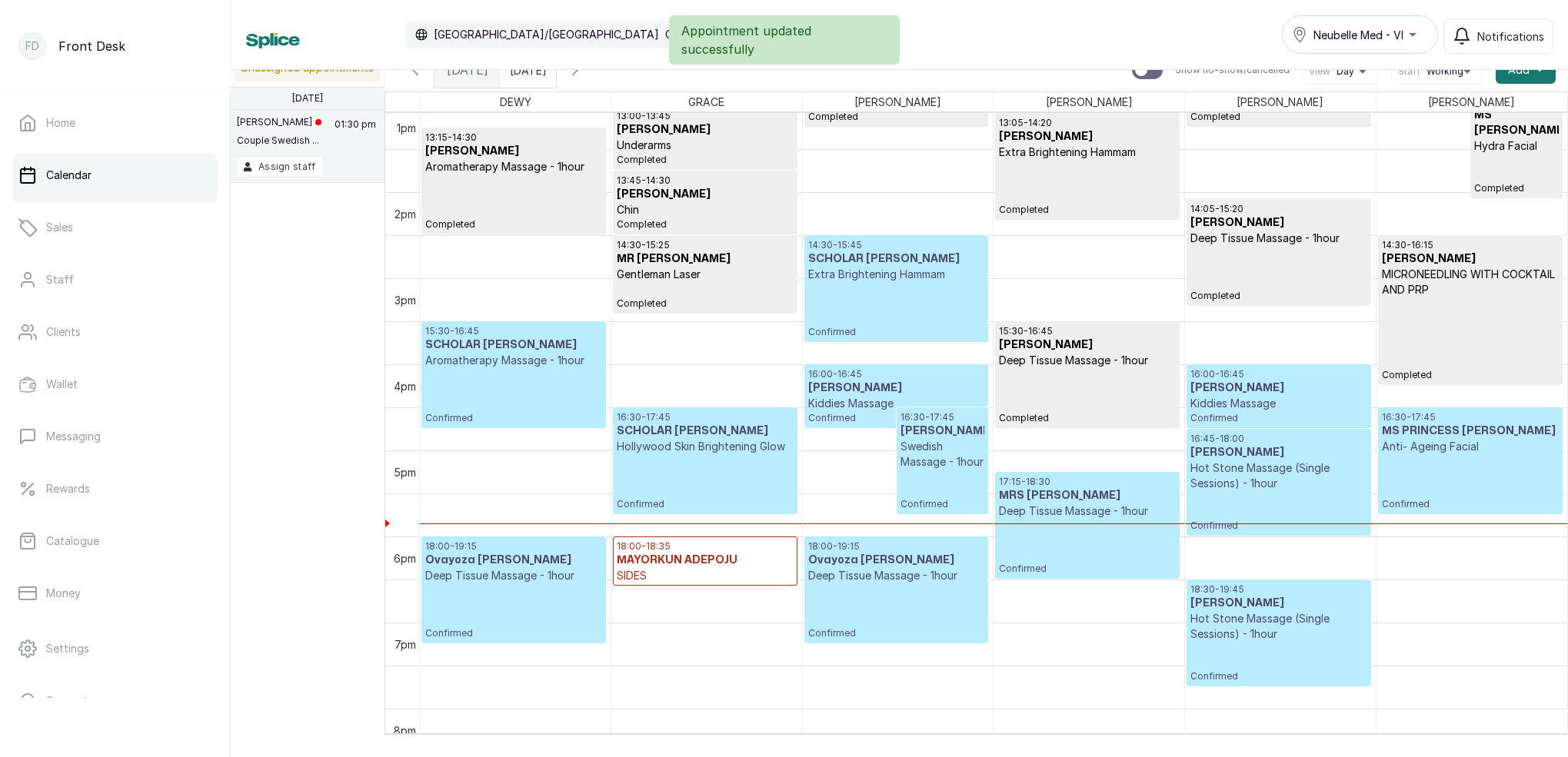
scroll to position [1129, 0]
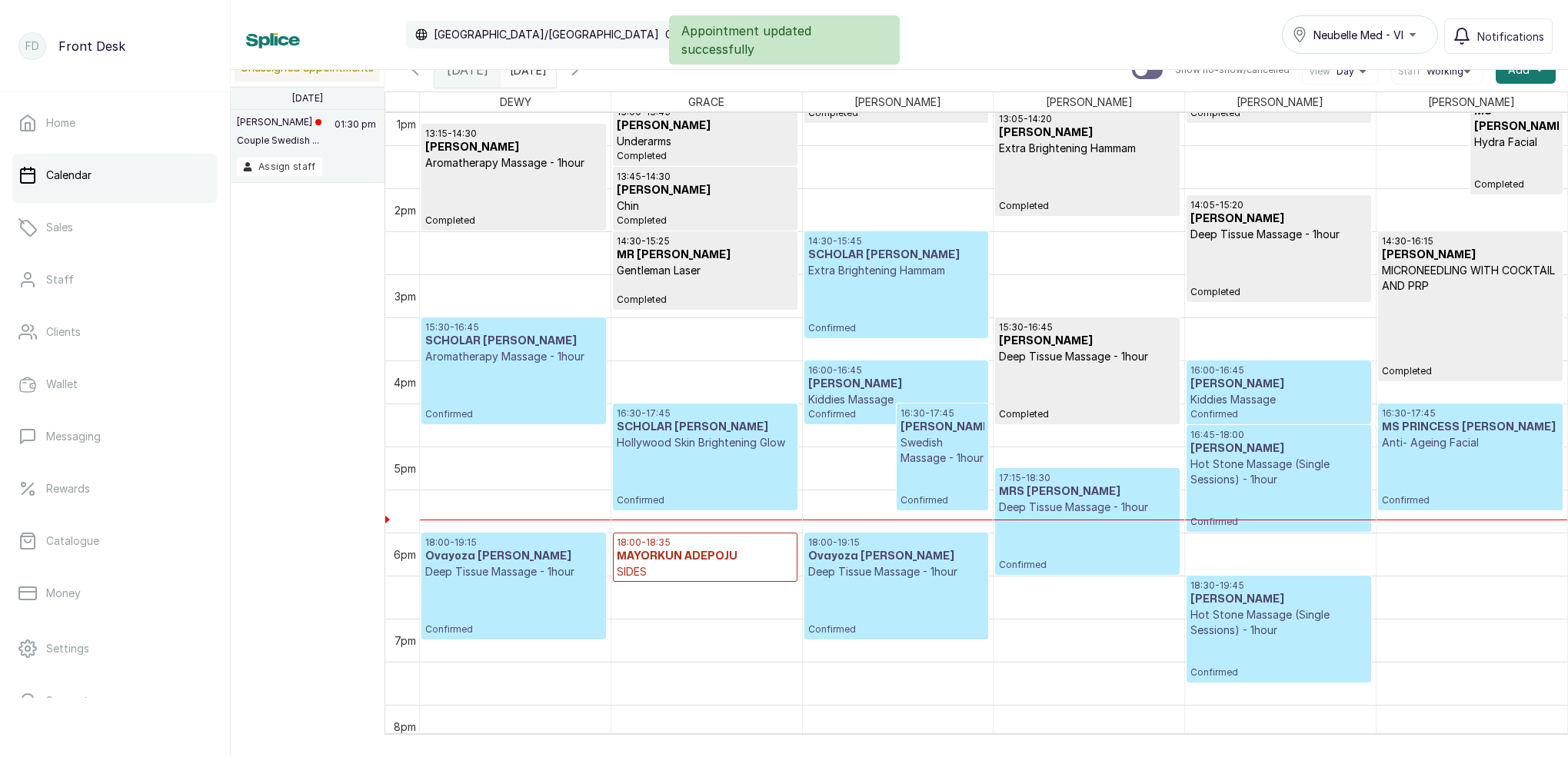
click at [898, 306] on div "14:30 - 15:45 SCHOLAR [PERSON_NAME] Brightening Hammam Confirmed" at bounding box center [896, 285] width 176 height 99
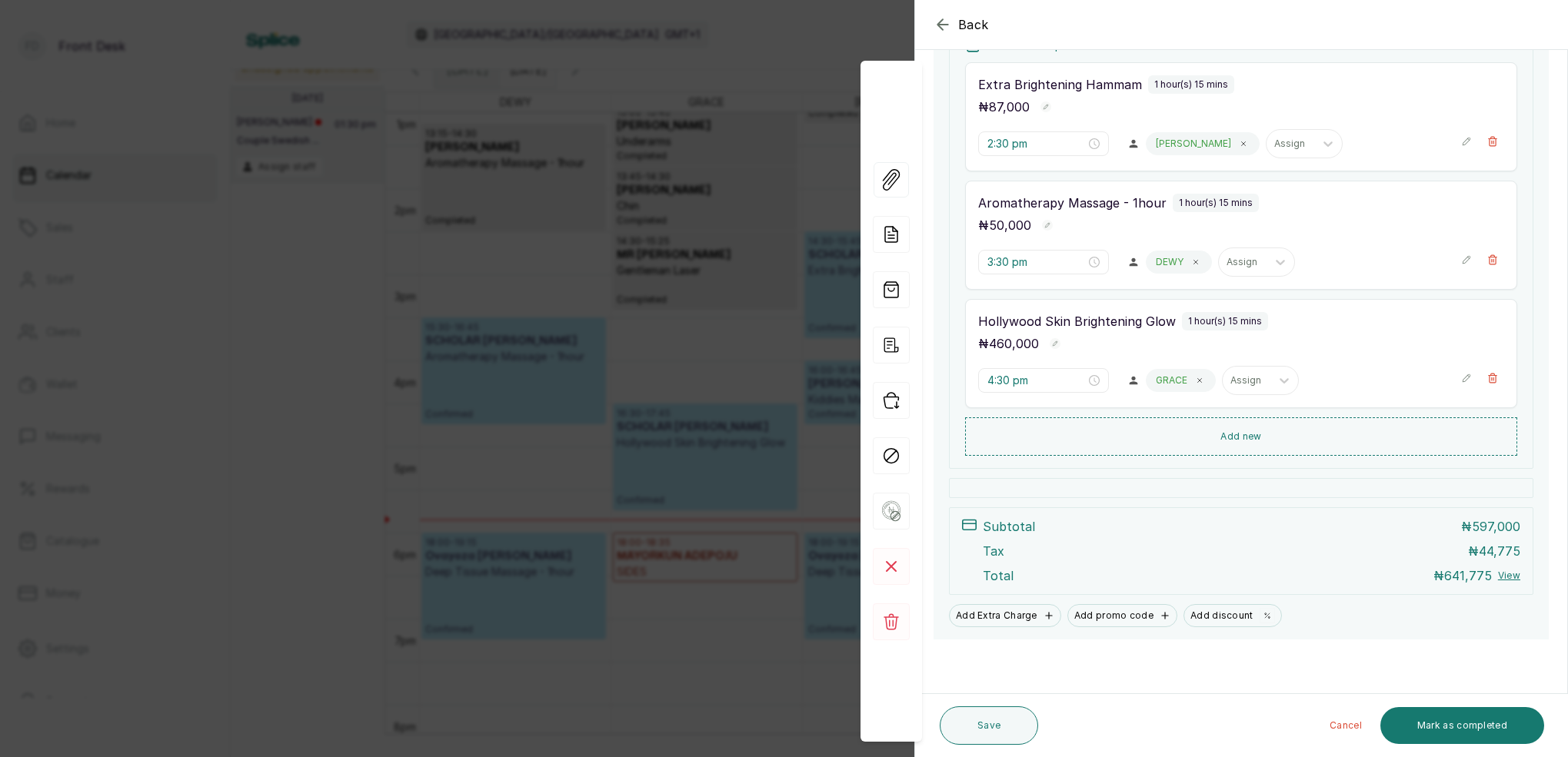
scroll to position [336, 0]
drag, startPoint x: 1503, startPoint y: 722, endPoint x: 1506, endPoint y: 713, distance: 9.5
click at [1503, 721] on button "Mark as completed" at bounding box center [1462, 726] width 164 height 37
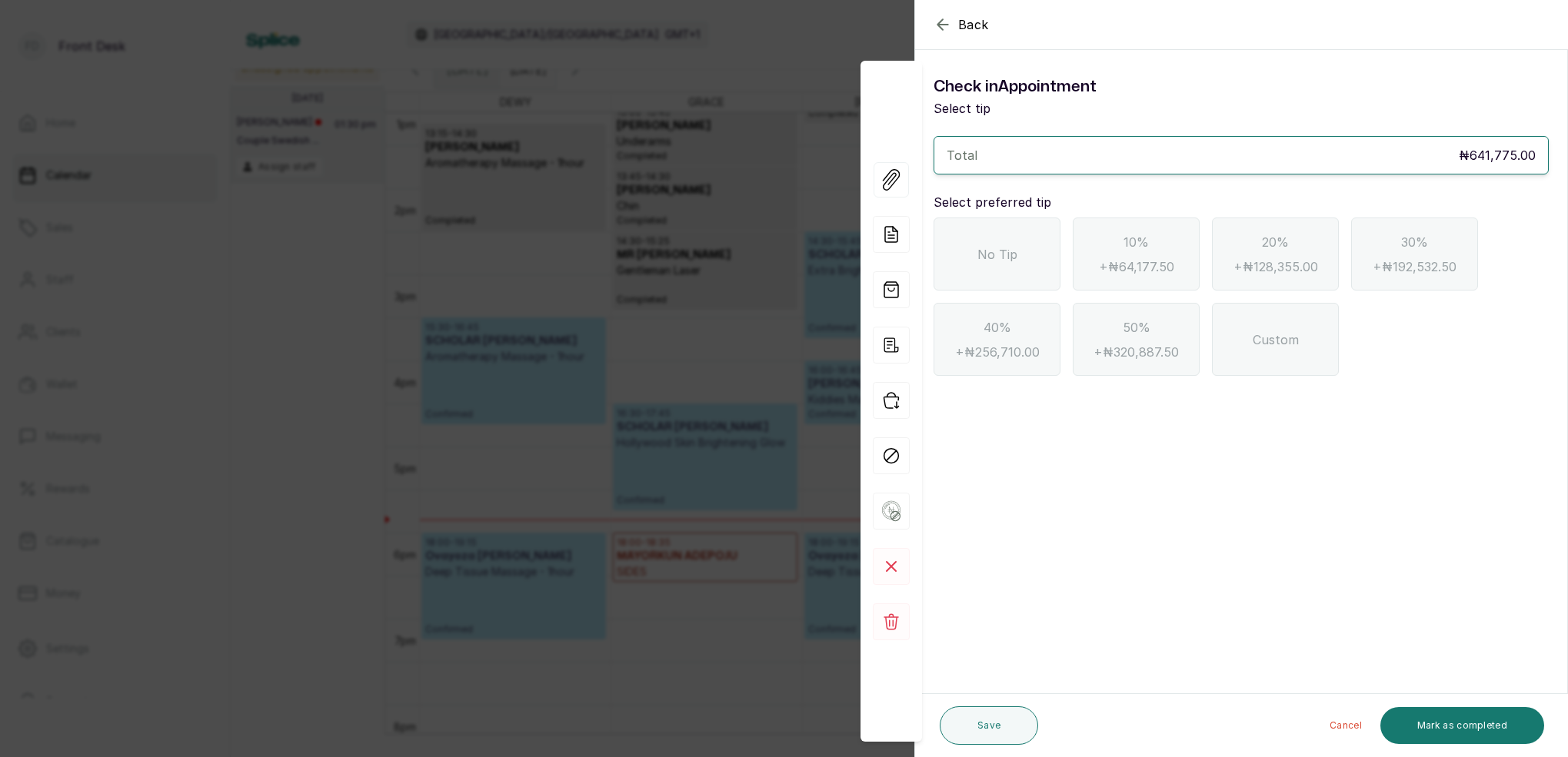
drag, startPoint x: 1018, startPoint y: 250, endPoint x: 1039, endPoint y: 258, distance: 22.5
click at [1020, 250] on div "No Tip" at bounding box center [997, 254] width 127 height 73
click at [1523, 718] on button "Mark as completed" at bounding box center [1462, 726] width 164 height 37
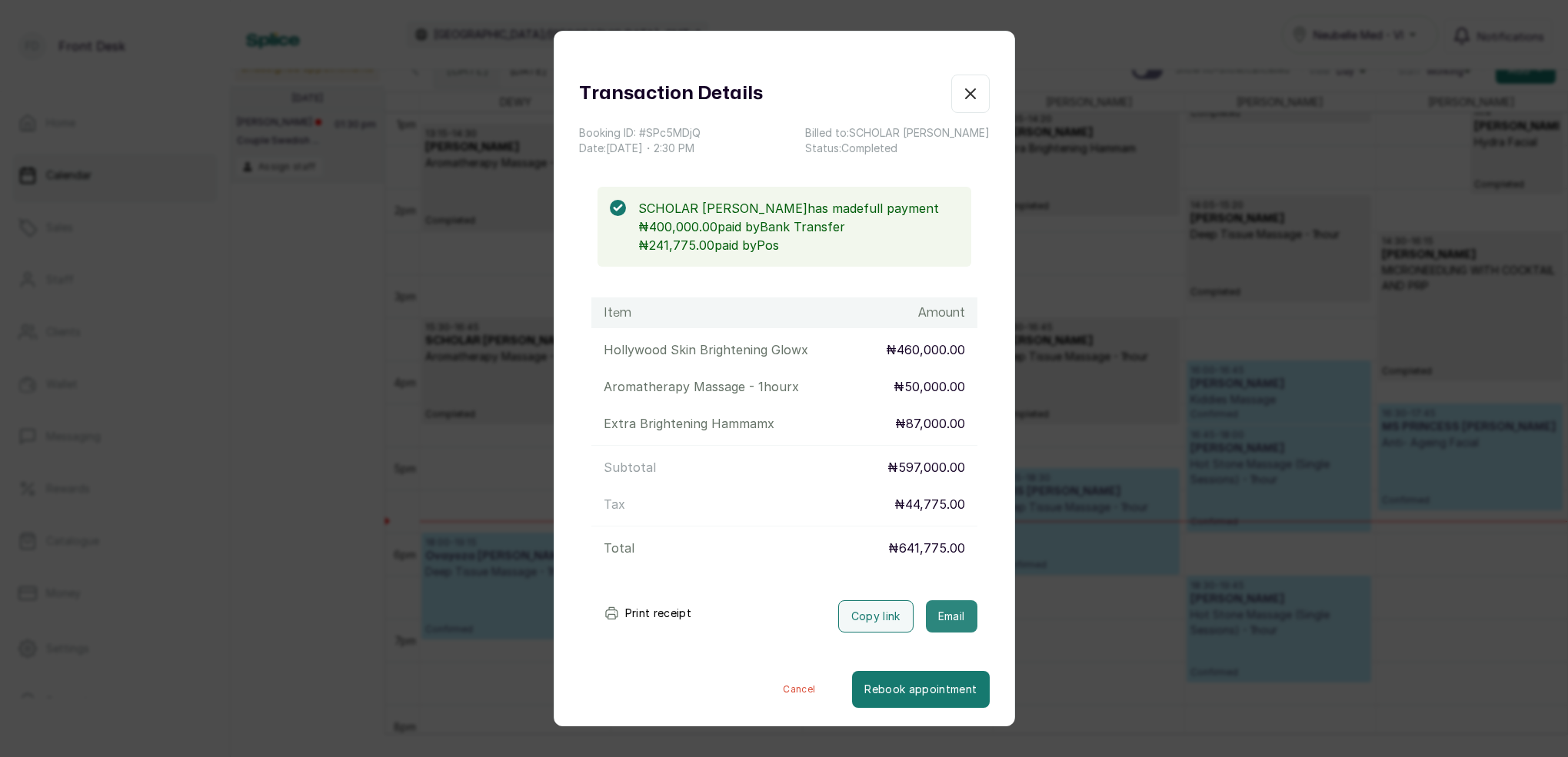
click at [952, 613] on button "Email" at bounding box center [951, 616] width 51 height 32
click at [978, 96] on icon "button" at bounding box center [970, 93] width 18 height 18
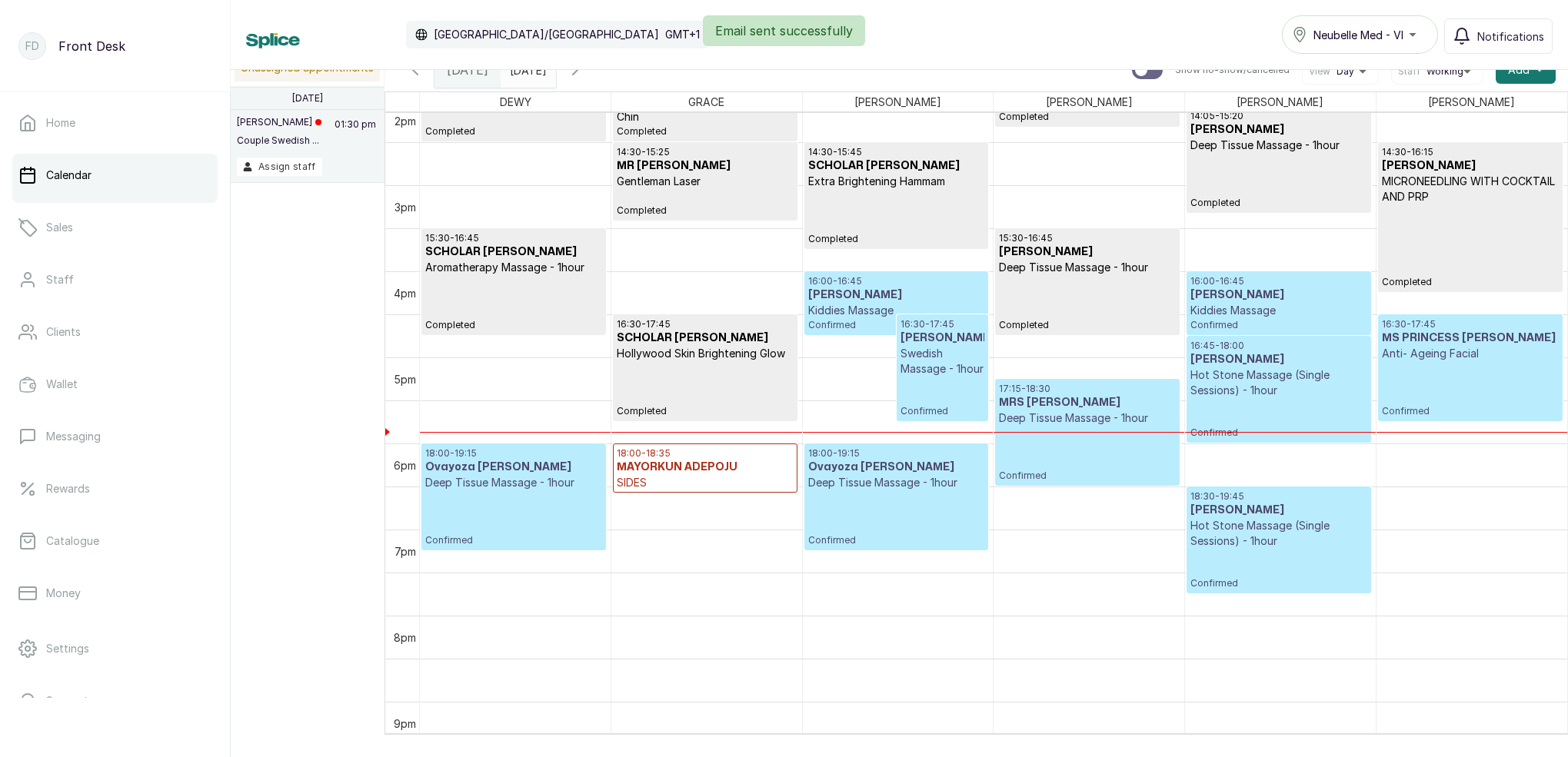
scroll to position [1225, 0]
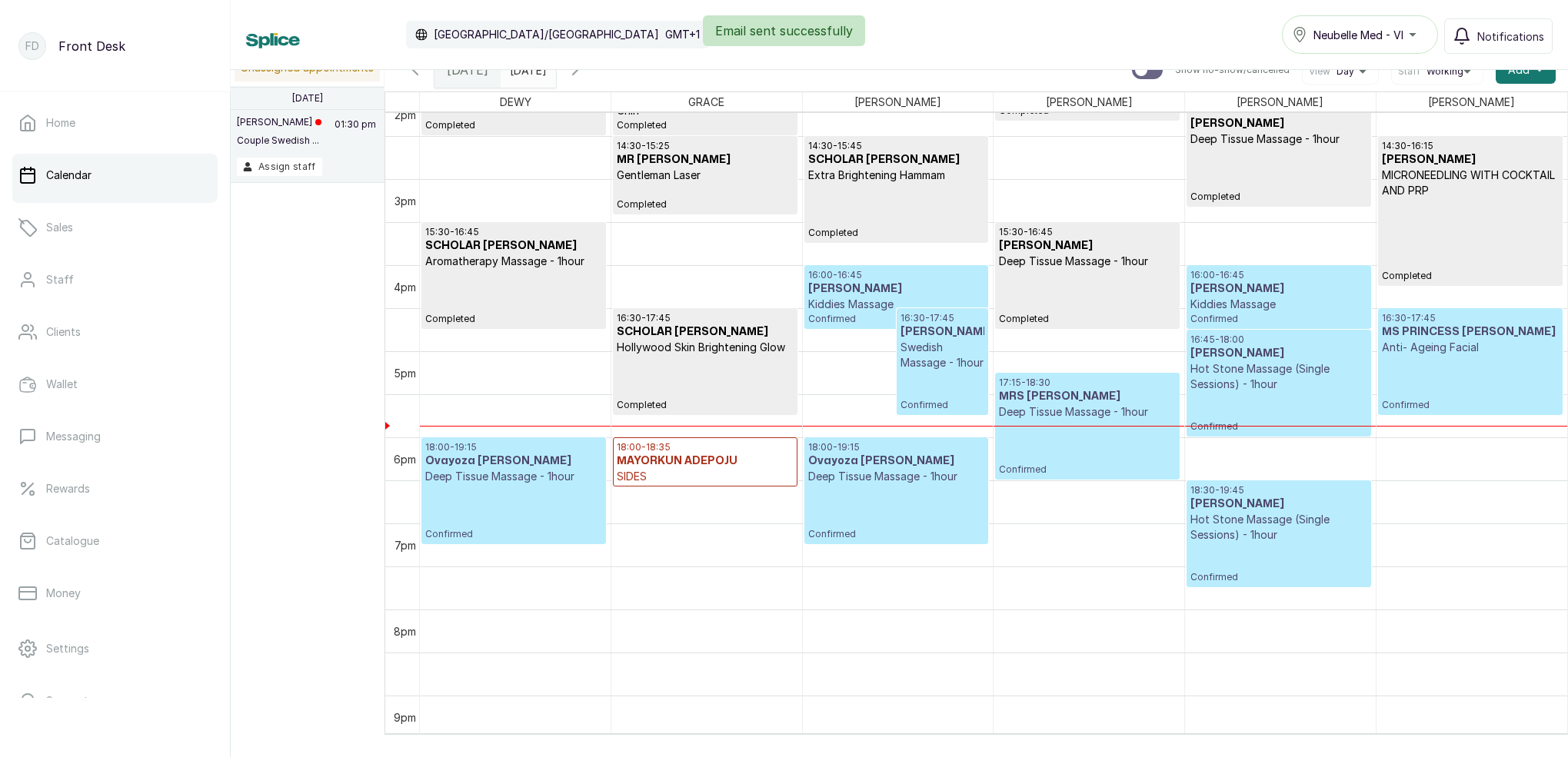
click at [1221, 384] on p "Hot Stone Massage (Single Sessions) - 1hour" at bounding box center [1278, 376] width 176 height 30
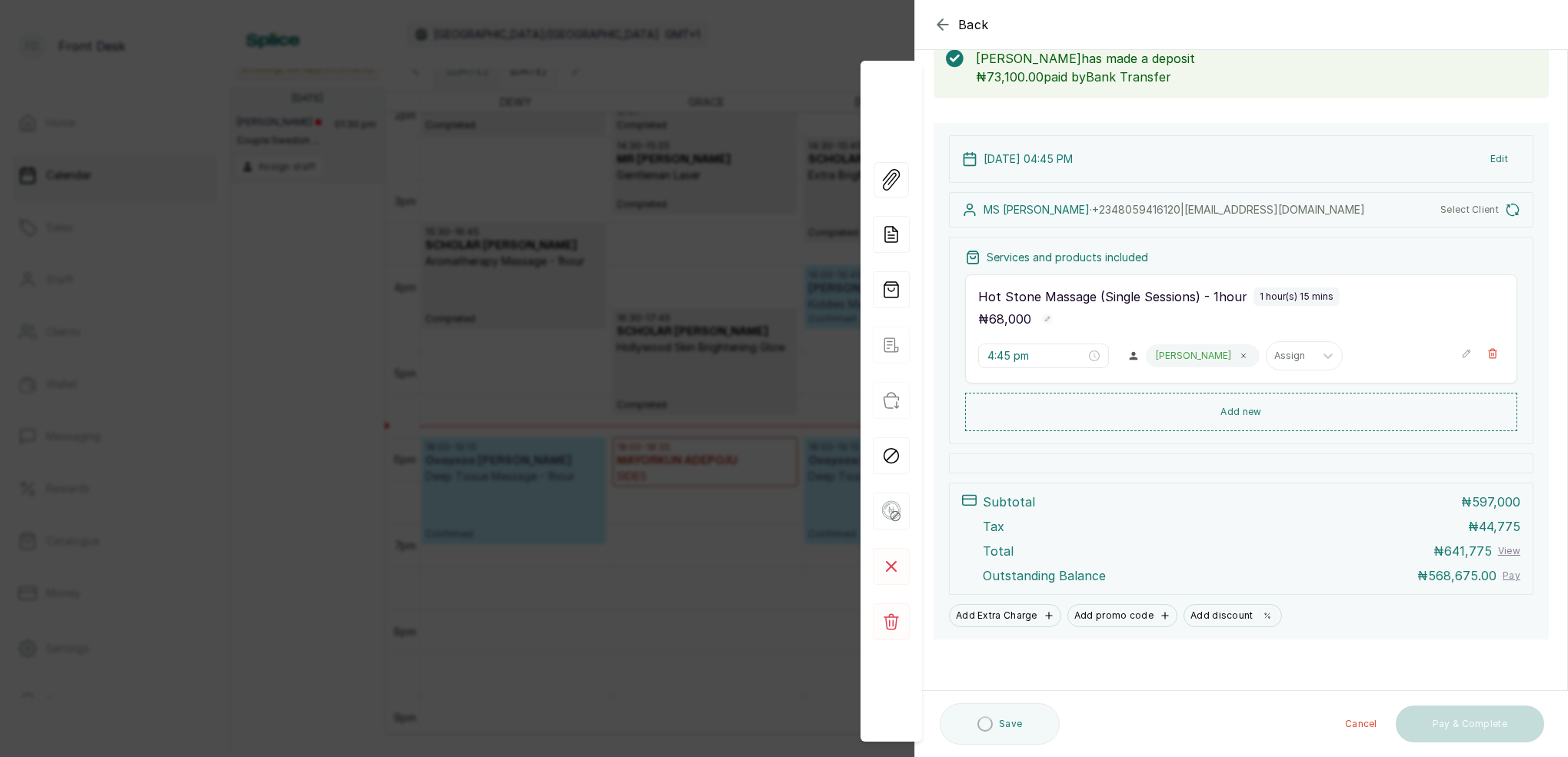
scroll to position [93, 0]
click at [871, 56] on div "Back Appointment Details Edit appointment 🚶 Walk-in (booked by Front Desk) Make…" at bounding box center [784, 378] width 1568 height 757
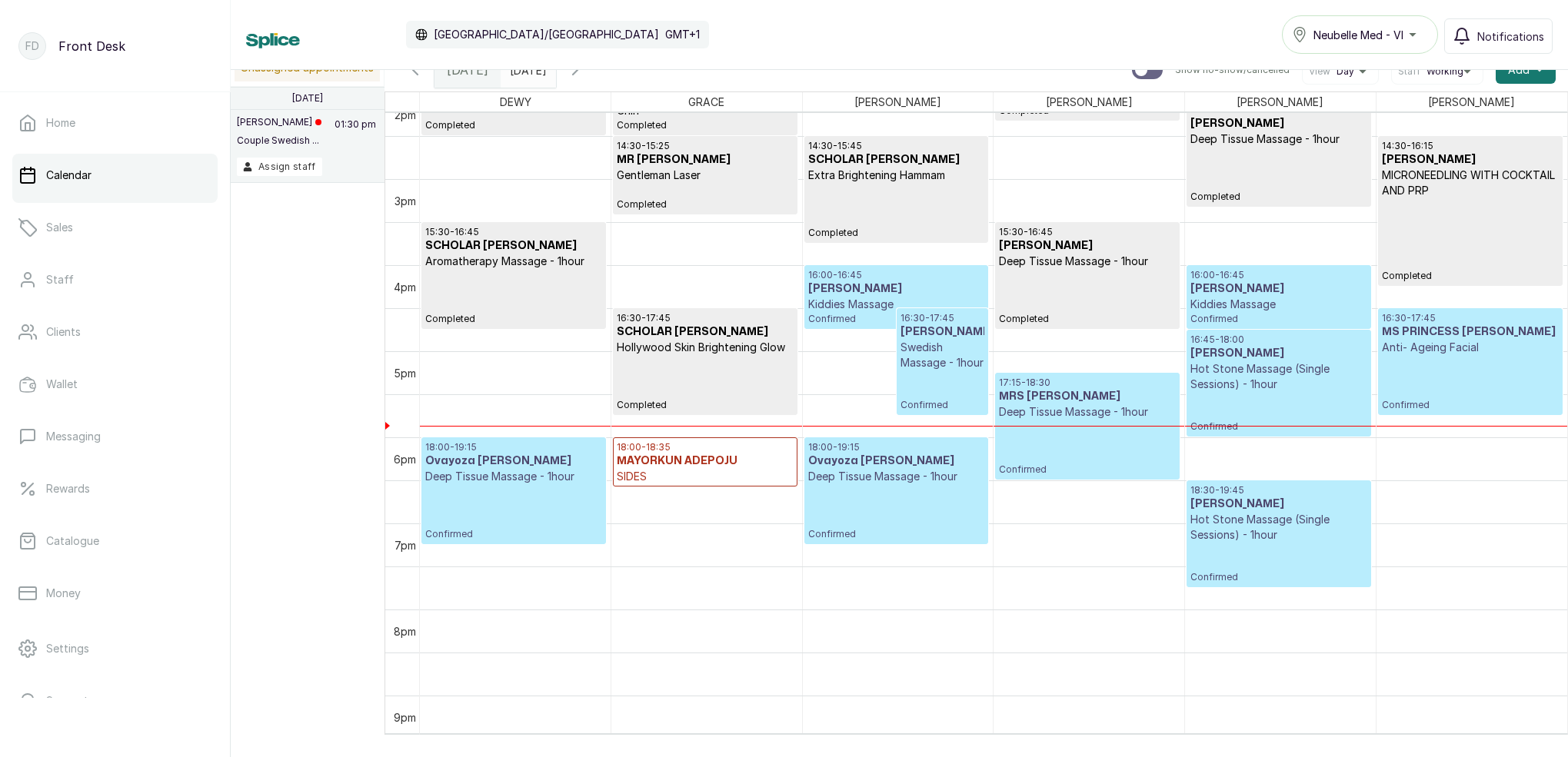
click at [1274, 297] on p "Kiddies Massage" at bounding box center [1278, 305] width 176 height 16
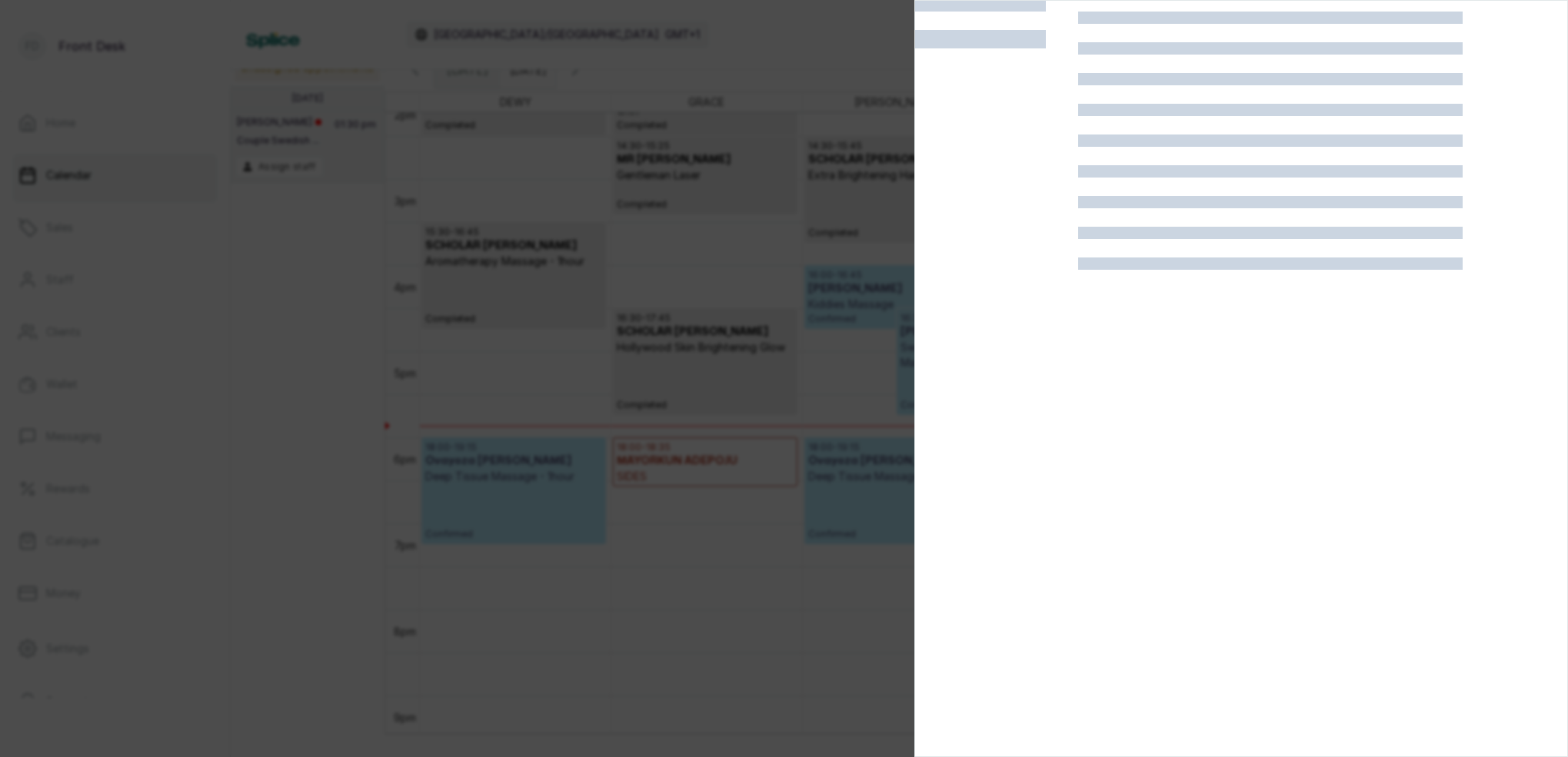
scroll to position [38, 0]
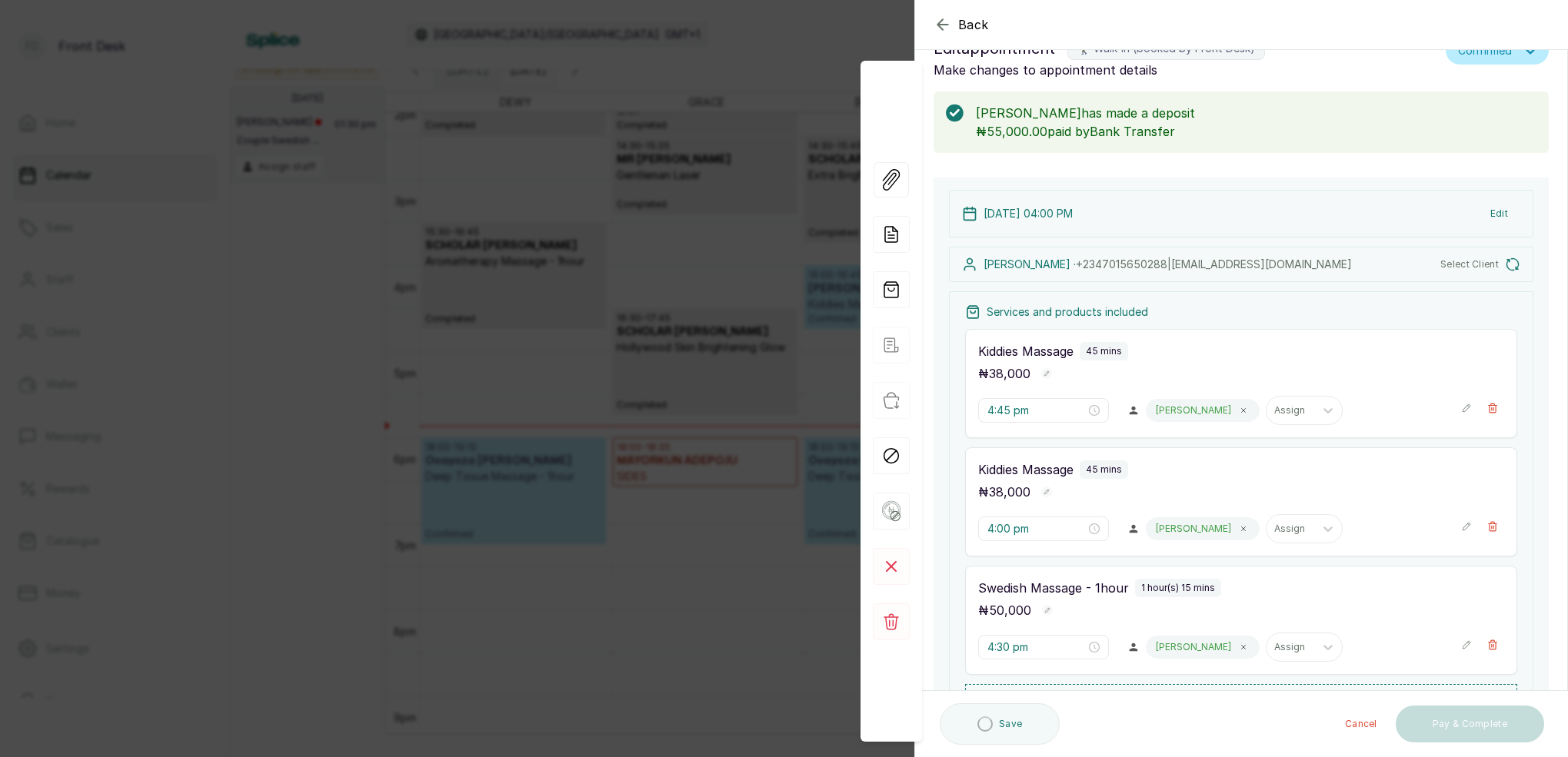
type input "4:00 pm"
click at [826, 162] on div "Back Appointment Details Edit appointment 🚶 Walk-in (booked by Front Desk) Make…" at bounding box center [784, 378] width 1568 height 757
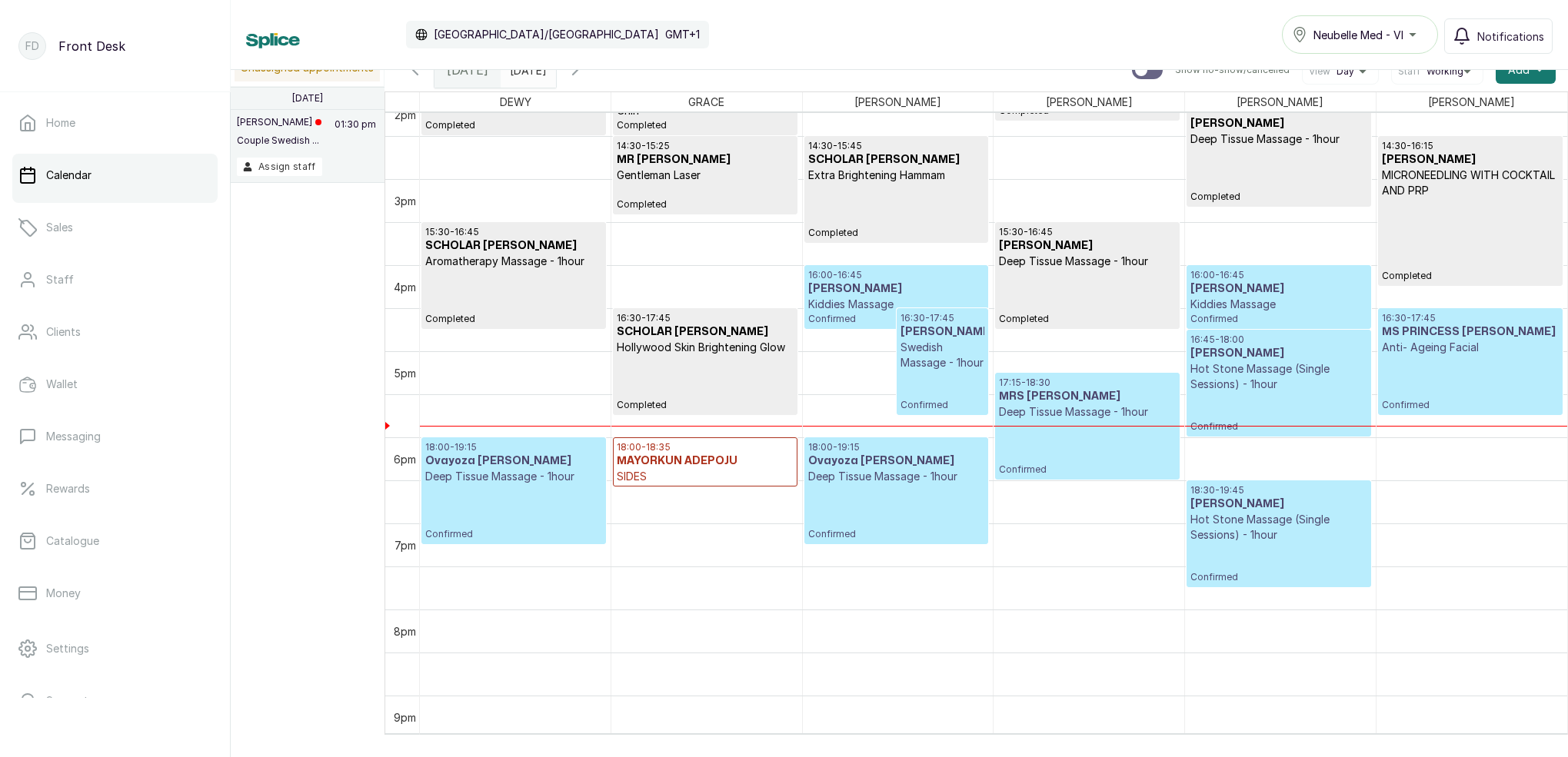
click at [1240, 306] on p "Kiddies Massage" at bounding box center [1278, 305] width 176 height 16
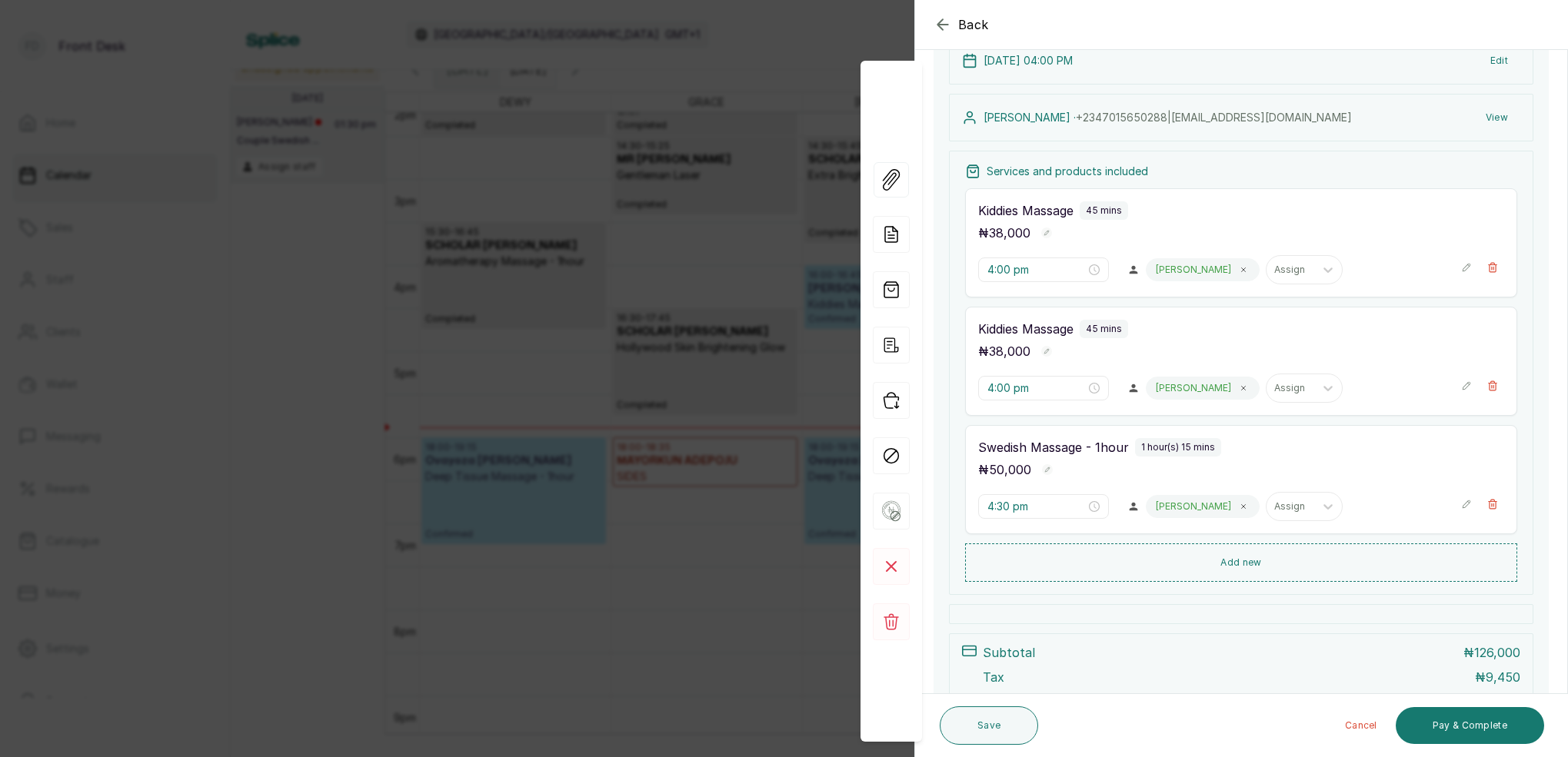
scroll to position [342, 0]
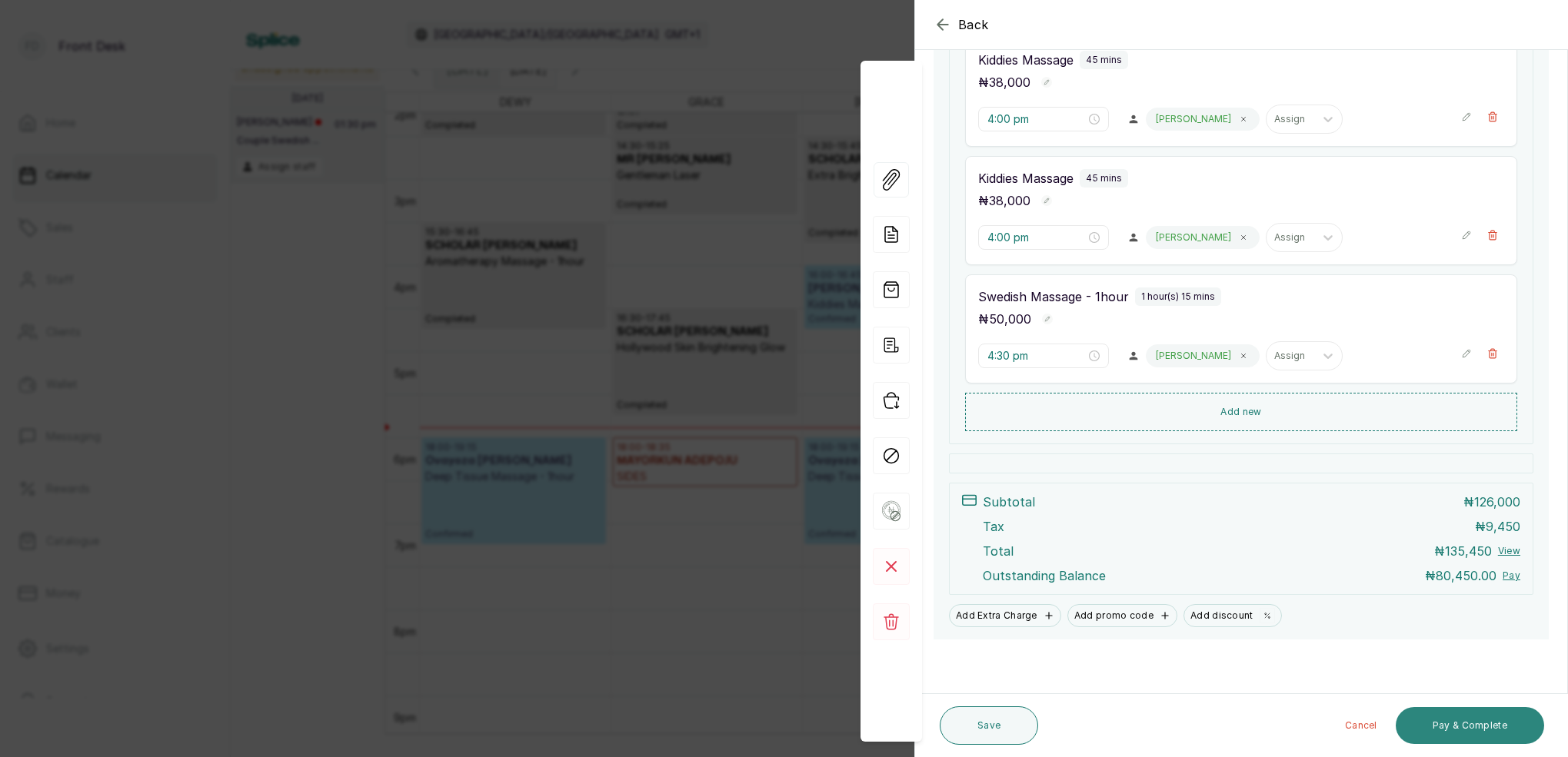
click at [1462, 730] on button "Pay & Complete" at bounding box center [1470, 726] width 148 height 37
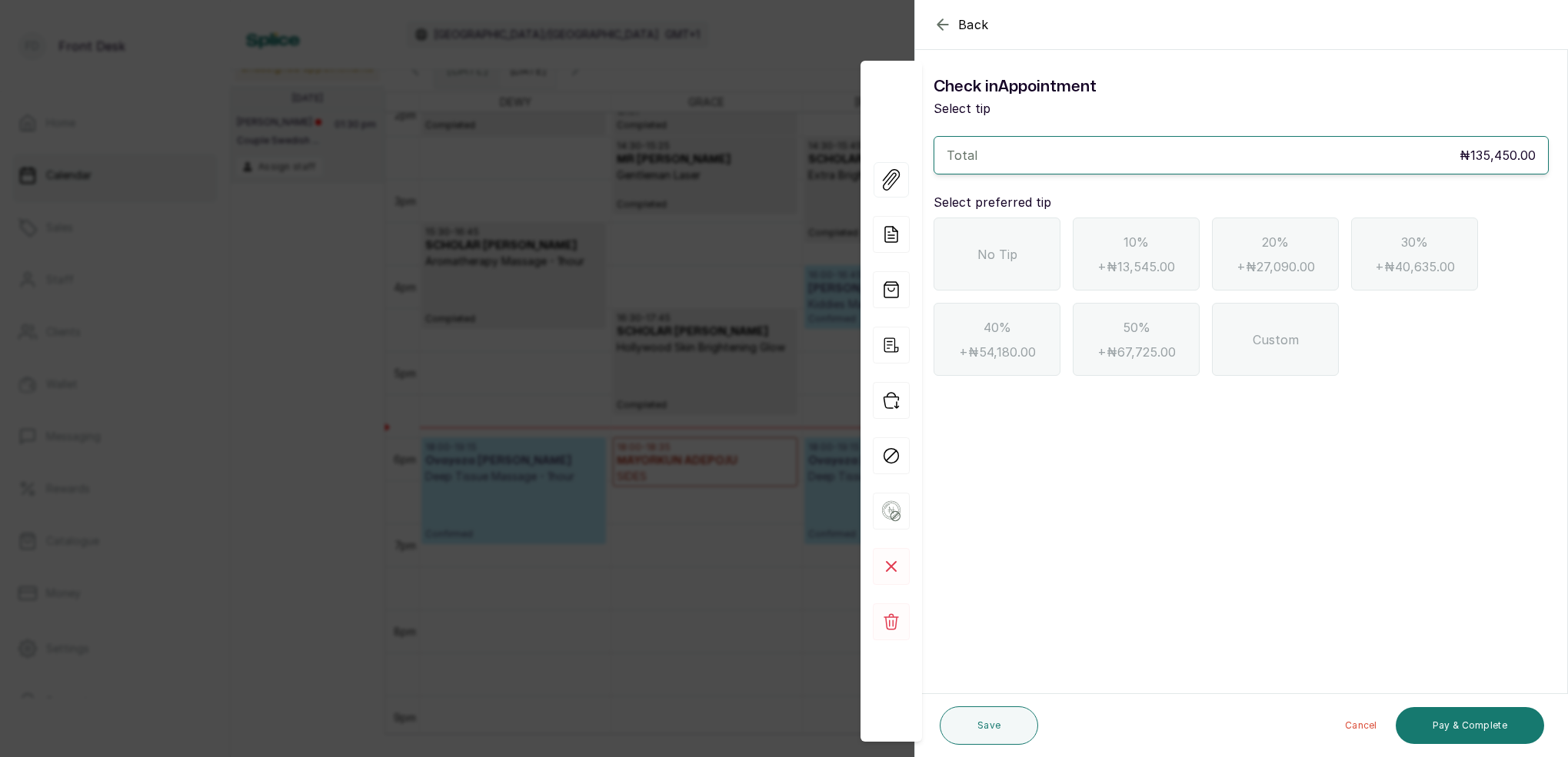
scroll to position [0, 0]
drag, startPoint x: 946, startPoint y: 29, endPoint x: 954, endPoint y: 37, distance: 11.3
click at [946, 28] on icon "button" at bounding box center [942, 24] width 18 height 18
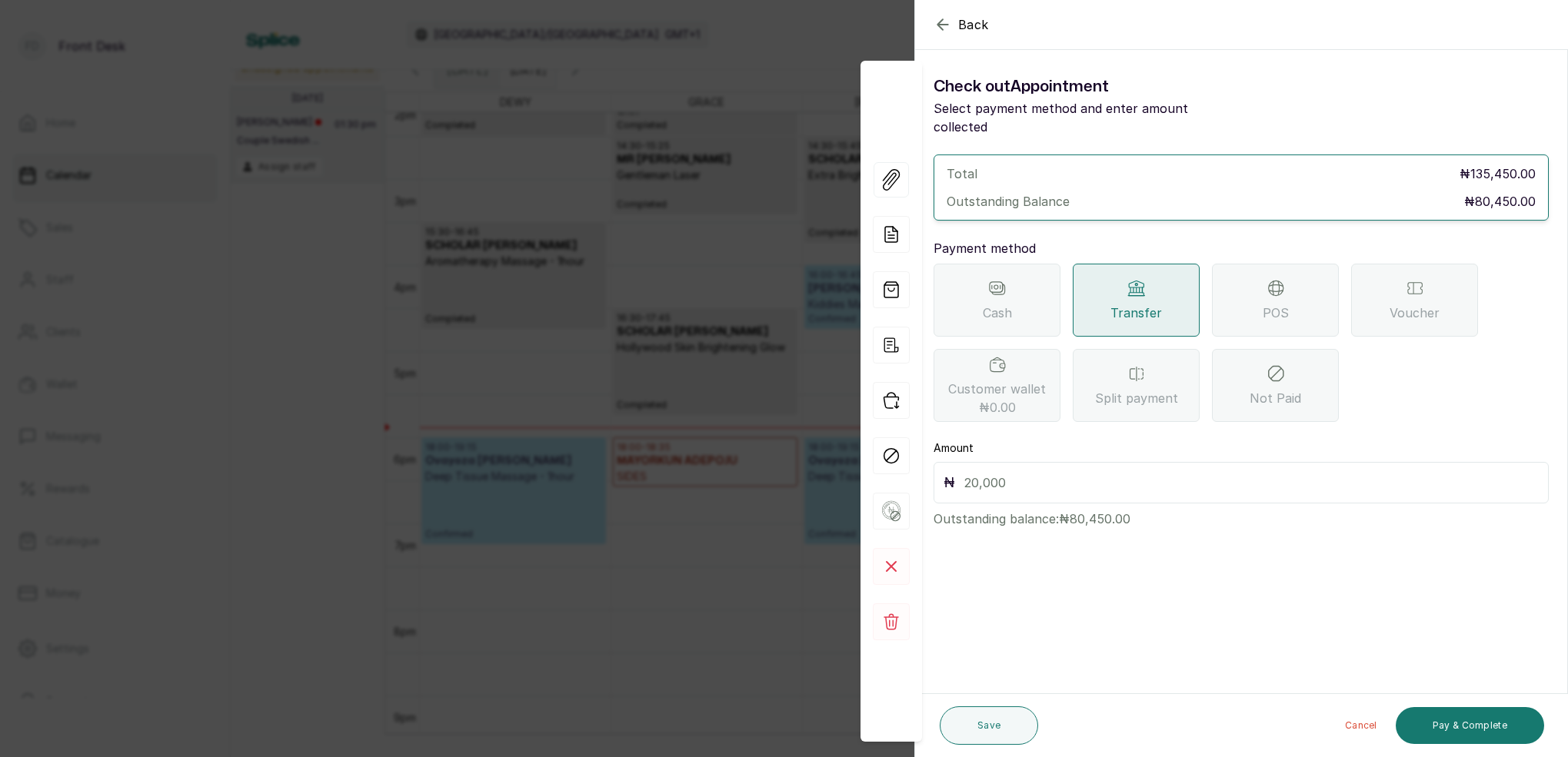
click at [1068, 472] on input "text" at bounding box center [1252, 482] width 575 height 22
type input "80,450"
click at [1021, 716] on button "Save" at bounding box center [988, 726] width 98 height 38
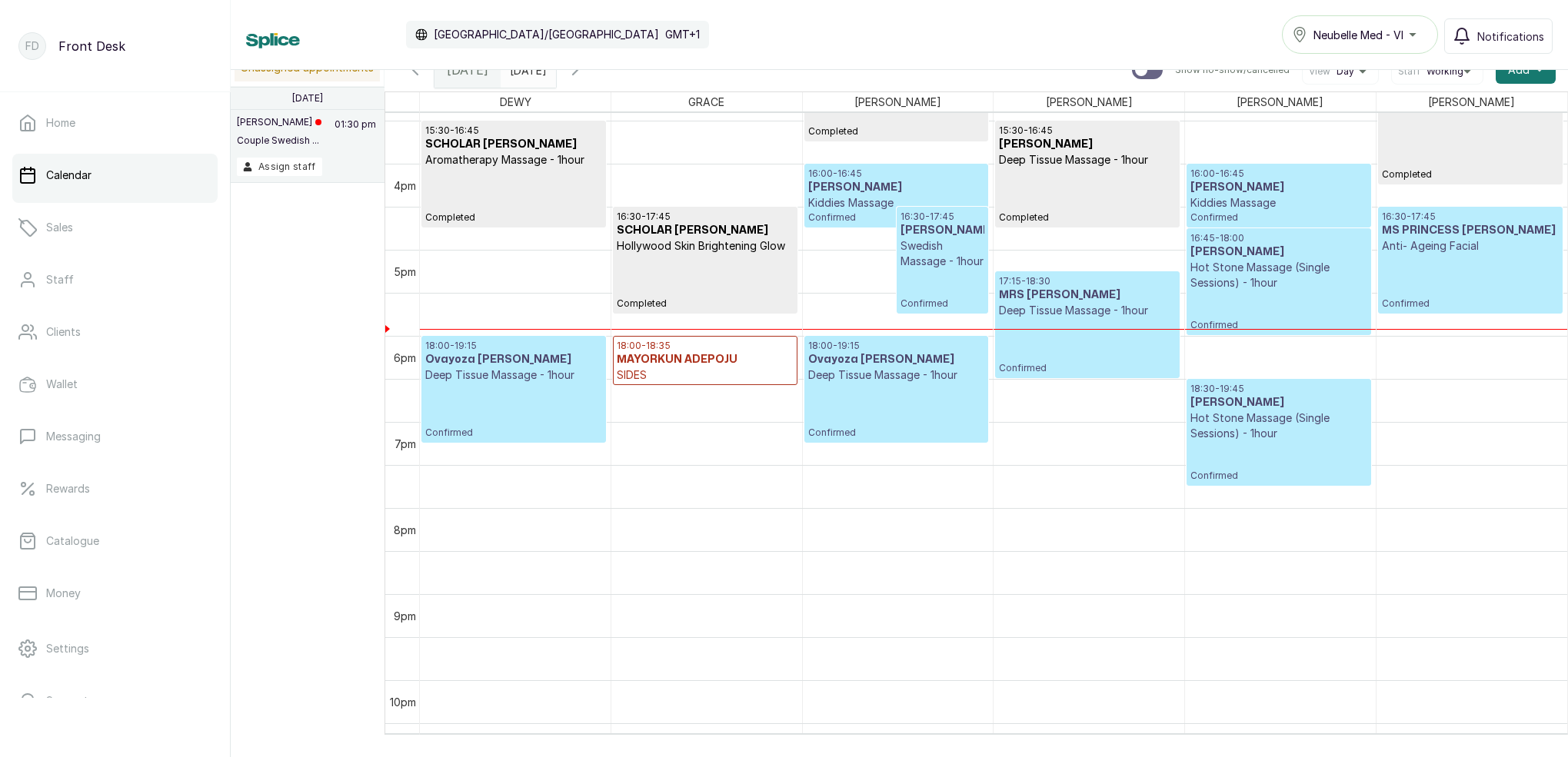
scroll to position [1389, 0]
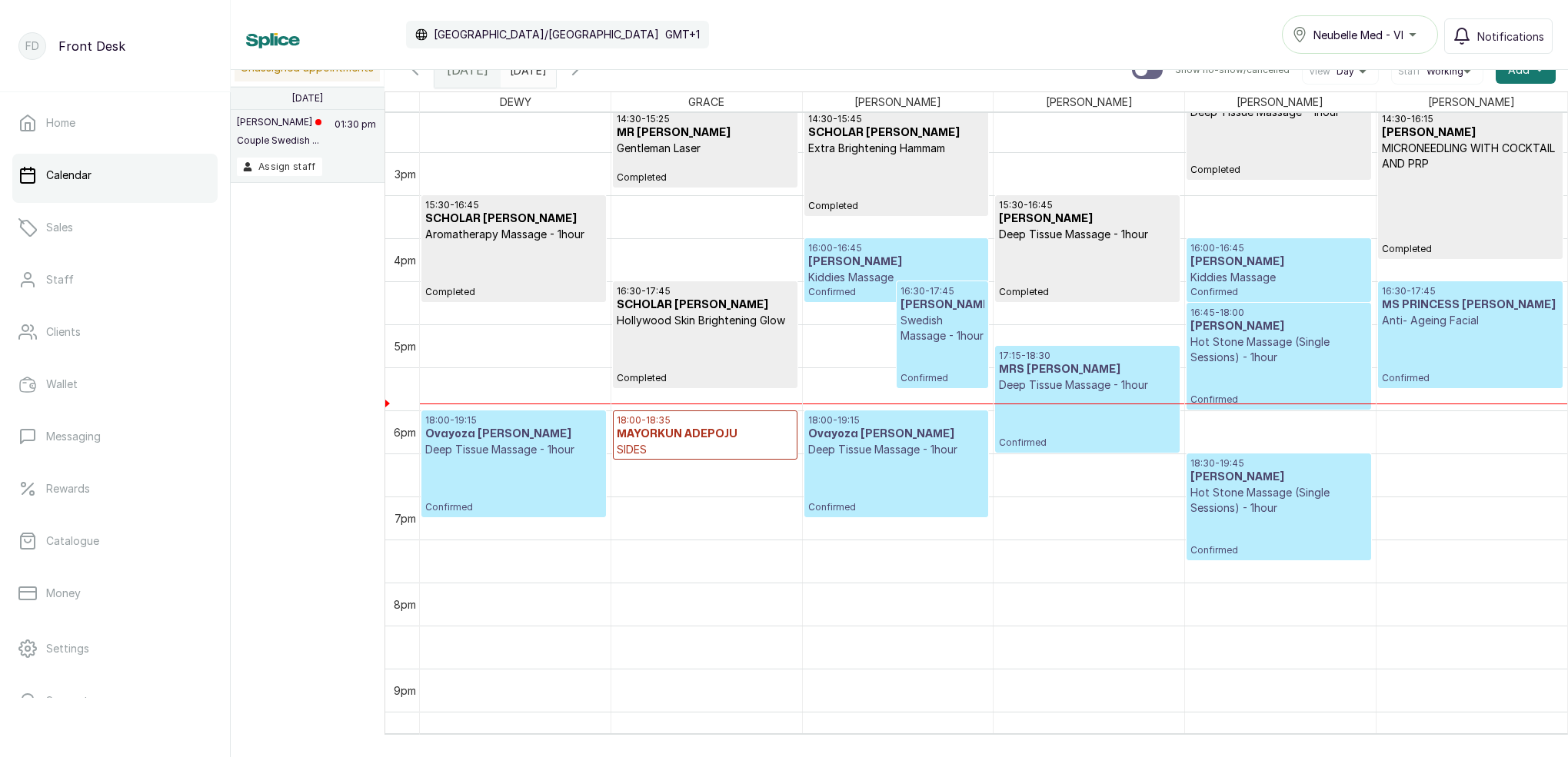
click at [1274, 270] on p "Kiddies Massage" at bounding box center [1278, 278] width 176 height 16
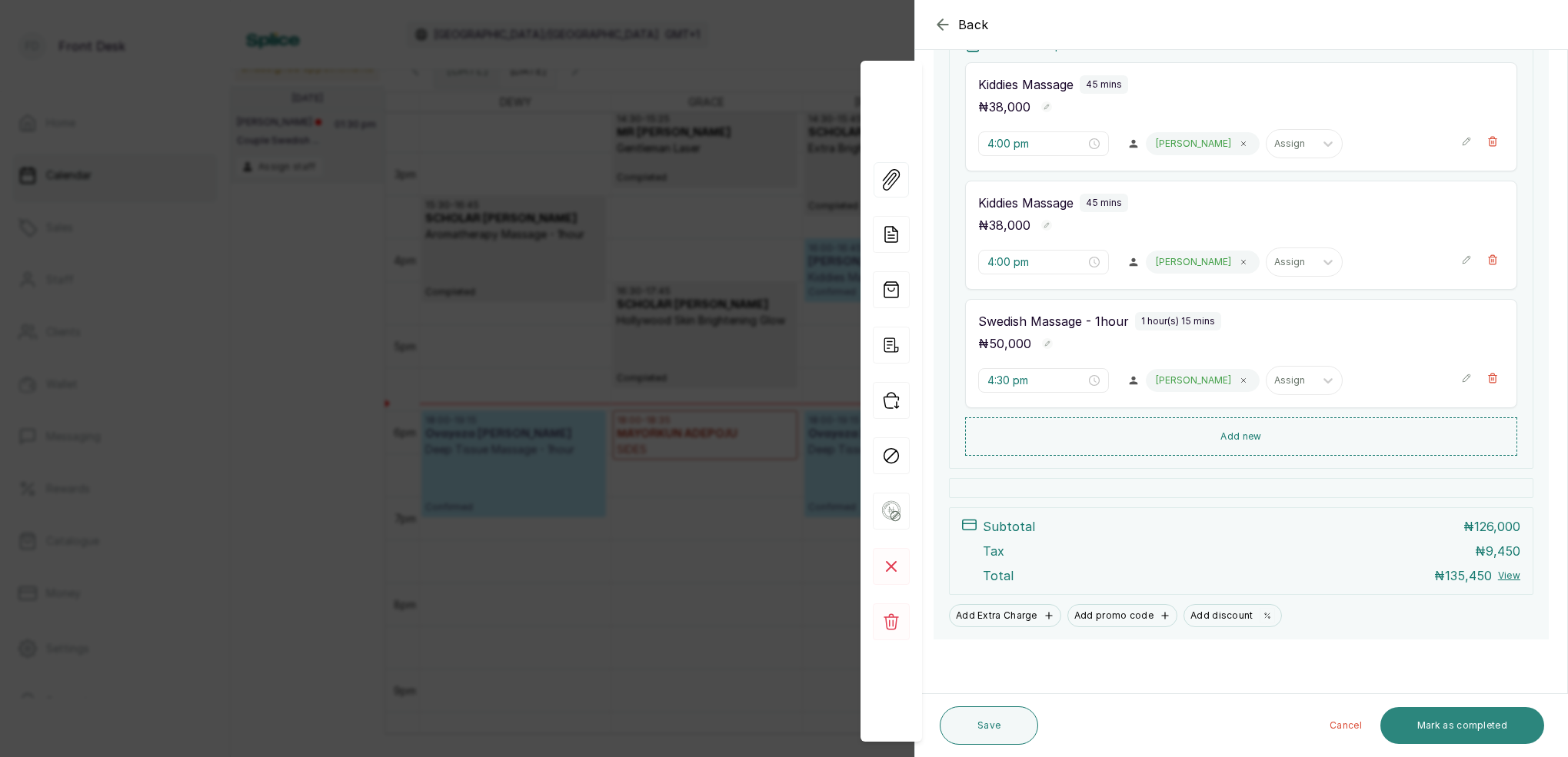
click at [1507, 721] on button "Mark as completed" at bounding box center [1462, 726] width 164 height 37
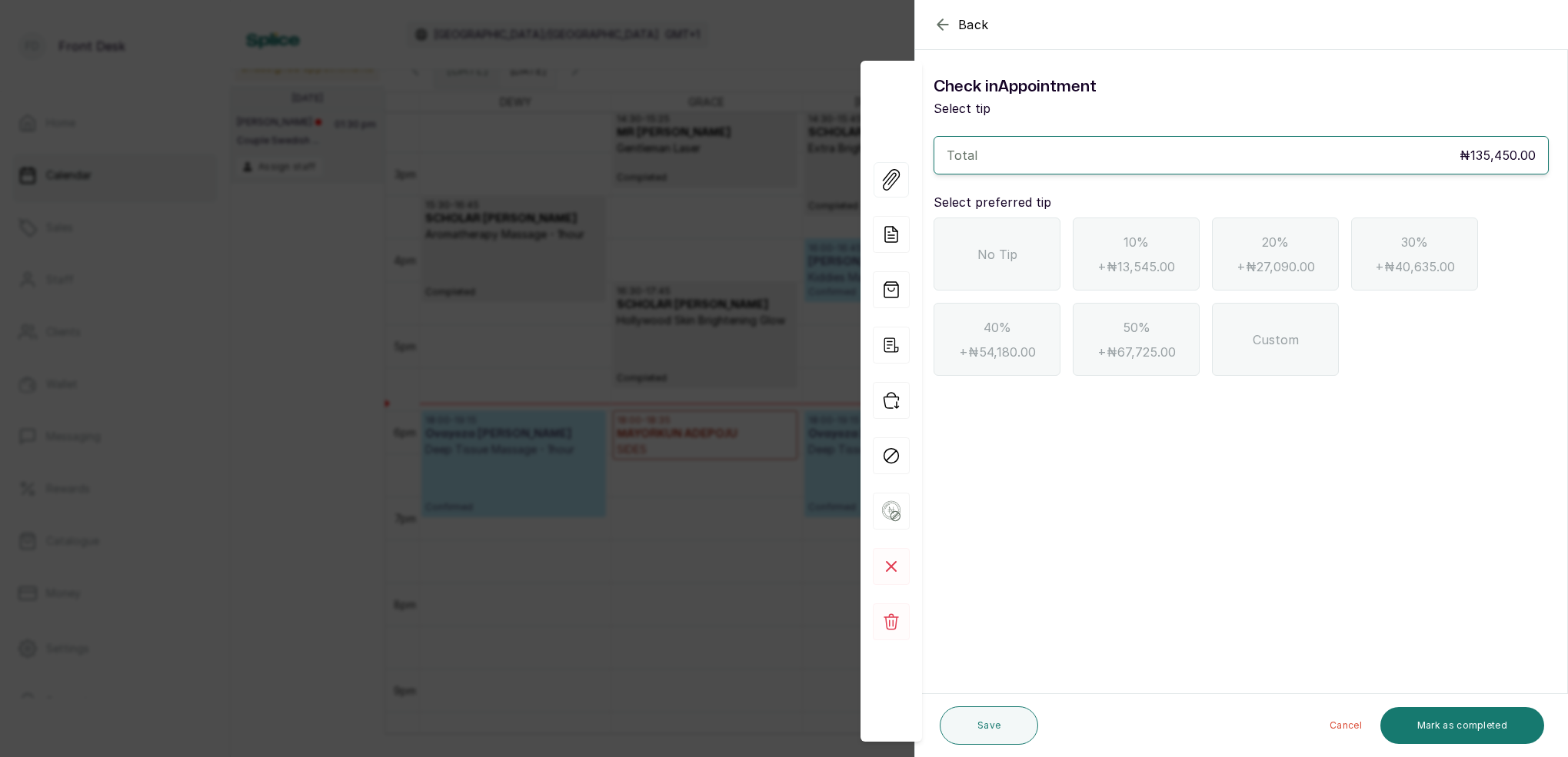
click at [985, 264] on div "No Tip" at bounding box center [997, 254] width 127 height 73
click at [1491, 727] on button "Mark as completed" at bounding box center [1462, 726] width 164 height 37
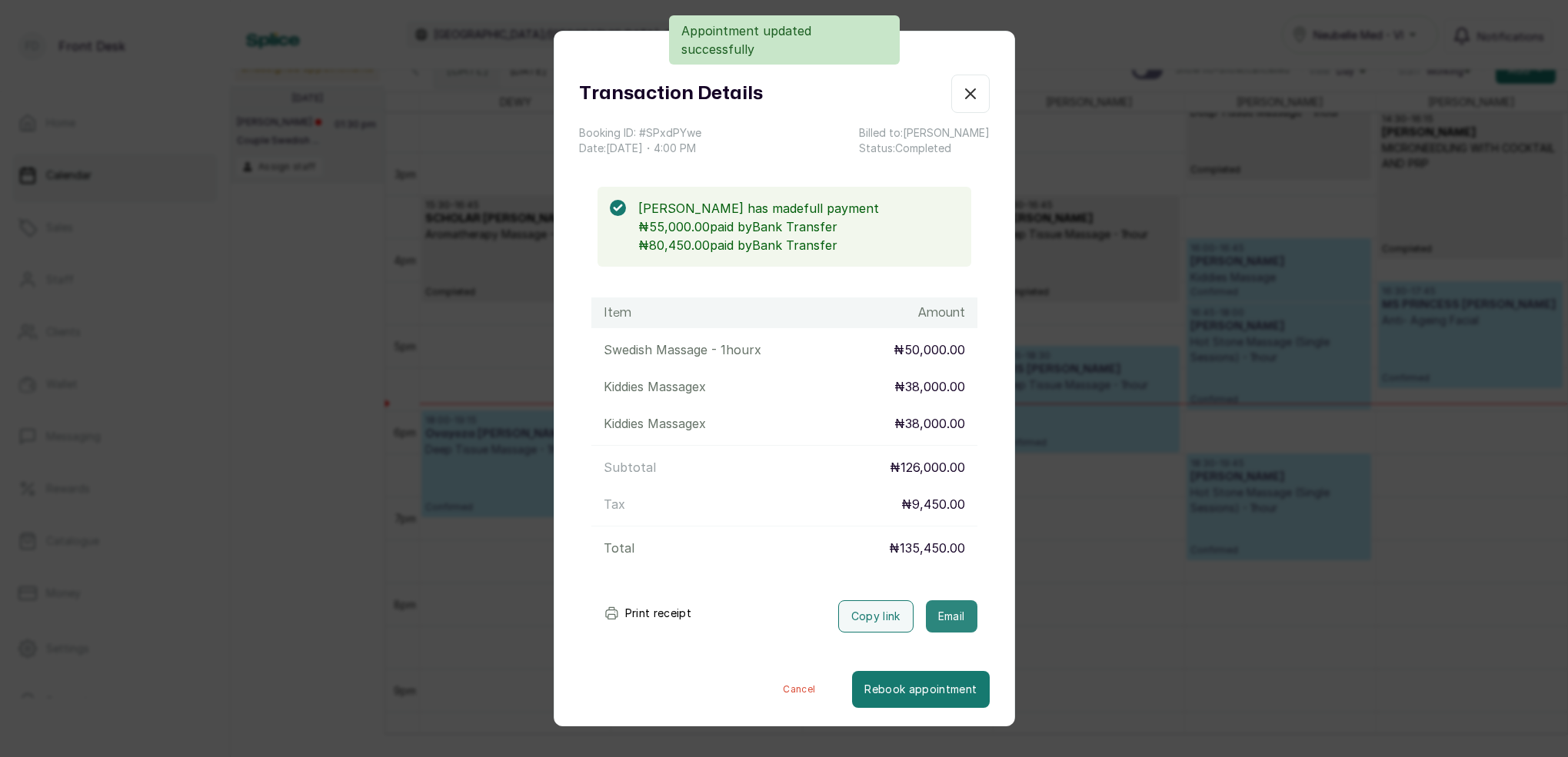
click at [954, 618] on button "Email" at bounding box center [951, 616] width 51 height 32
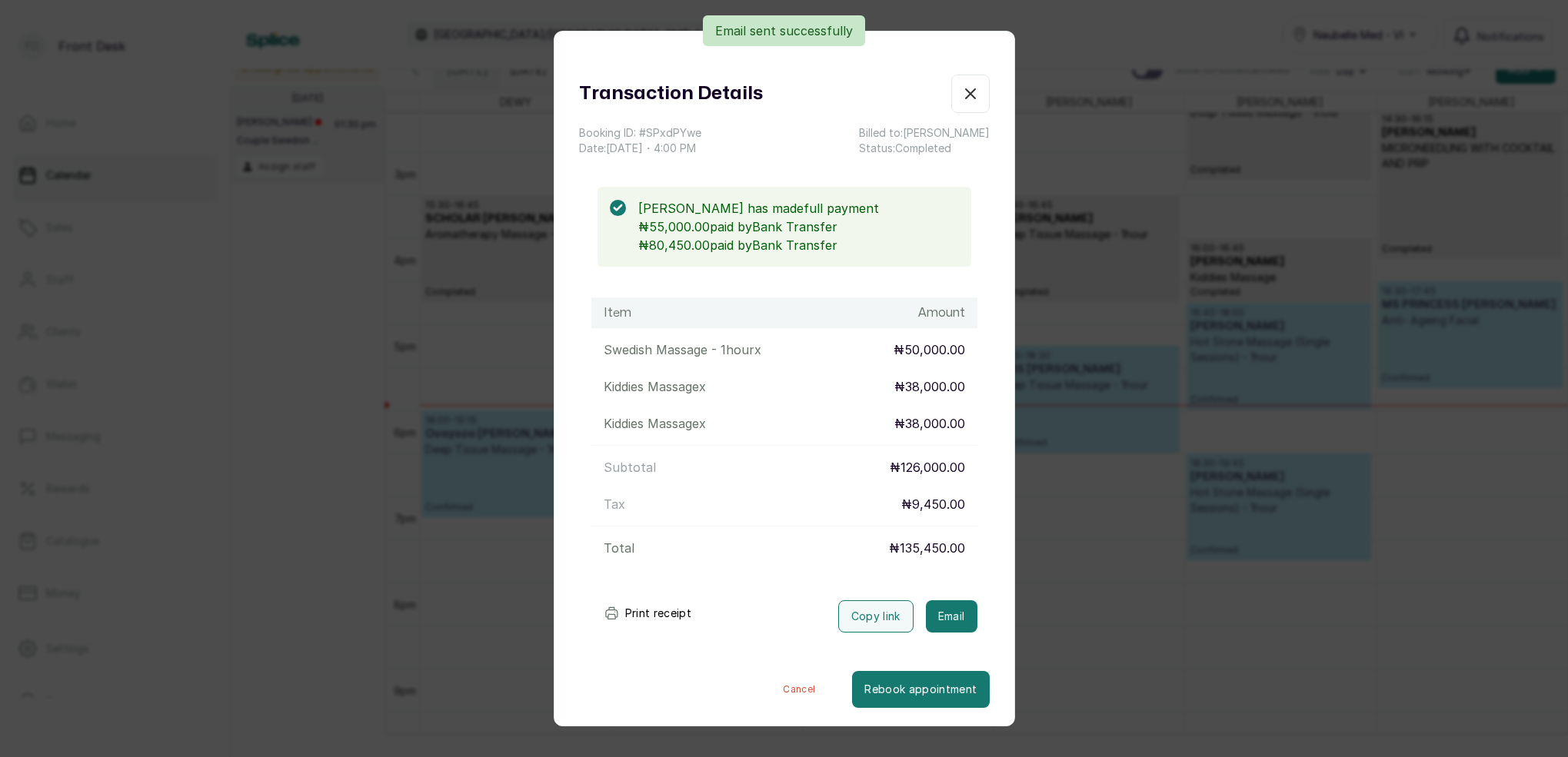
click at [972, 88] on icon "button" at bounding box center [970, 93] width 18 height 18
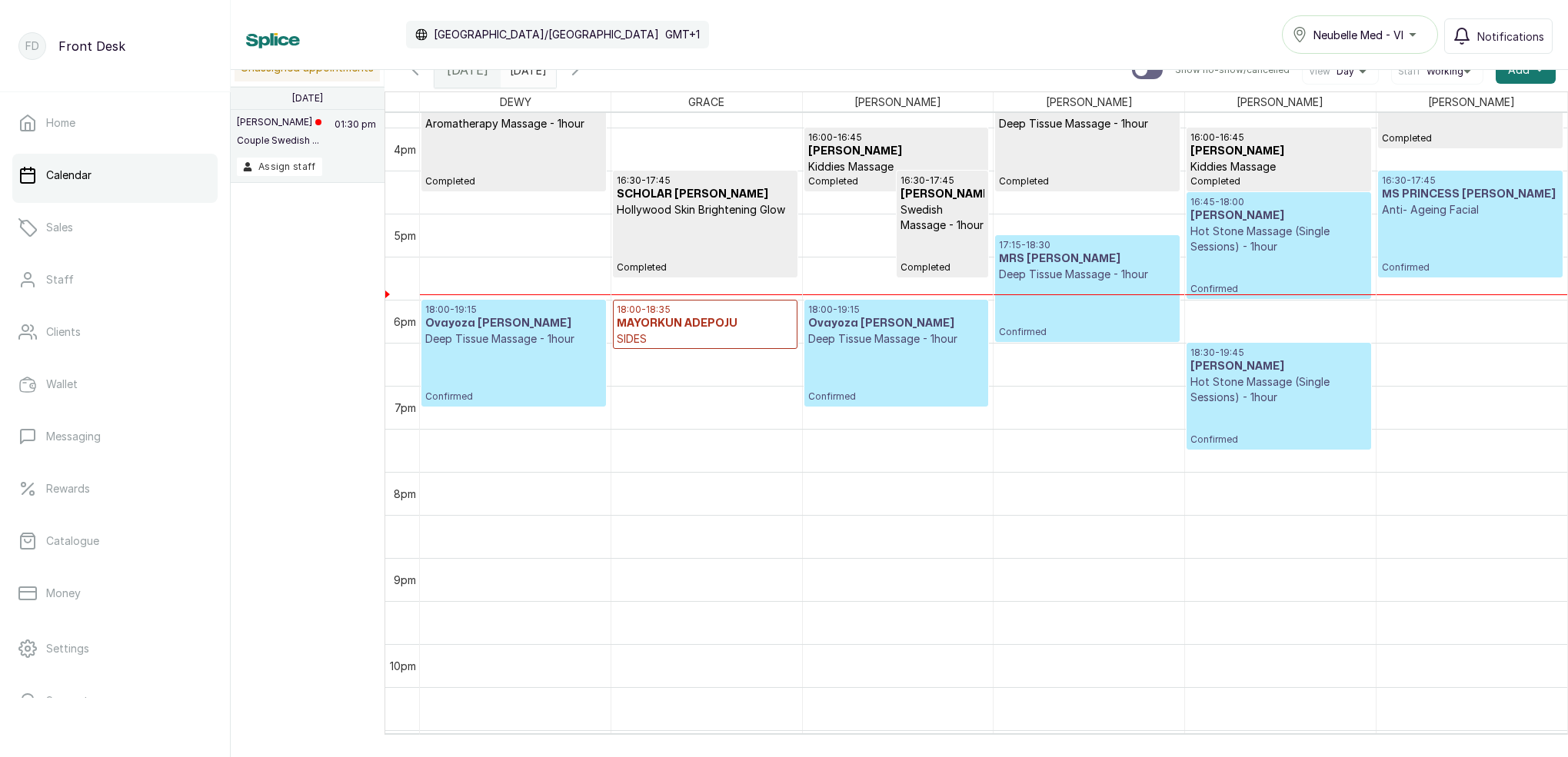
click at [1293, 229] on p "Hot Stone Massage (Single Sessions) - 1hour" at bounding box center [1278, 238] width 176 height 30
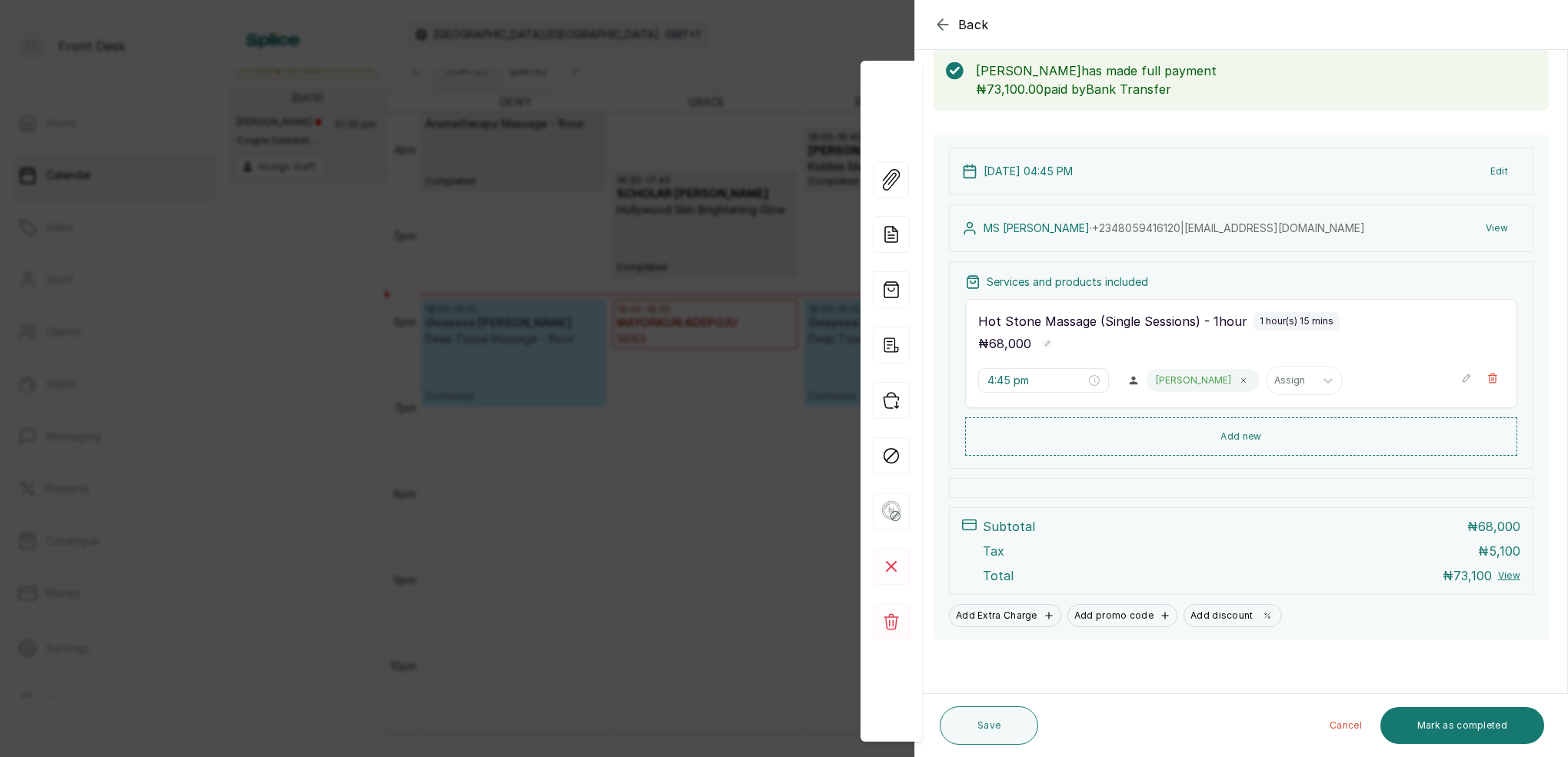
scroll to position [81, 0]
click at [1474, 715] on button "Mark as completed" at bounding box center [1462, 726] width 164 height 37
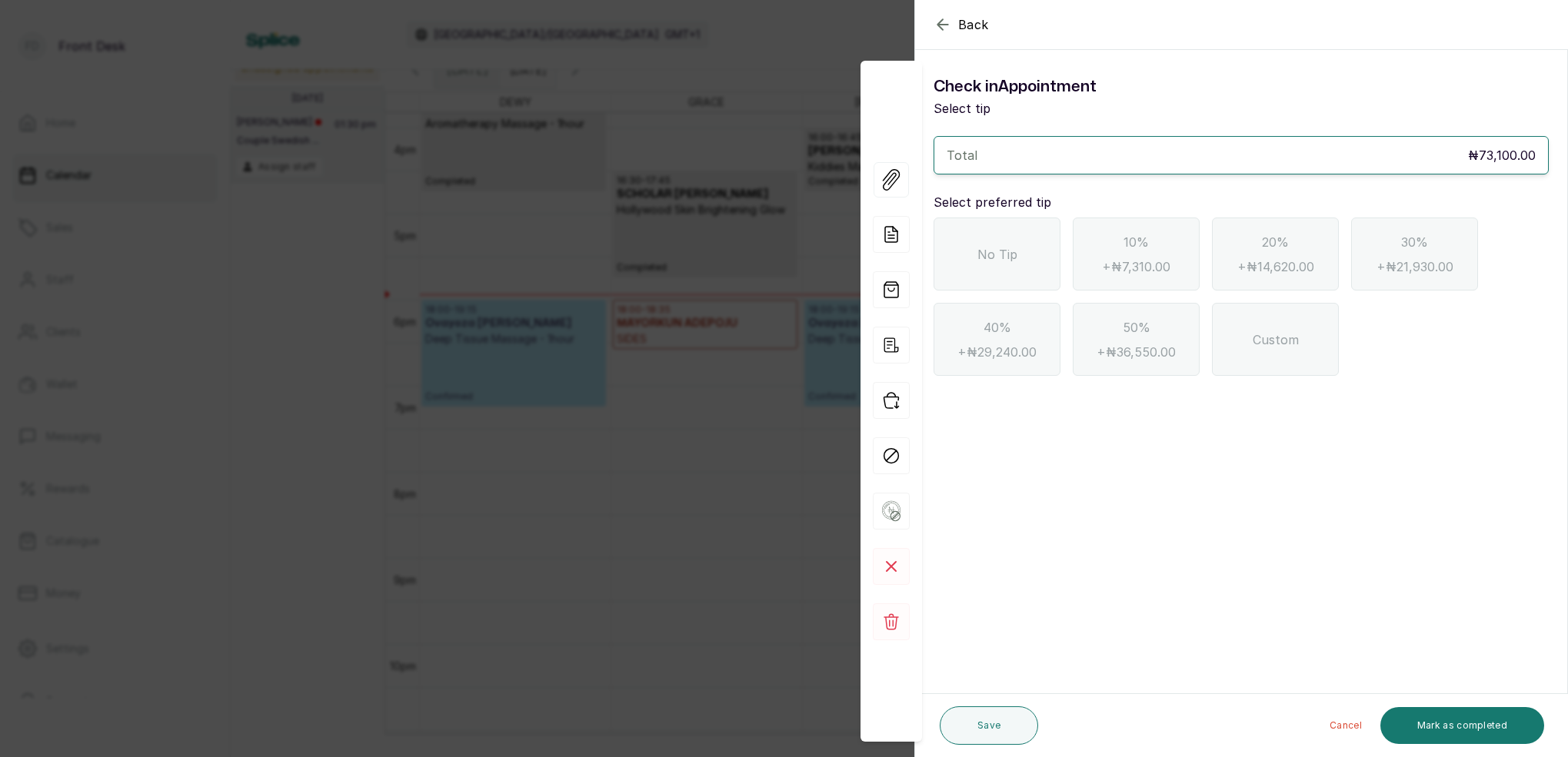
click at [1034, 263] on div "No Tip" at bounding box center [997, 254] width 127 height 73
click at [1479, 709] on button "Mark as completed" at bounding box center [1462, 726] width 164 height 37
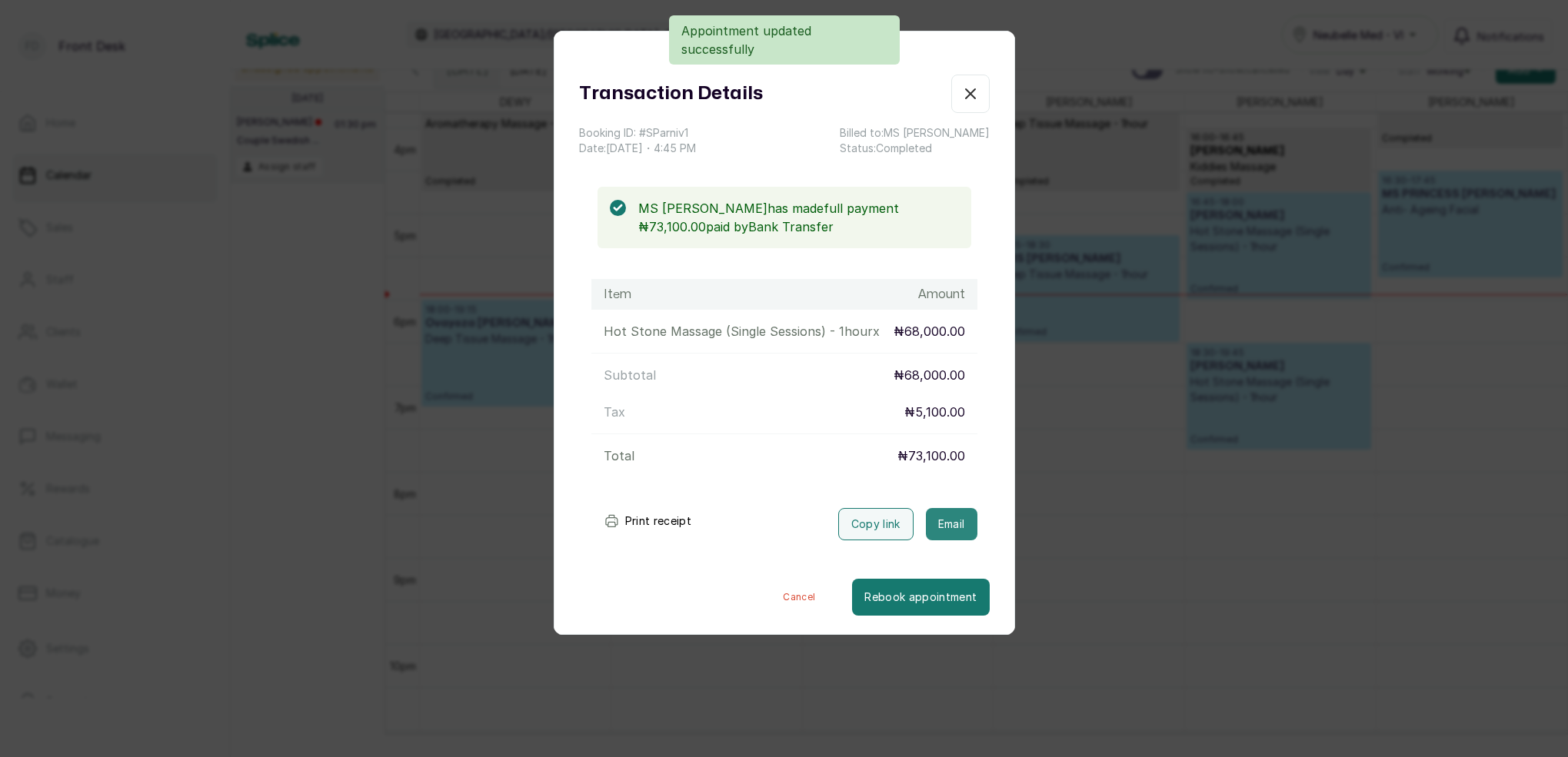
click at [973, 524] on button "Email" at bounding box center [951, 524] width 51 height 32
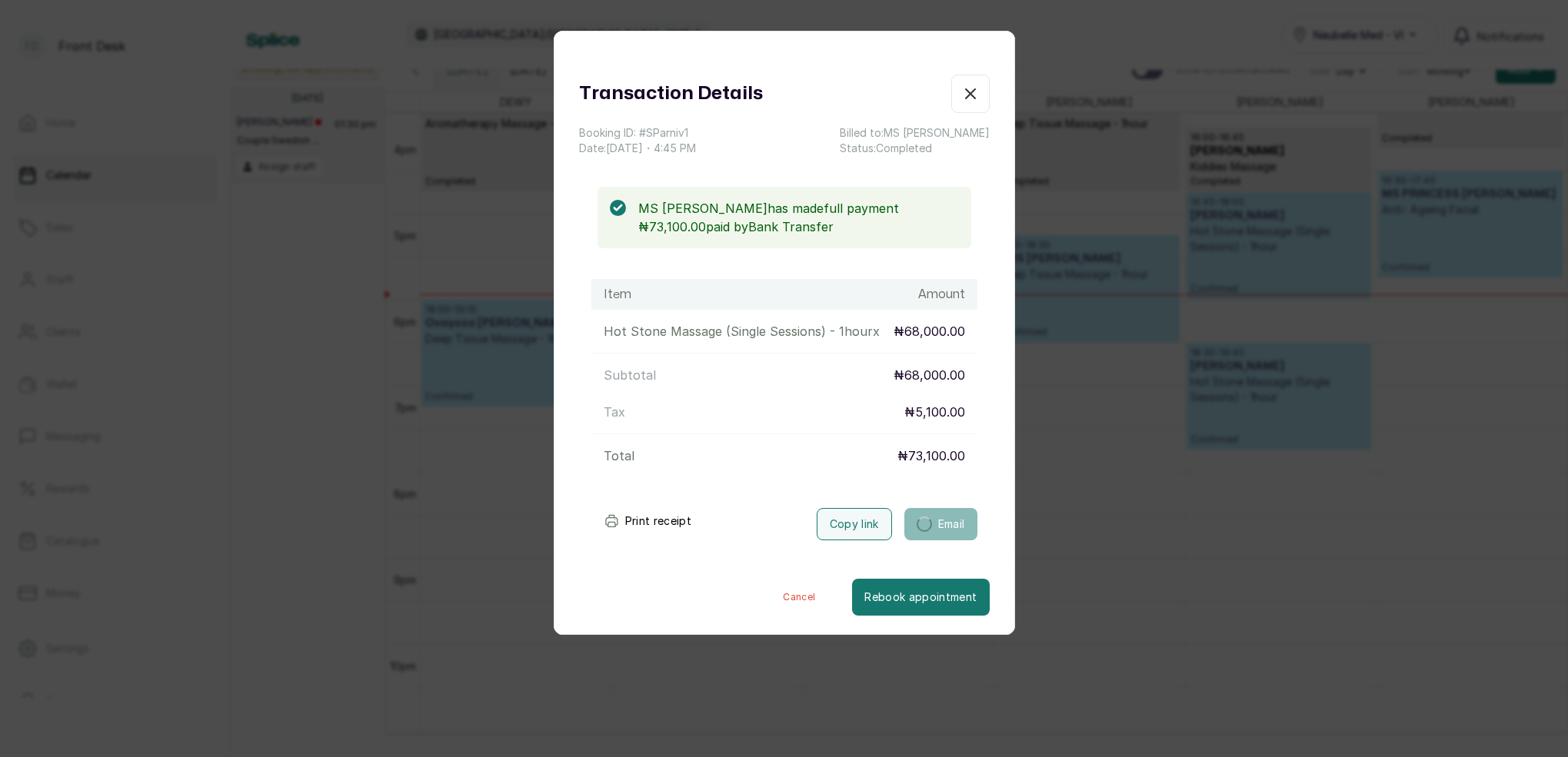
click at [968, 90] on icon "button" at bounding box center [970, 93] width 18 height 18
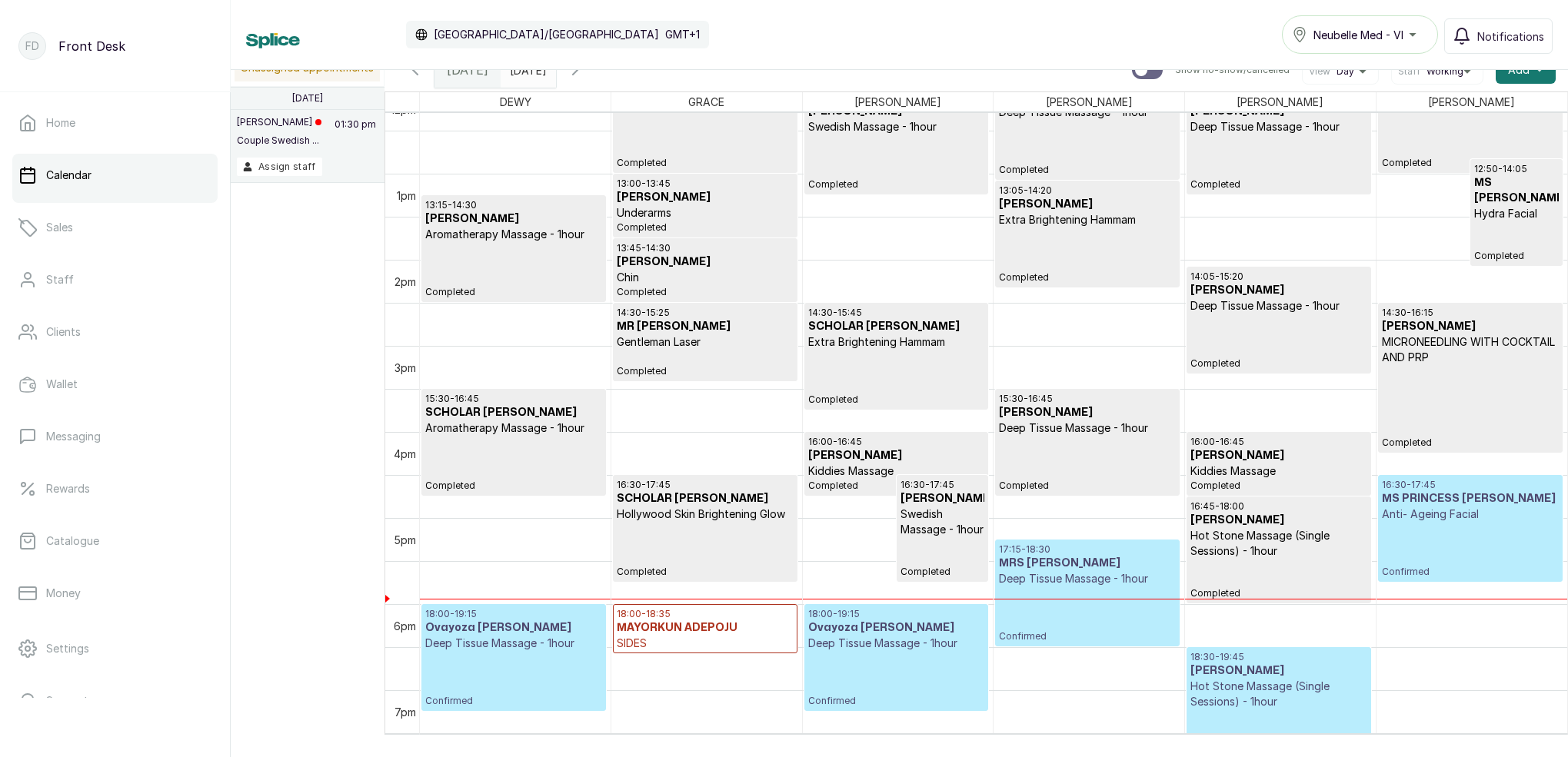
scroll to position [1105, 0]
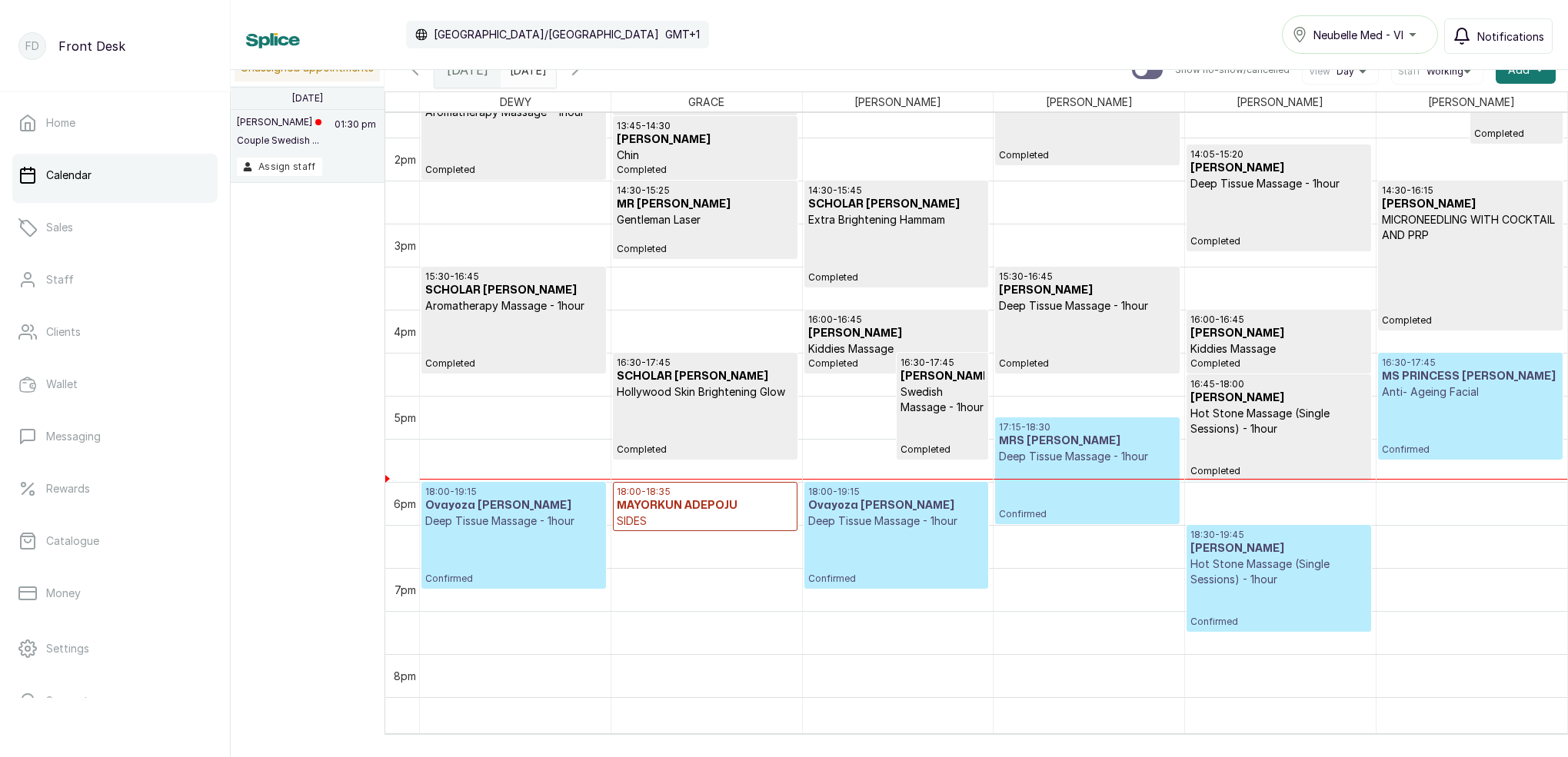
click at [1468, 37] on icon "button" at bounding box center [1461, 36] width 18 height 18
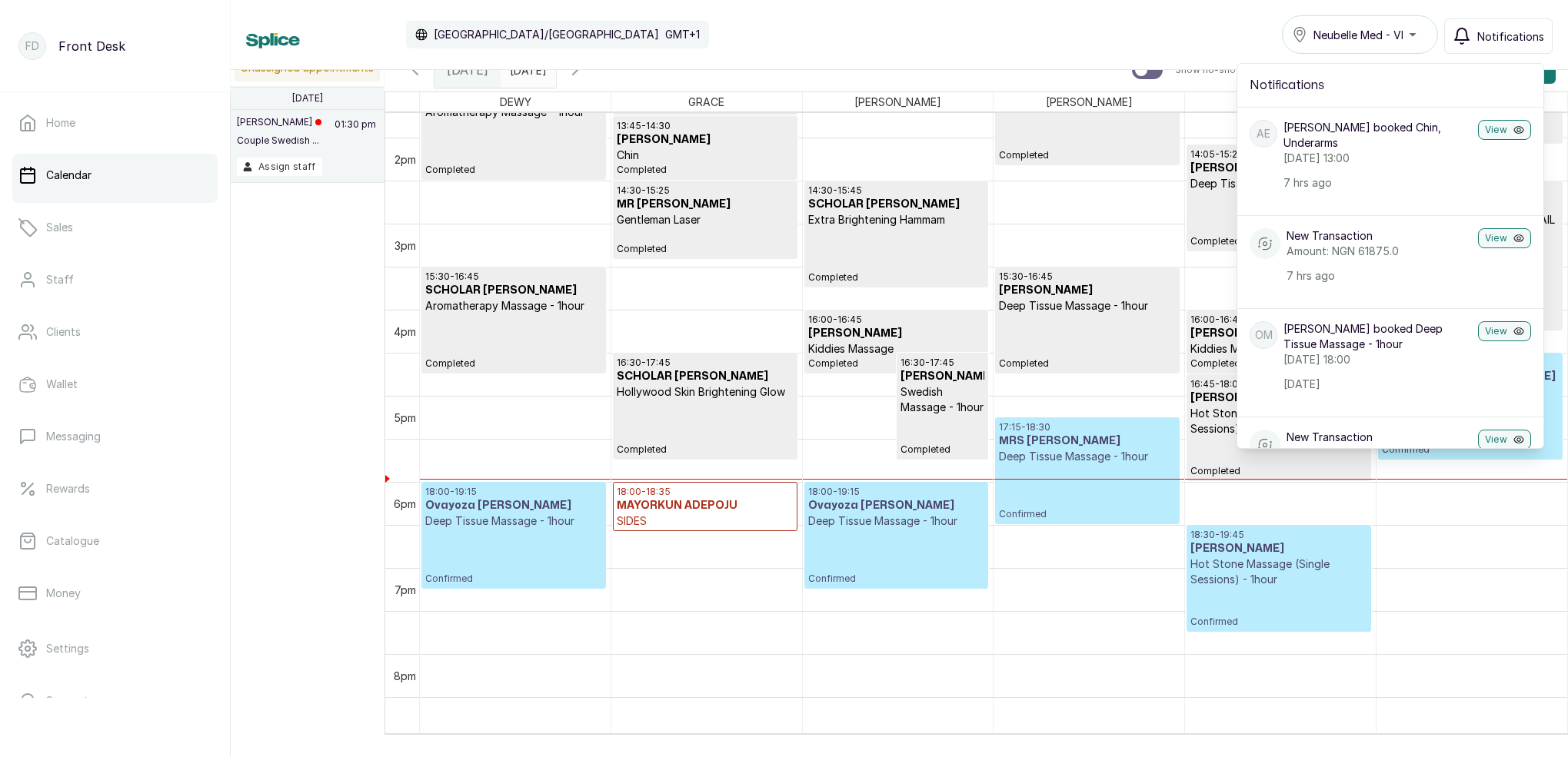
scroll to position [0, 0]
click at [1476, 29] on button "Notifications" at bounding box center [1498, 36] width 109 height 36
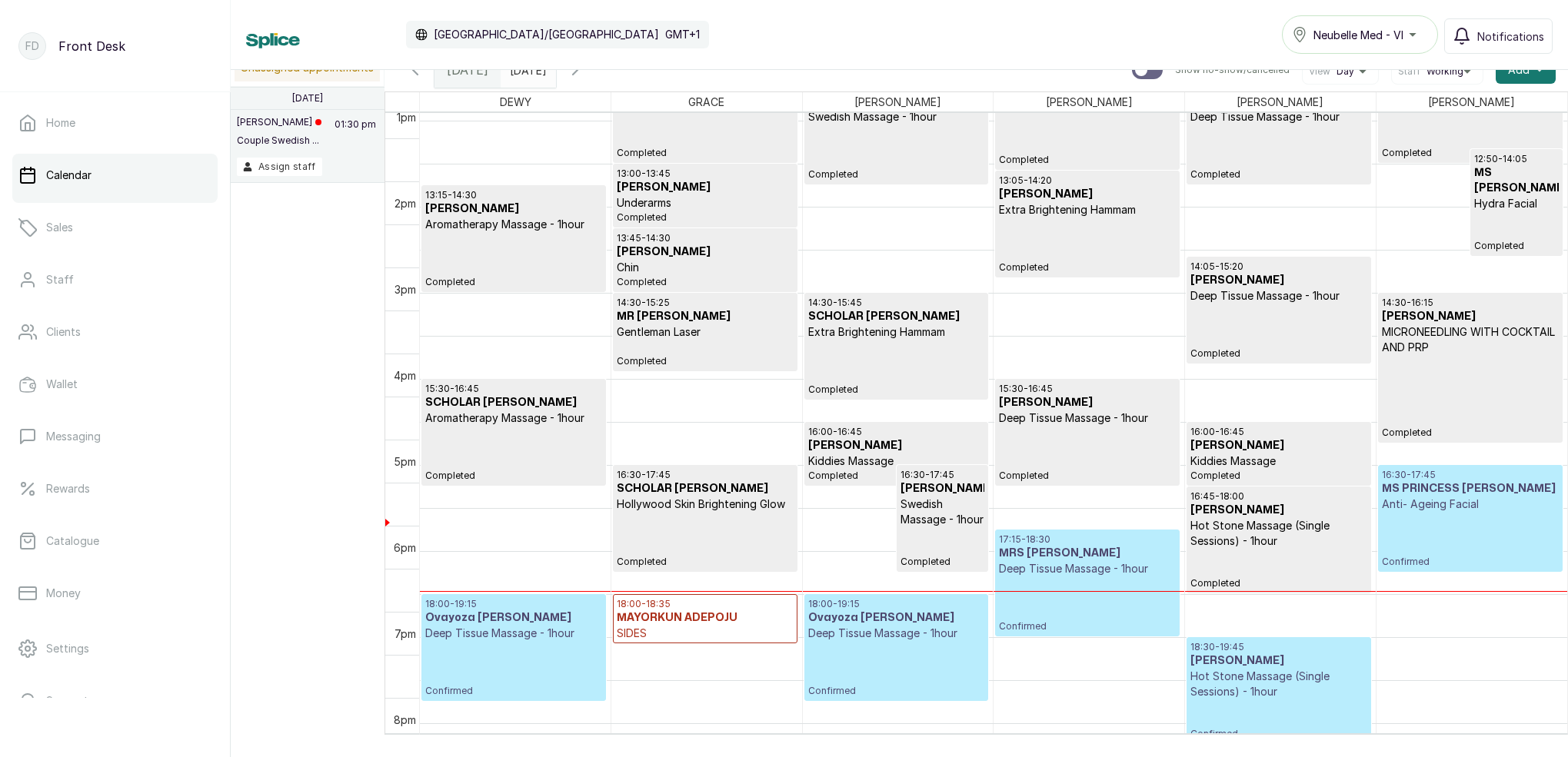
scroll to position [958, 0]
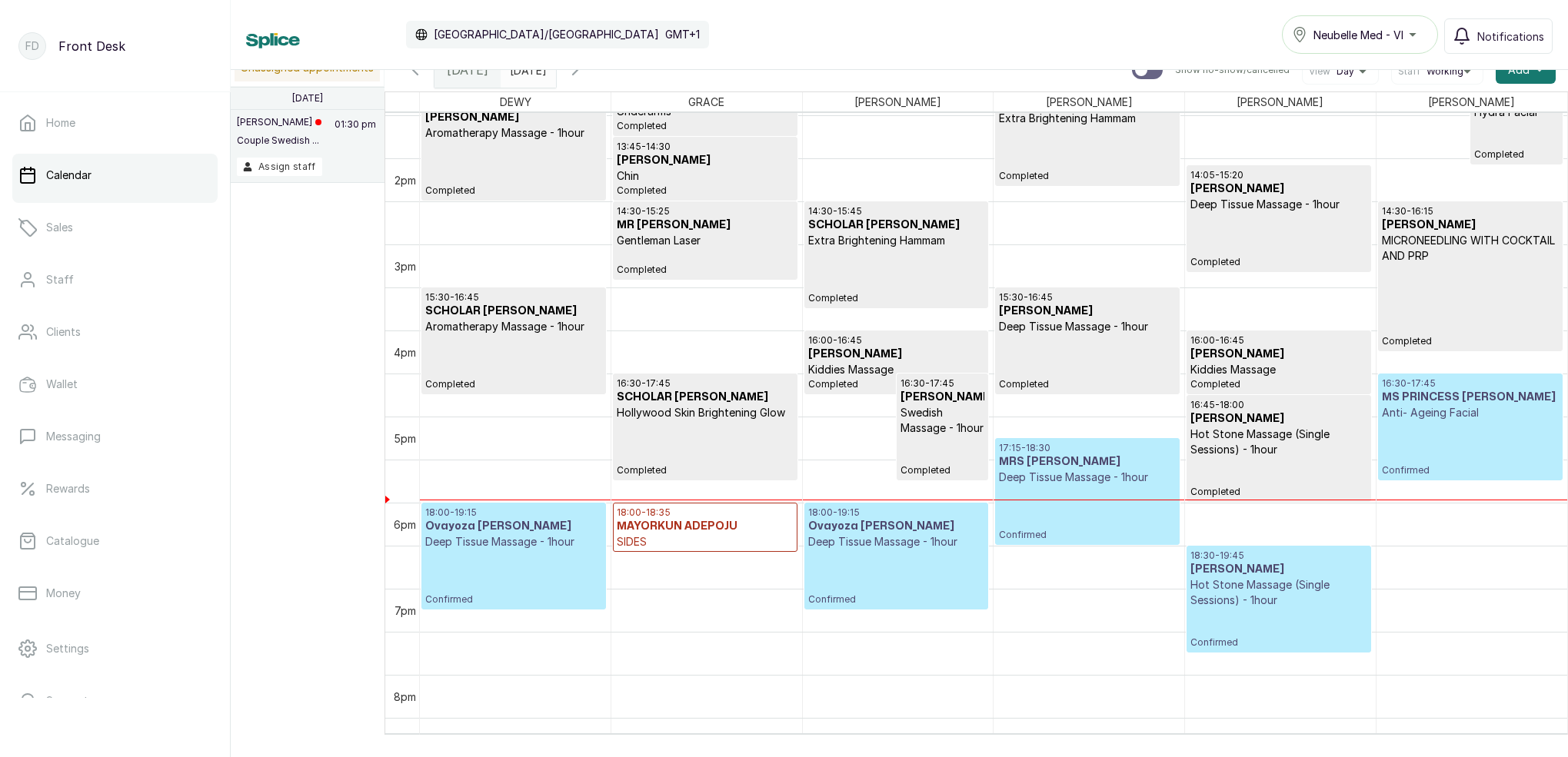
click at [418, 71] on icon "button" at bounding box center [414, 70] width 18 height 18
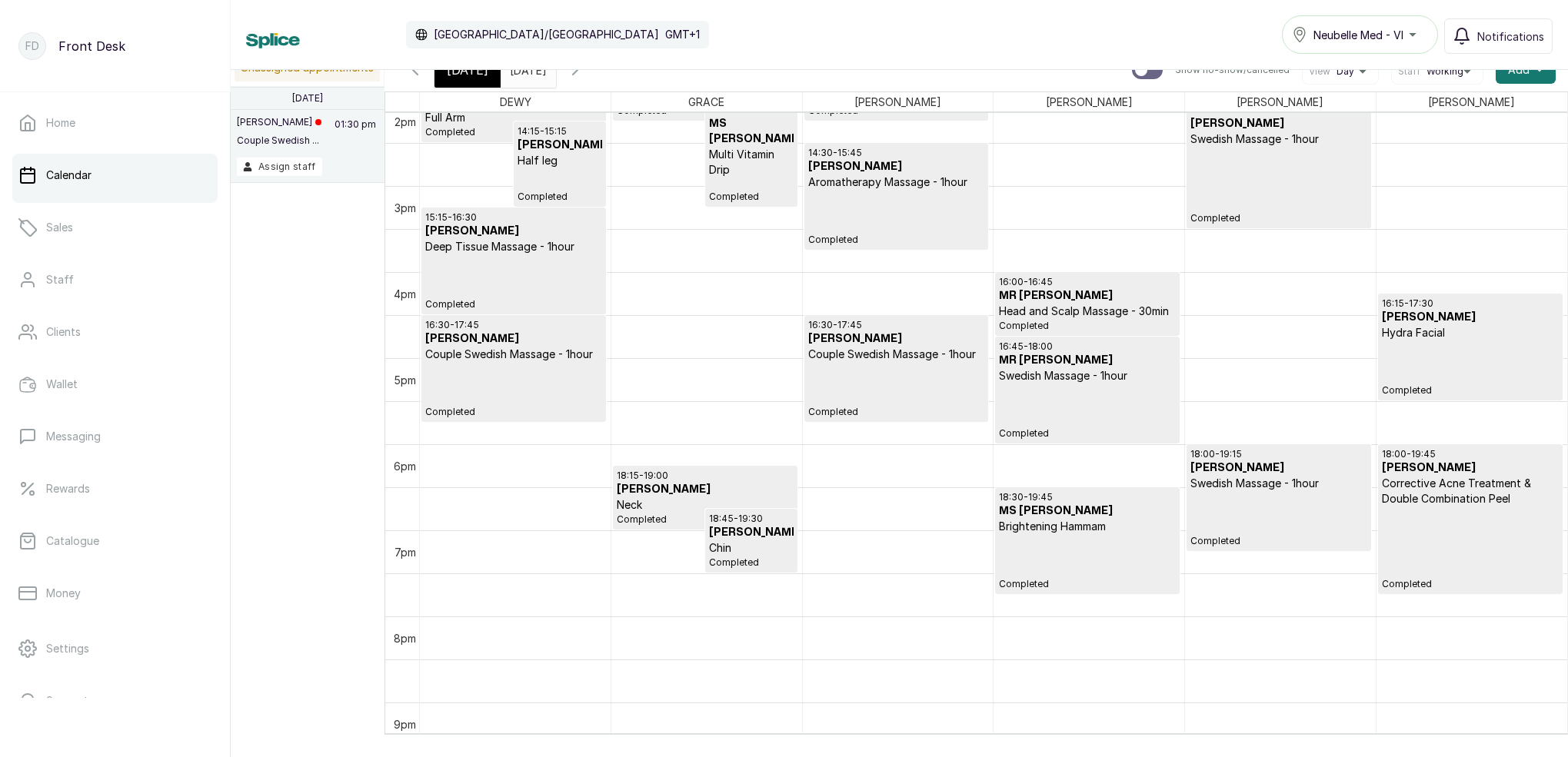
click at [555, 77] on span at bounding box center [541, 66] width 30 height 26
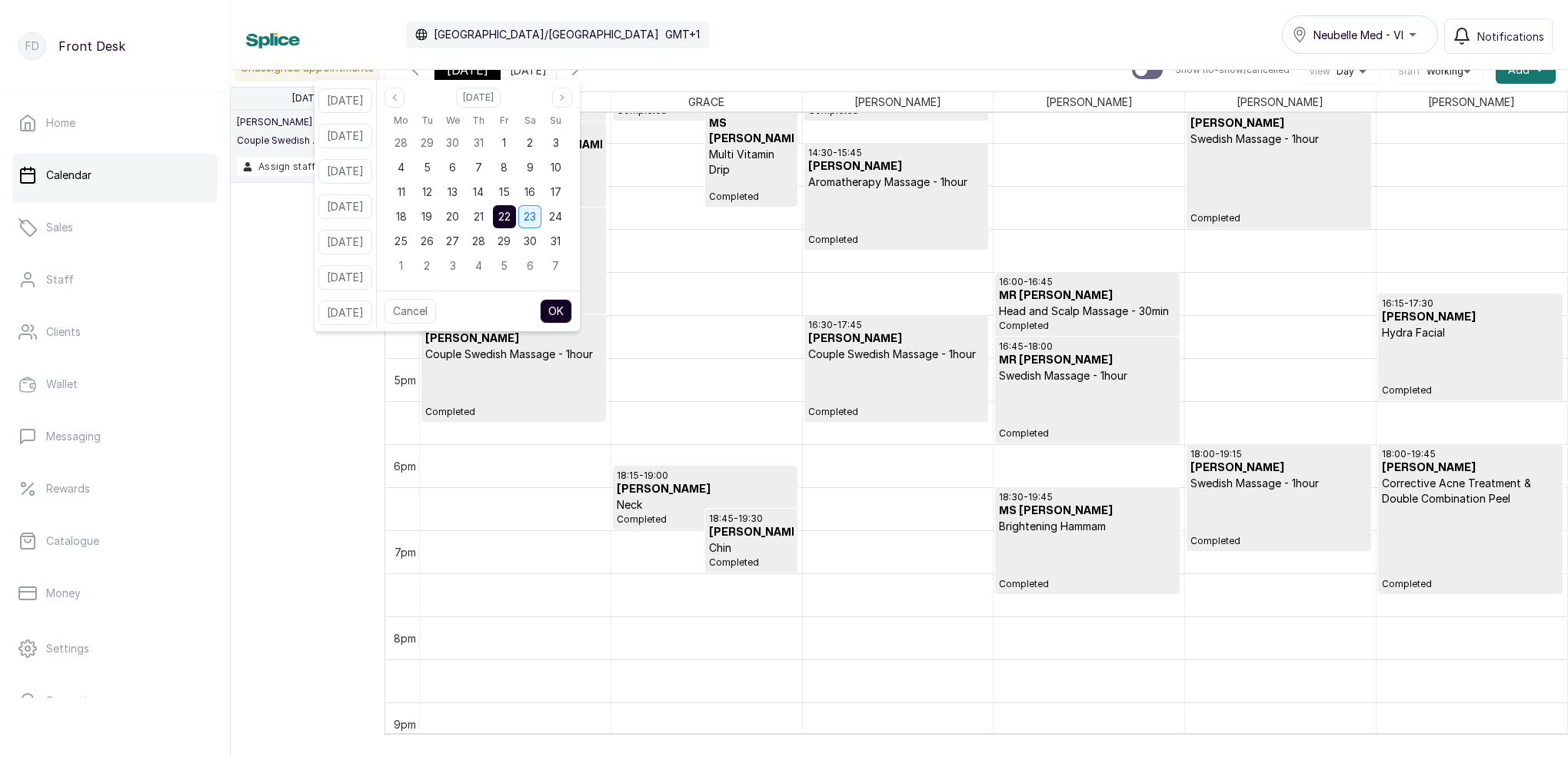
click at [536, 218] on span "23" at bounding box center [530, 216] width 12 height 13
click at [510, 217] on span "22" at bounding box center [504, 216] width 12 height 13
drag, startPoint x: 548, startPoint y: 217, endPoint x: 557, endPoint y: 232, distance: 17.5
click at [536, 217] on span "23" at bounding box center [530, 216] width 12 height 13
click at [572, 305] on button "OK" at bounding box center [555, 312] width 32 height 24
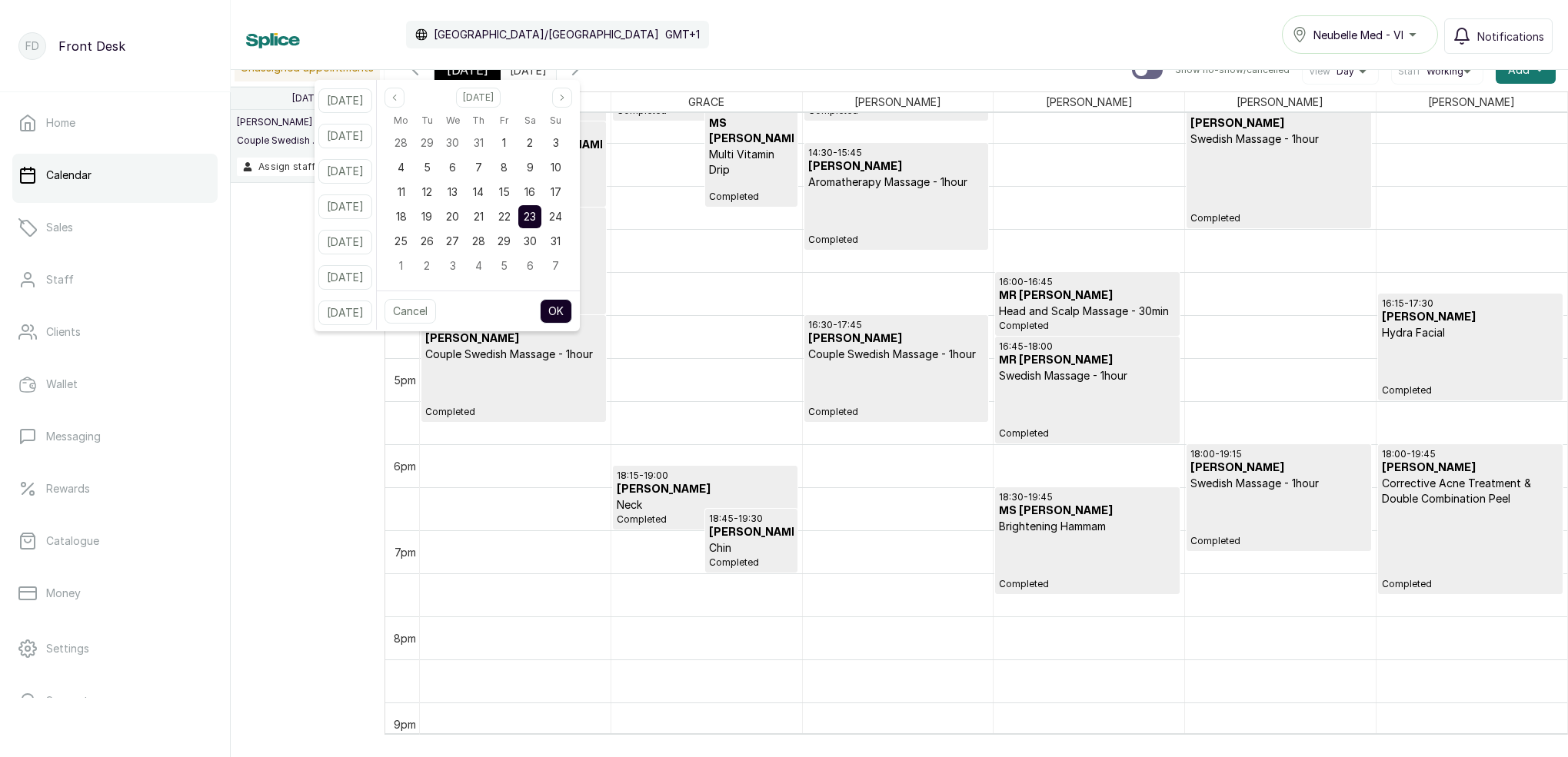
type input "[DATE]"
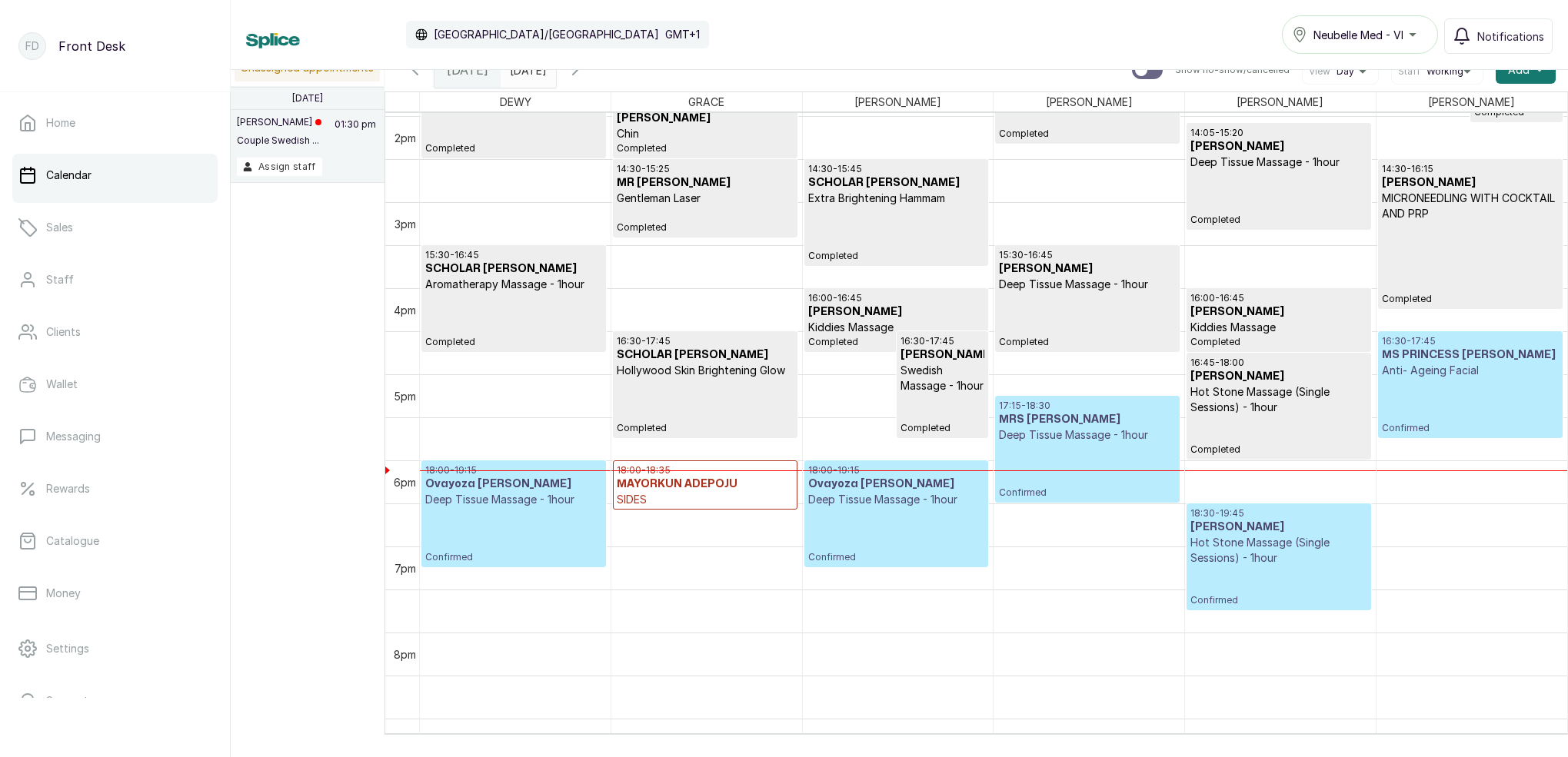
scroll to position [1202, 0]
click at [1429, 408] on div "16:30 - 17:45 MS PRINCESS [PERSON_NAME] Anti- Ageing Facial Confirmed" at bounding box center [1470, 384] width 177 height 99
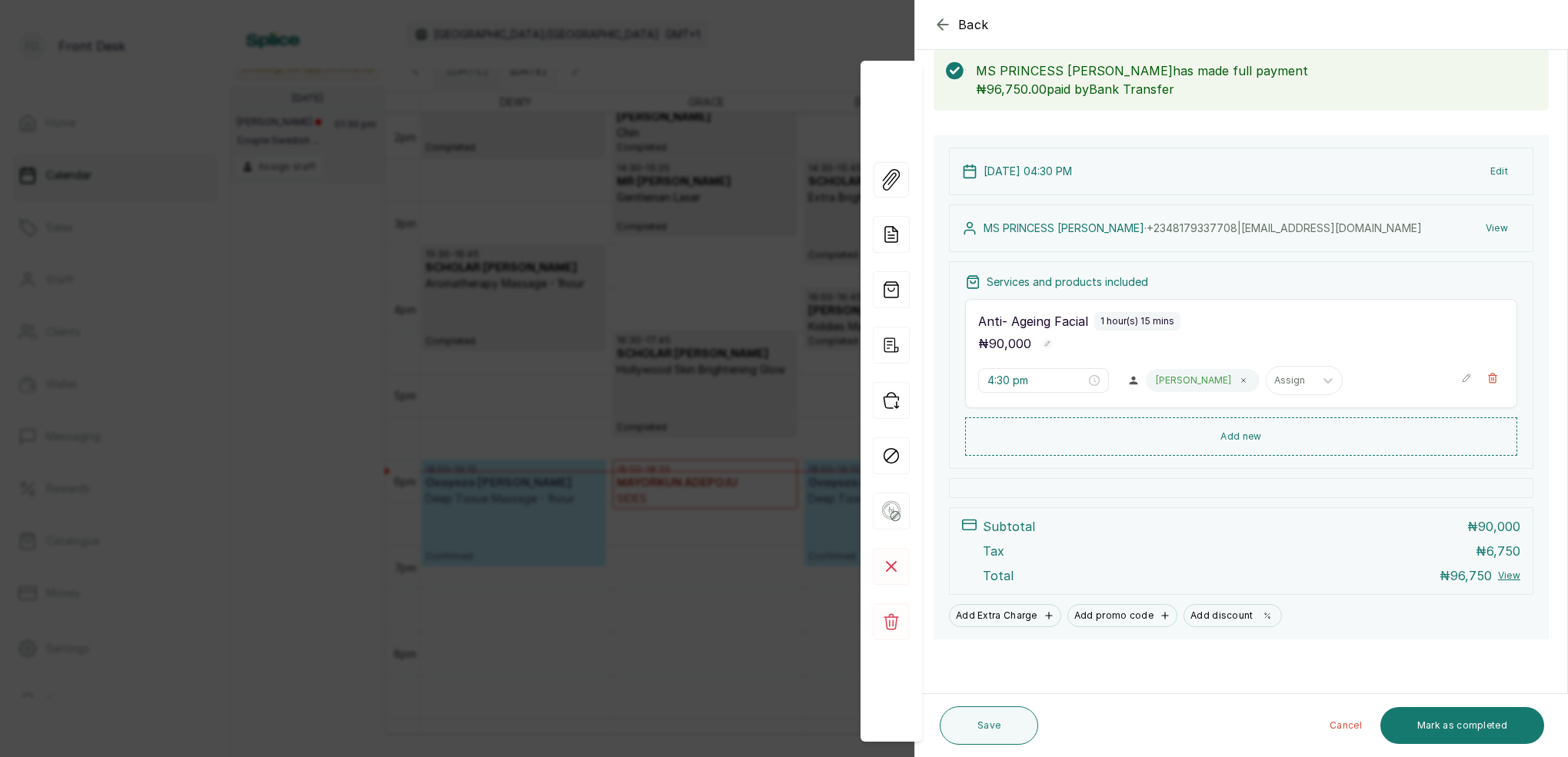
scroll to position [81, 0]
drag, startPoint x: 753, startPoint y: 32, endPoint x: 761, endPoint y: 38, distance: 10.0
click at [753, 33] on div "Back Appointment Details Edit appointment 🚶 Walk-in (booked by Front Desk) Make…" at bounding box center [784, 378] width 1568 height 757
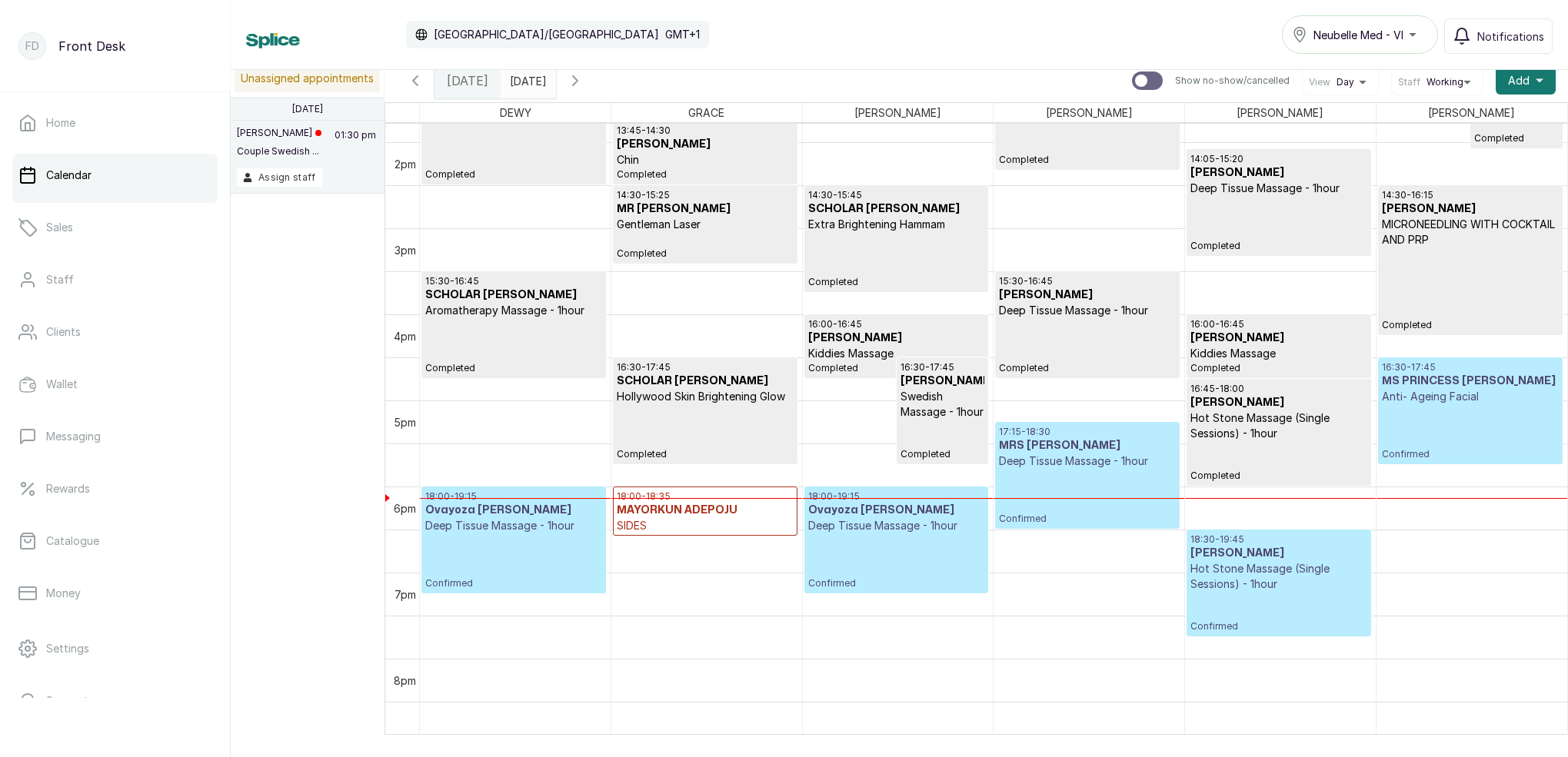
scroll to position [1187, 0]
click at [911, 506] on h3 "Ovayoza [PERSON_NAME]" at bounding box center [896, 511] width 176 height 16
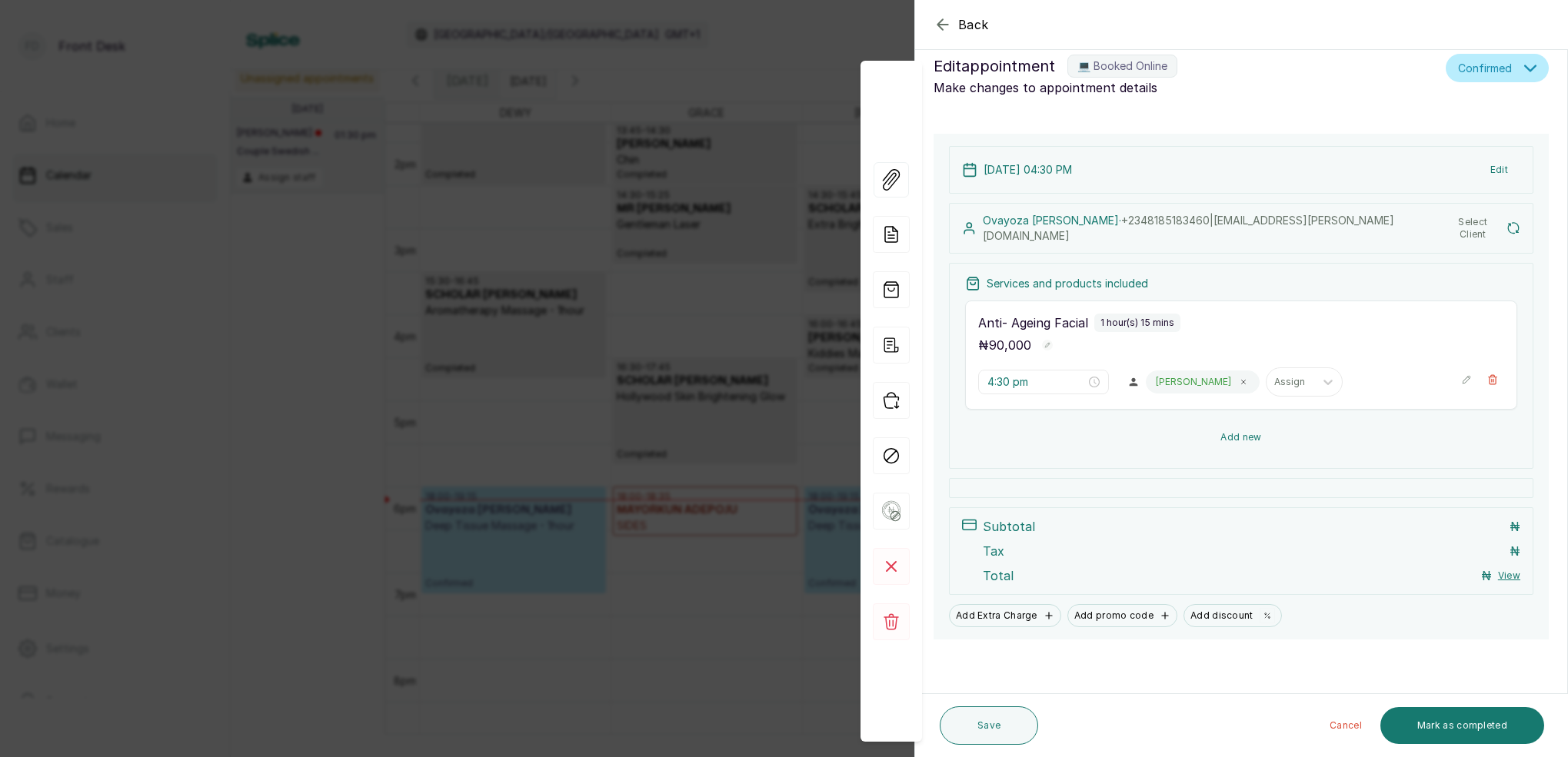
type input "6:00 pm"
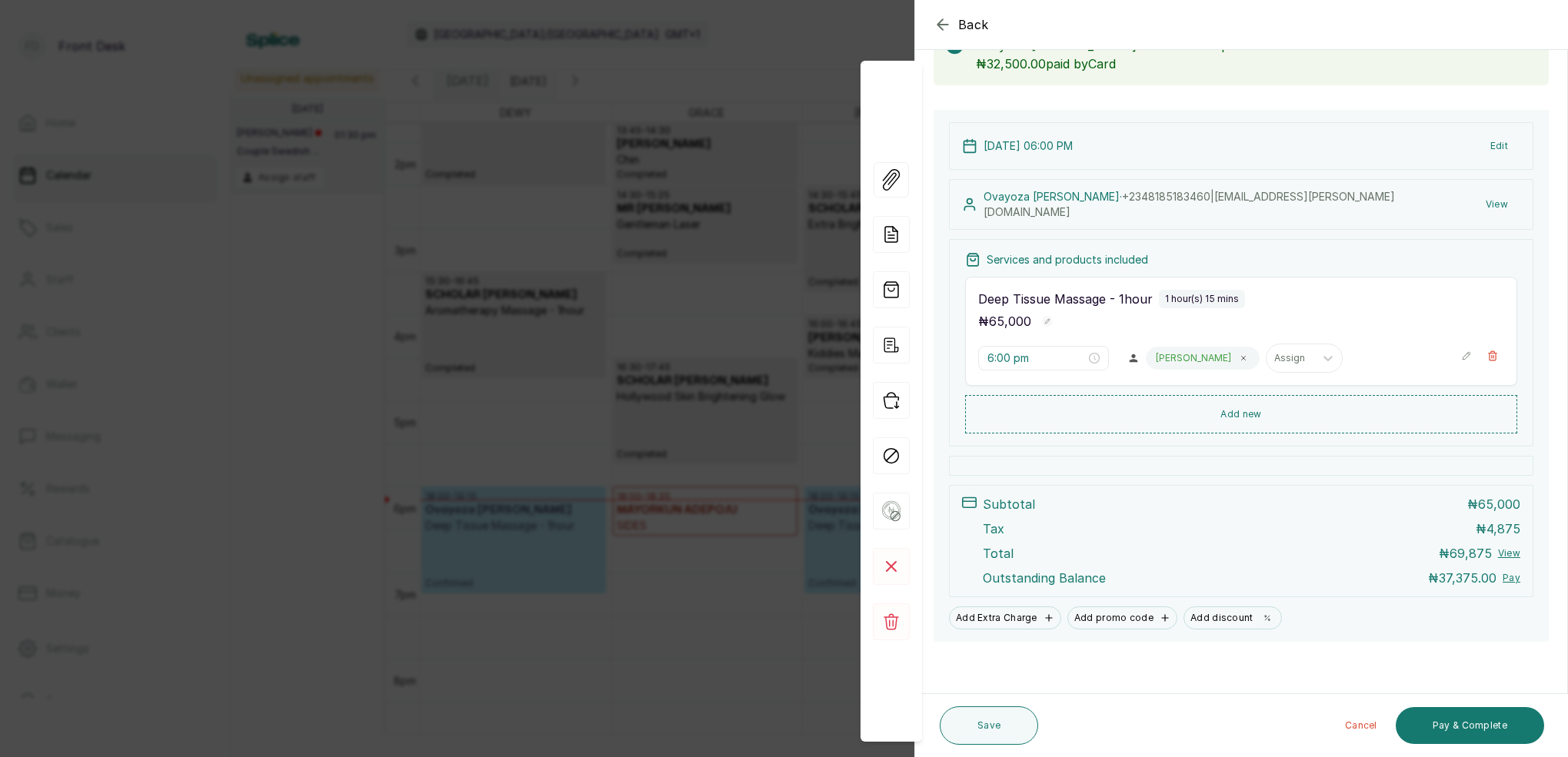
scroll to position [105, 0]
click at [762, 50] on div "Back Appointment Details Edit appointment 💻 Booked Online Make changes to appoi…" at bounding box center [784, 378] width 1568 height 757
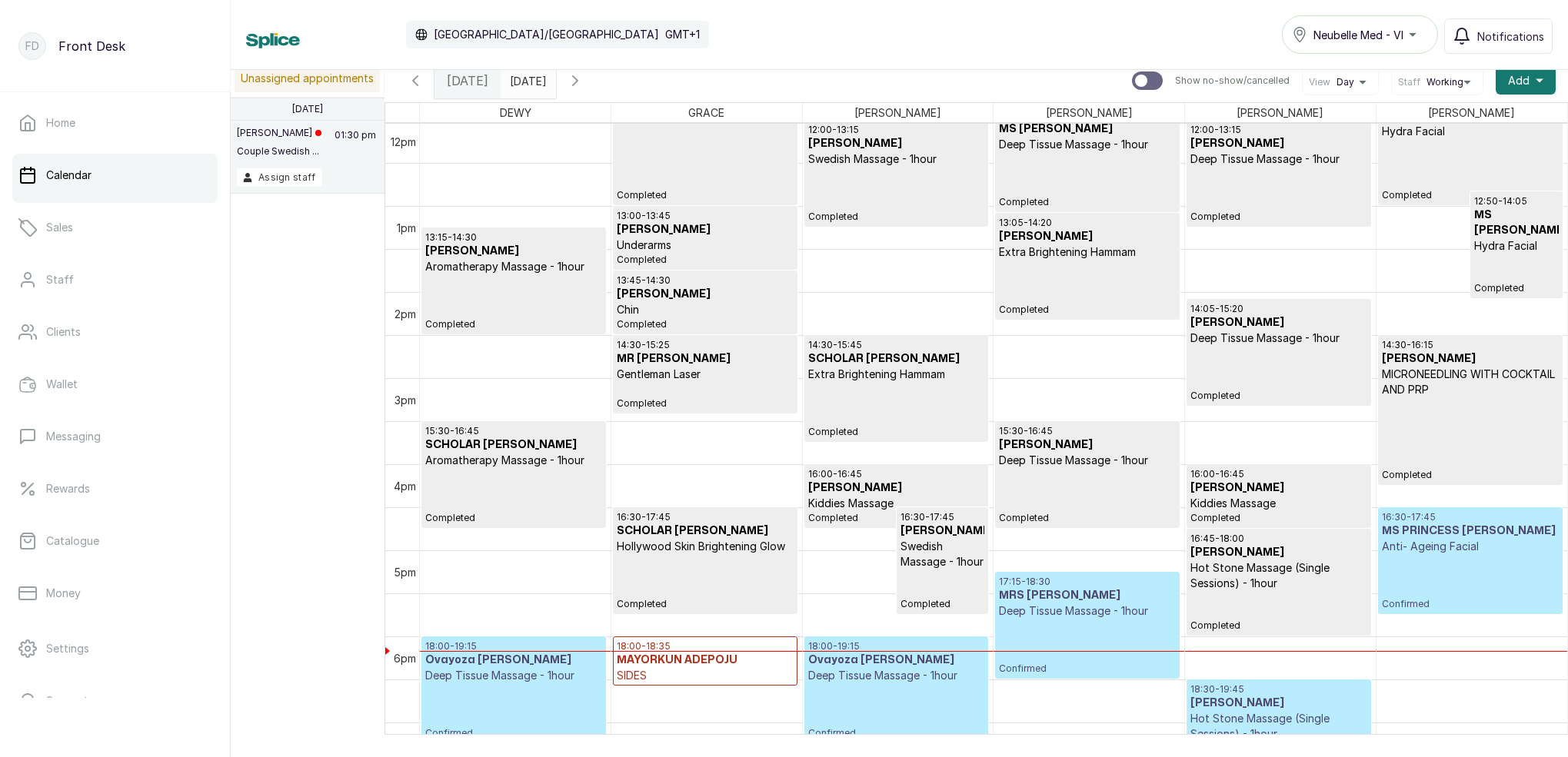
scroll to position [976, 0]
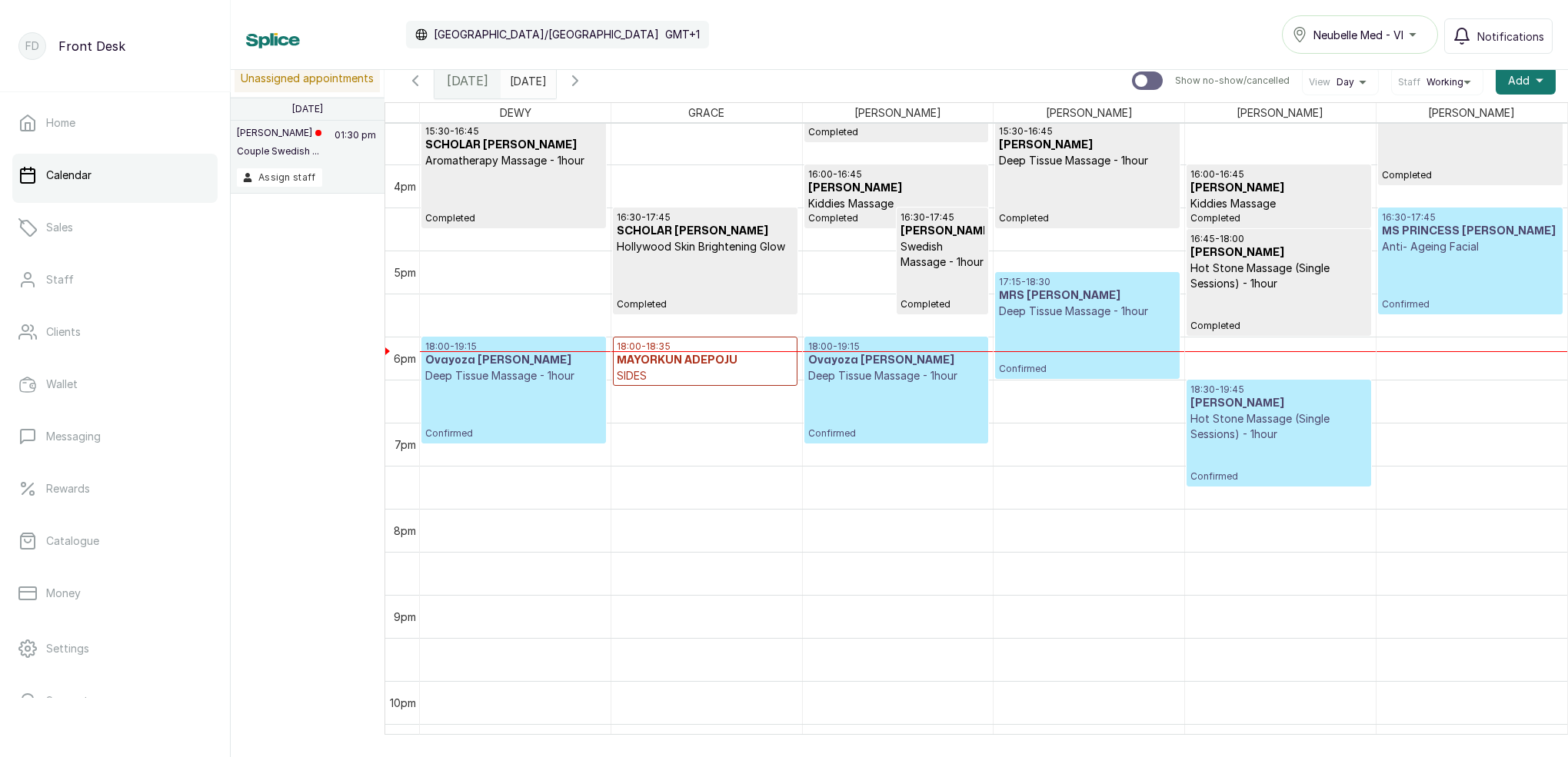
click at [869, 404] on div "18:00 - 19:15 Ovayoza [PERSON_NAME] Deep Tissue Massage - 1hour Confirmed" at bounding box center [896, 390] width 176 height 99
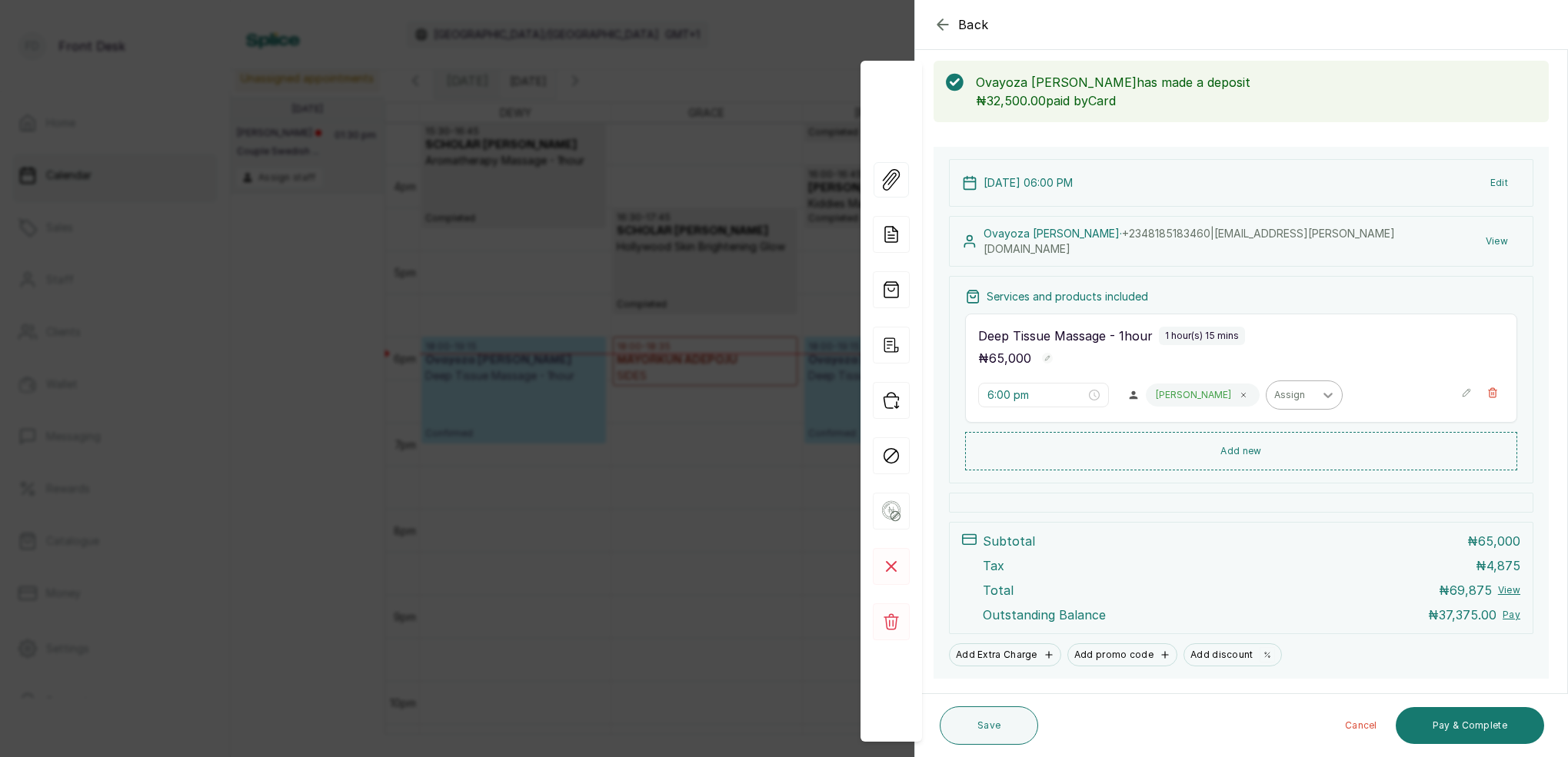
scroll to position [70, 0]
click at [643, 141] on div "Back Appointment Details Edit appointment 💻 Booked Online Make changes to appoi…" at bounding box center [784, 378] width 1568 height 757
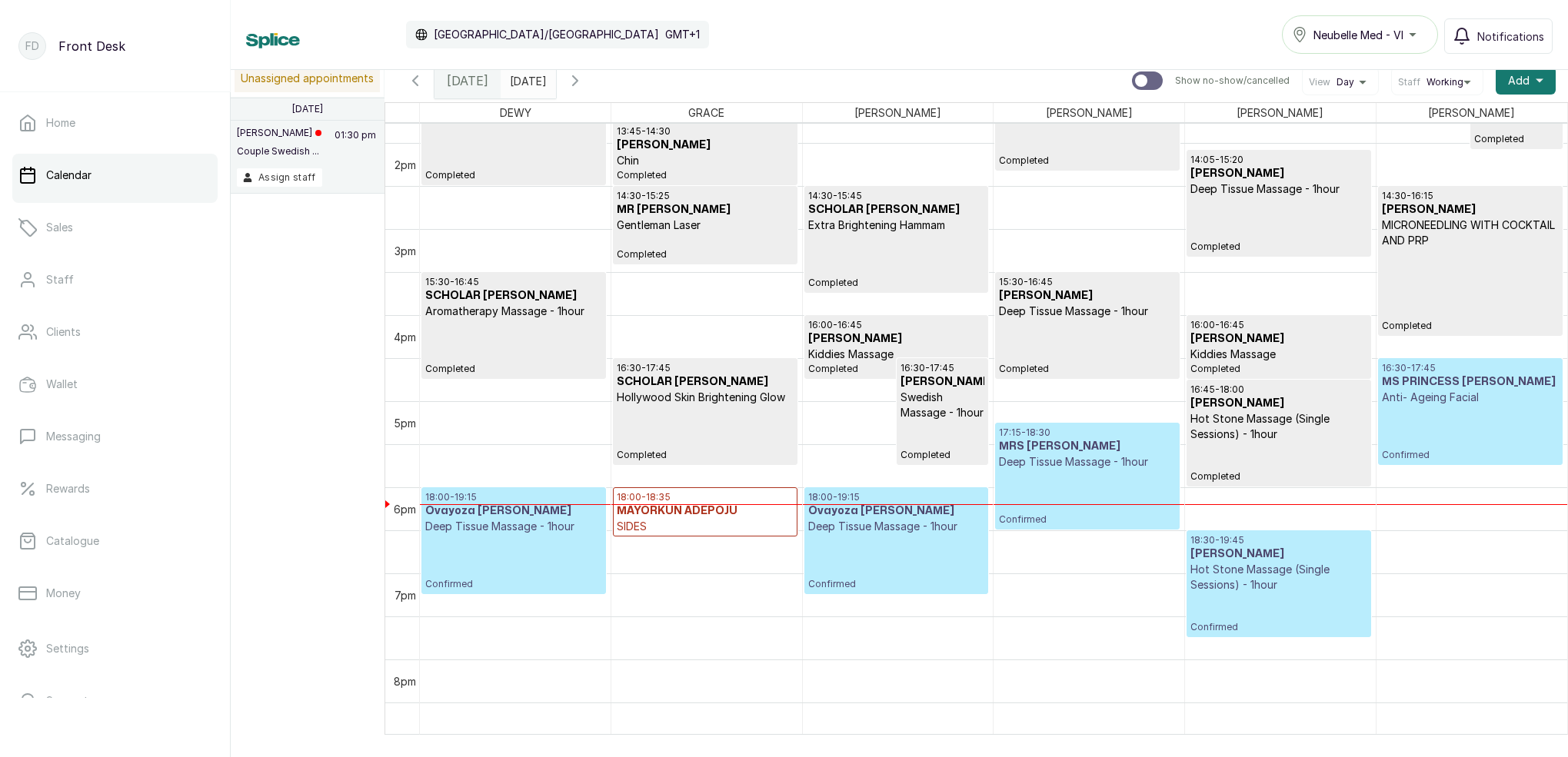
scroll to position [1263, 0]
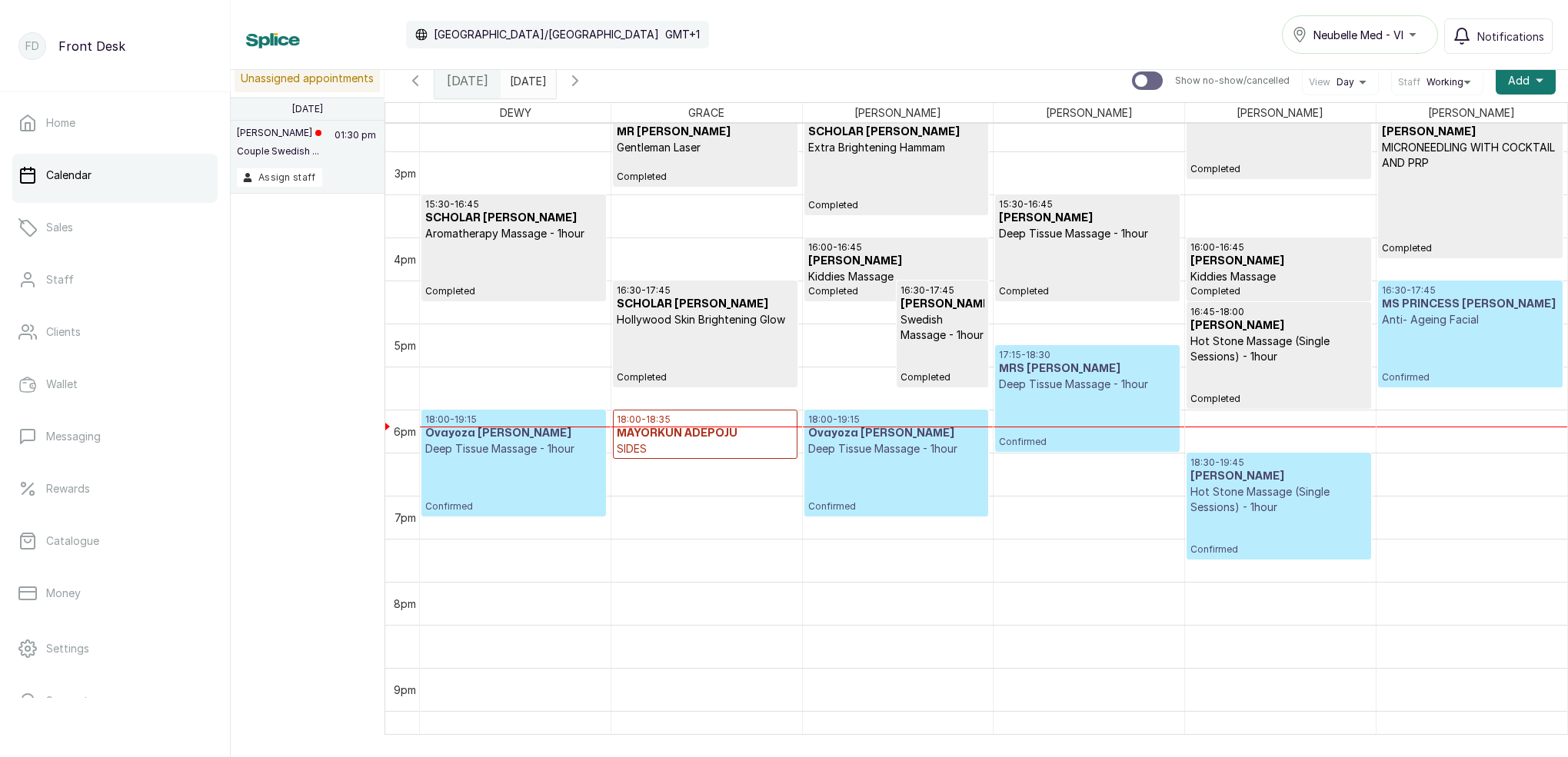
click at [1464, 359] on div "16:30 - 17:45 MS PRINCESS [PERSON_NAME] Anti- Ageing Facial Confirmed" at bounding box center [1470, 334] width 177 height 99
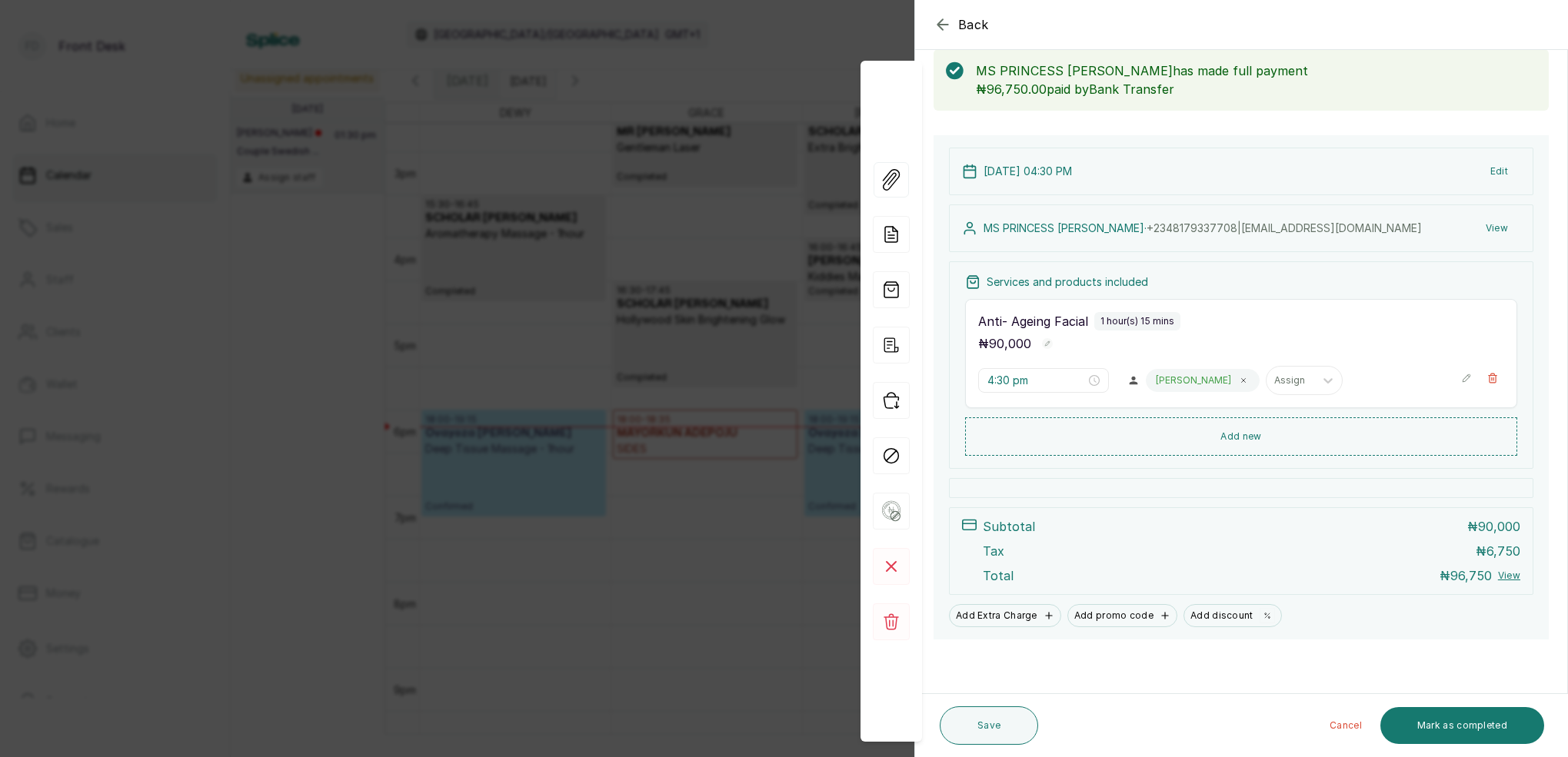
scroll to position [81, 0]
click at [1505, 712] on button "Mark as completed" at bounding box center [1462, 726] width 164 height 37
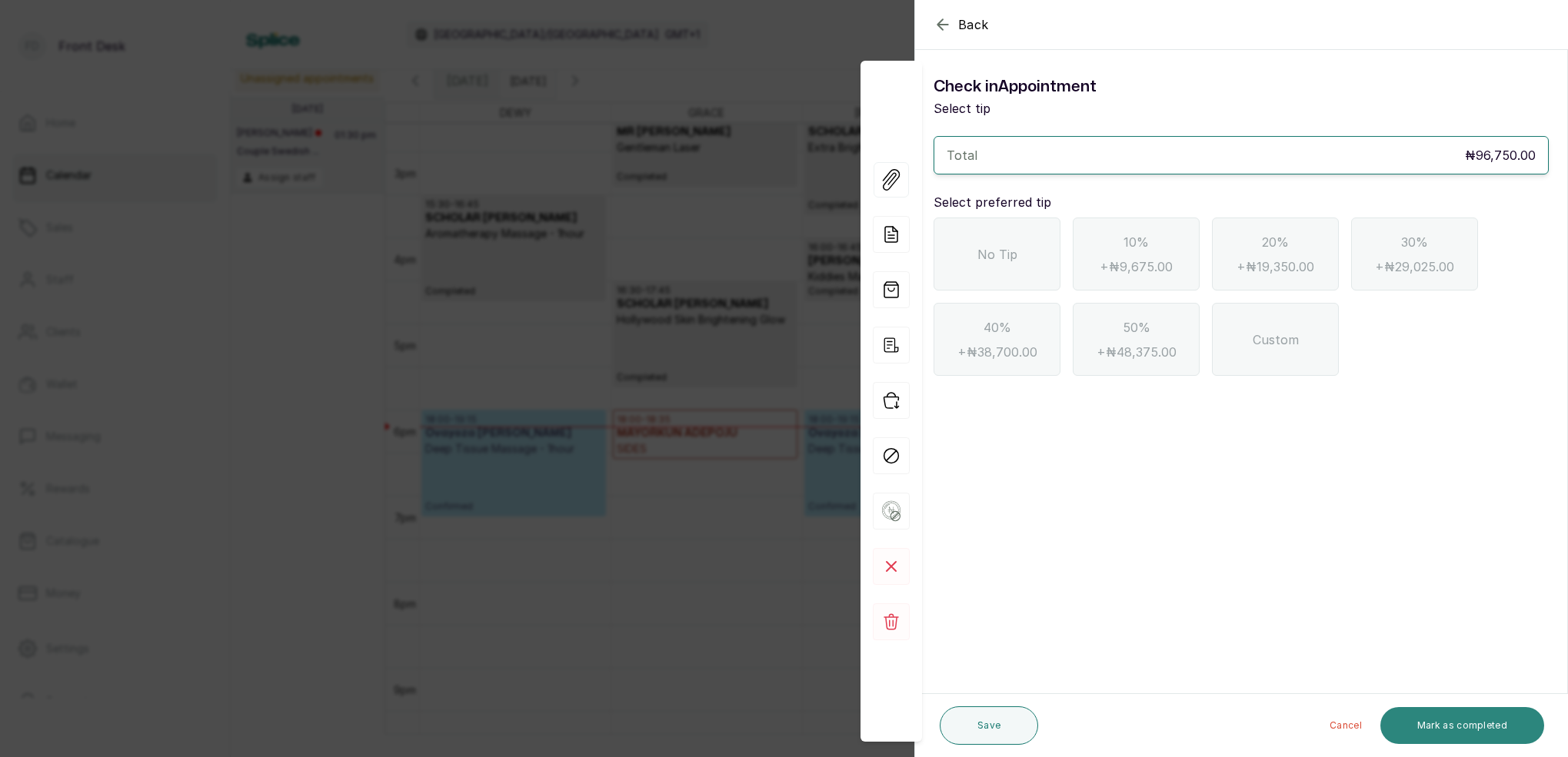
scroll to position [0, 0]
drag, startPoint x: 1014, startPoint y: 254, endPoint x: 1049, endPoint y: 273, distance: 39.8
click at [1015, 251] on span "No Tip" at bounding box center [998, 254] width 40 height 18
drag, startPoint x: 1484, startPoint y: 719, endPoint x: 1485, endPoint y: 701, distance: 18.0
click at [1484, 718] on button "Mark as completed" at bounding box center [1462, 726] width 164 height 37
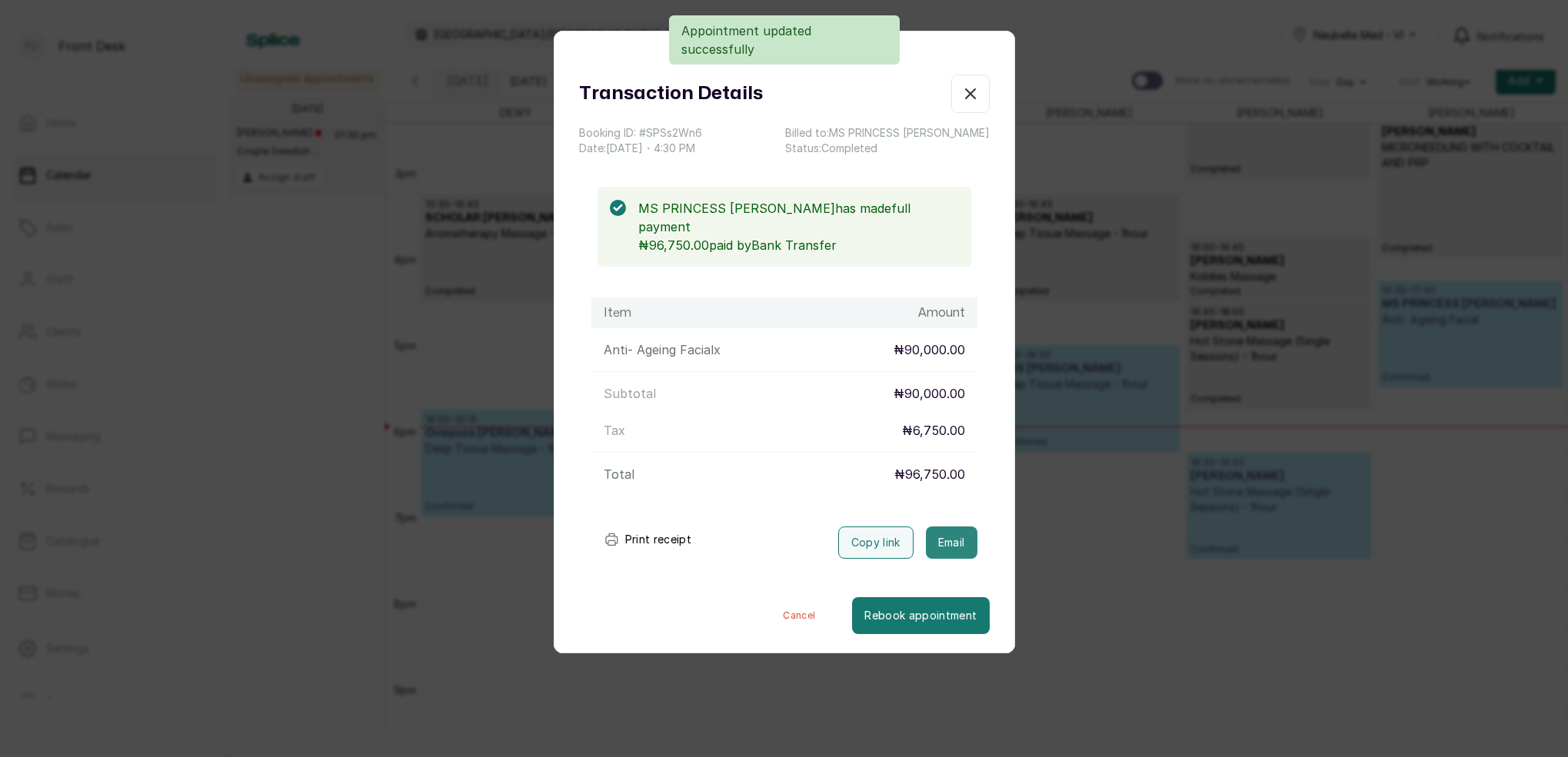
click at [959, 526] on button "Email" at bounding box center [951, 542] width 51 height 32
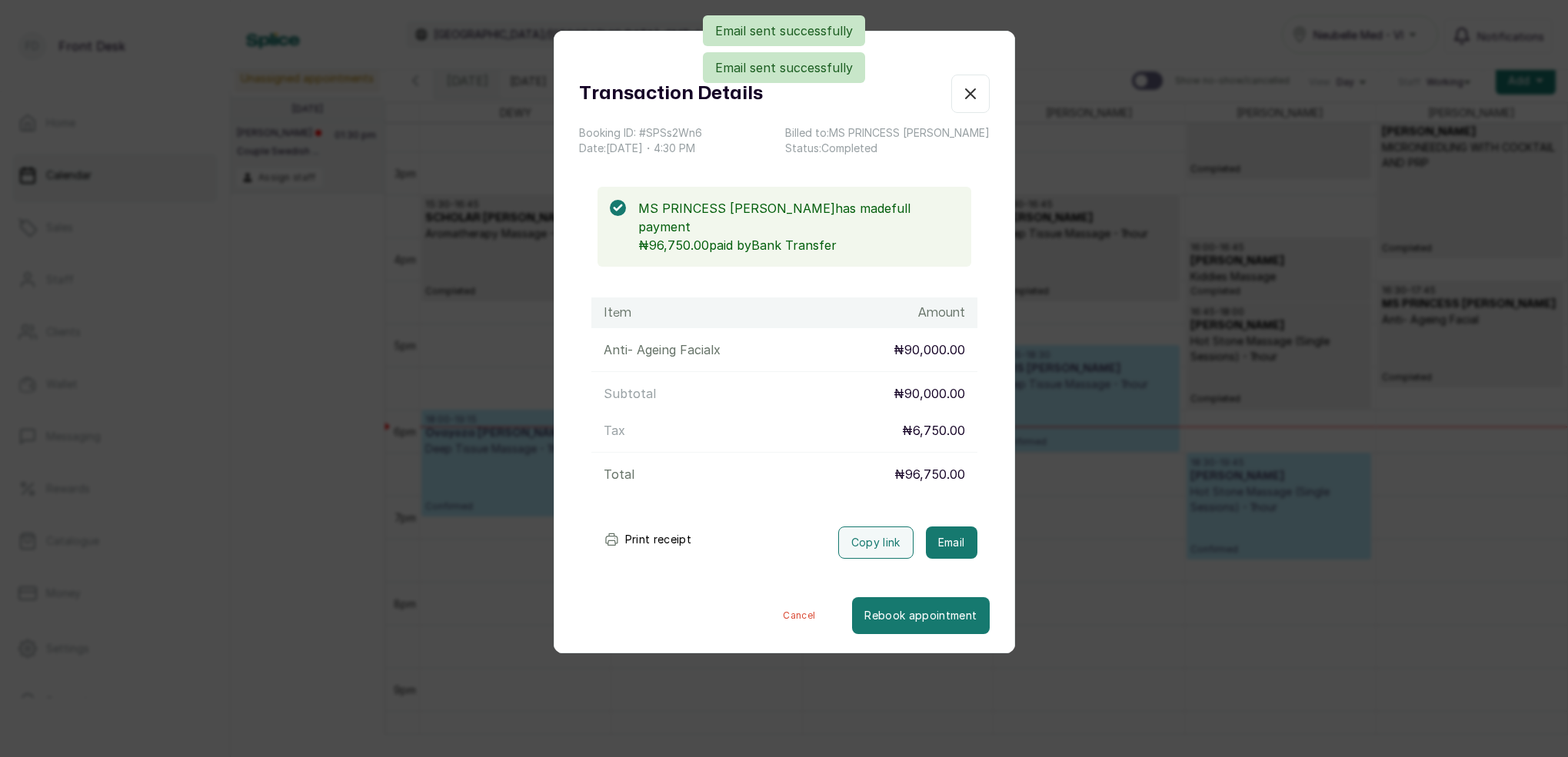
click at [978, 95] on icon "button" at bounding box center [970, 93] width 18 height 18
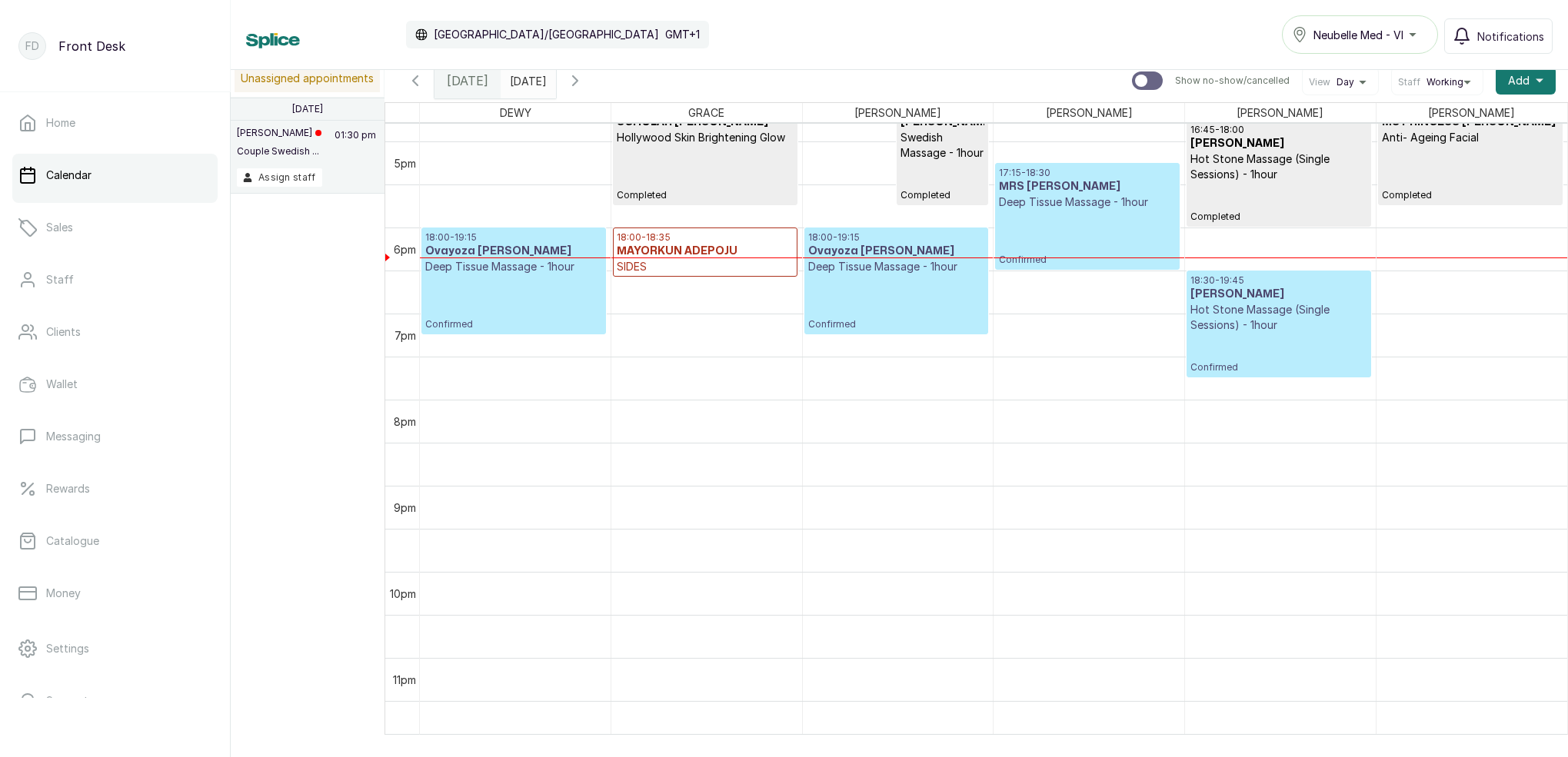
scroll to position [1445, 0]
click at [708, 251] on h3 "MAYORKUN ADEPOJU" at bounding box center [704, 251] width 176 height 16
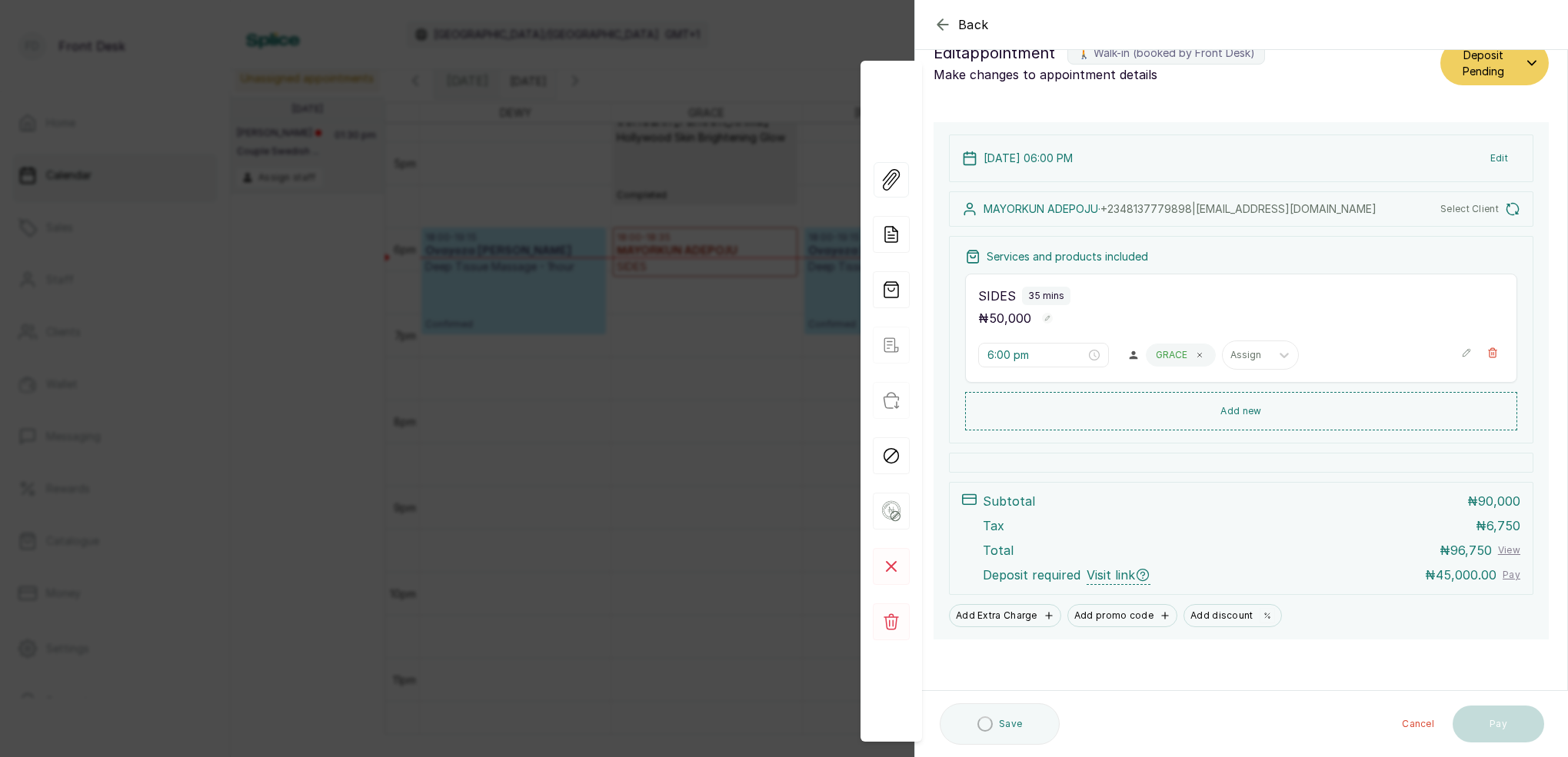
scroll to position [34, 0]
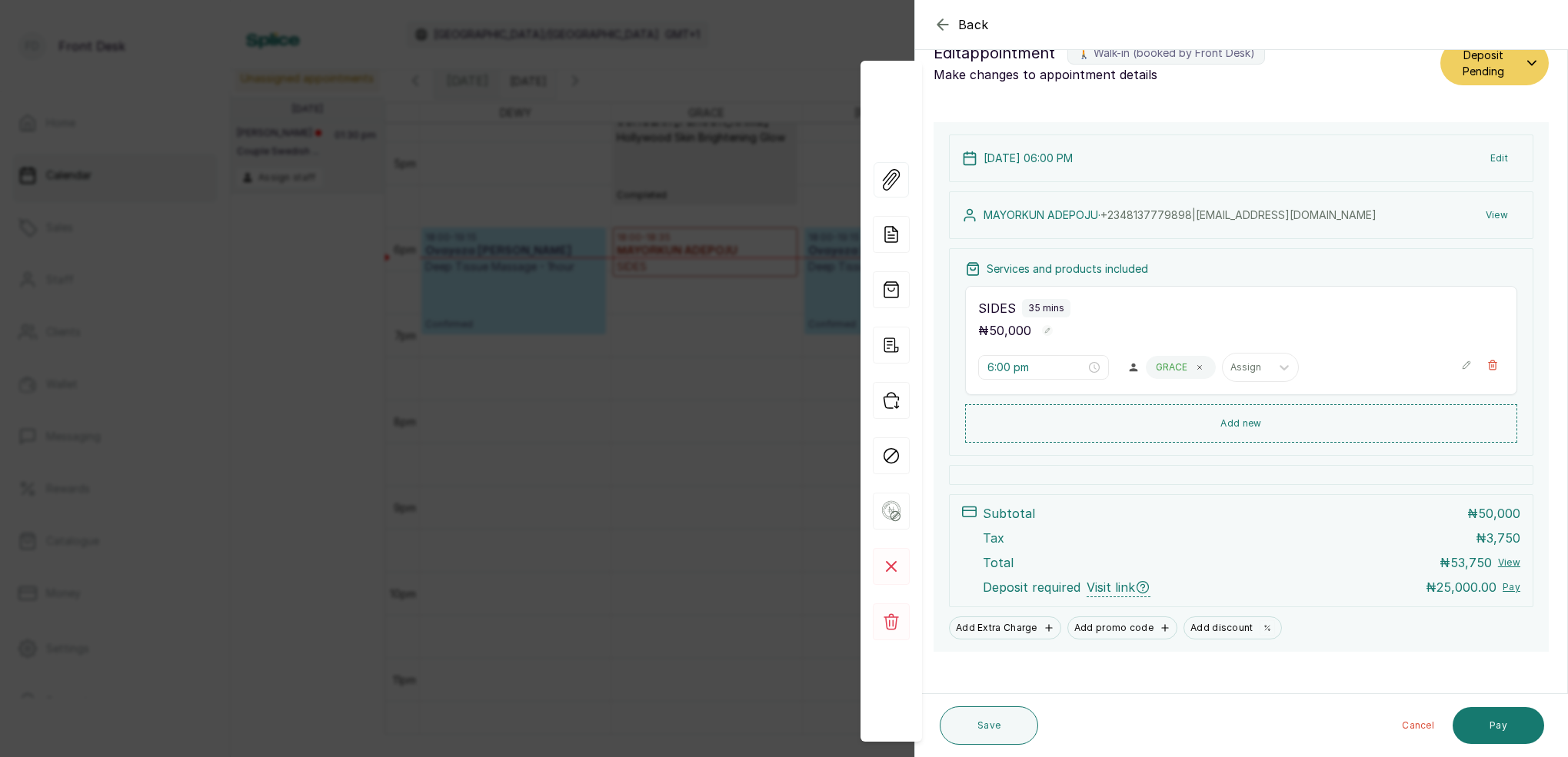
click at [1256, 418] on button "Add new" at bounding box center [1242, 424] width 552 height 38
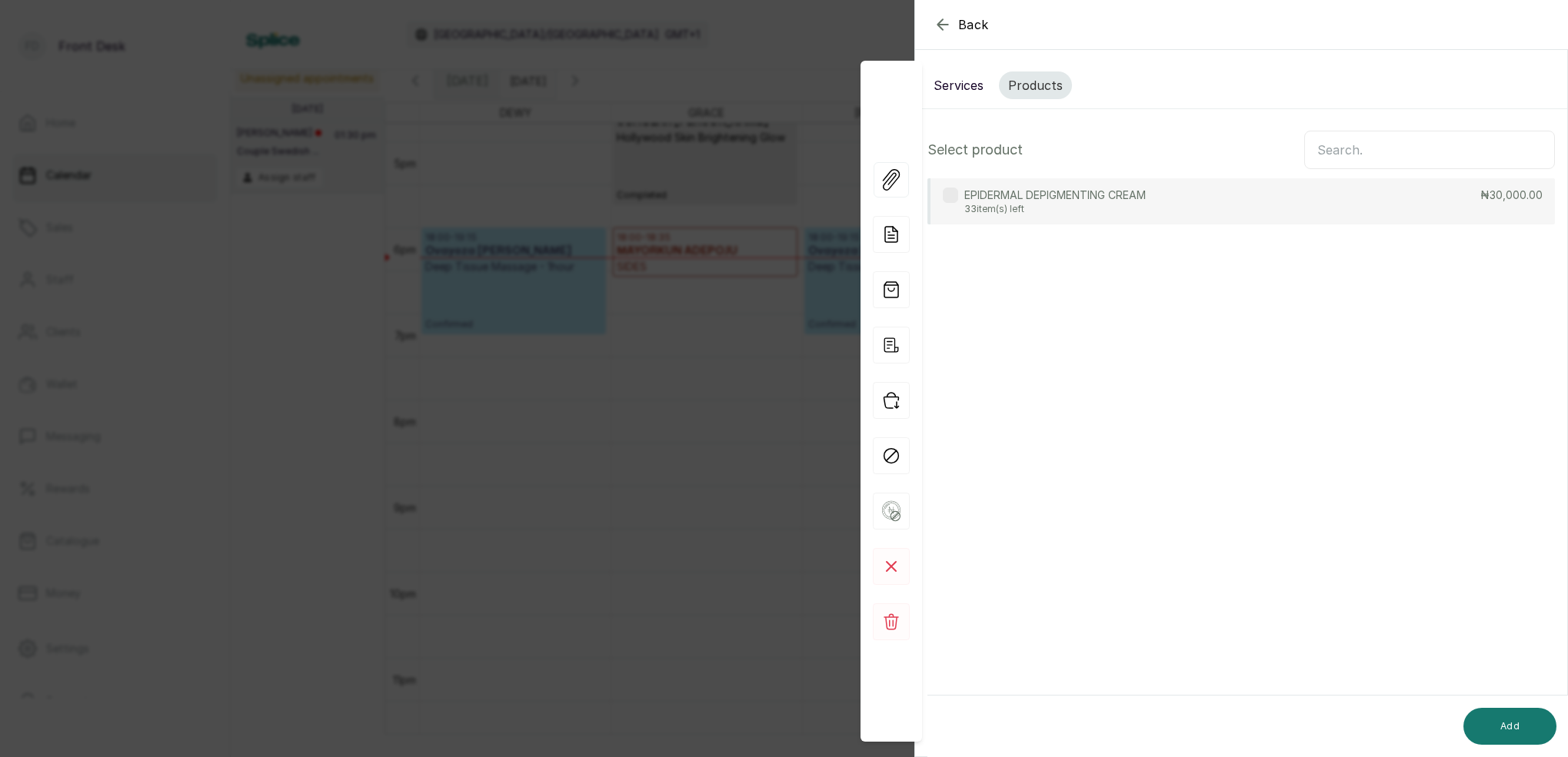
scroll to position [0, 0]
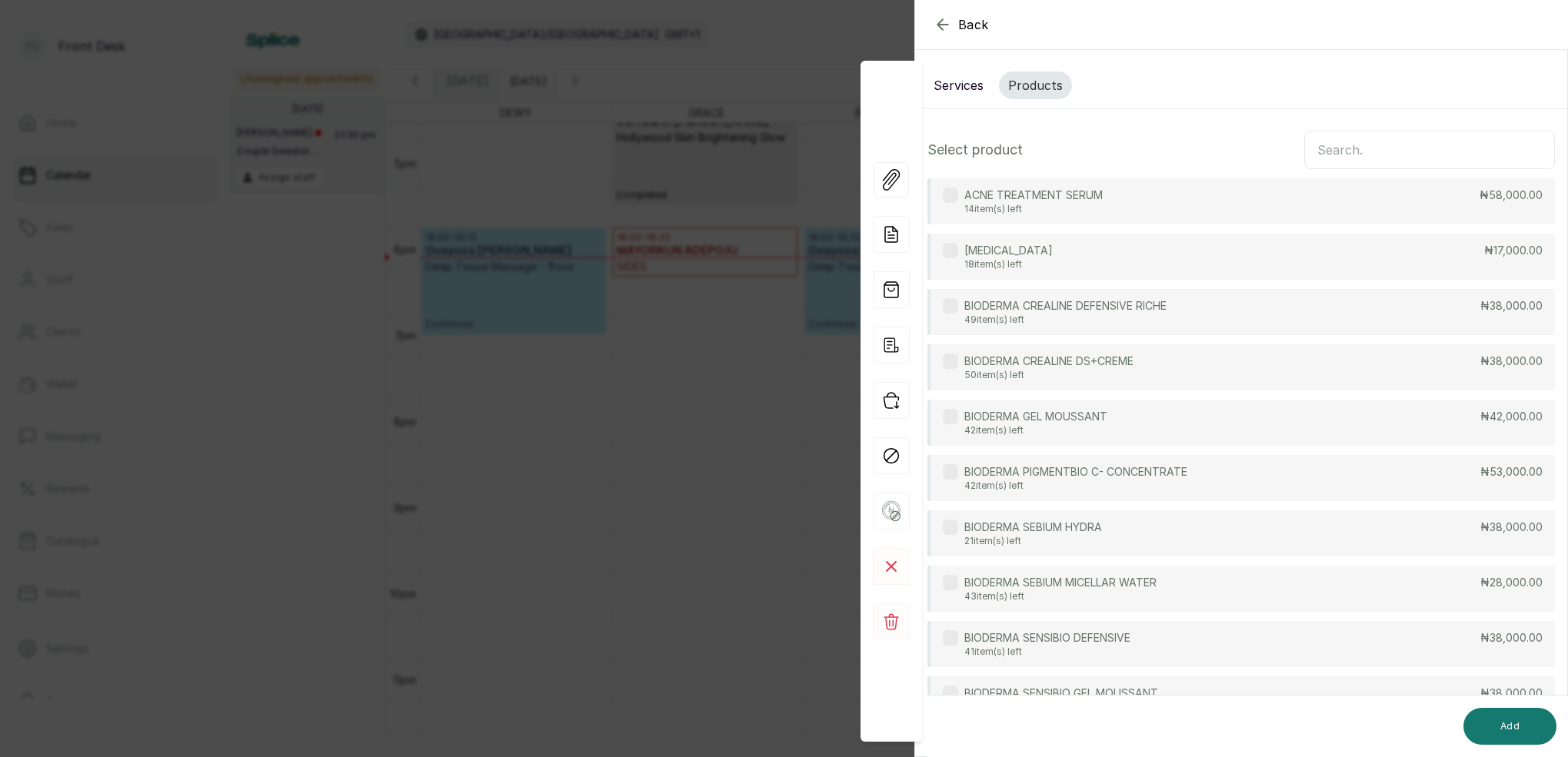
click at [945, 30] on icon "button" at bounding box center [942, 24] width 18 height 18
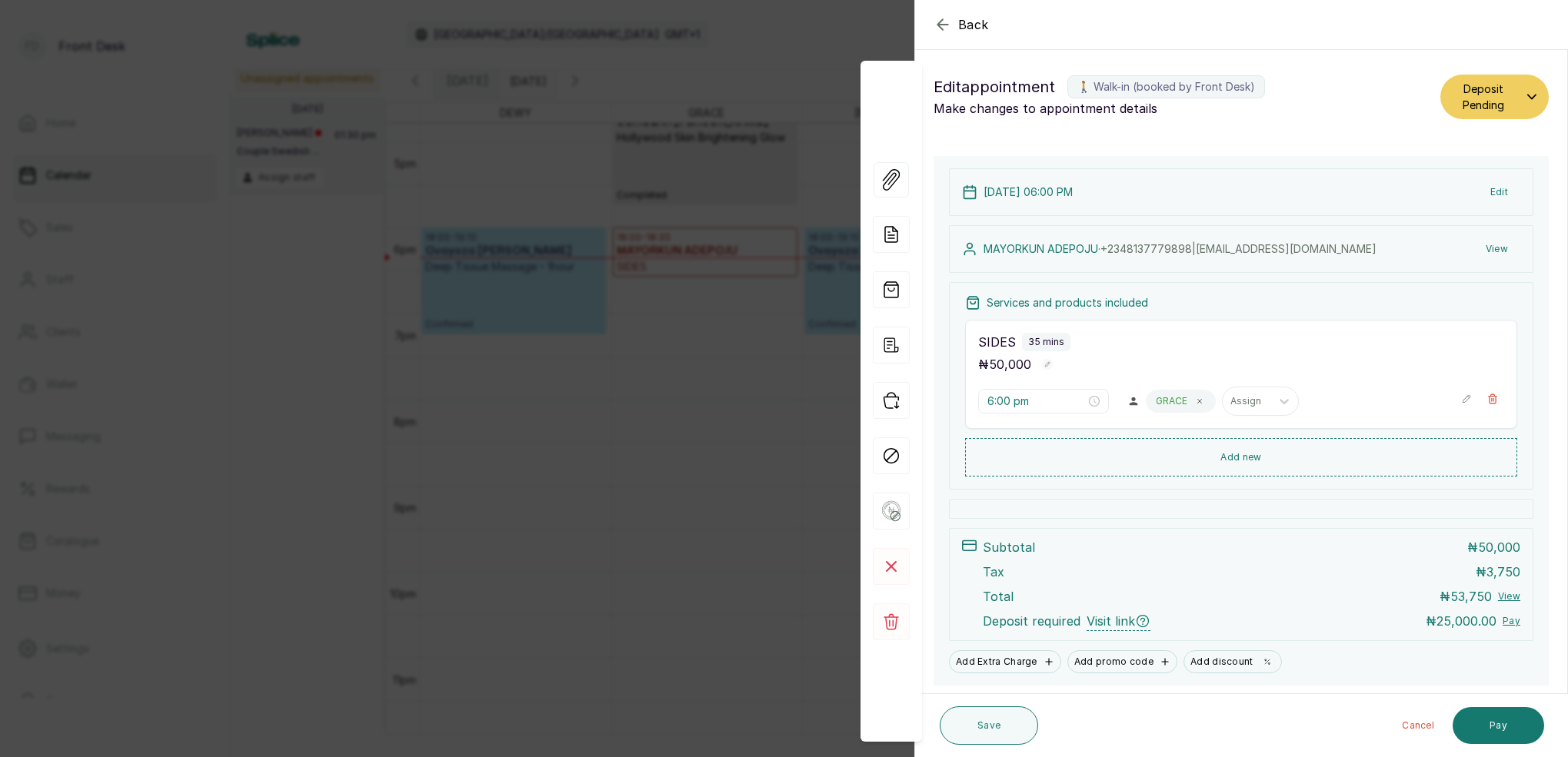
click at [1500, 247] on button "View" at bounding box center [1497, 249] width 47 height 28
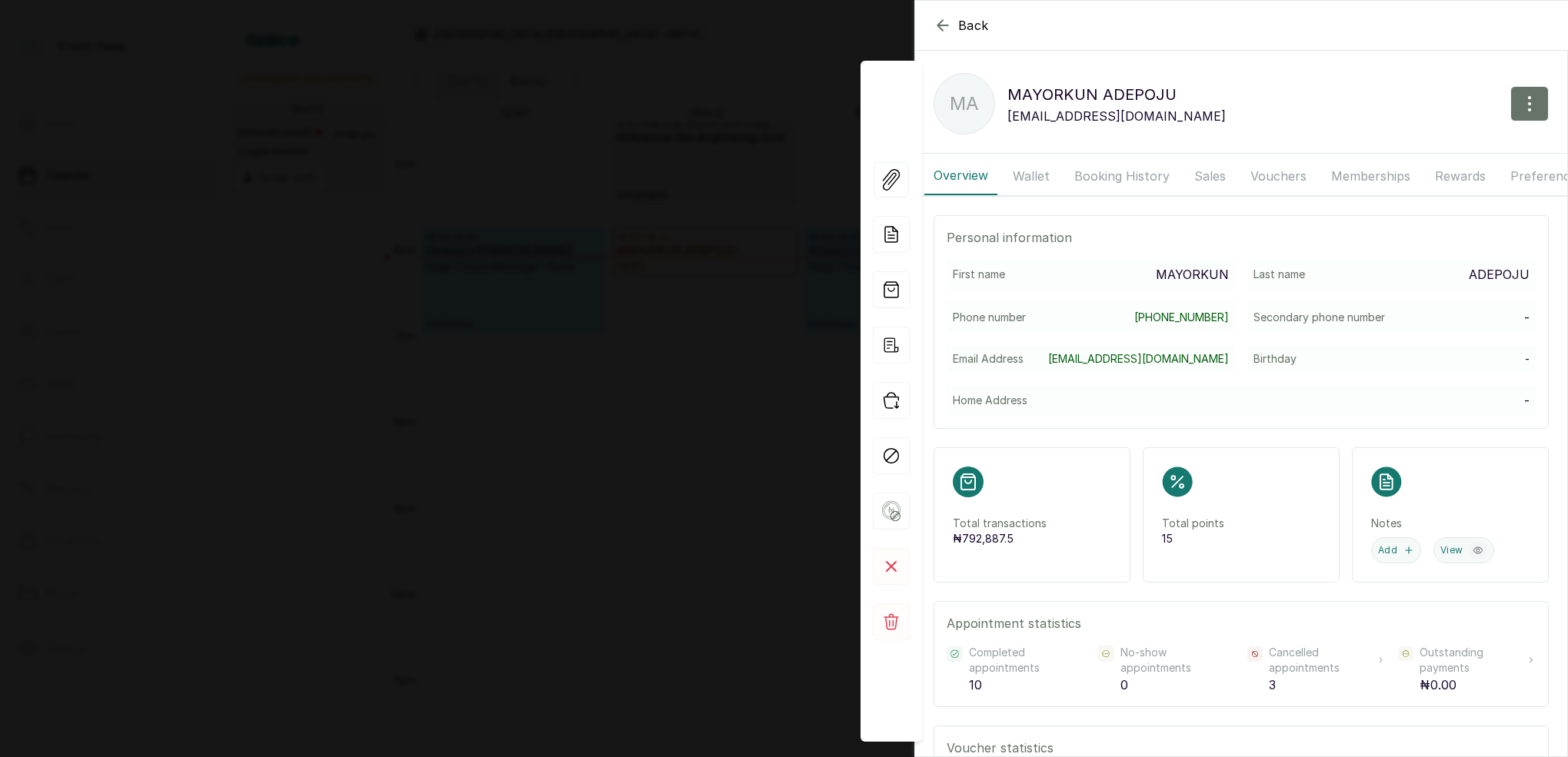
drag, startPoint x: 1127, startPoint y: 179, endPoint x: 1117, endPoint y: 170, distance: 13.5
click at [1127, 179] on button "Booking History" at bounding box center [1121, 176] width 114 height 38
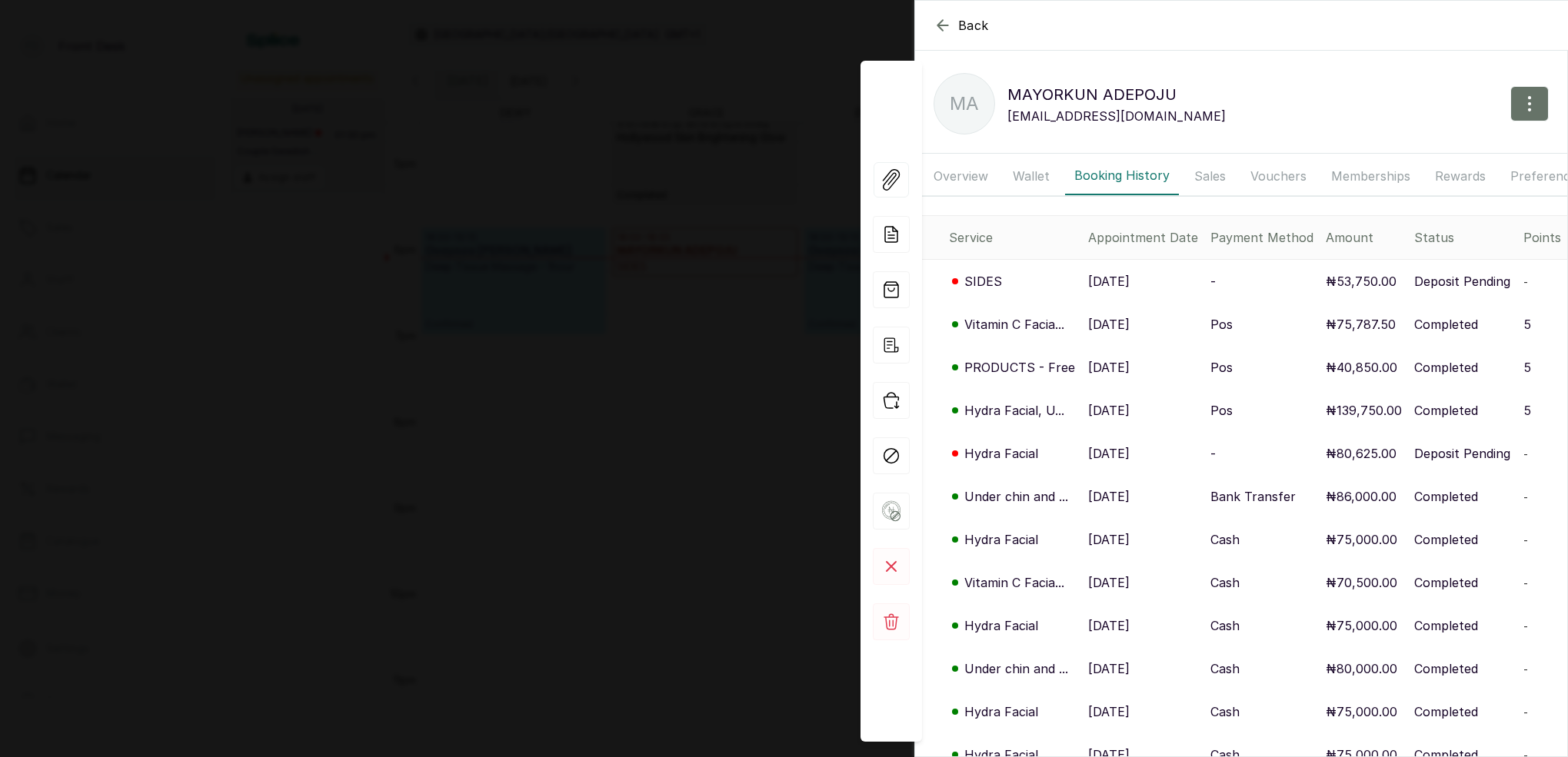
scroll to position [93, 0]
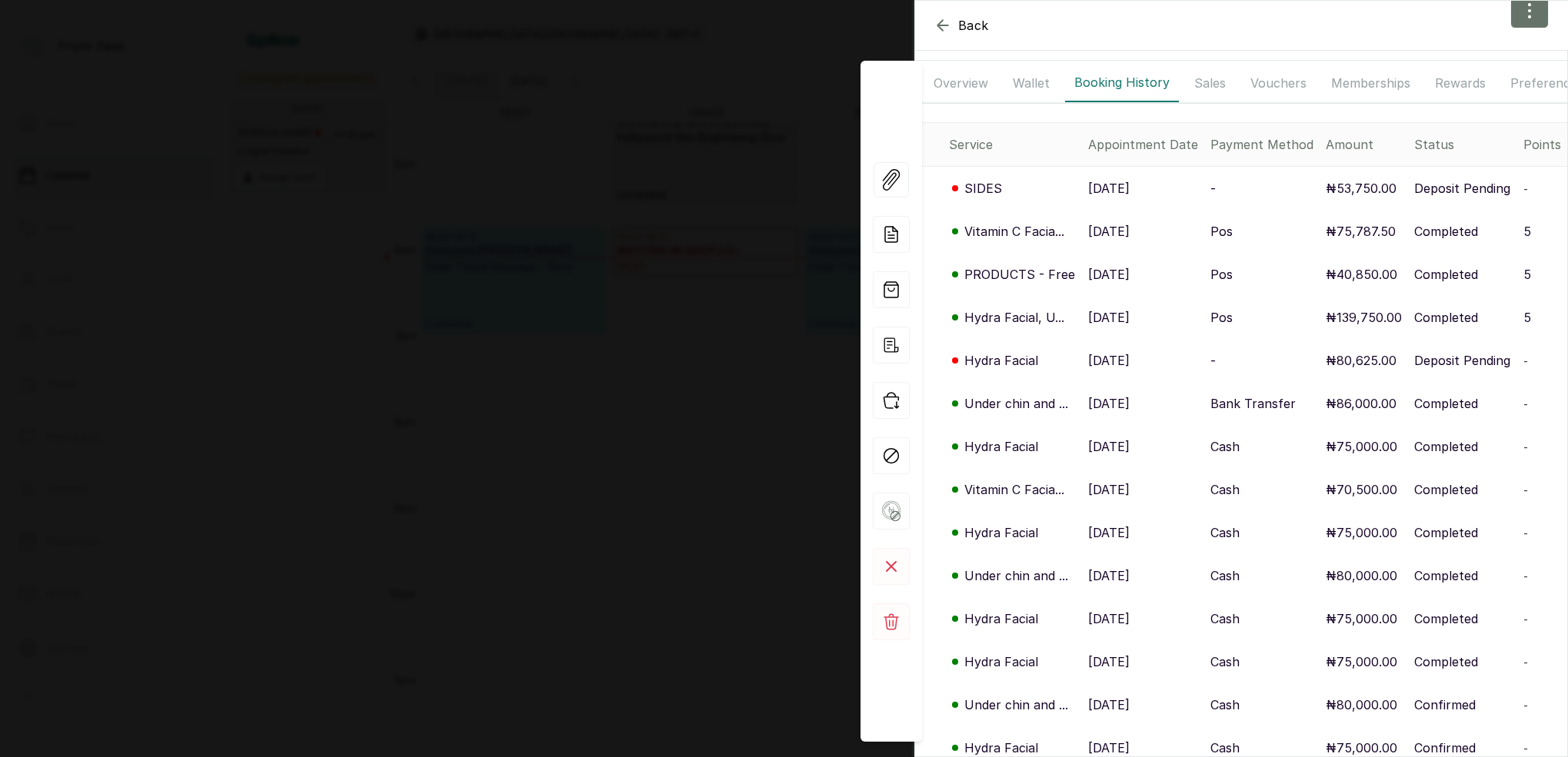
click at [1032, 405] on p "Under chin and ..." at bounding box center [1016, 403] width 104 height 18
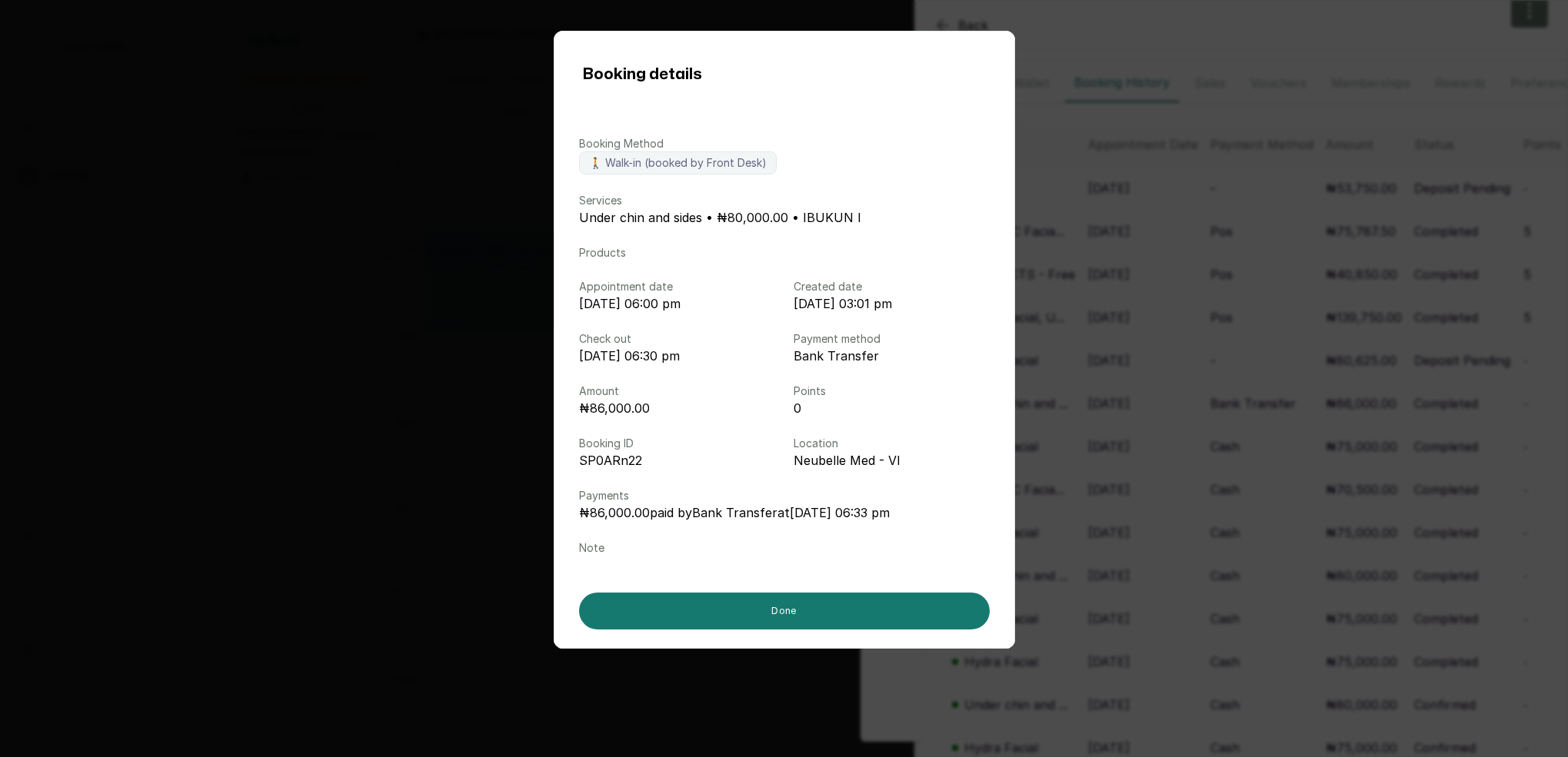
click at [1245, 393] on div "Booking details Booking Method 🚶 Walk-in (booked by Front Desk) Services Under …" at bounding box center [784, 378] width 1568 height 757
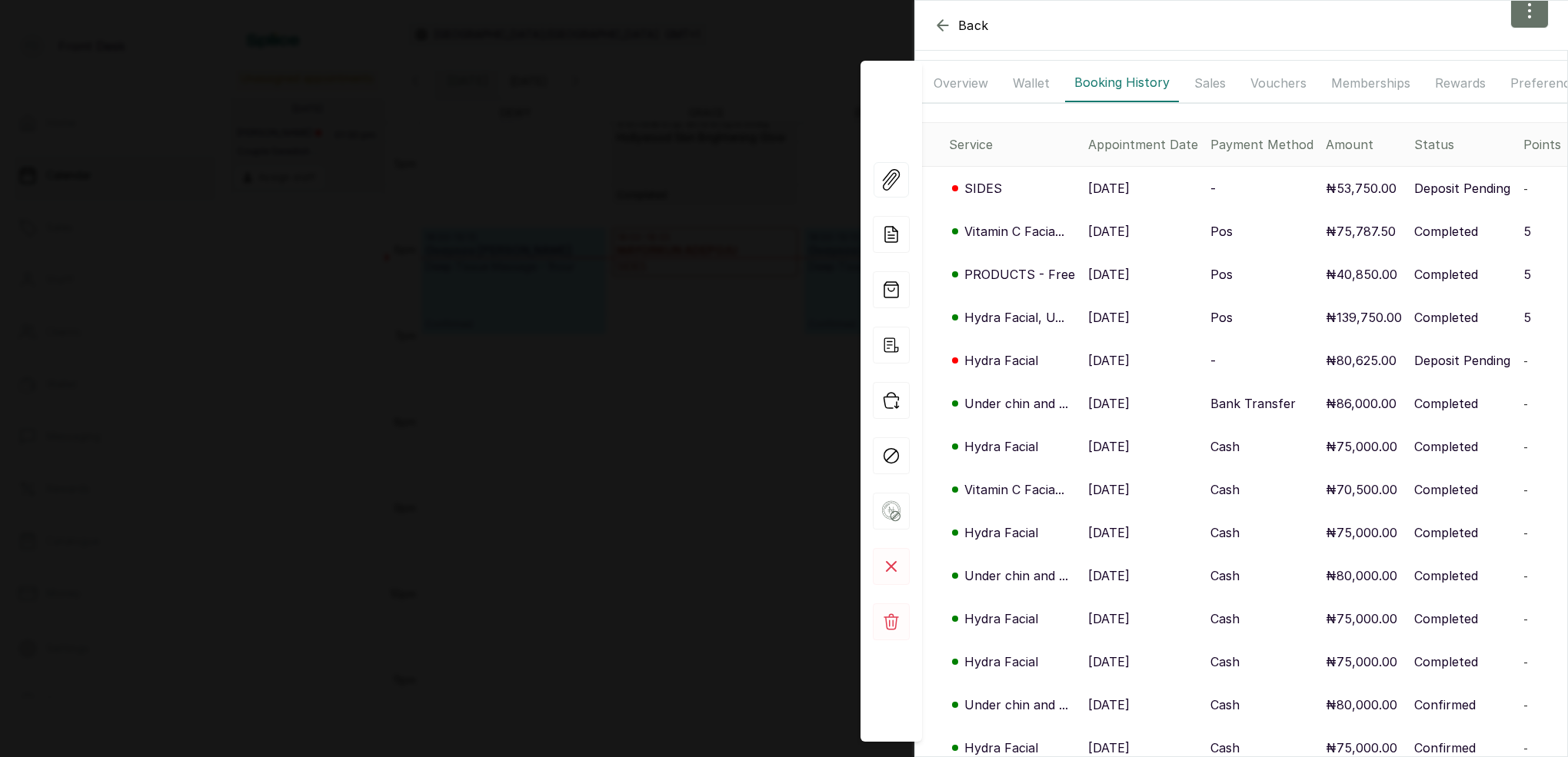
click at [766, 231] on div "Back MAYORKUN ADEPOJU MA MAYORKUN ADEPOJU [EMAIL_ADDRESS][DOMAIN_NAME] Overview…" at bounding box center [784, 378] width 1568 height 757
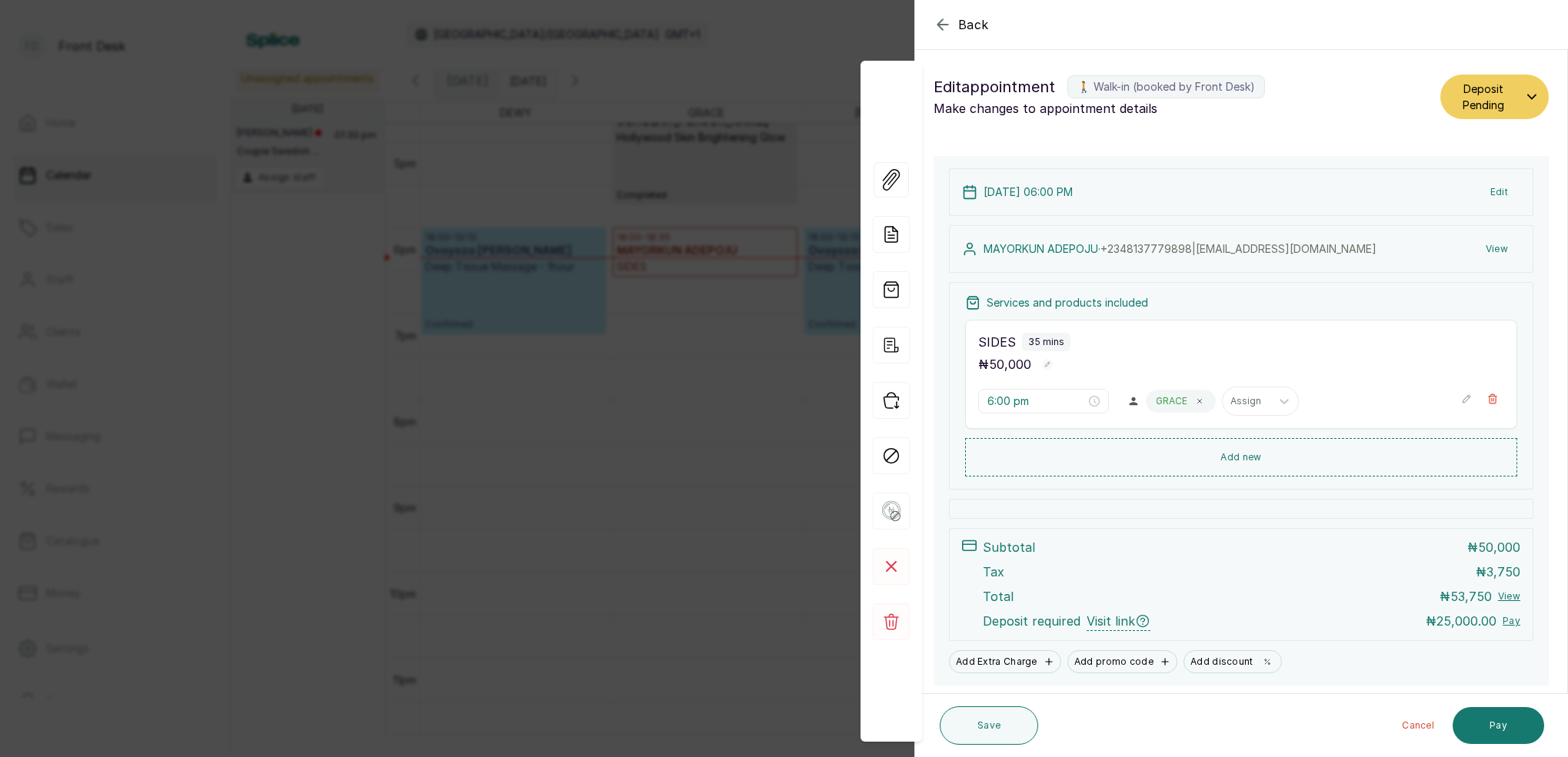
drag, startPoint x: 755, startPoint y: 302, endPoint x: 734, endPoint y: 285, distance: 27.0
click at [755, 300] on span "Add services and products" at bounding box center [799, 290] width 135 height 26
click at [710, 260] on div "Back Appointment Details Edit appointment 🚶 Walk-in (booked by Front Desk) Make…" at bounding box center [784, 378] width 1568 height 757
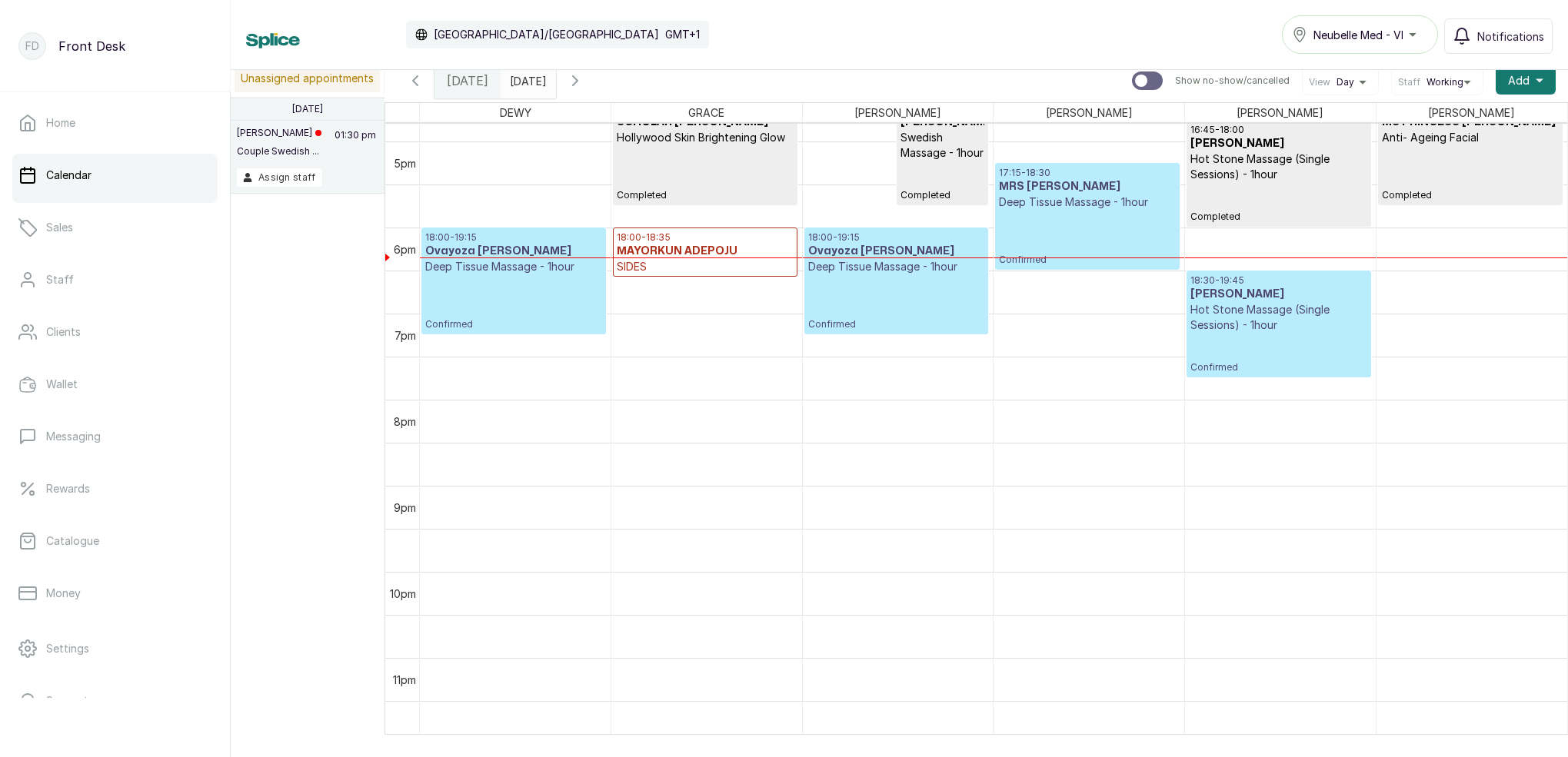
click at [778, 263] on p "SIDES" at bounding box center [704, 267] width 176 height 16
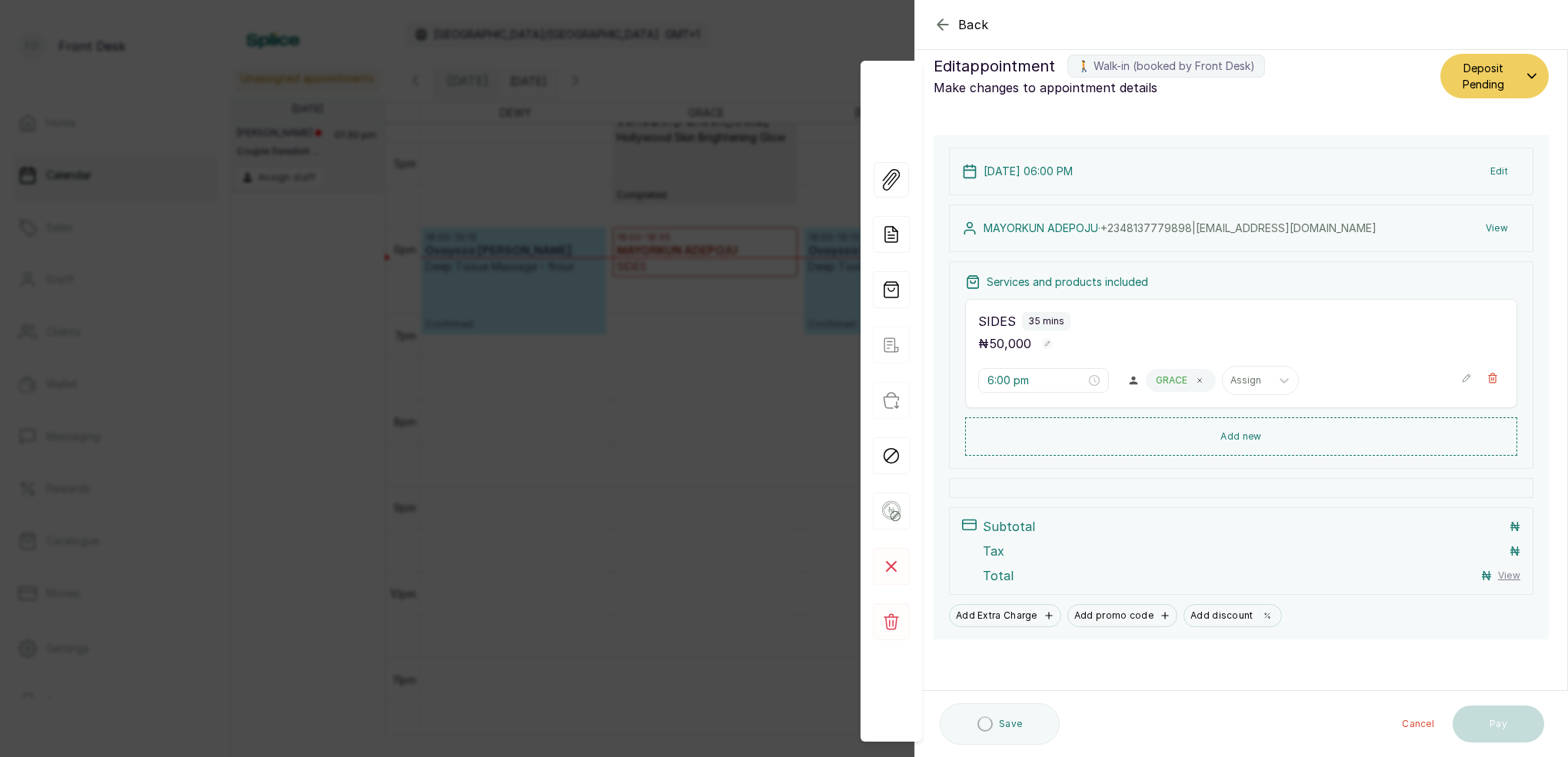
scroll to position [21, 0]
click at [1488, 378] on icon "button" at bounding box center [1492, 378] width 10 height 10
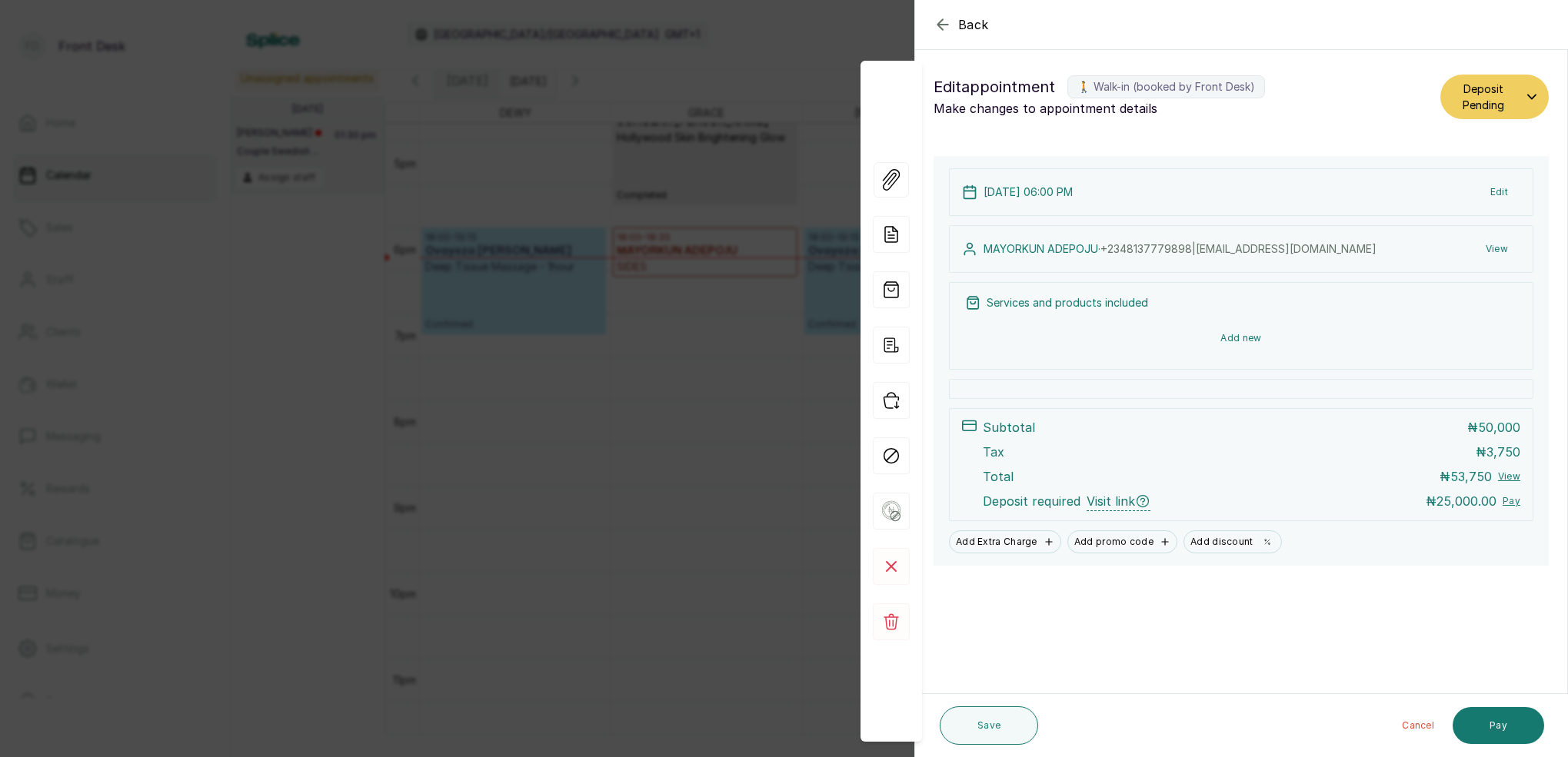
click at [1249, 338] on button "Add new" at bounding box center [1242, 338] width 552 height 37
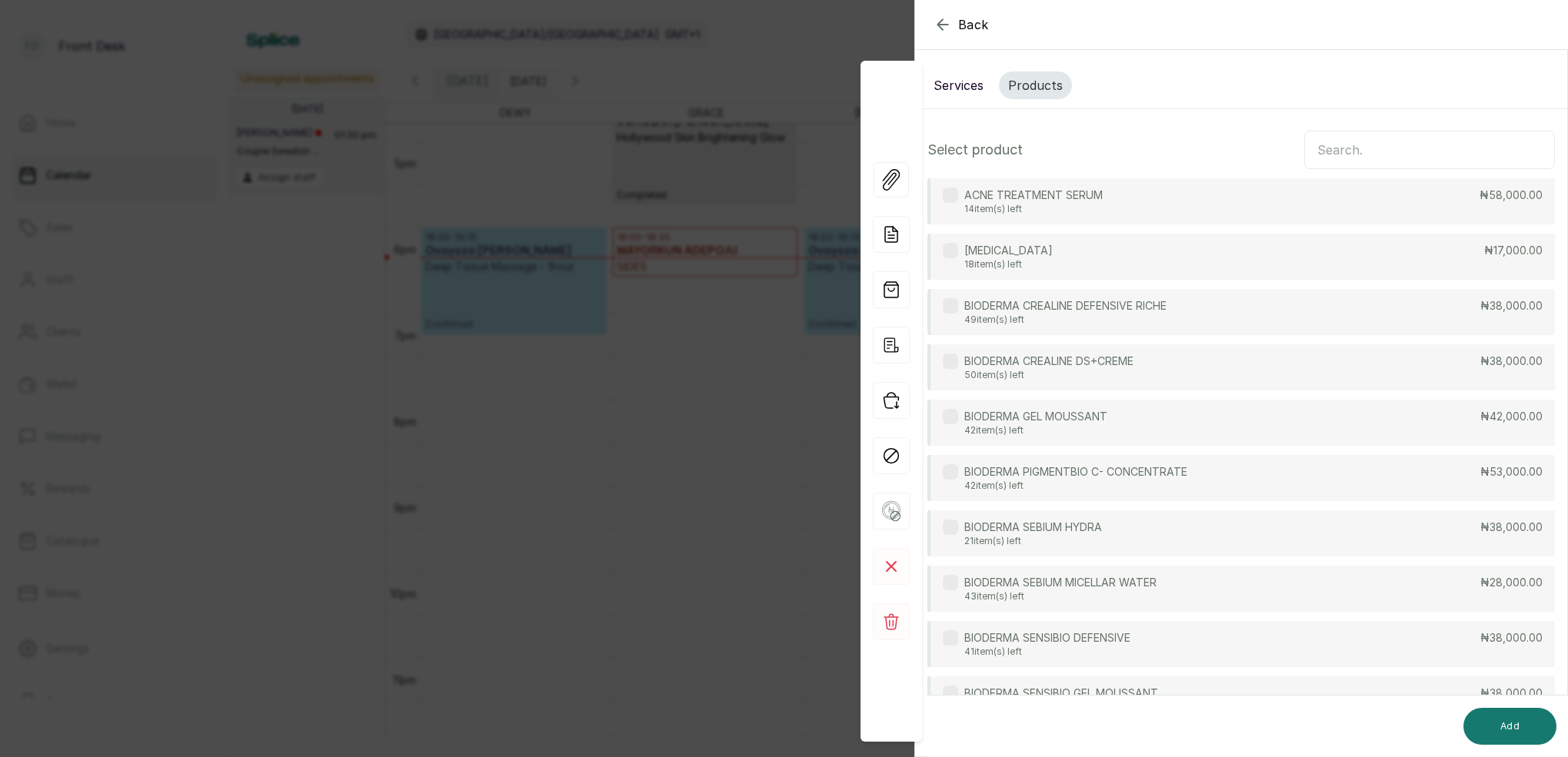
click at [952, 89] on button "Services" at bounding box center [959, 85] width 69 height 28
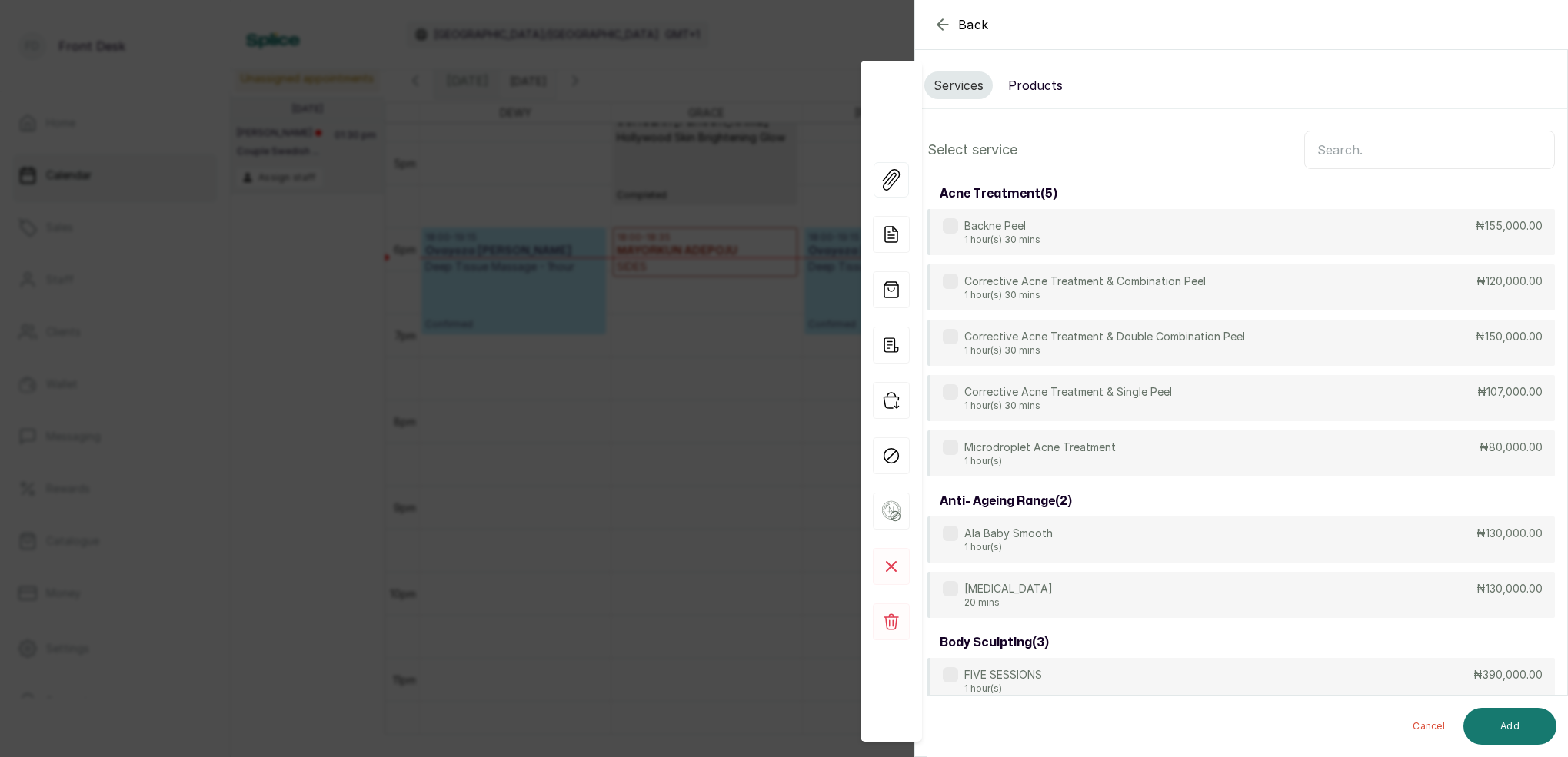
click at [1338, 147] on input "text" at bounding box center [1430, 150] width 251 height 38
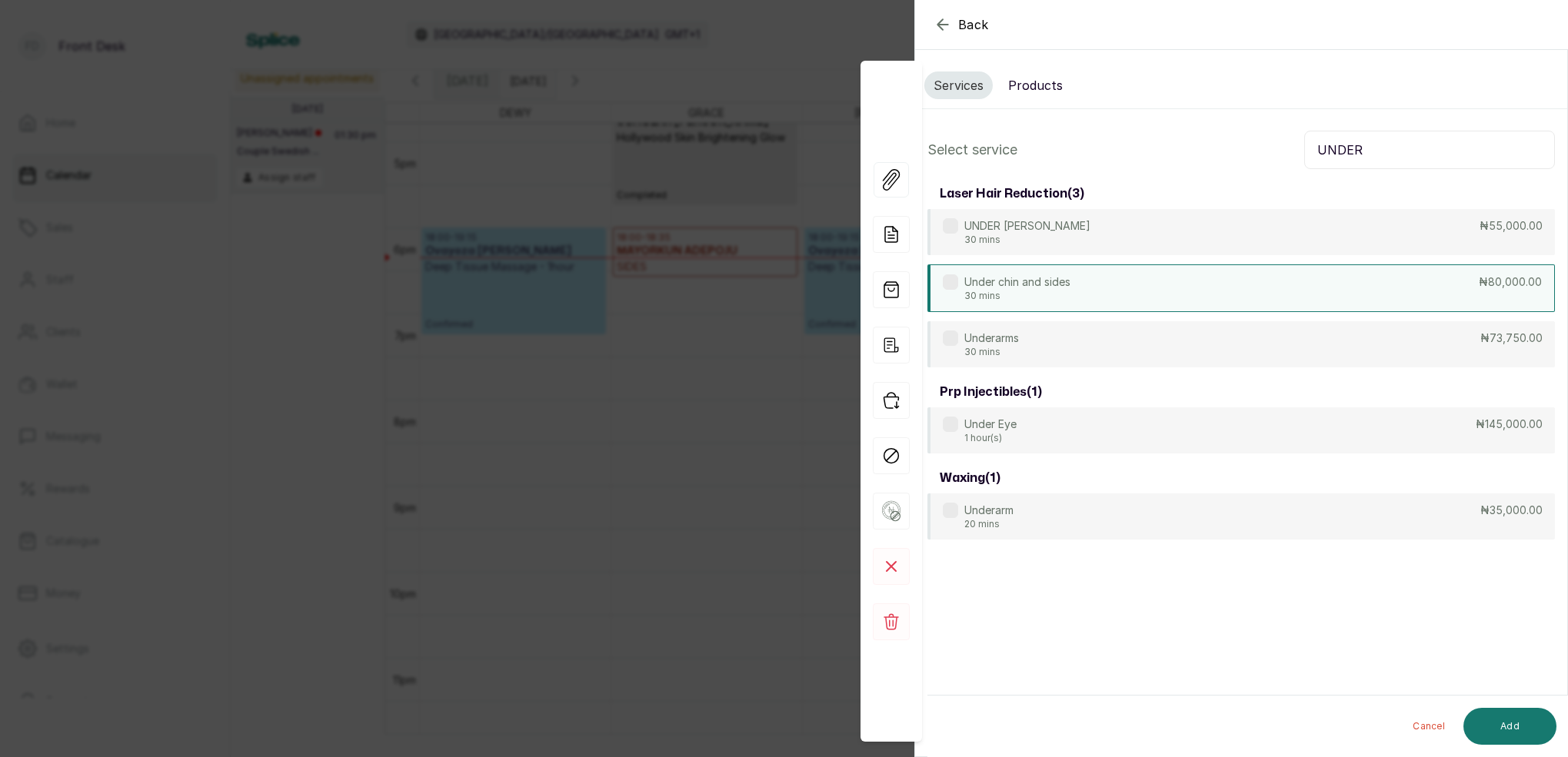
type input "UNDER"
click at [1022, 291] on p "30 mins" at bounding box center [1018, 296] width 106 height 12
click at [1531, 724] on button "Add" at bounding box center [1510, 726] width 93 height 37
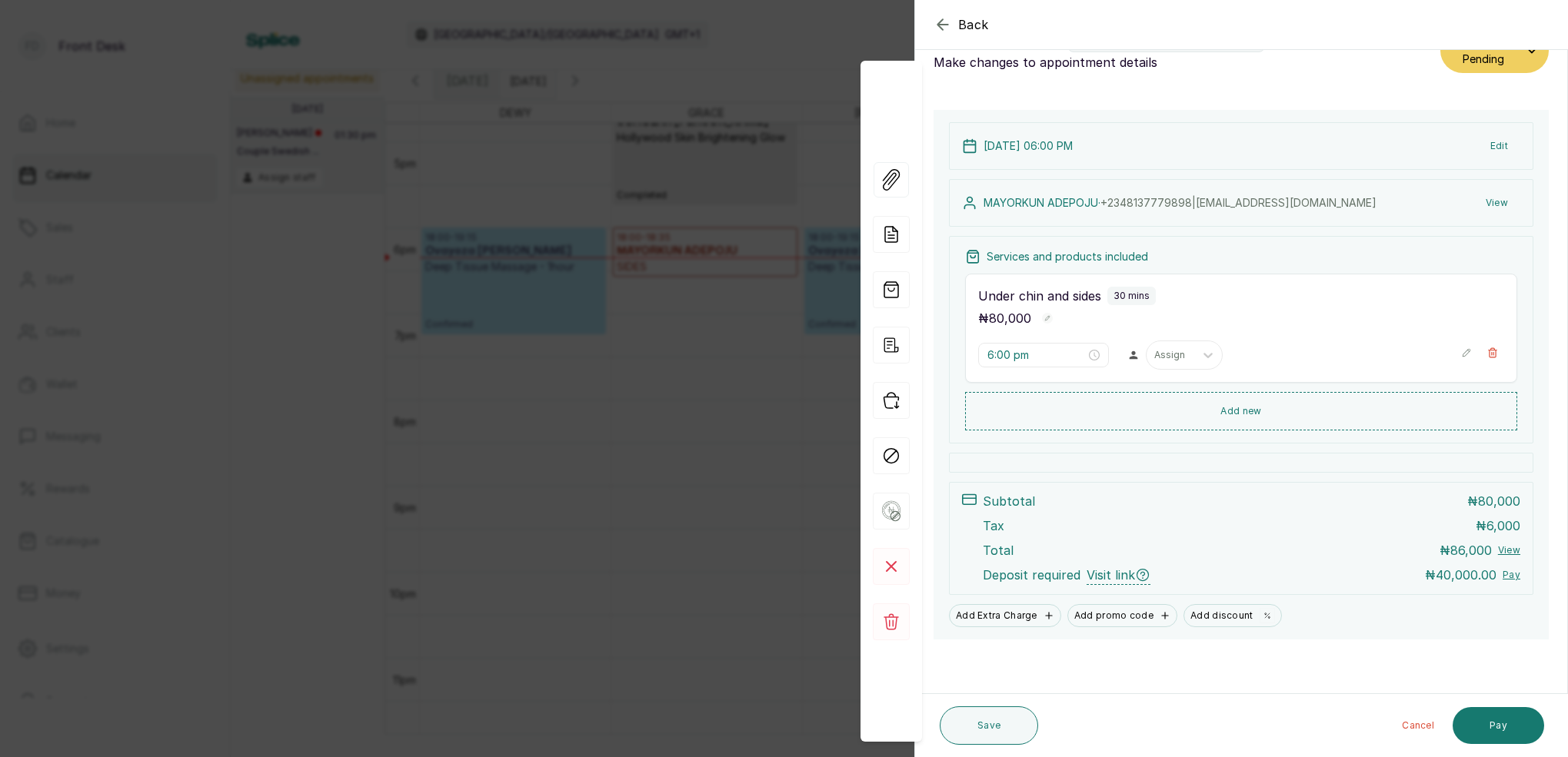
scroll to position [46, 0]
drag, startPoint x: 990, startPoint y: 727, endPoint x: 1000, endPoint y: 727, distance: 10.0
click at [990, 727] on button "Save" at bounding box center [988, 726] width 98 height 38
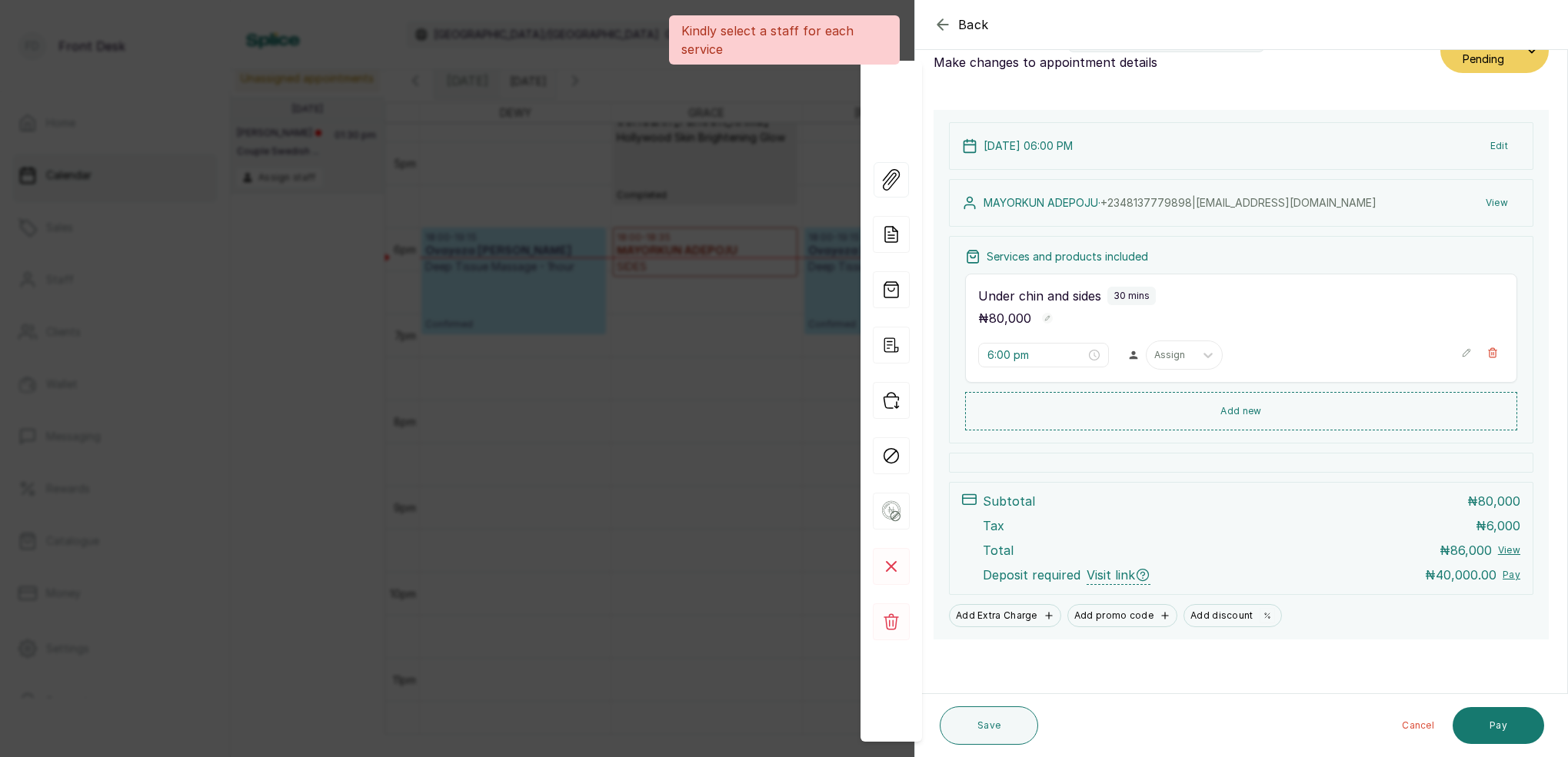
scroll to position [44, 0]
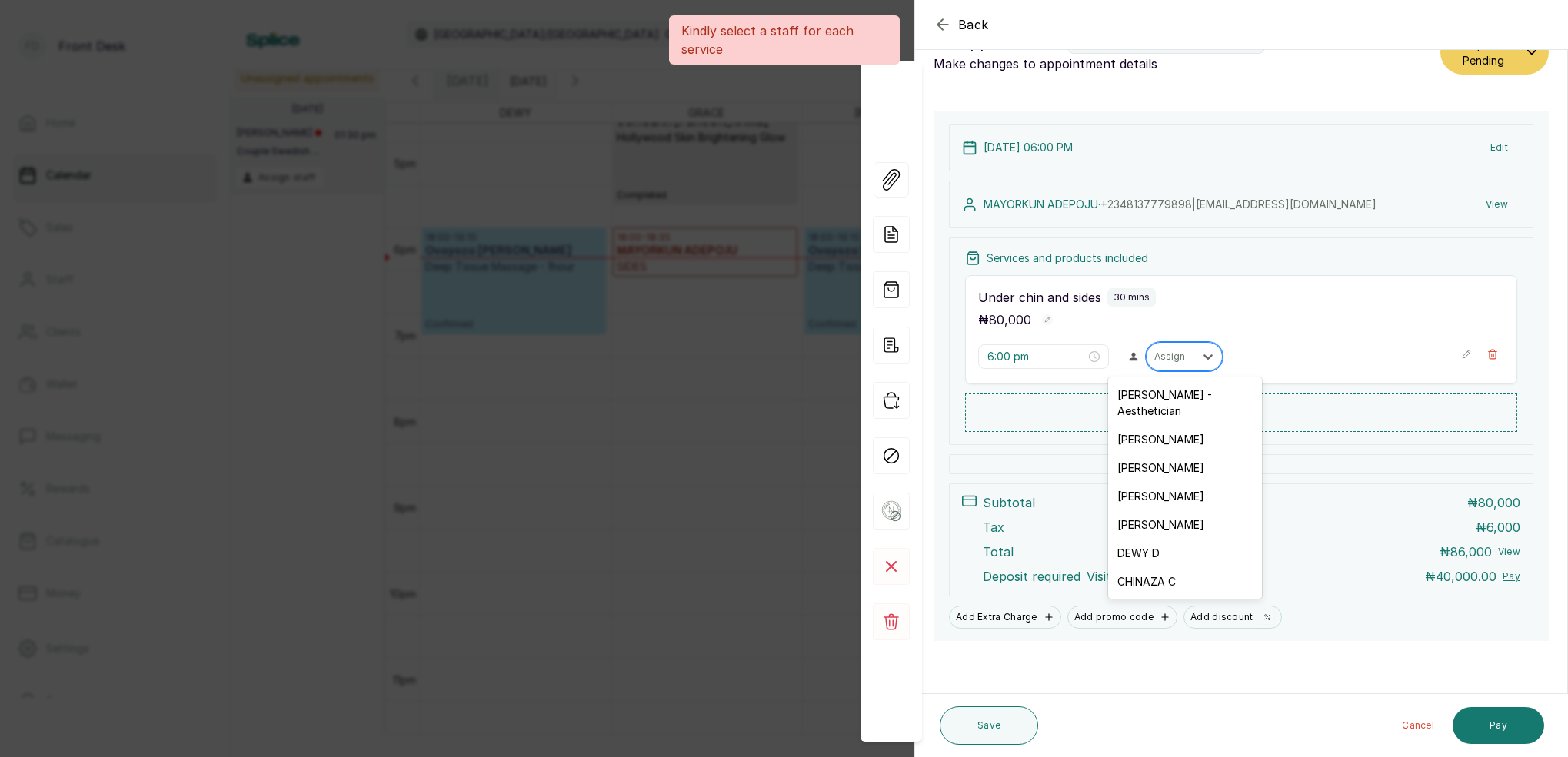
click at [1161, 352] on div "Assign" at bounding box center [1170, 357] width 32 height 10
click at [1164, 511] on div "[PERSON_NAME]" at bounding box center [1185, 524] width 154 height 29
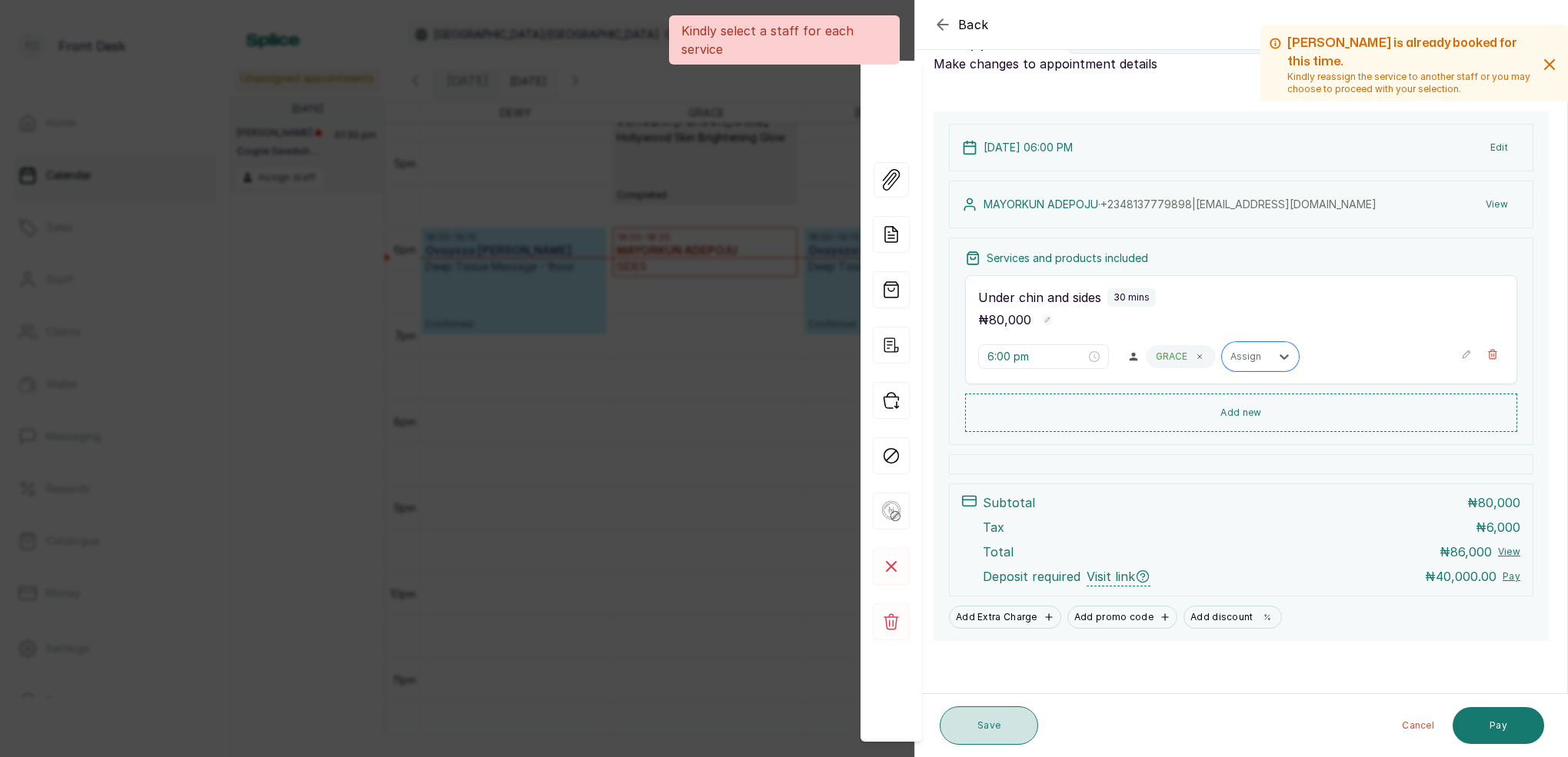
click at [979, 729] on button "Save" at bounding box center [988, 726] width 98 height 38
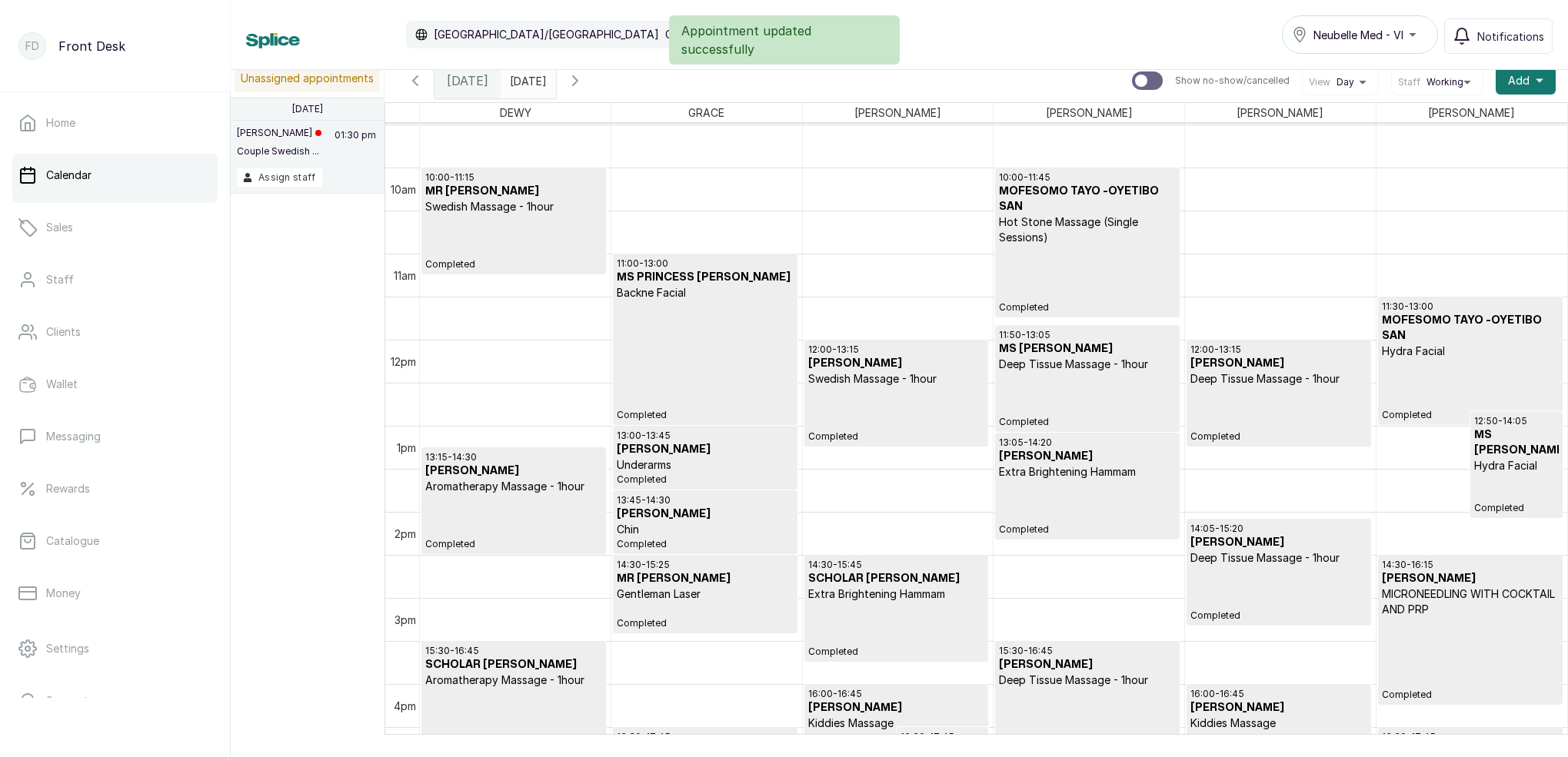
scroll to position [817, 0]
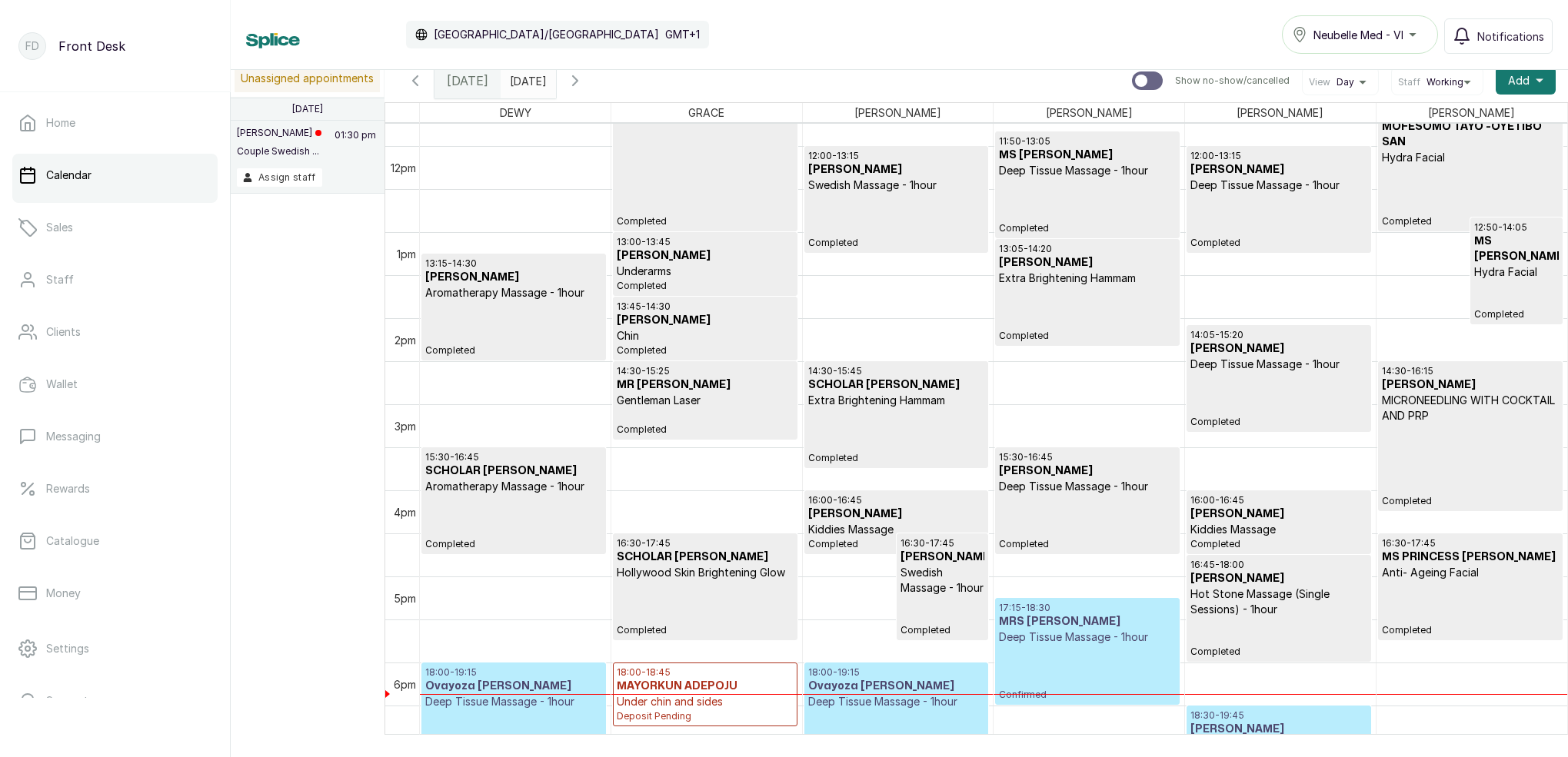
click at [425, 73] on button "Show no-show/cancelled" at bounding box center [415, 81] width 37 height 37
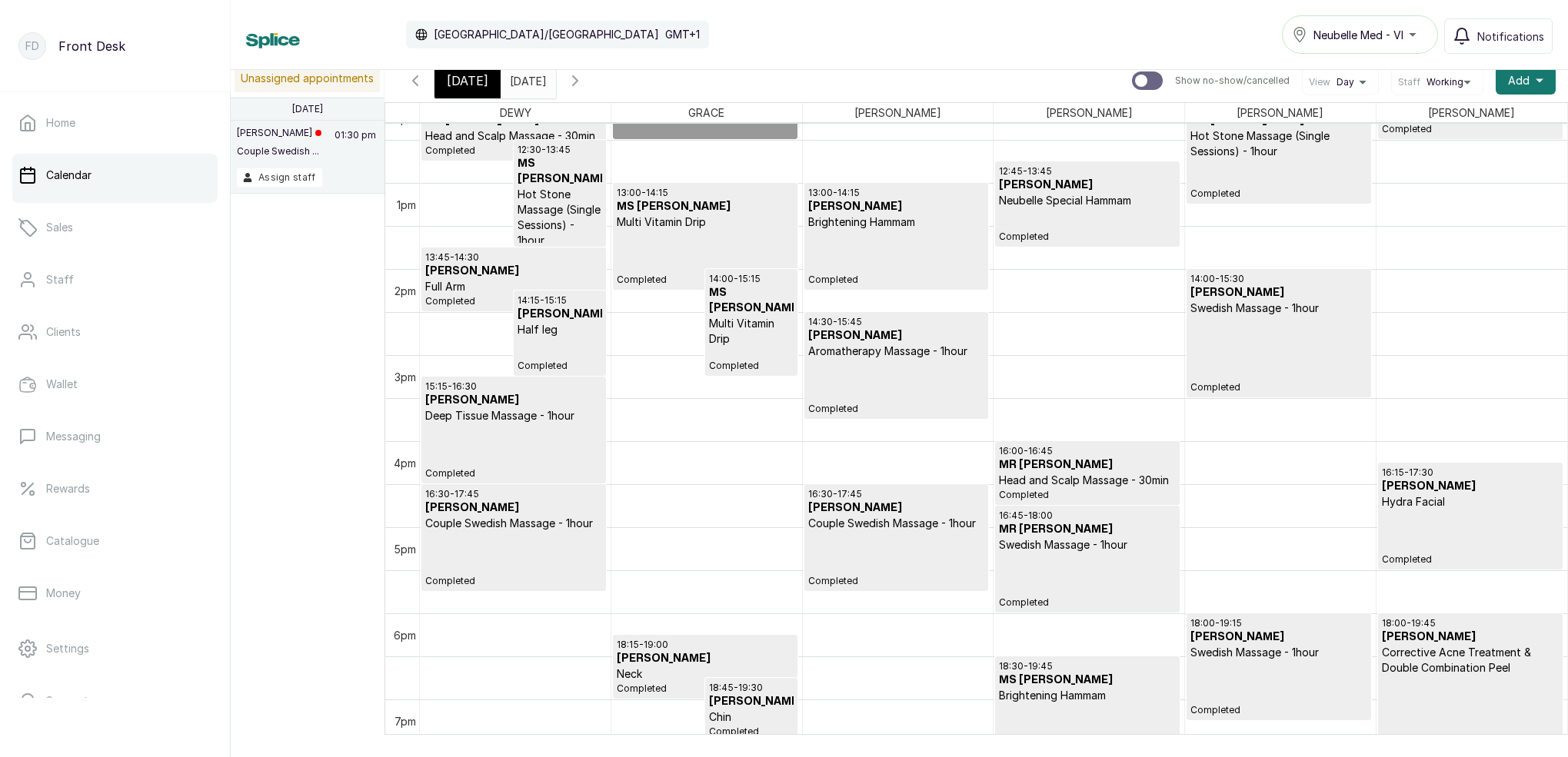
click at [526, 84] on input "[DATE]" at bounding box center [514, 77] width 24 height 26
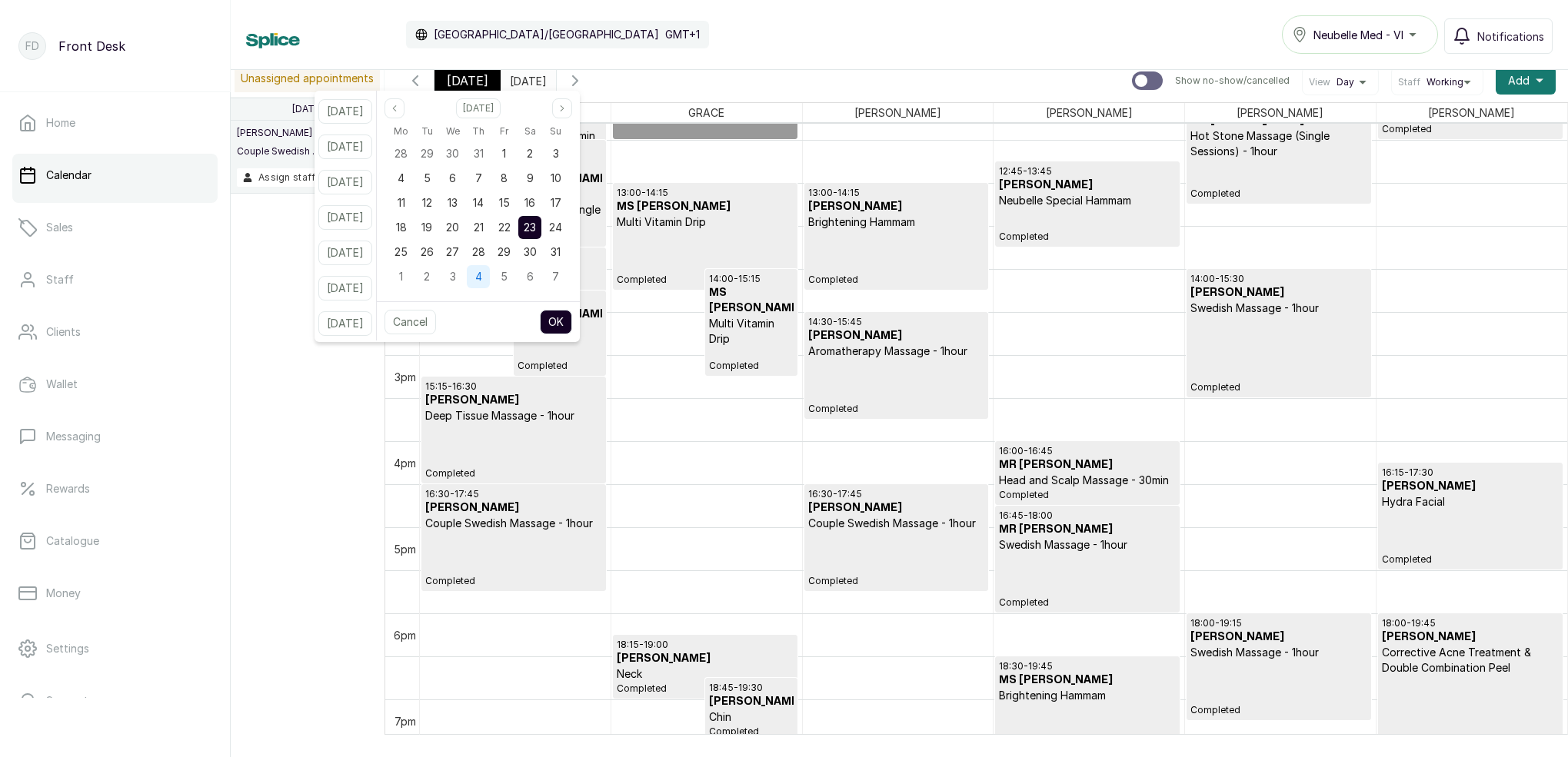
drag, startPoint x: 446, startPoint y: 253, endPoint x: 506, endPoint y: 285, distance: 68.0
click at [434, 253] on span "26" at bounding box center [427, 251] width 13 height 13
click at [571, 318] on button "OK" at bounding box center [555, 322] width 32 height 24
type input "[DATE]"
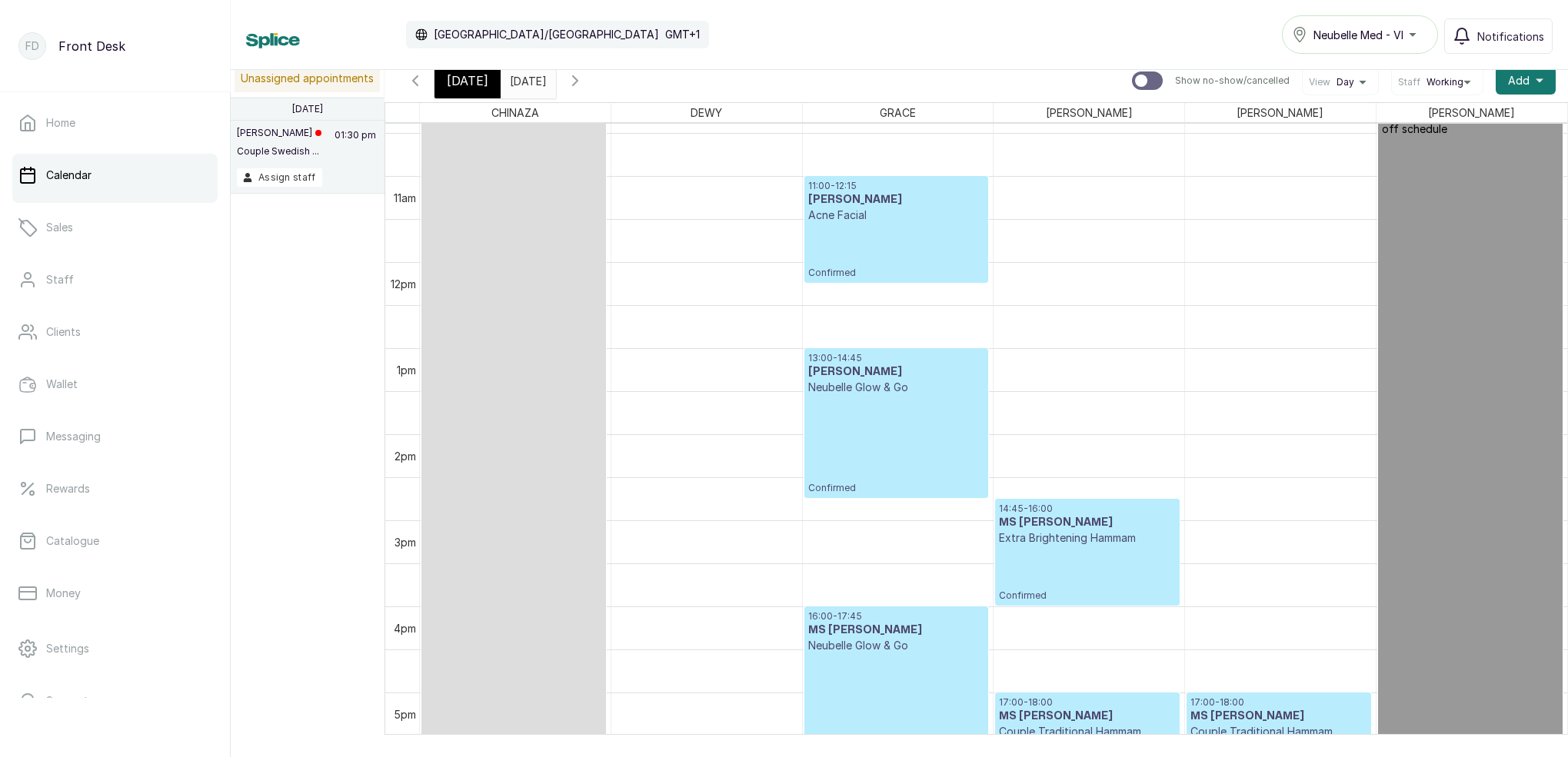
click at [577, 81] on icon "button" at bounding box center [575, 80] width 4 height 10
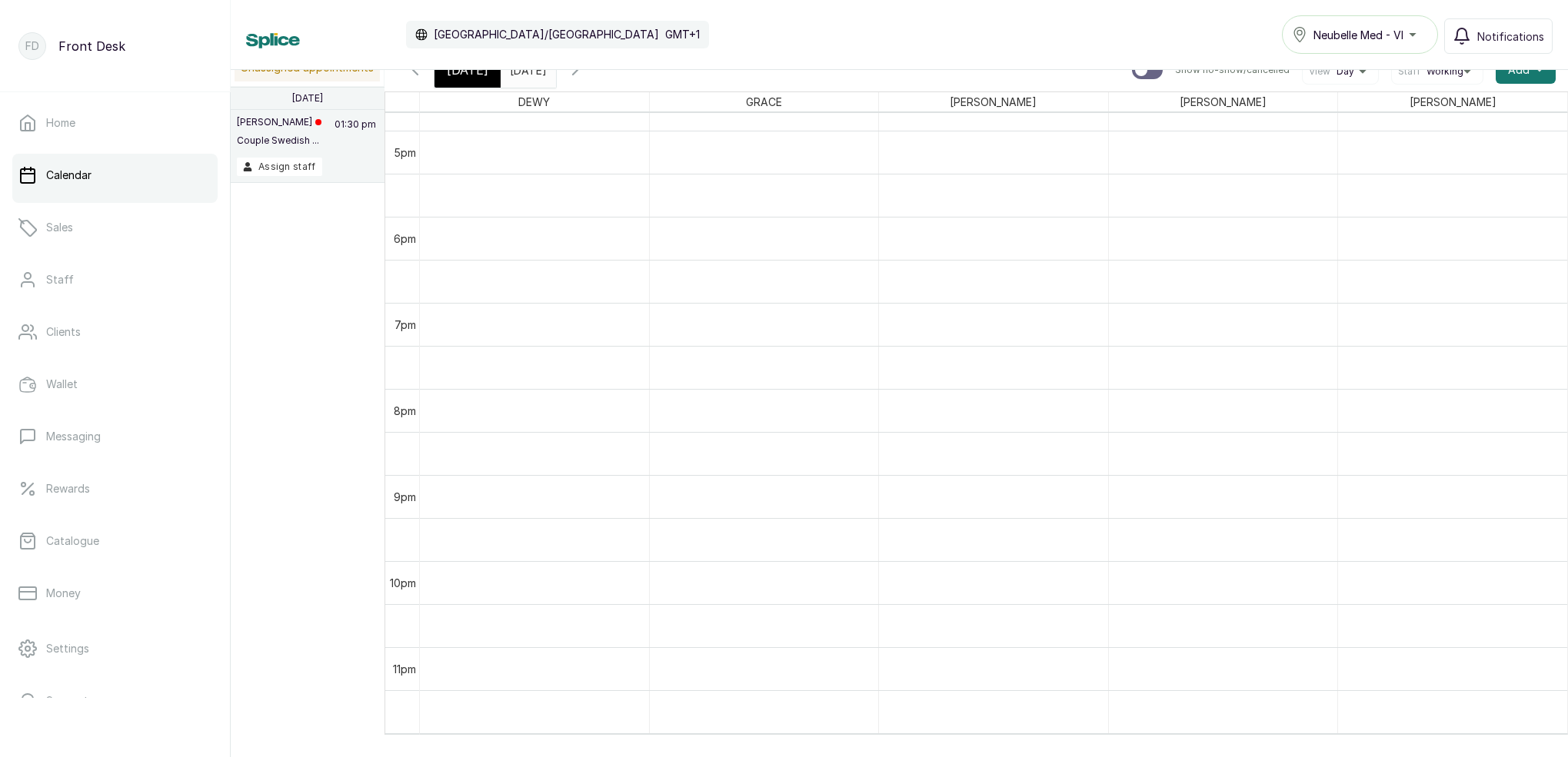
click at [584, 73] on icon "button" at bounding box center [575, 70] width 18 height 18
drag, startPoint x: 883, startPoint y: 38, endPoint x: 988, endPoint y: 44, distance: 105.2
click at [998, 41] on div "Calendar [GEOGRAPHIC_DATA]/[GEOGRAPHIC_DATA] GMT+1 Neubelle Med - VI Notificati…" at bounding box center [899, 35] width 1307 height 38
click at [96, 239] on link "Sales" at bounding box center [115, 227] width 205 height 43
